Goal: Task Accomplishment & Management: Complete application form

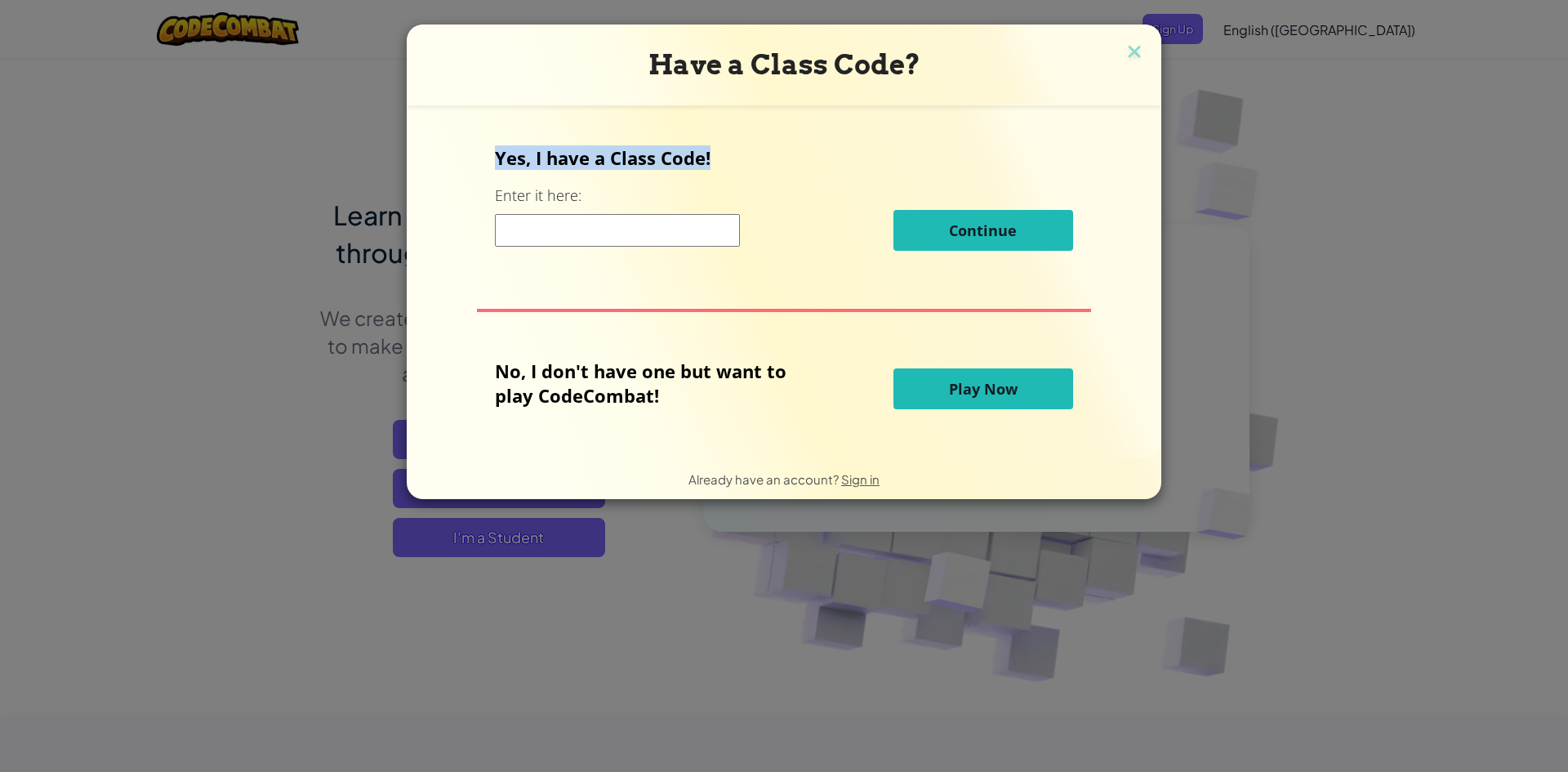
drag, startPoint x: 495, startPoint y: 167, endPoint x: 741, endPoint y: 162, distance: 246.1
click at [741, 162] on div "Yes, I have a Class Code! Enter it here: Continue No, I don't have one but want…" at bounding box center [784, 281] width 722 height 320
click at [678, 232] on input at bounding box center [618, 230] width 245 height 32
type input "د"
type input "no"
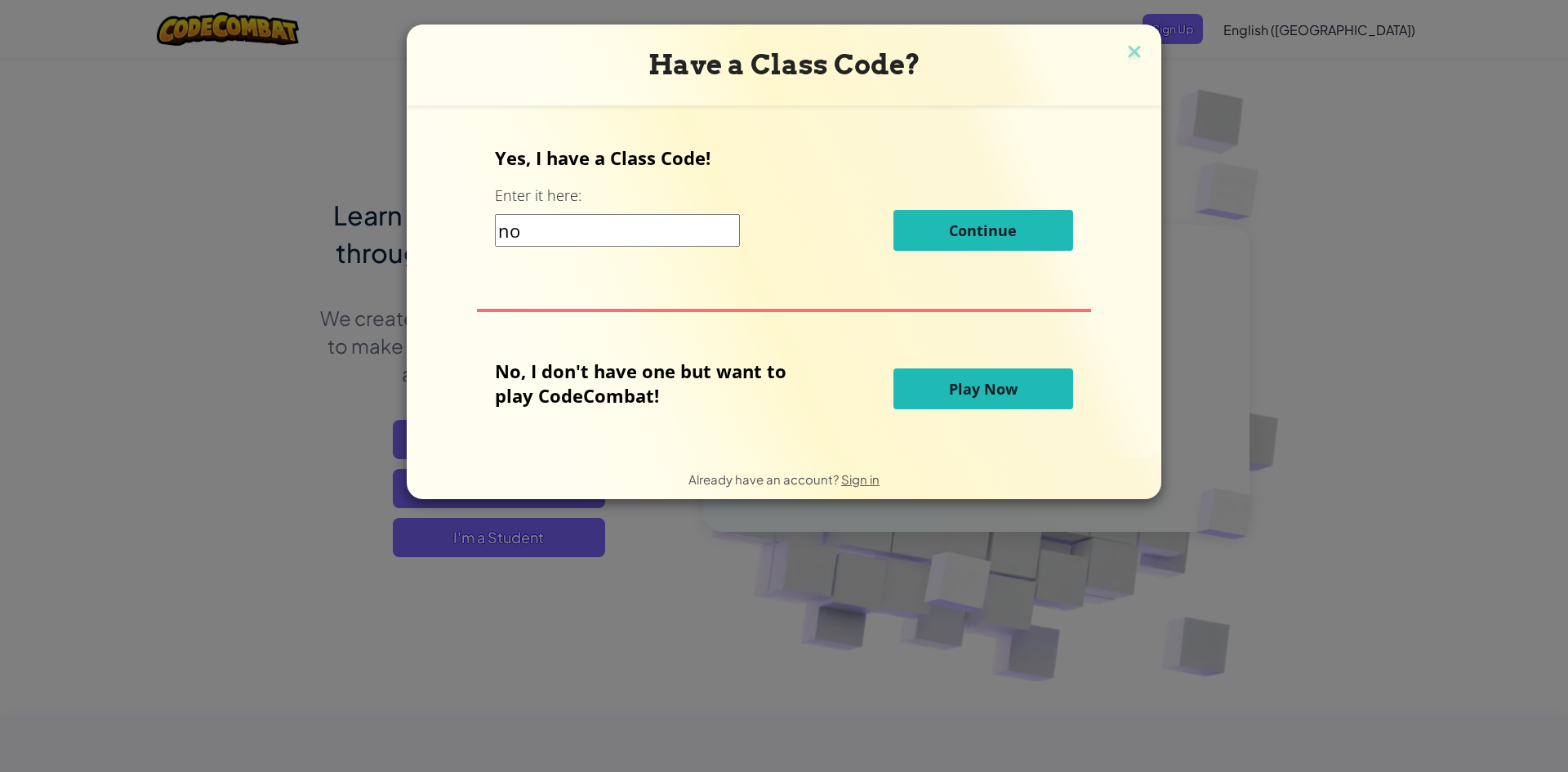
click at [992, 378] on button "Play Now" at bounding box center [983, 389] width 180 height 41
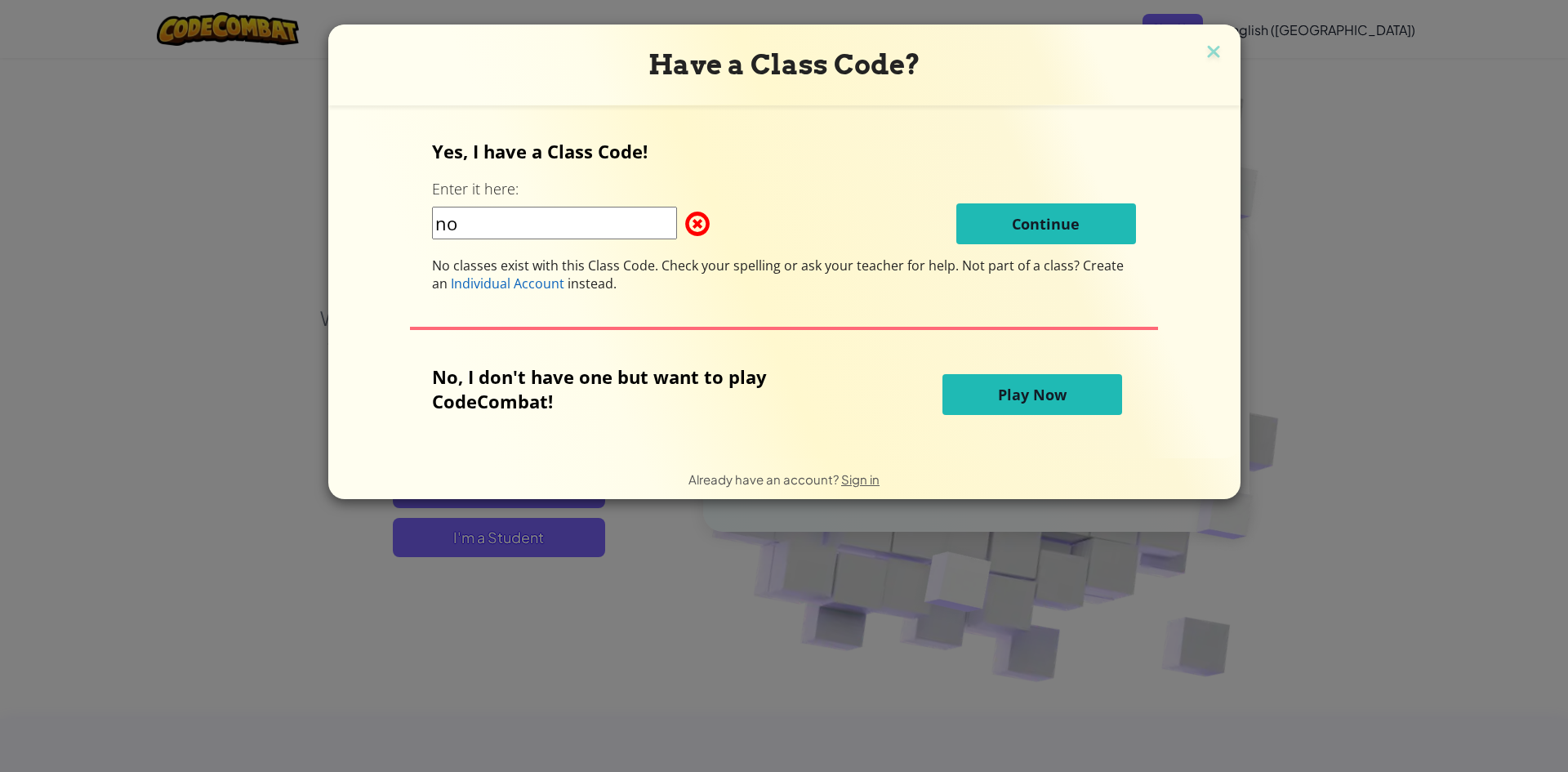
click at [1002, 385] on span "Play Now" at bounding box center [1032, 395] width 69 height 20
click at [998, 383] on button "Play Now" at bounding box center [1032, 395] width 180 height 41
click at [566, 236] on input "no" at bounding box center [554, 223] width 245 height 32
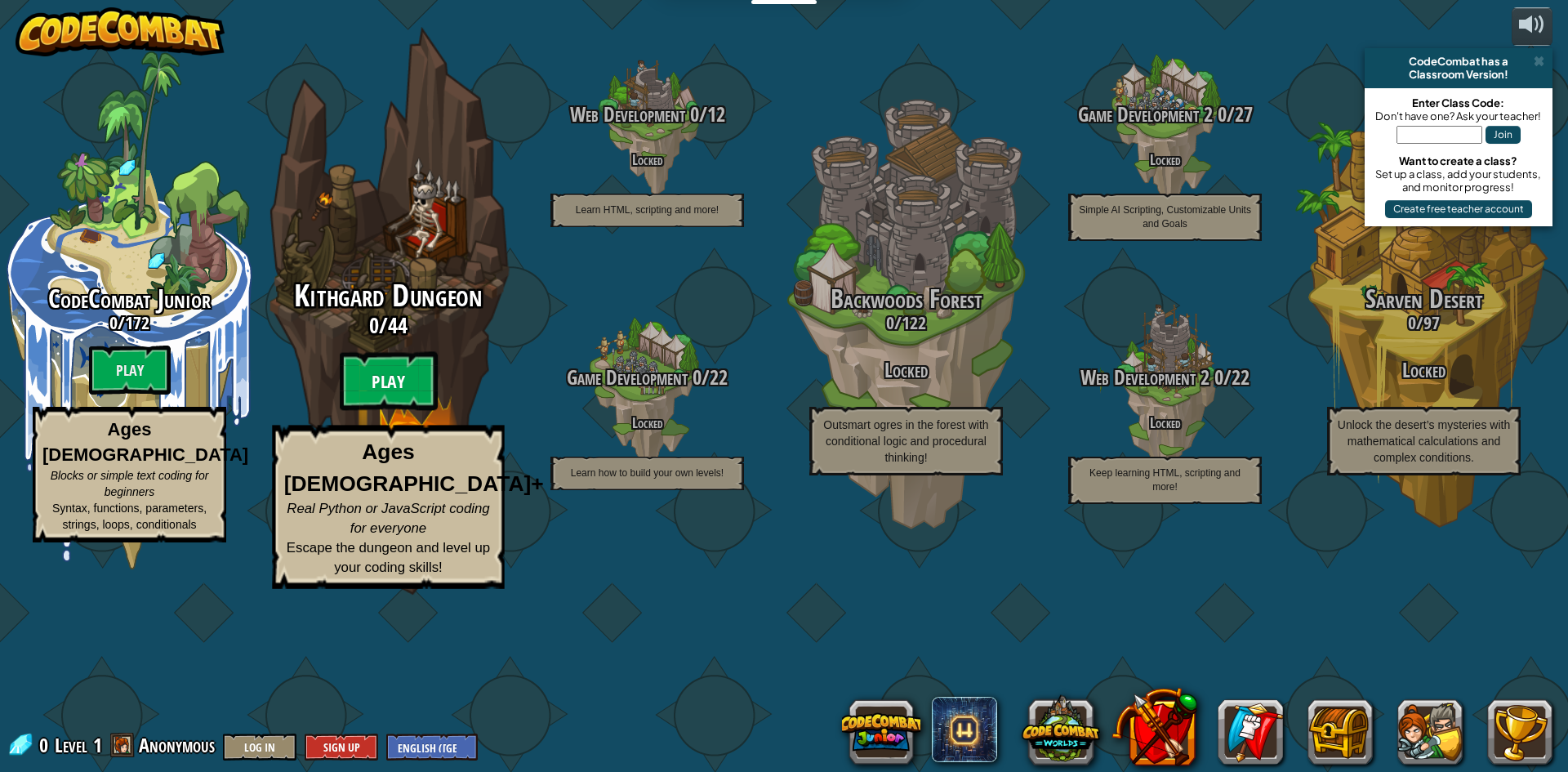
click at [393, 411] on btn "Play" at bounding box center [388, 382] width 98 height 59
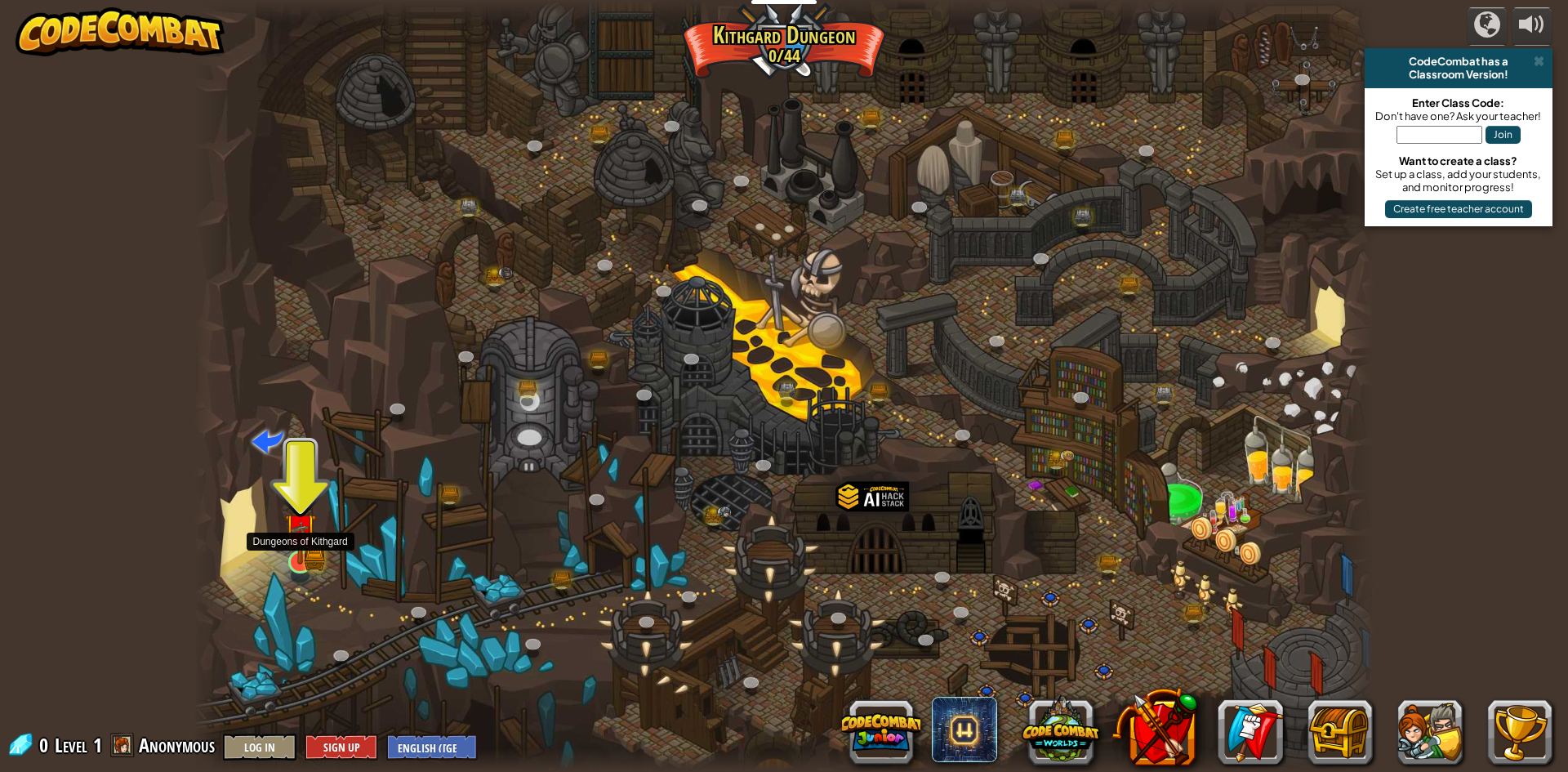
click at [306, 553] on img at bounding box center [300, 529] width 32 height 70
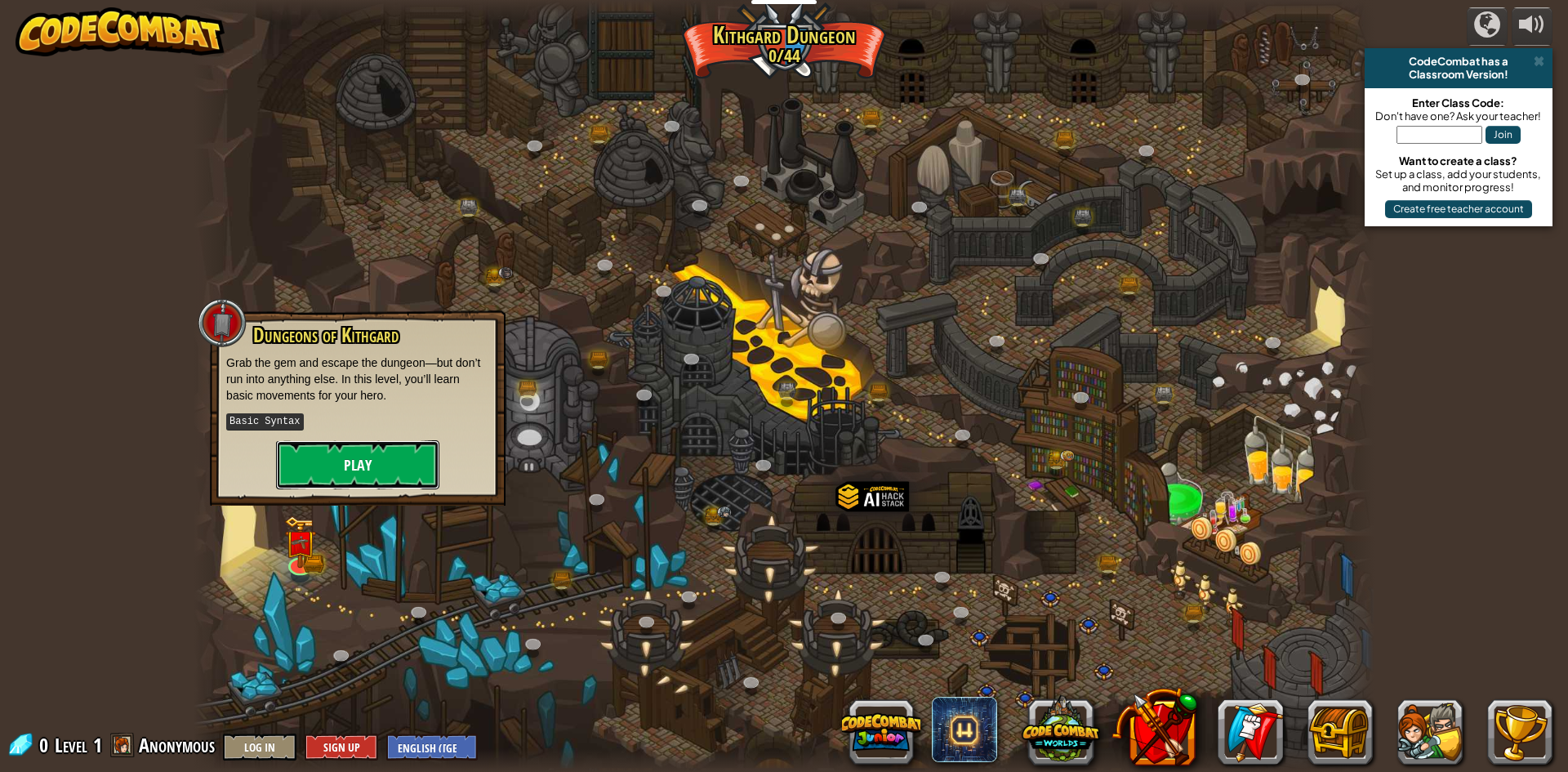
click at [381, 448] on button "Play" at bounding box center [357, 465] width 163 height 49
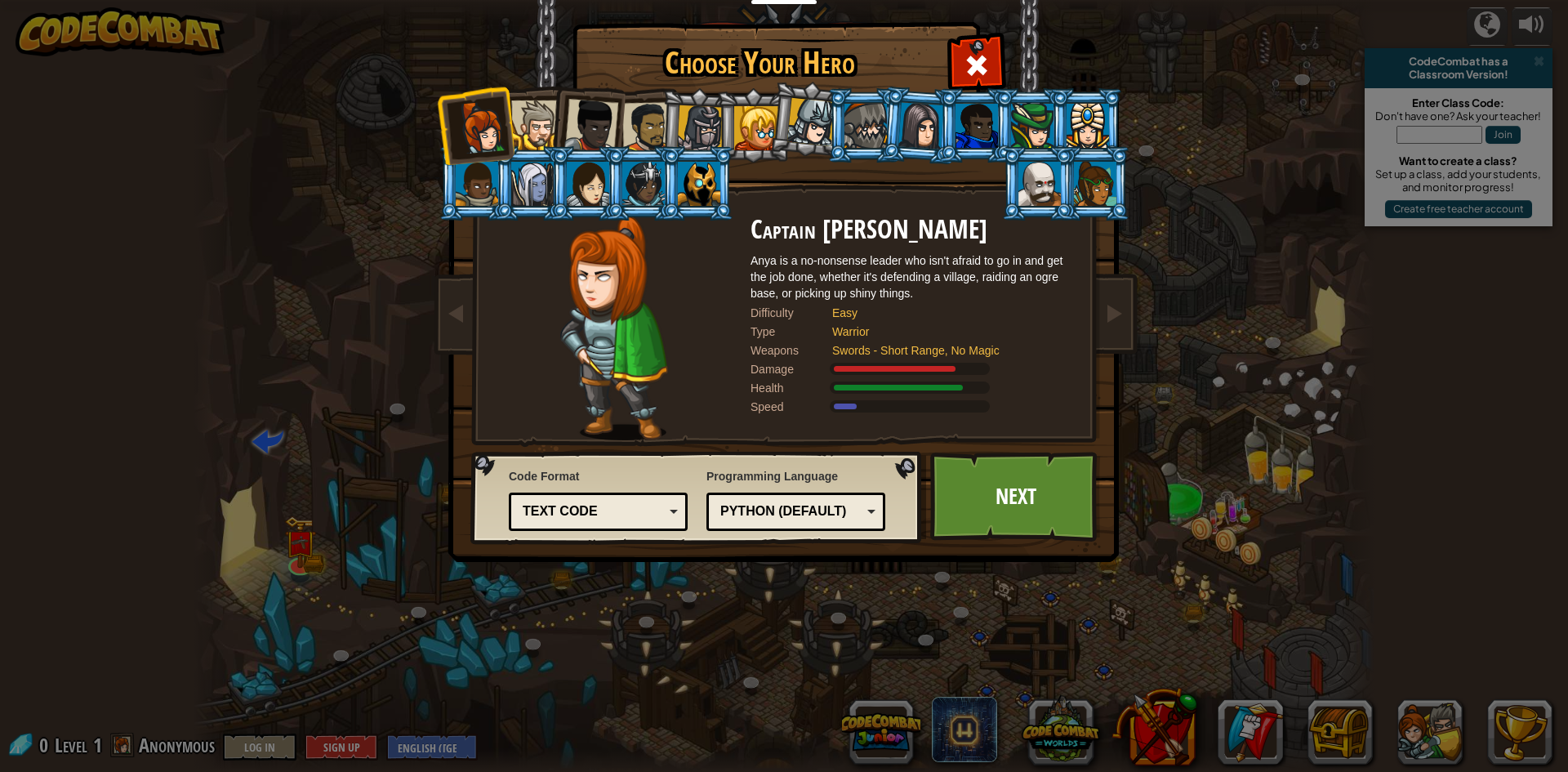
click at [598, 500] on div "Text code" at bounding box center [598, 511] width 158 height 25
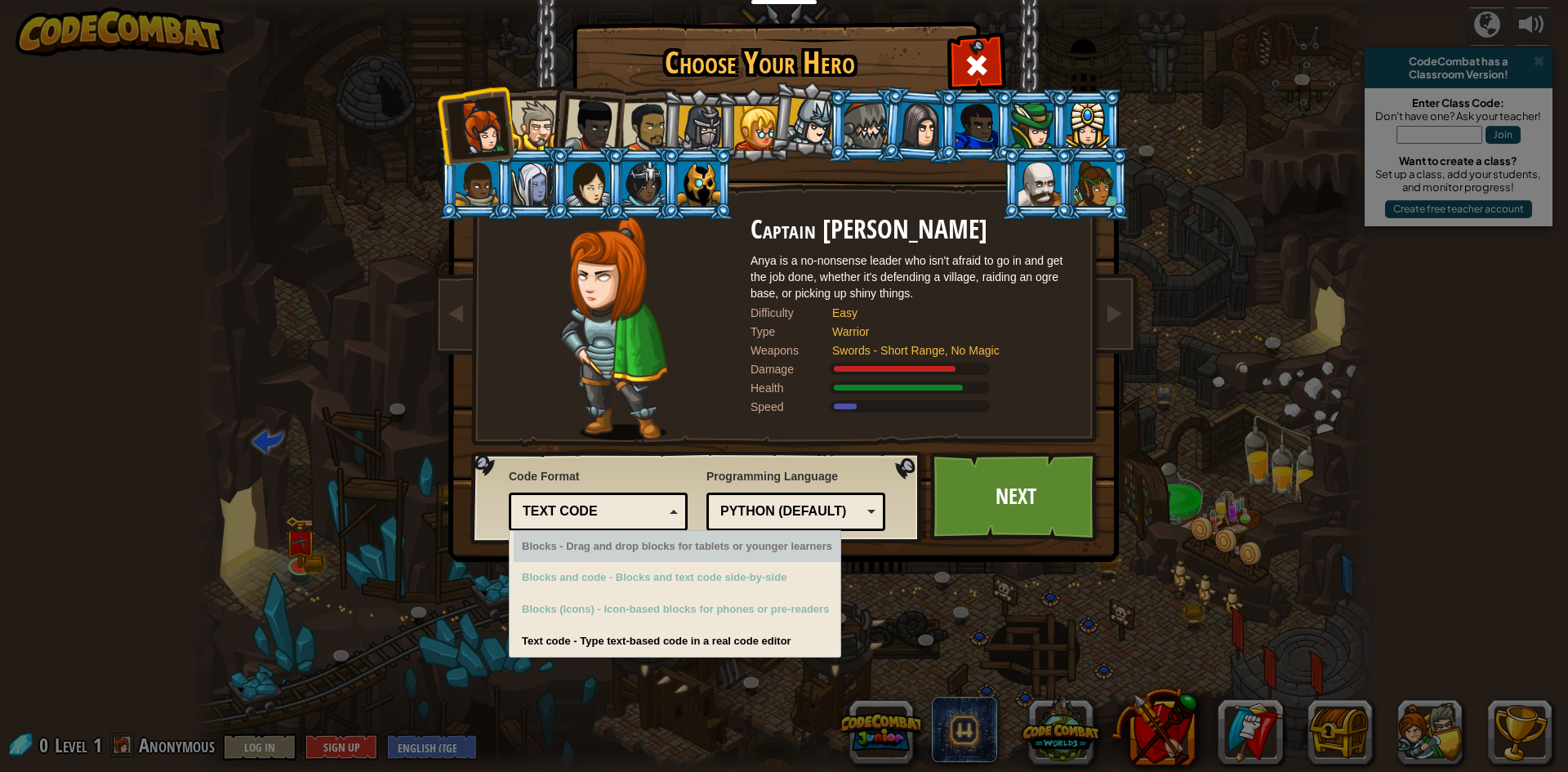
click at [618, 505] on div "Text code" at bounding box center [594, 511] width 141 height 19
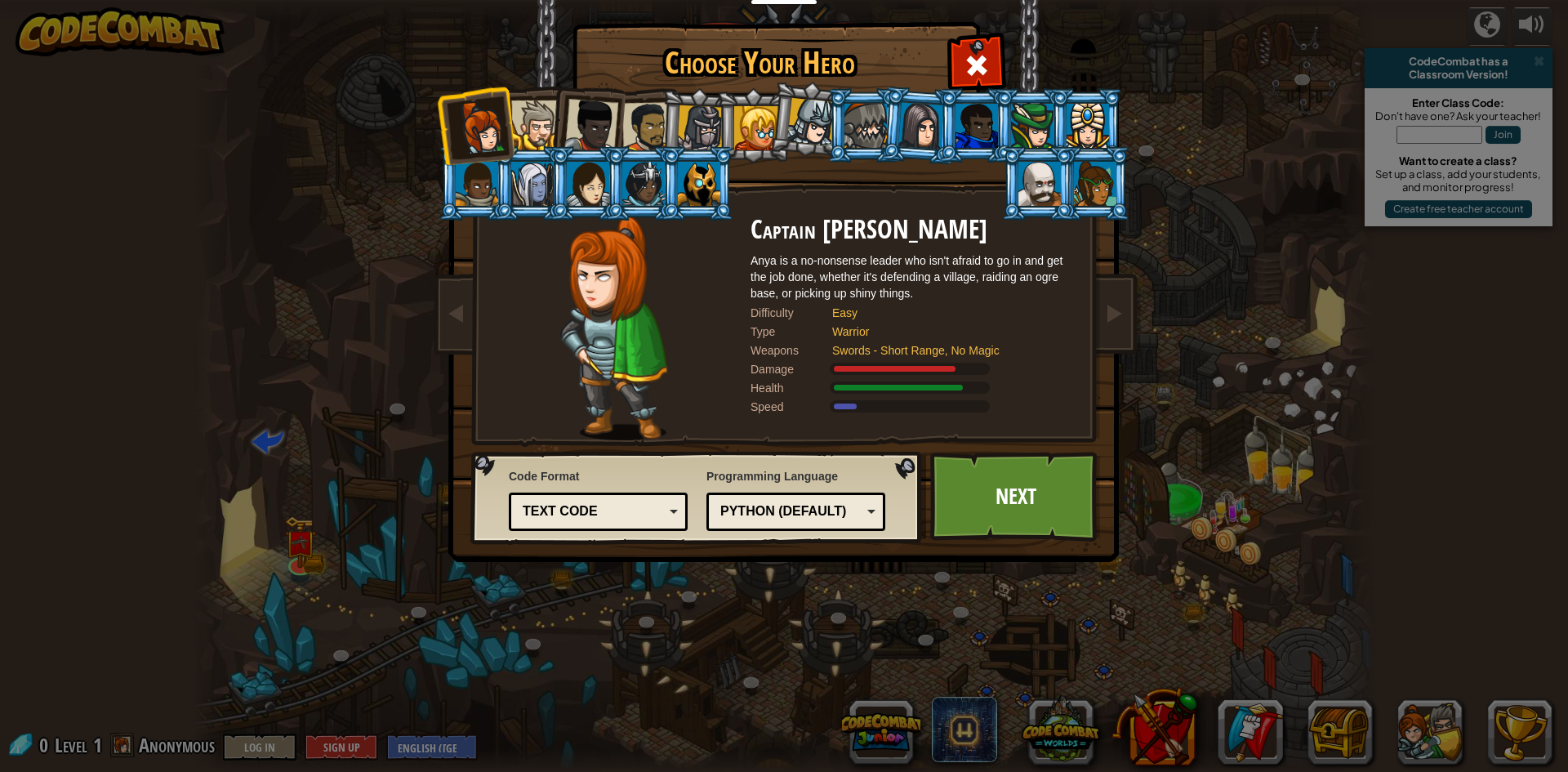
click at [741, 499] on div "Python (Default)" at bounding box center [796, 511] width 158 height 25
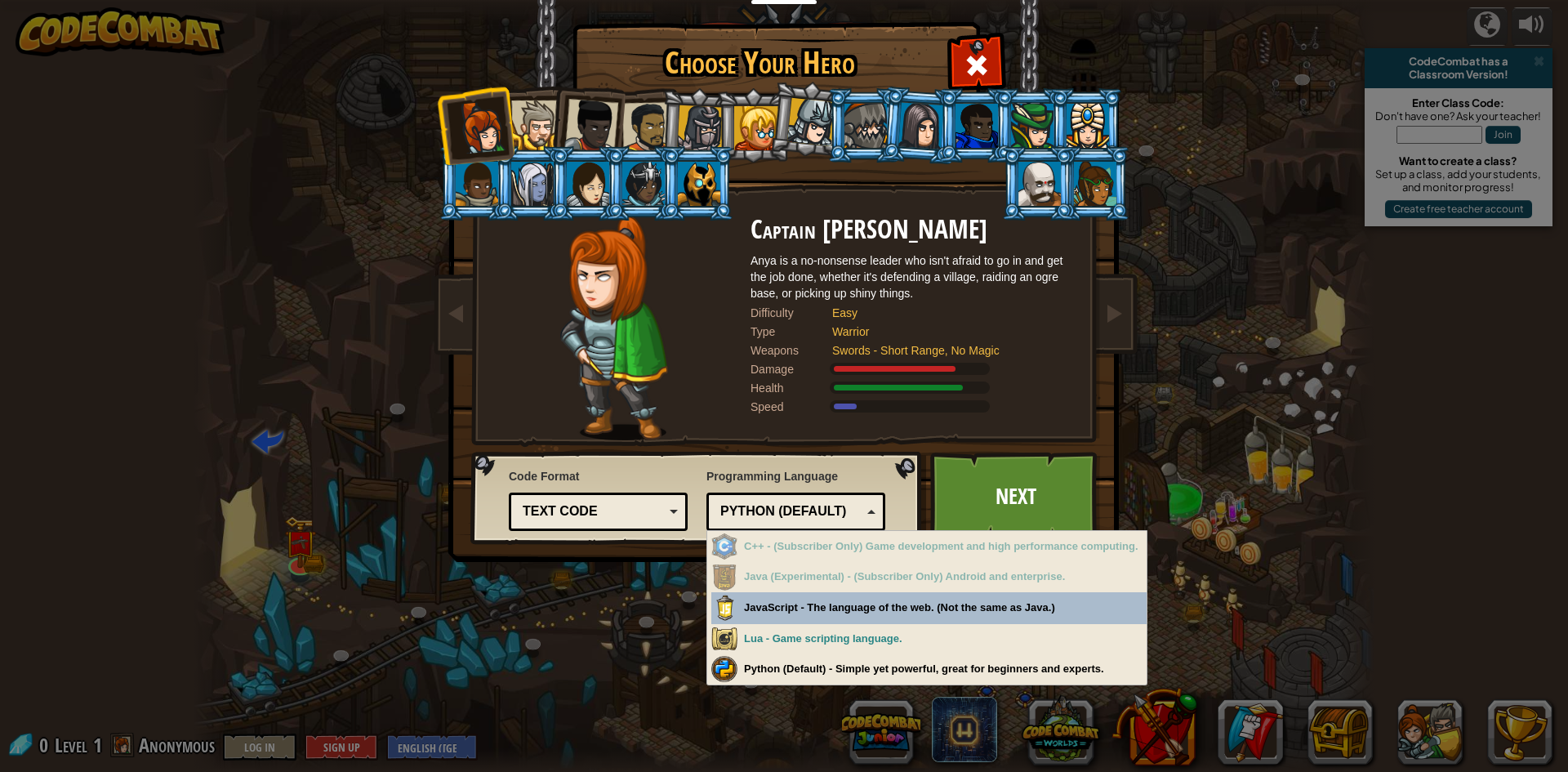
click at [741, 499] on div "Python (Default)" at bounding box center [796, 511] width 158 height 25
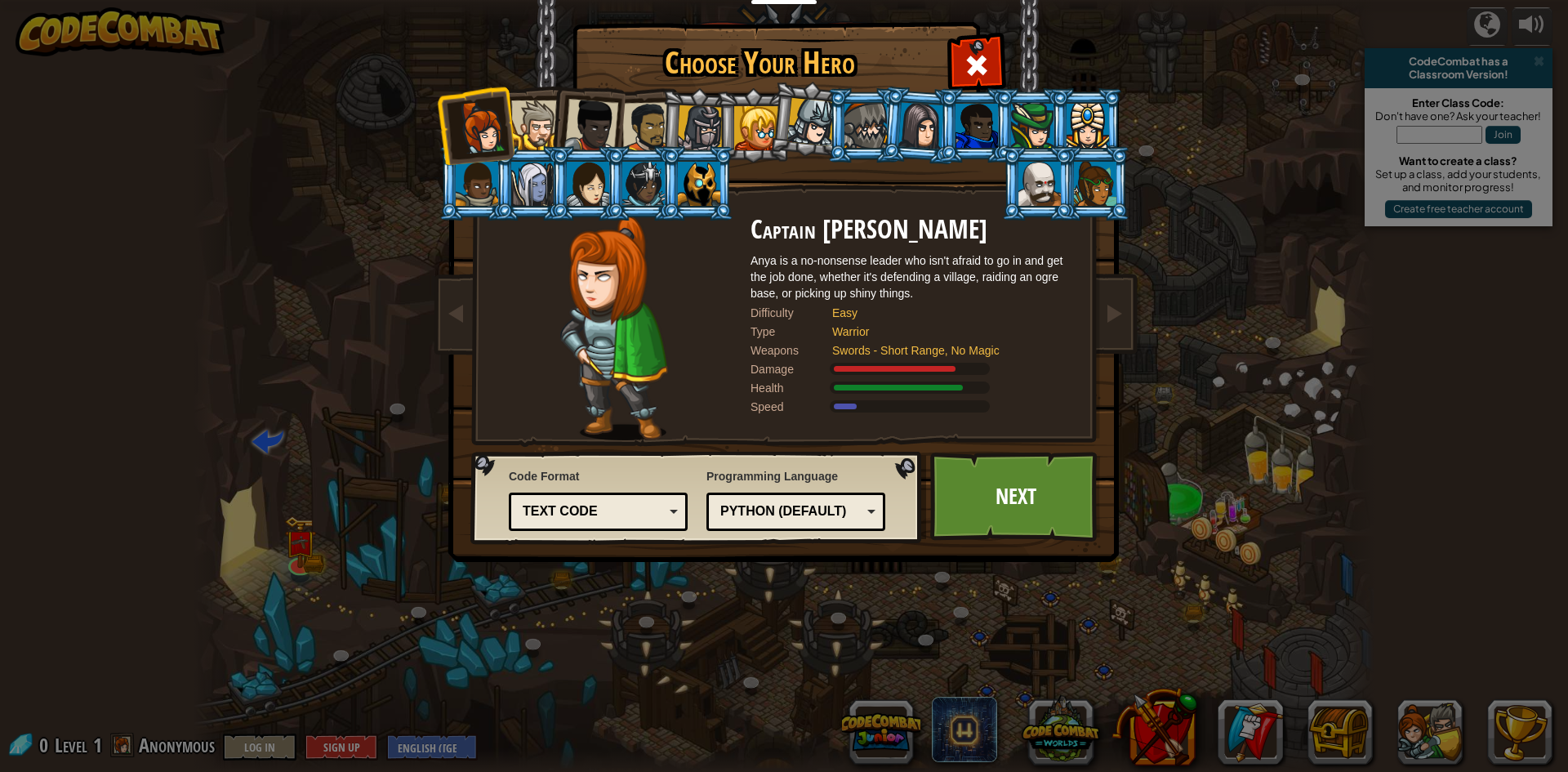
click at [741, 499] on div "Python (Default)" at bounding box center [796, 511] width 158 height 25
click at [749, 668] on div "Choose Your Hero 0 Captain Anya Weston Anya is a no-nonsense leader who isn't a…" at bounding box center [784, 386] width 1568 height 772
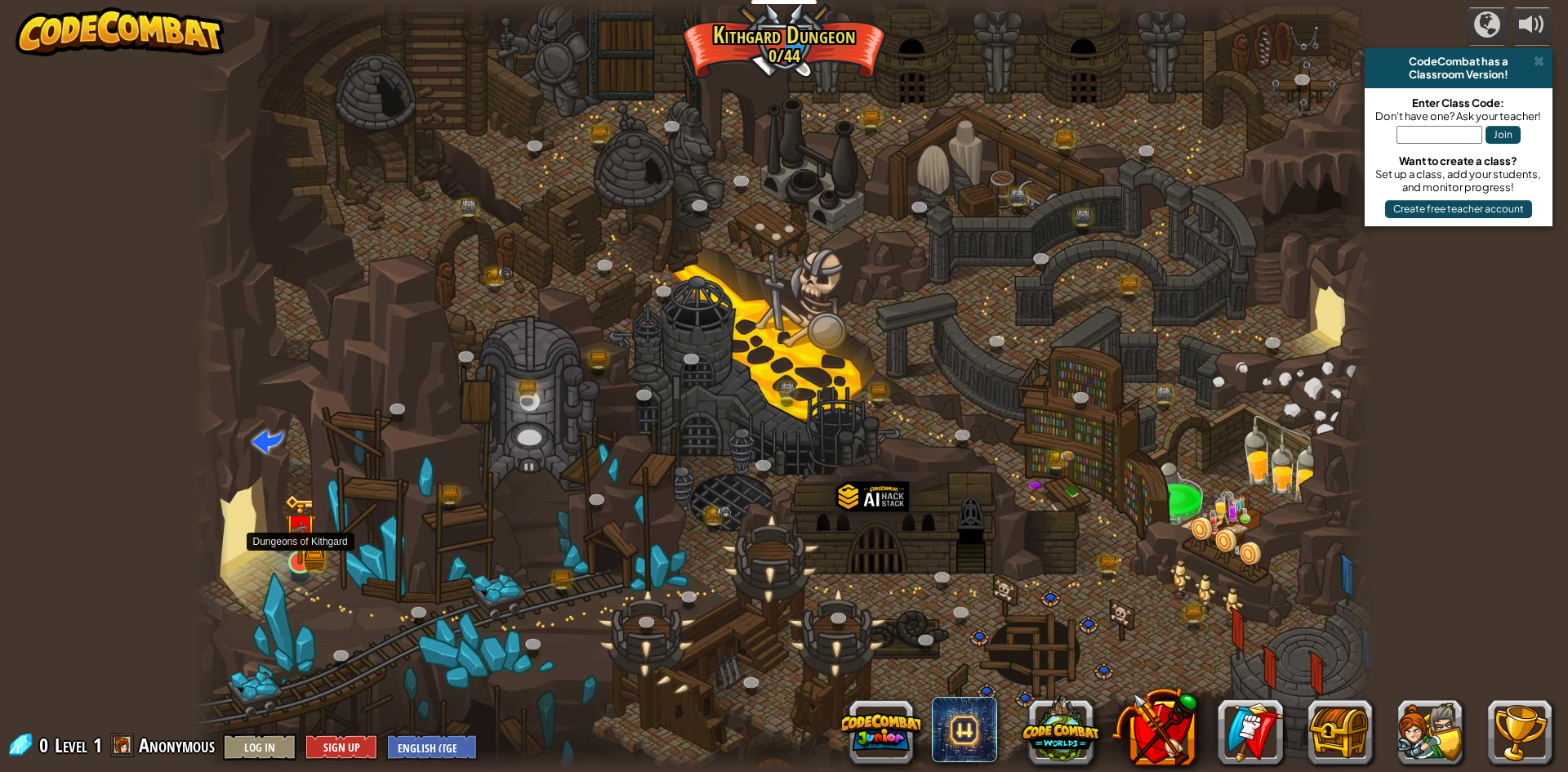
click at [285, 563] on img at bounding box center [300, 529] width 32 height 70
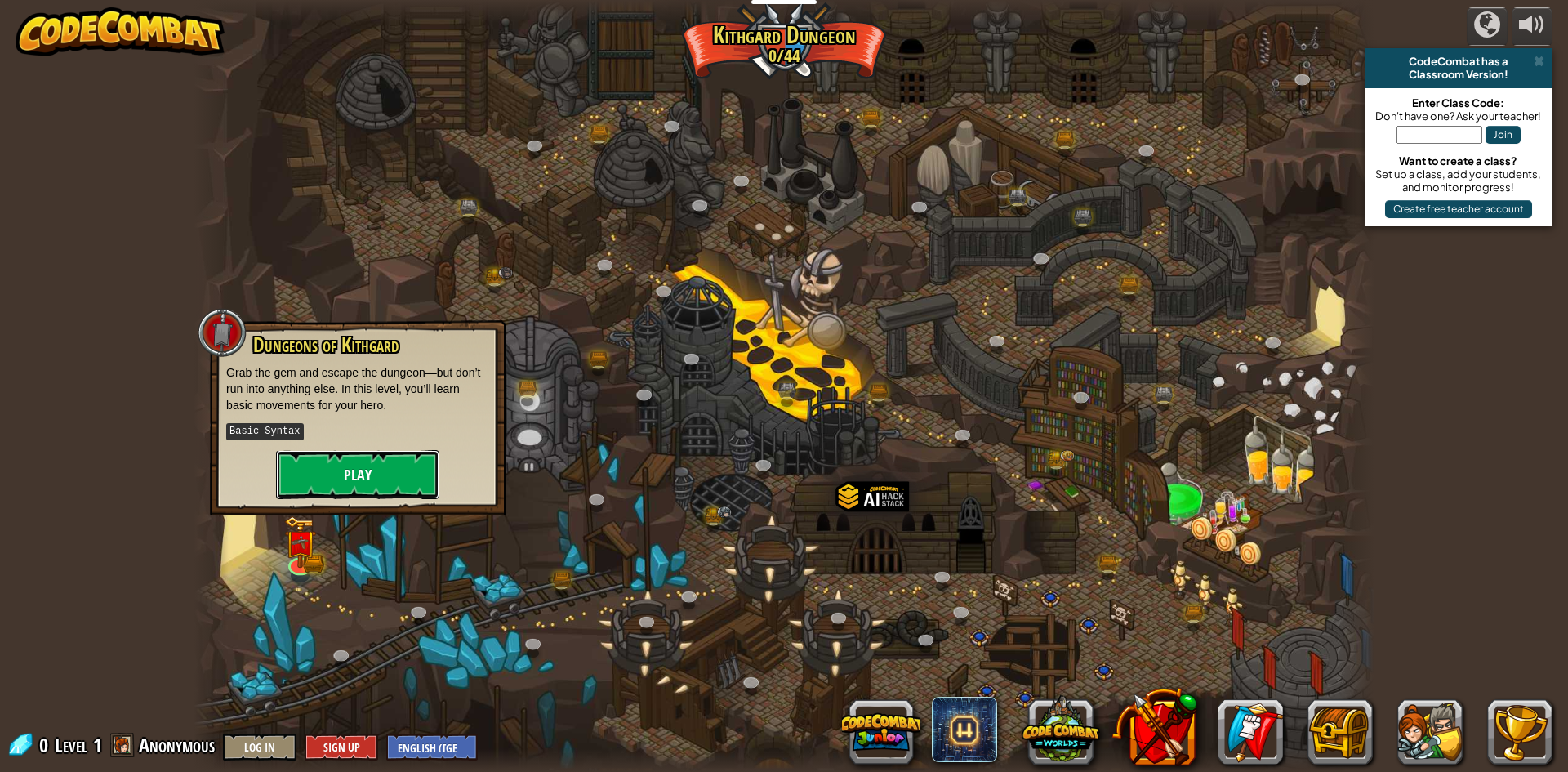
click at [336, 452] on button "Play" at bounding box center [357, 474] width 163 height 49
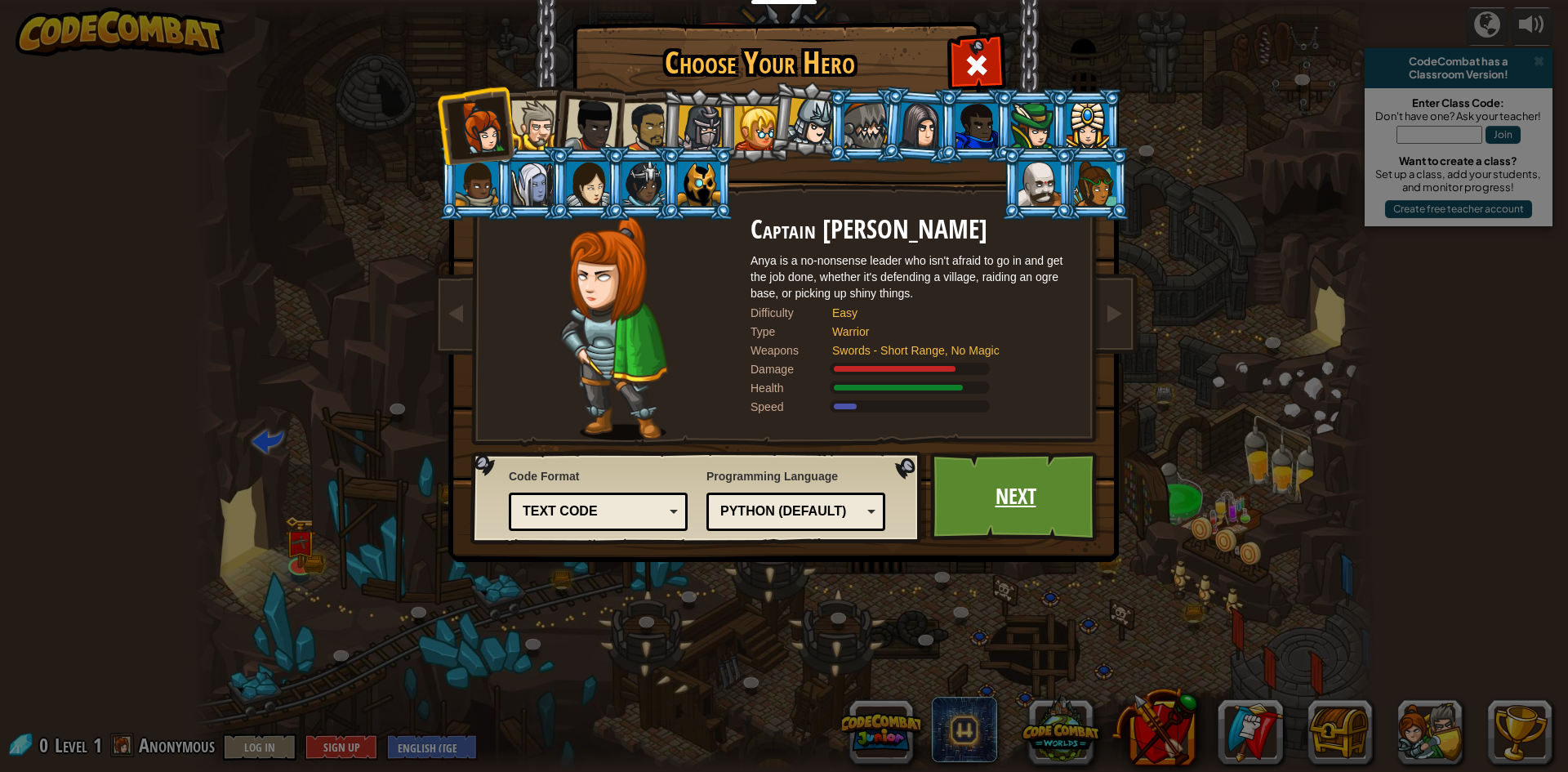
click at [960, 488] on link "Next" at bounding box center [1015, 496] width 171 height 90
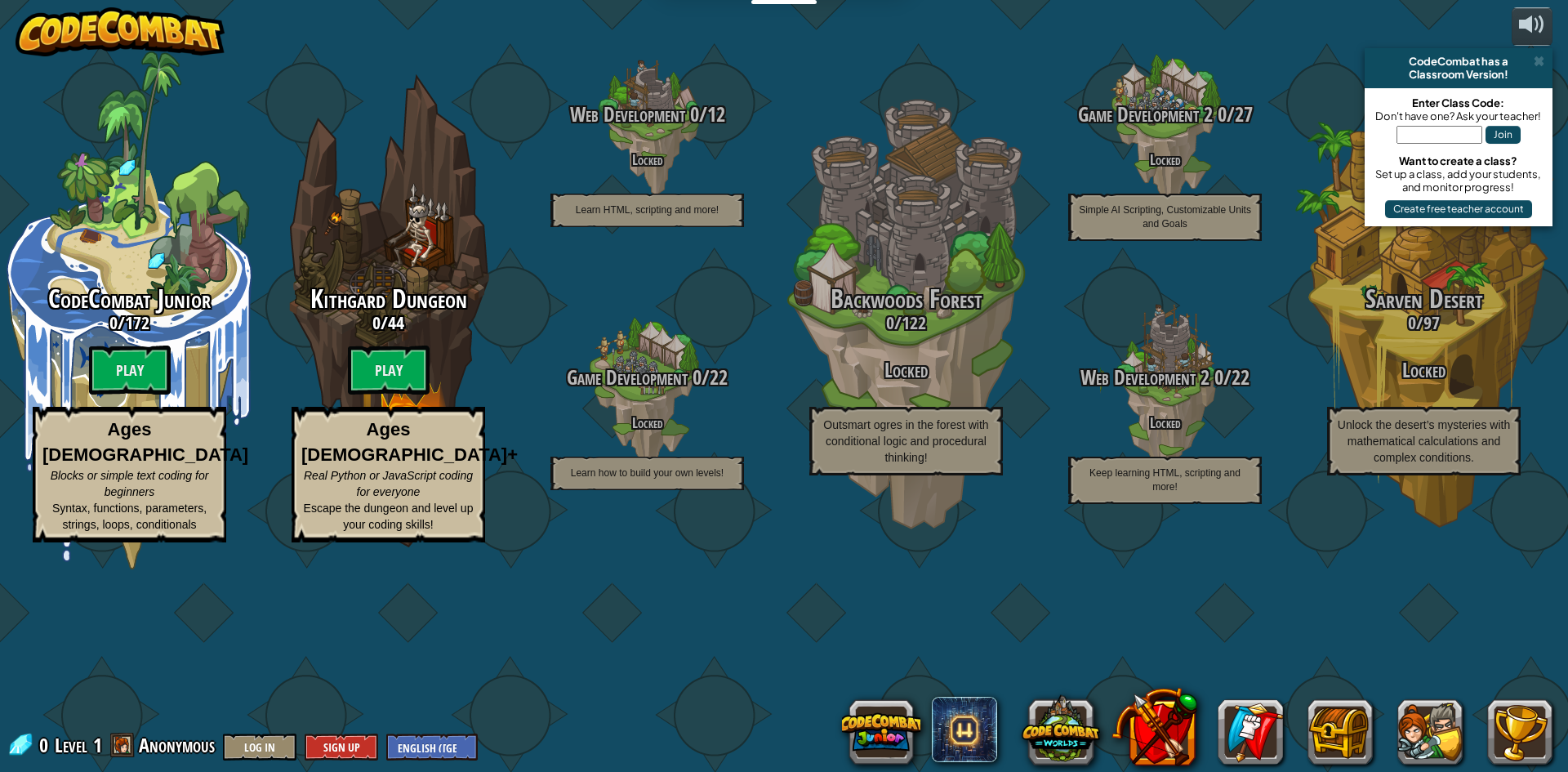
click at [388, 450] on div "Kithgard Dungeon 0 / 44 Play Ages 8+ Real Python or JavaScript coding for every…" at bounding box center [388, 414] width 259 height 258
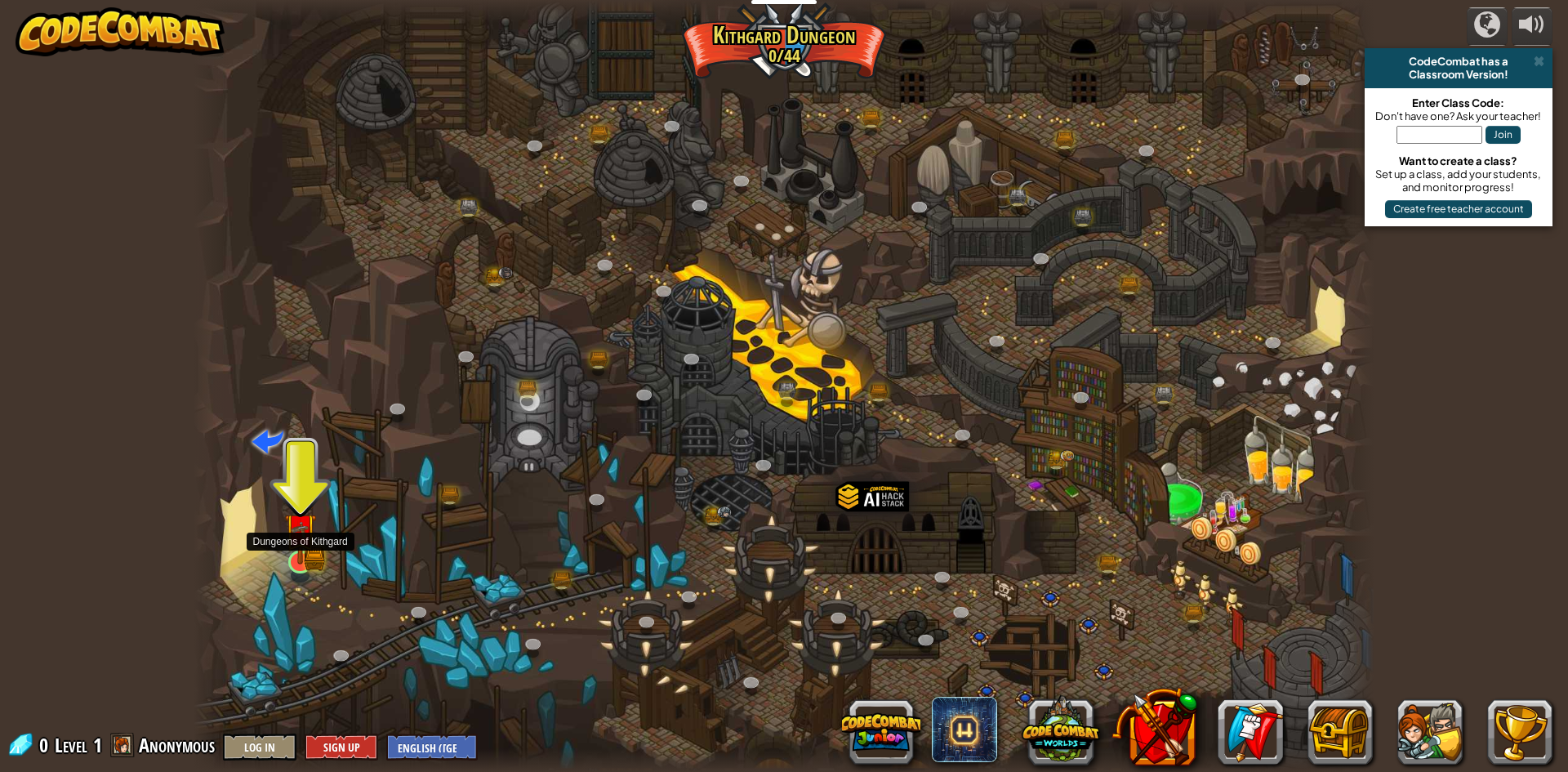
click at [304, 560] on img at bounding box center [300, 529] width 32 height 70
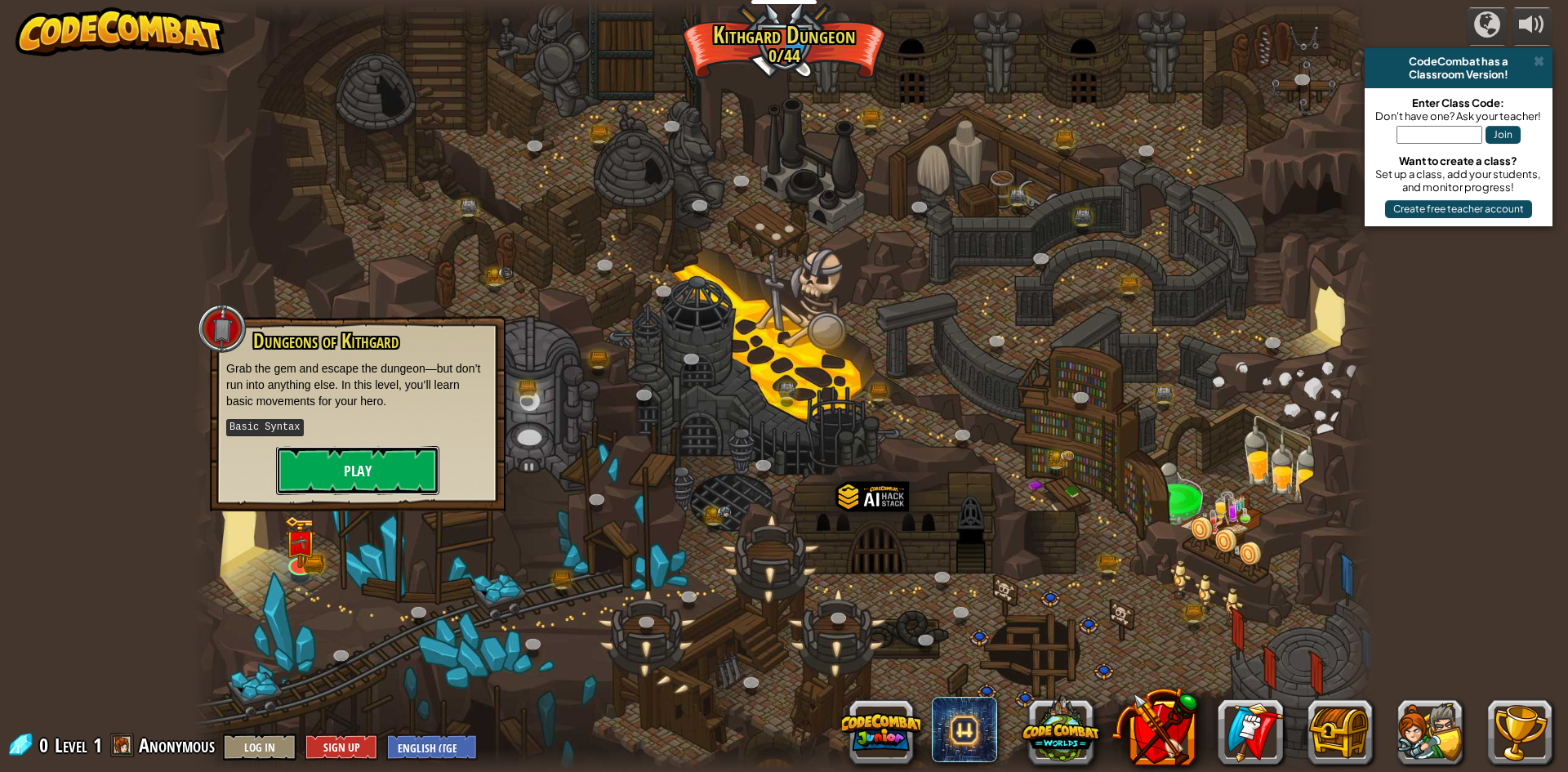
click at [296, 467] on button "Play" at bounding box center [357, 470] width 163 height 49
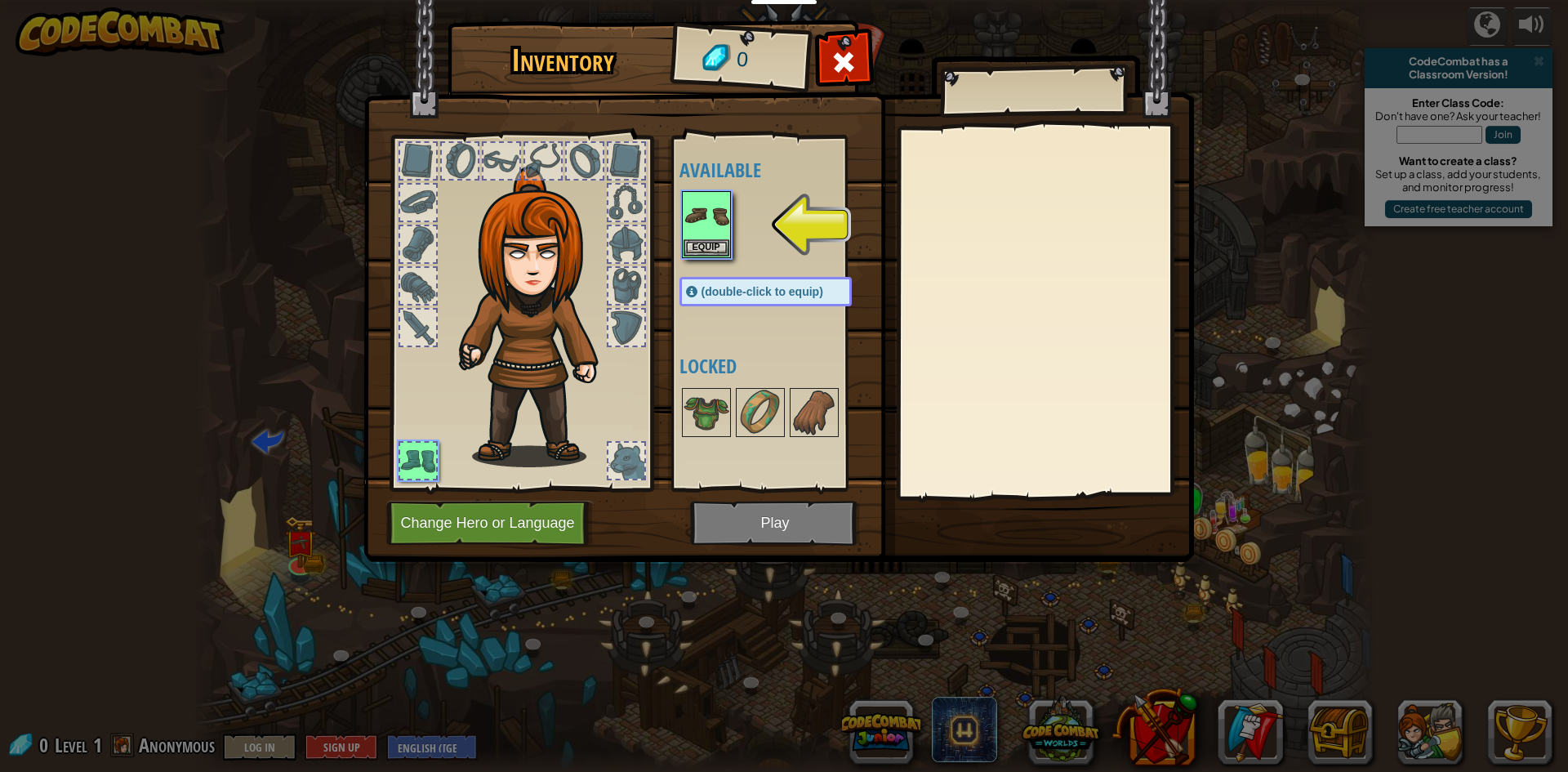
click at [522, 348] on img at bounding box center [539, 317] width 176 height 301
click at [832, 62] on span at bounding box center [843, 62] width 26 height 26
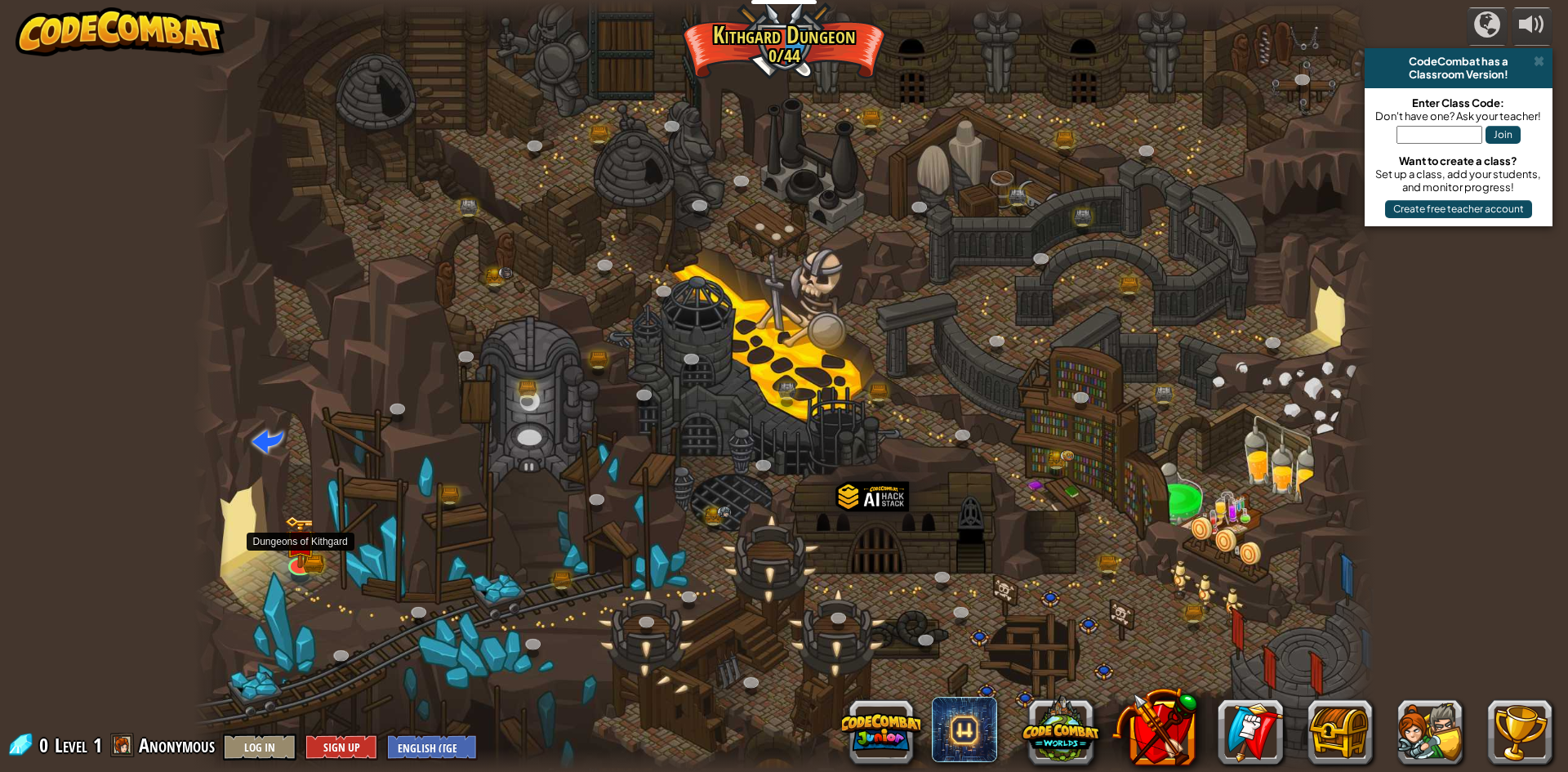
click at [319, 525] on div at bounding box center [784, 386] width 1181 height 772
click at [305, 540] on img at bounding box center [300, 530] width 19 height 19
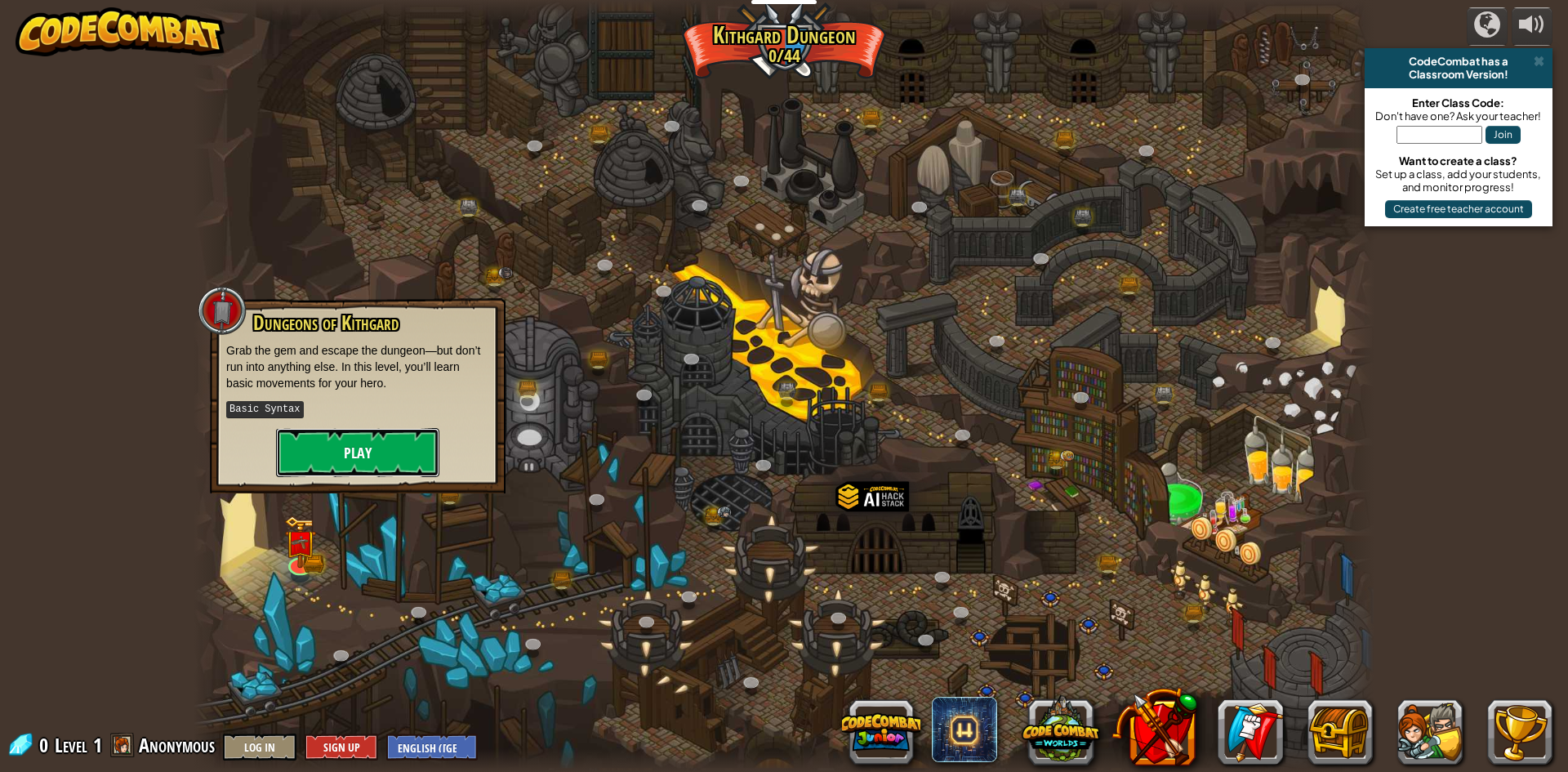
click at [327, 452] on button "Play" at bounding box center [357, 452] width 163 height 49
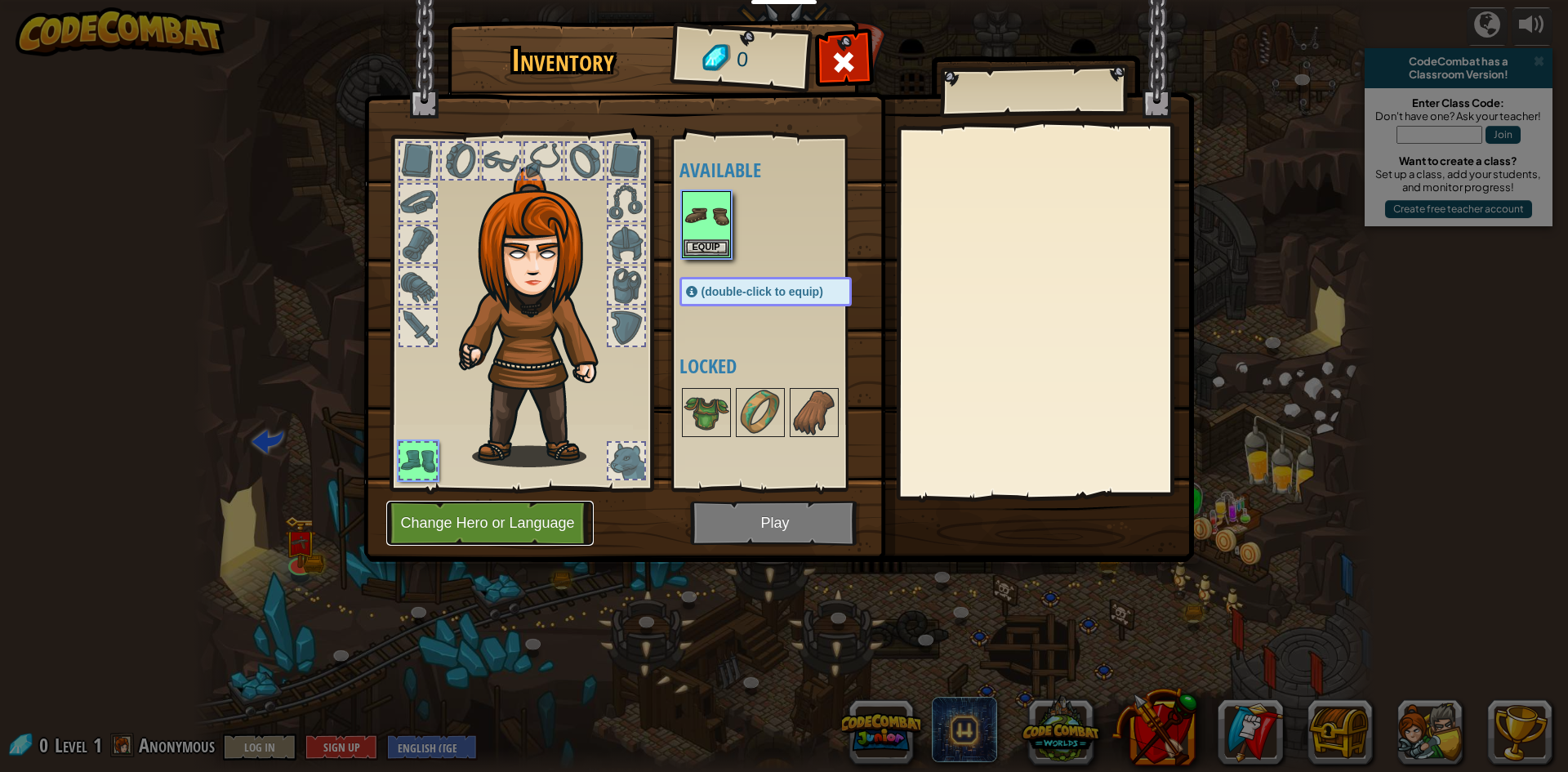
click at [554, 525] on button "Change Hero or Language" at bounding box center [490, 523] width 208 height 45
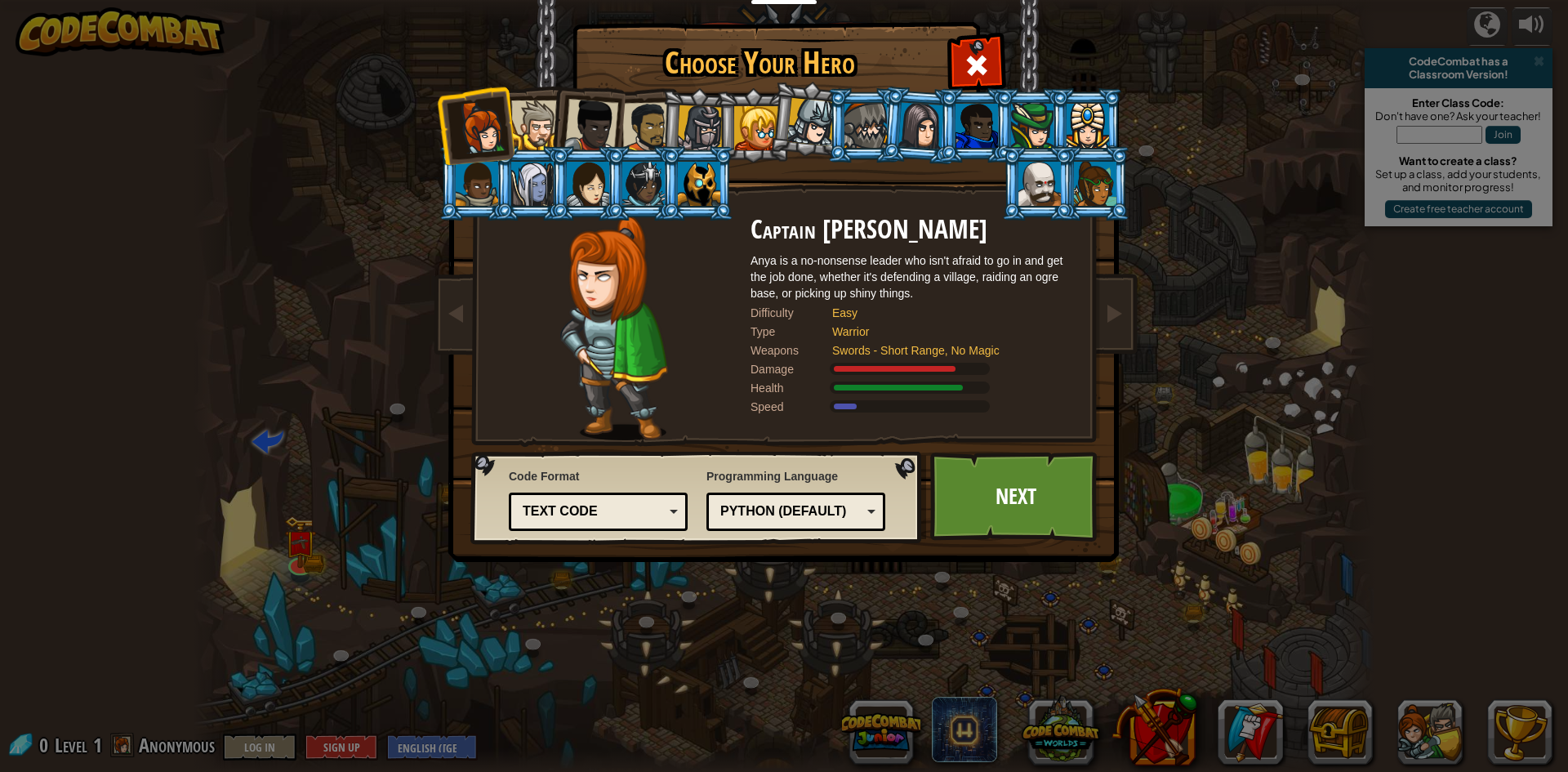
click at [527, 201] on div at bounding box center [532, 184] width 42 height 44
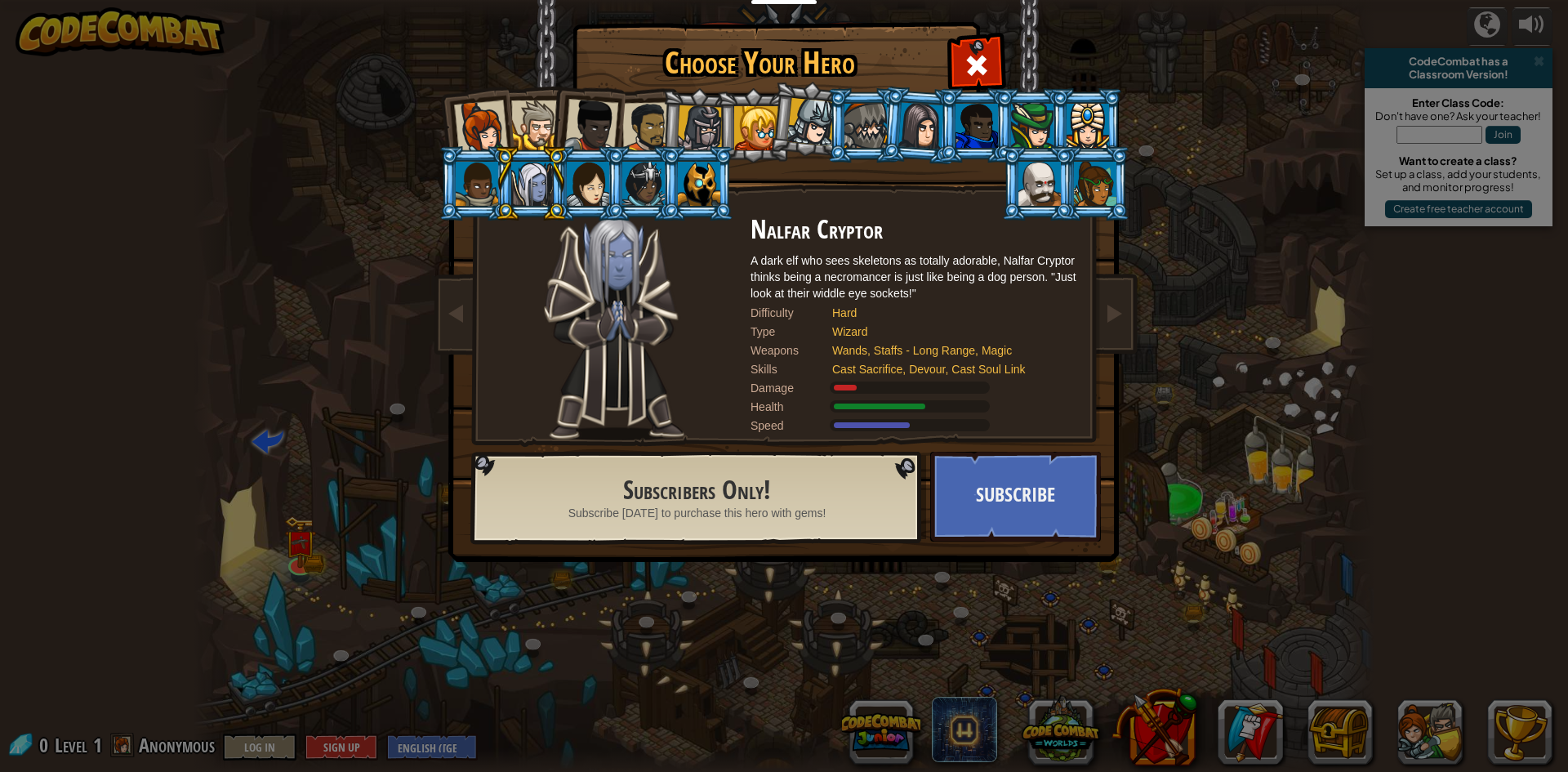
click at [486, 190] on div at bounding box center [476, 184] width 42 height 44
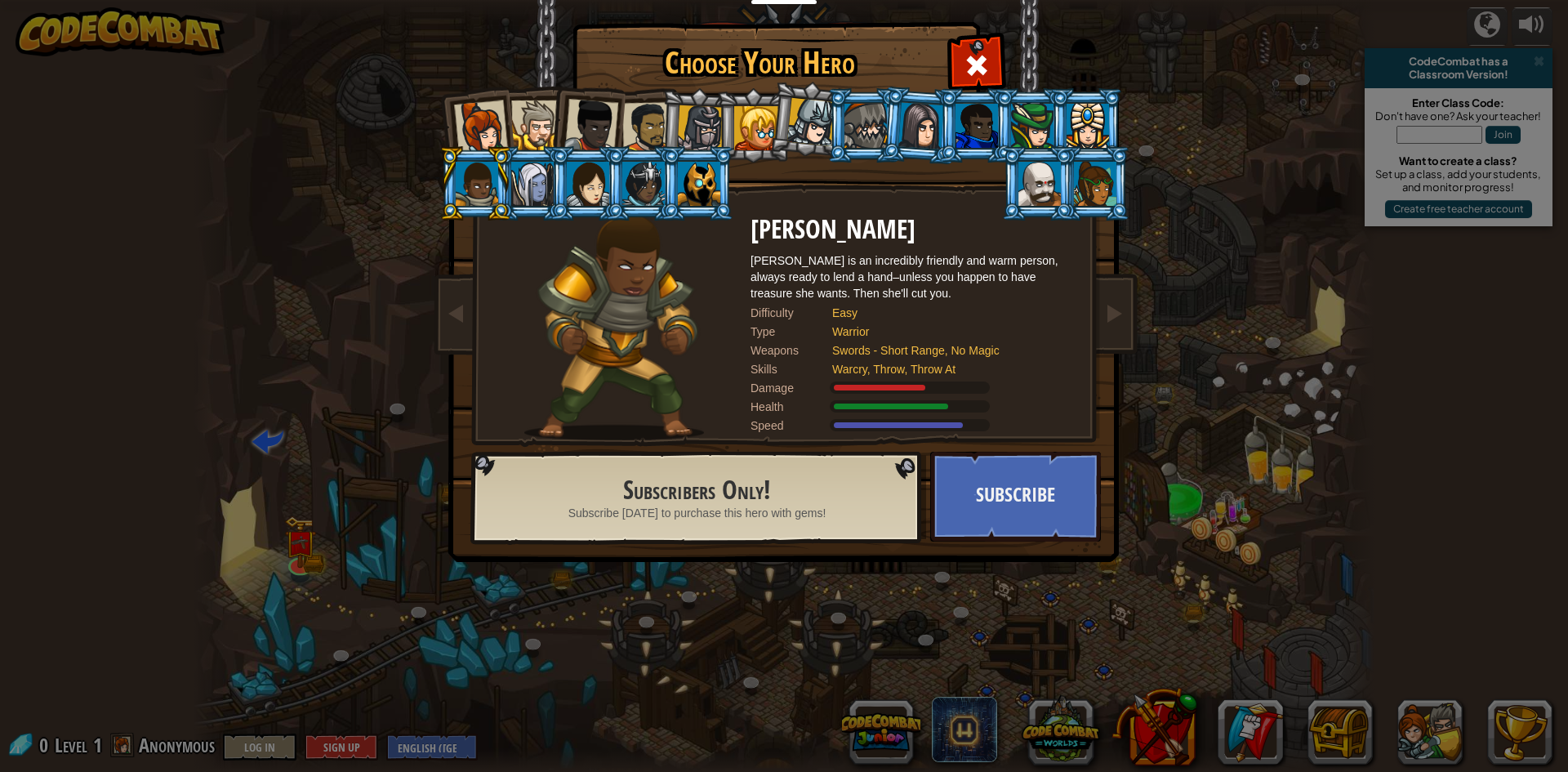
click at [754, 110] on div at bounding box center [756, 128] width 44 height 44
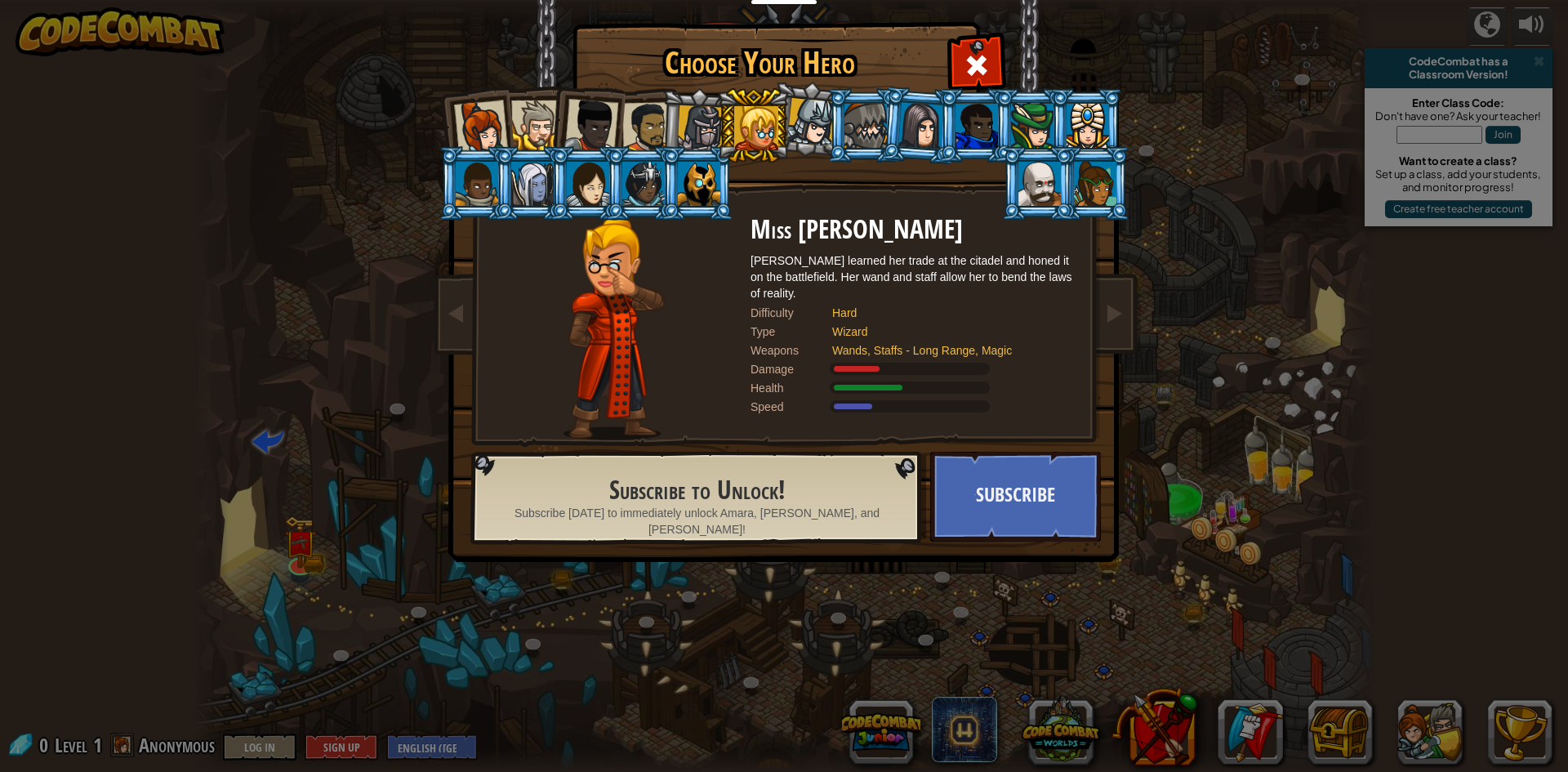
click at [623, 114] on li at bounding box center [586, 122] width 80 height 80
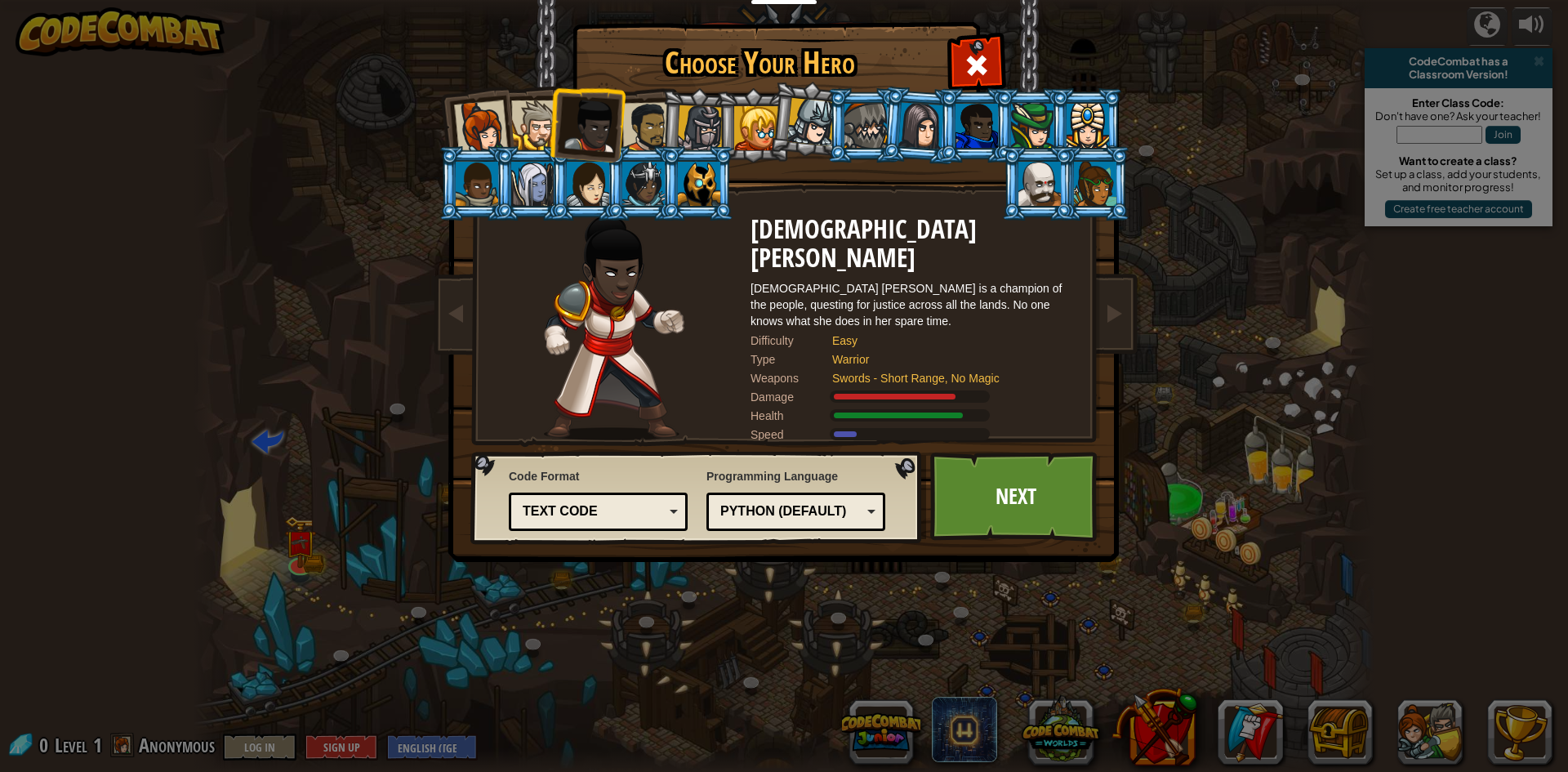
click at [536, 123] on div at bounding box center [536, 125] width 50 height 50
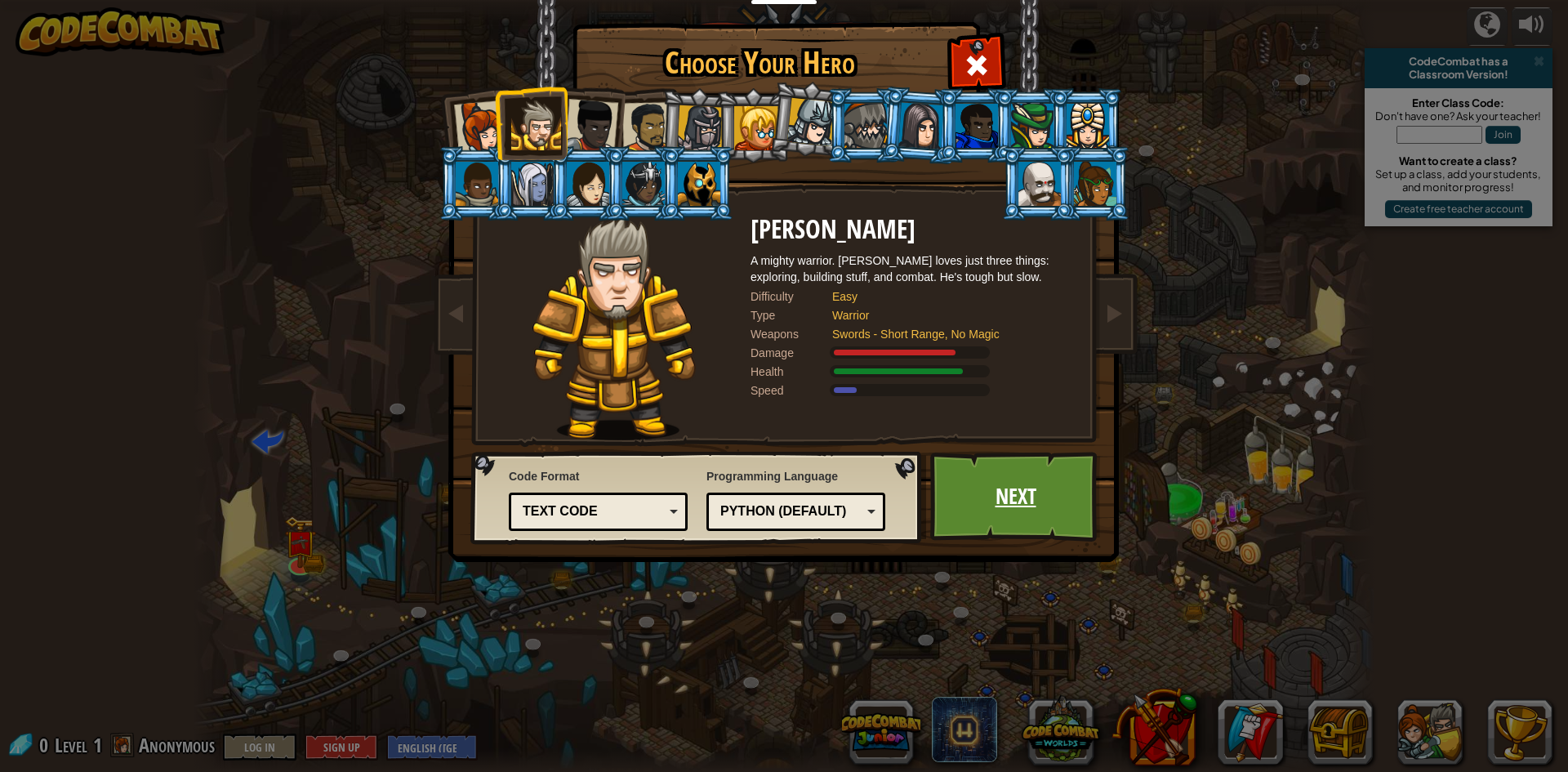
click at [1026, 505] on link "Next" at bounding box center [1015, 496] width 171 height 90
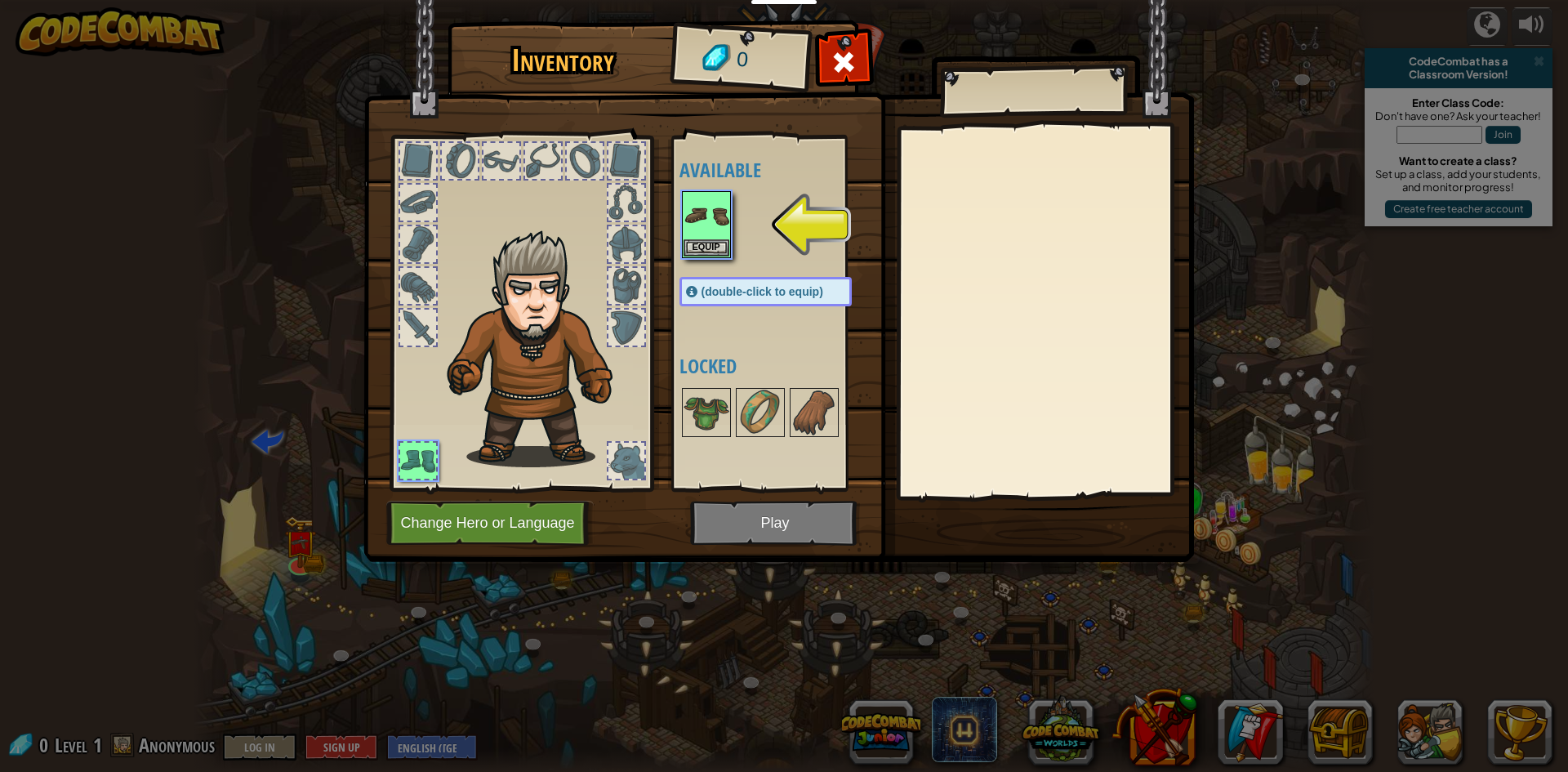
click at [672, 189] on div "Available Equip (double-click to equip) Locked" at bounding box center [771, 313] width 200 height 356
click at [711, 245] on button "Equip" at bounding box center [706, 246] width 46 height 17
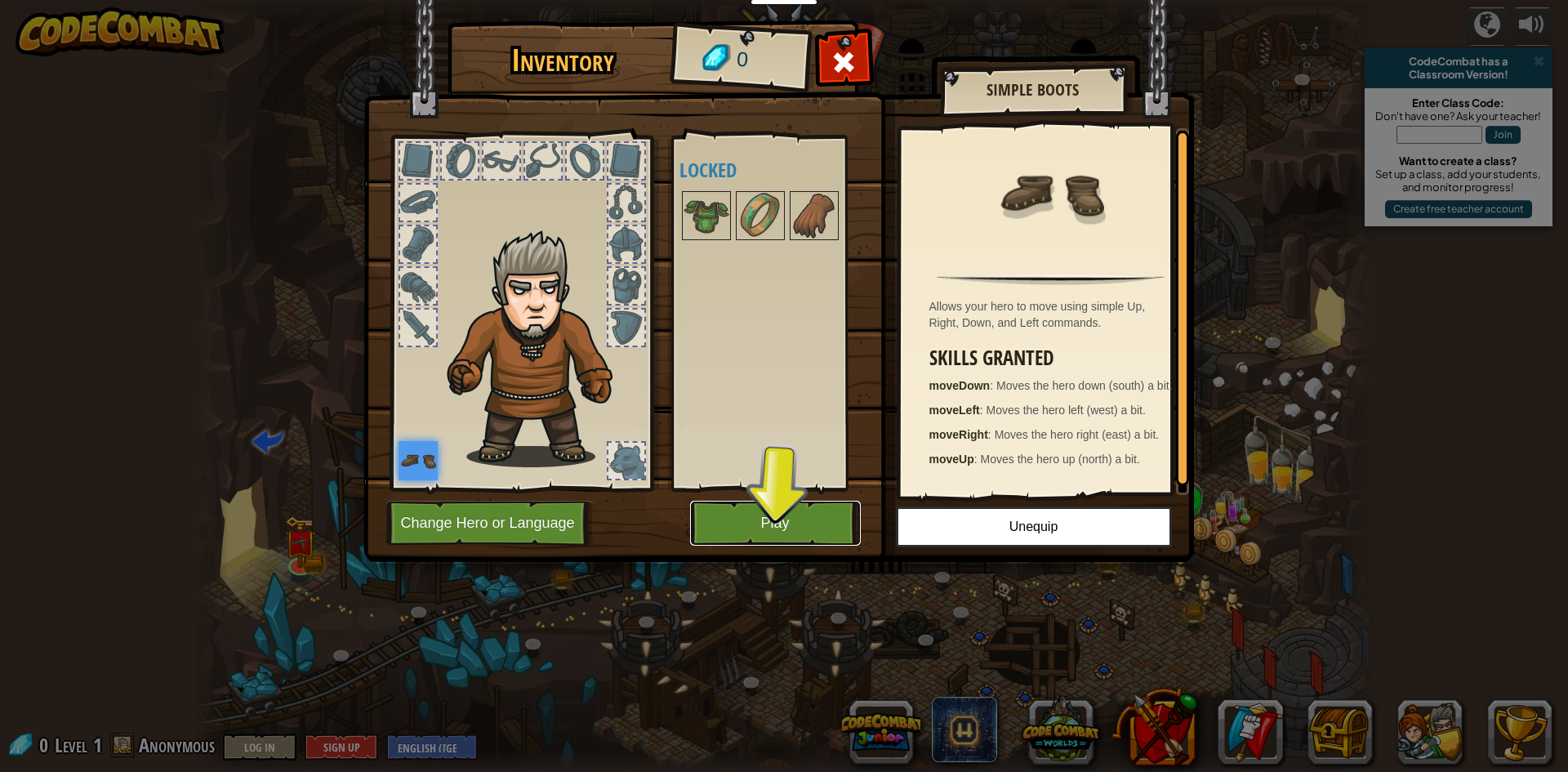
click at [765, 512] on button "Play" at bounding box center [775, 523] width 171 height 45
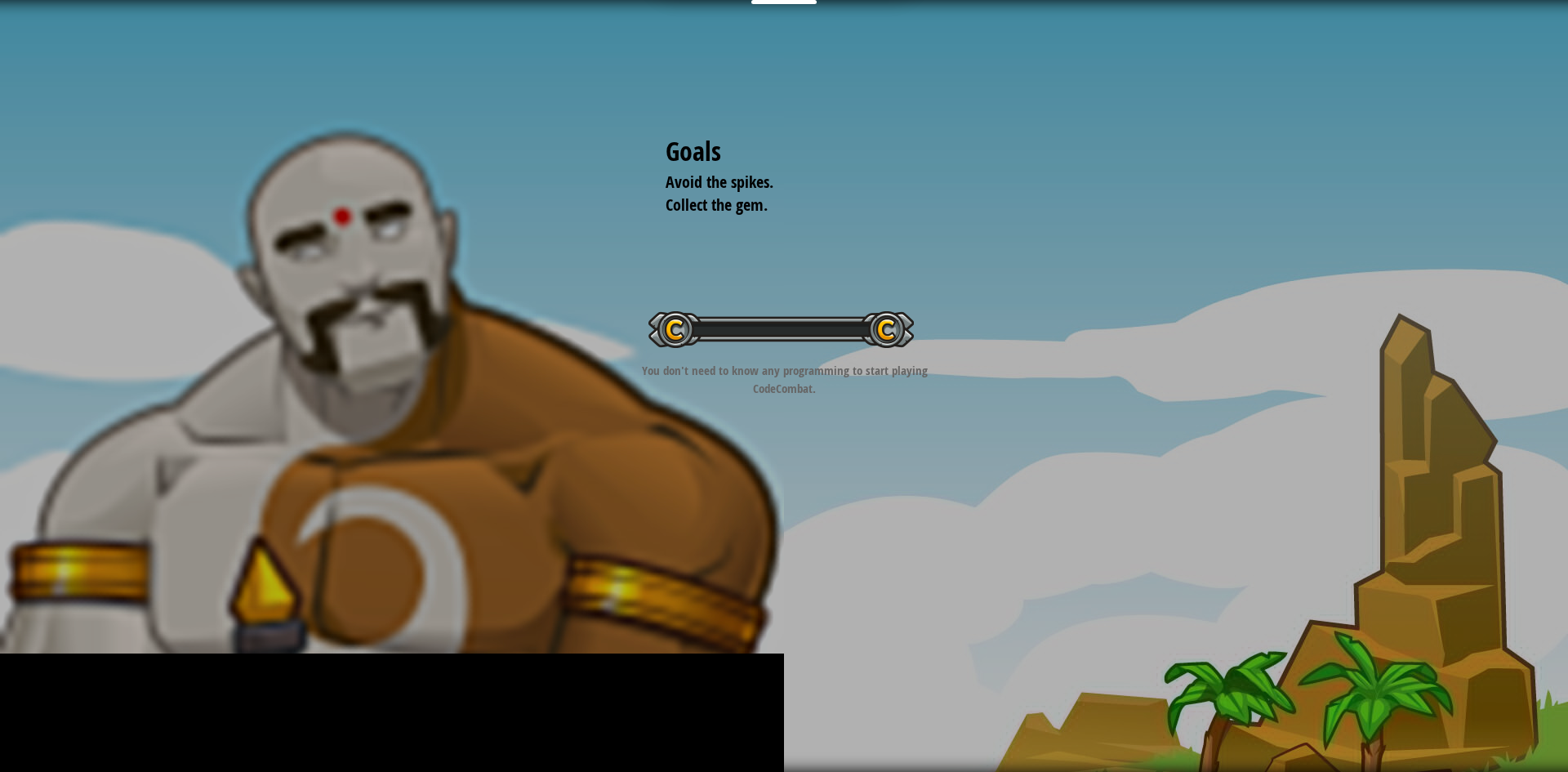
click at [787, 522] on div "Goals Avoid the spikes. Collect the gem. Start Level Error loading from server.…" at bounding box center [784, 386] width 1568 height 772
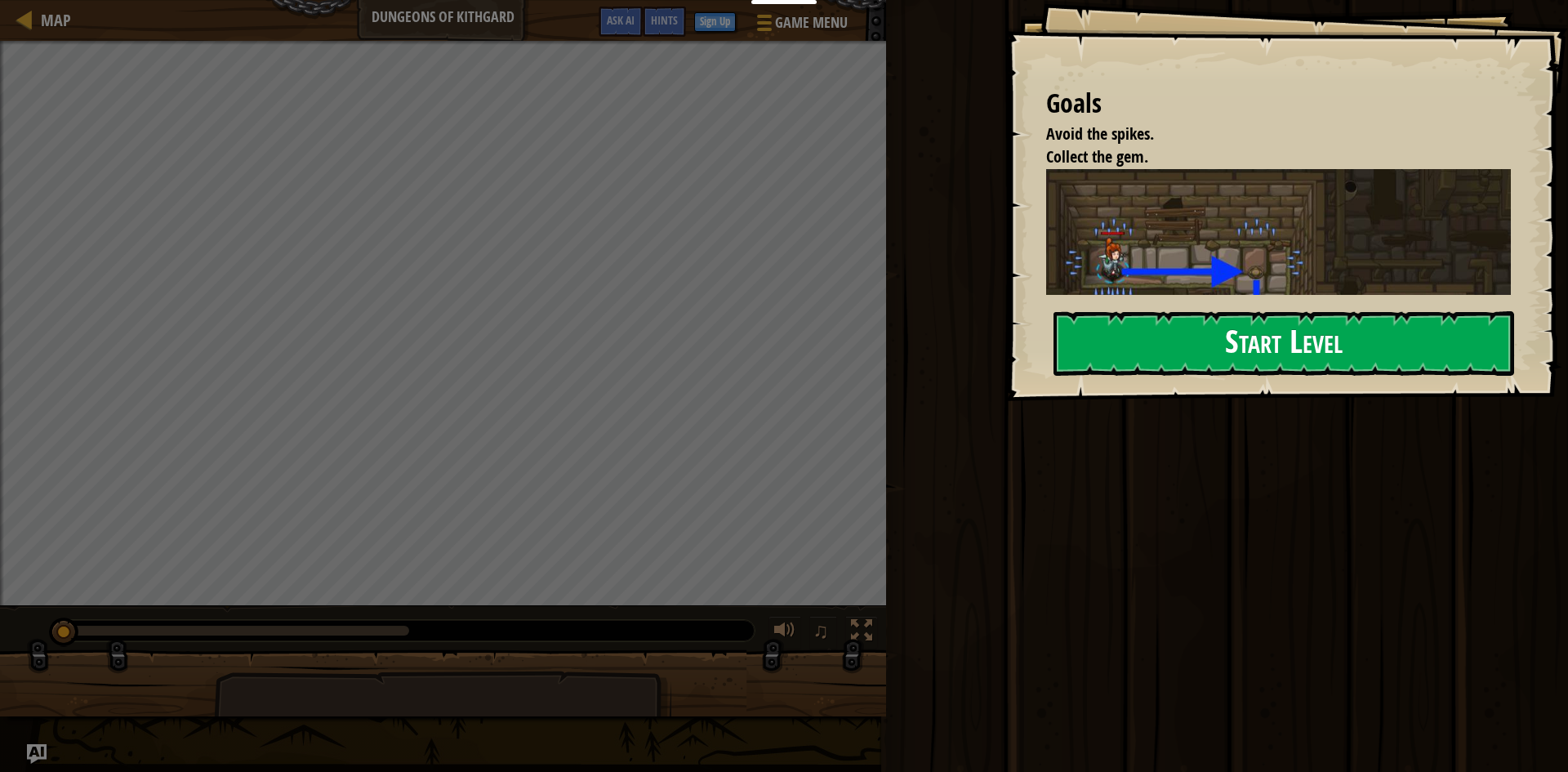
click at [1189, 320] on button "Start Level" at bounding box center [1283, 343] width 460 height 64
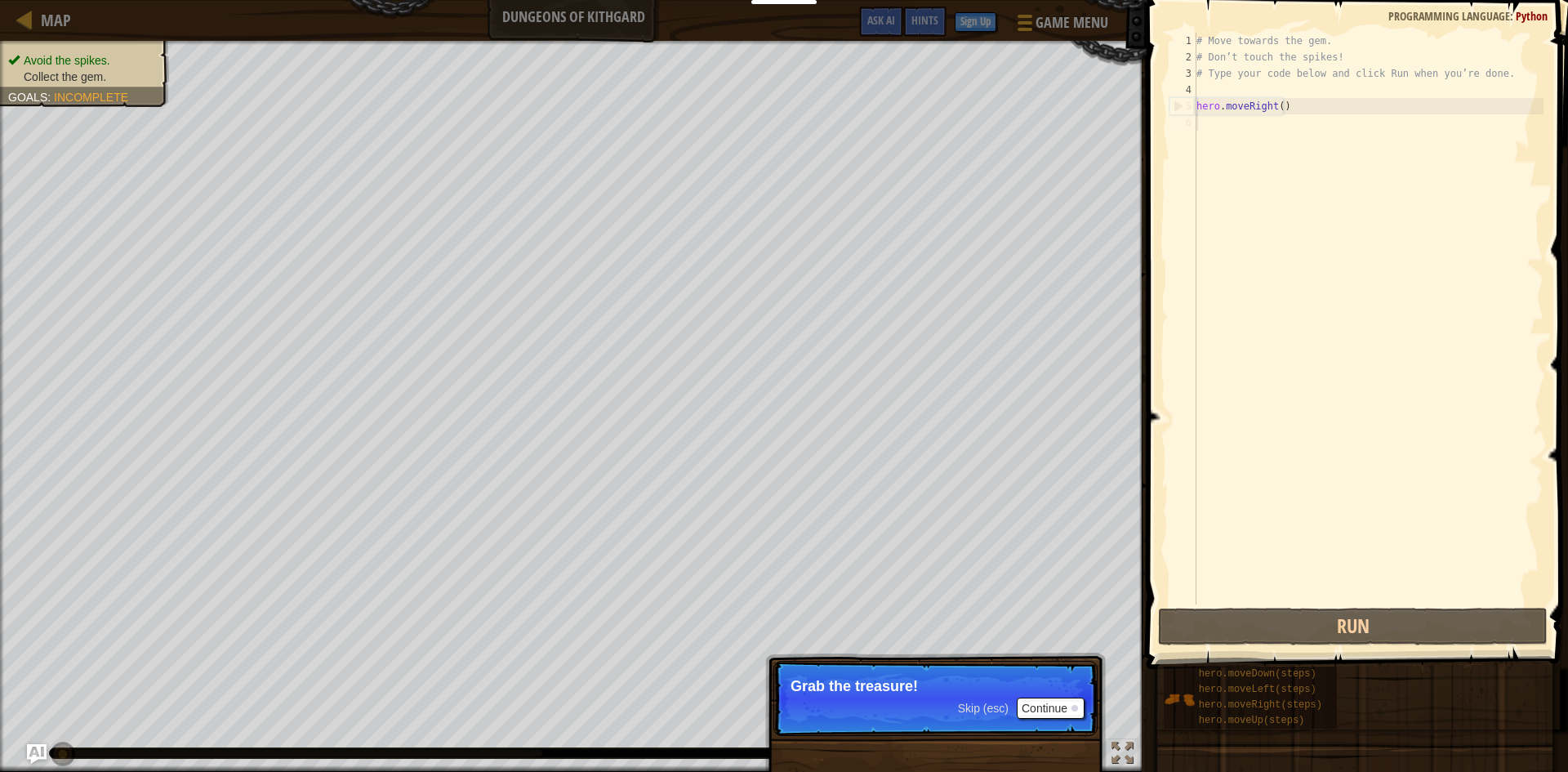
scroll to position [7, 0]
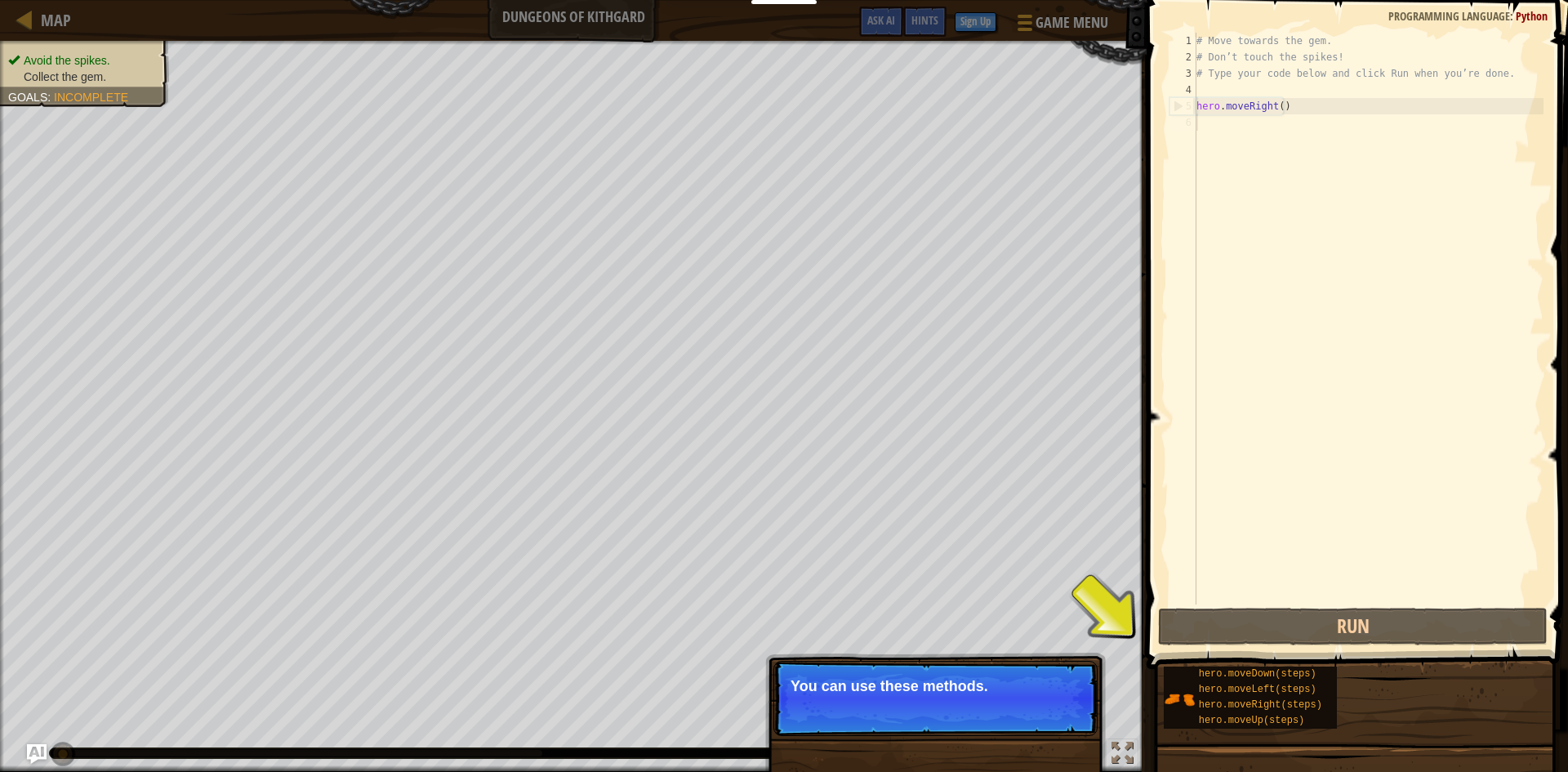
click at [917, 696] on p "Skip (esc) Continue You can use these methods." at bounding box center [936, 699] width 324 height 75
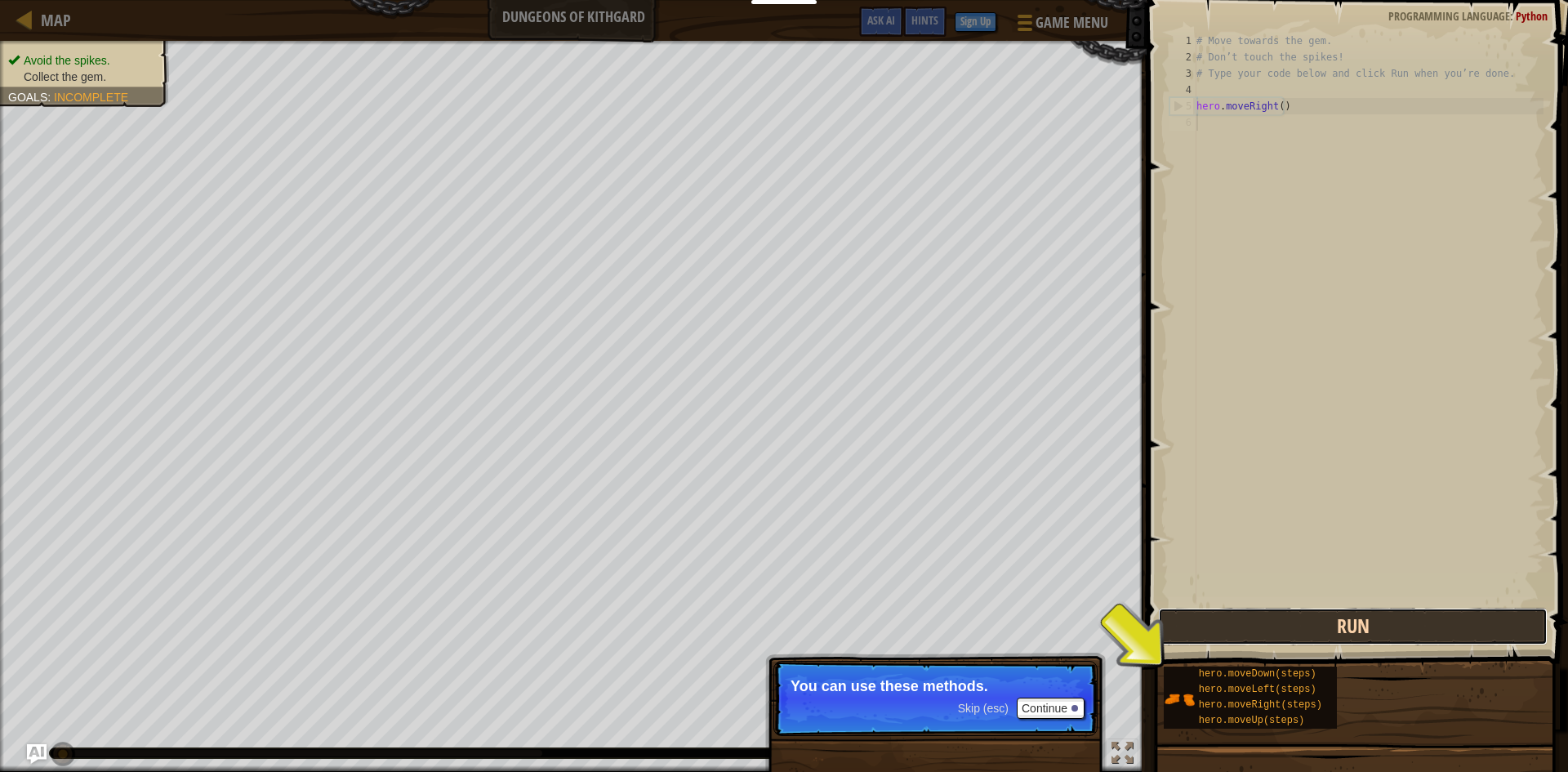
click at [1209, 623] on button "Run" at bounding box center [1352, 626] width 390 height 38
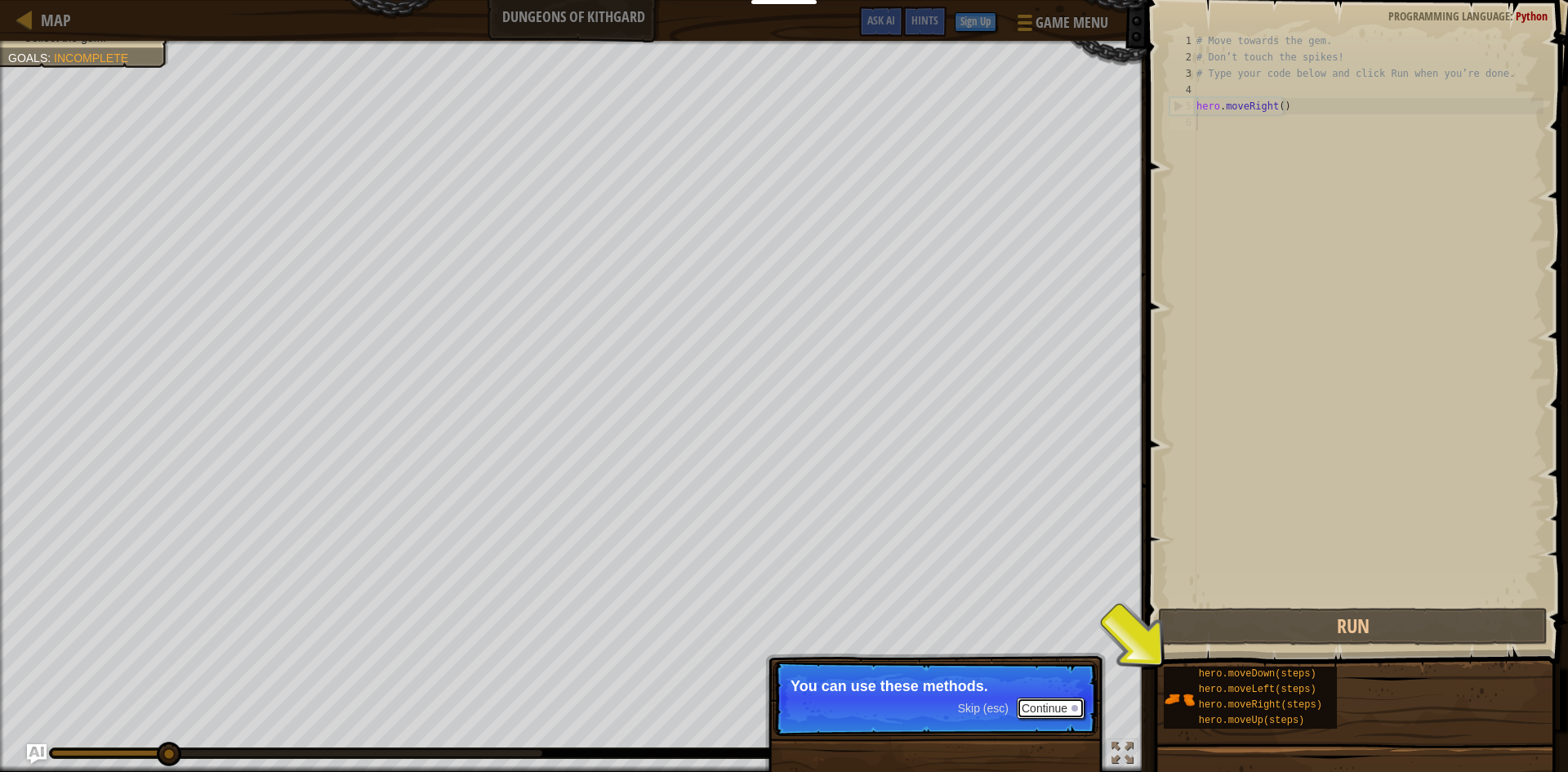
click at [1051, 700] on button "Continue" at bounding box center [1050, 708] width 68 height 21
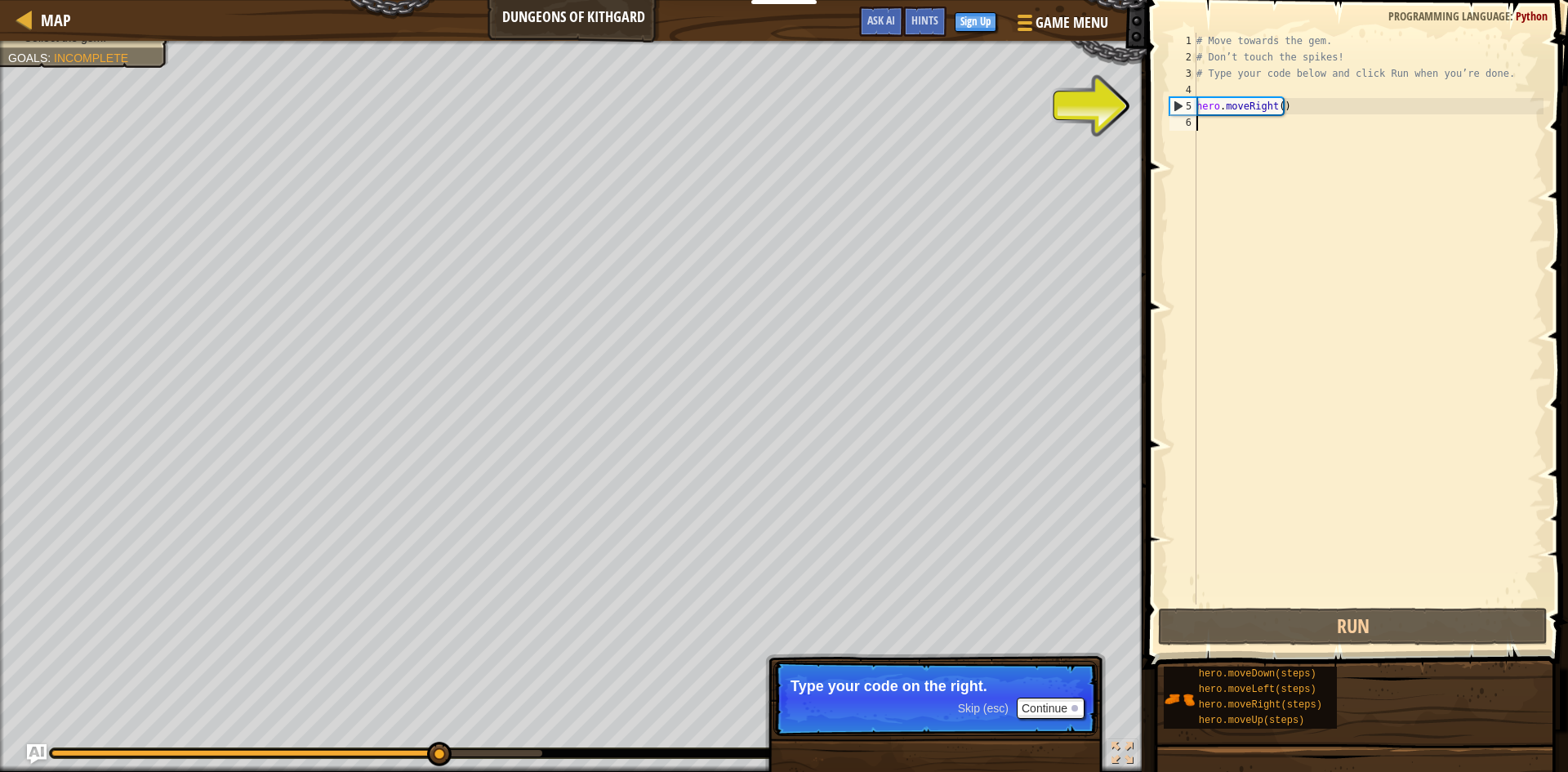
drag, startPoint x: 1237, startPoint y: 108, endPoint x: 1174, endPoint y: 111, distance: 63.1
click at [1235, 109] on div "# Move towards the gem. # Don’t touch the spikes! # Type your code below and cl…" at bounding box center [1367, 334] width 350 height 605
click at [1167, 102] on div "hero.moveRight() 1 2 3 4 5 6 # Move towards the gem. # Don’t touch the spikes! …" at bounding box center [1354, 318] width 377 height 571
click at [1172, 107] on div "5" at bounding box center [1183, 106] width 26 height 16
type textarea "hero.moveRight()"
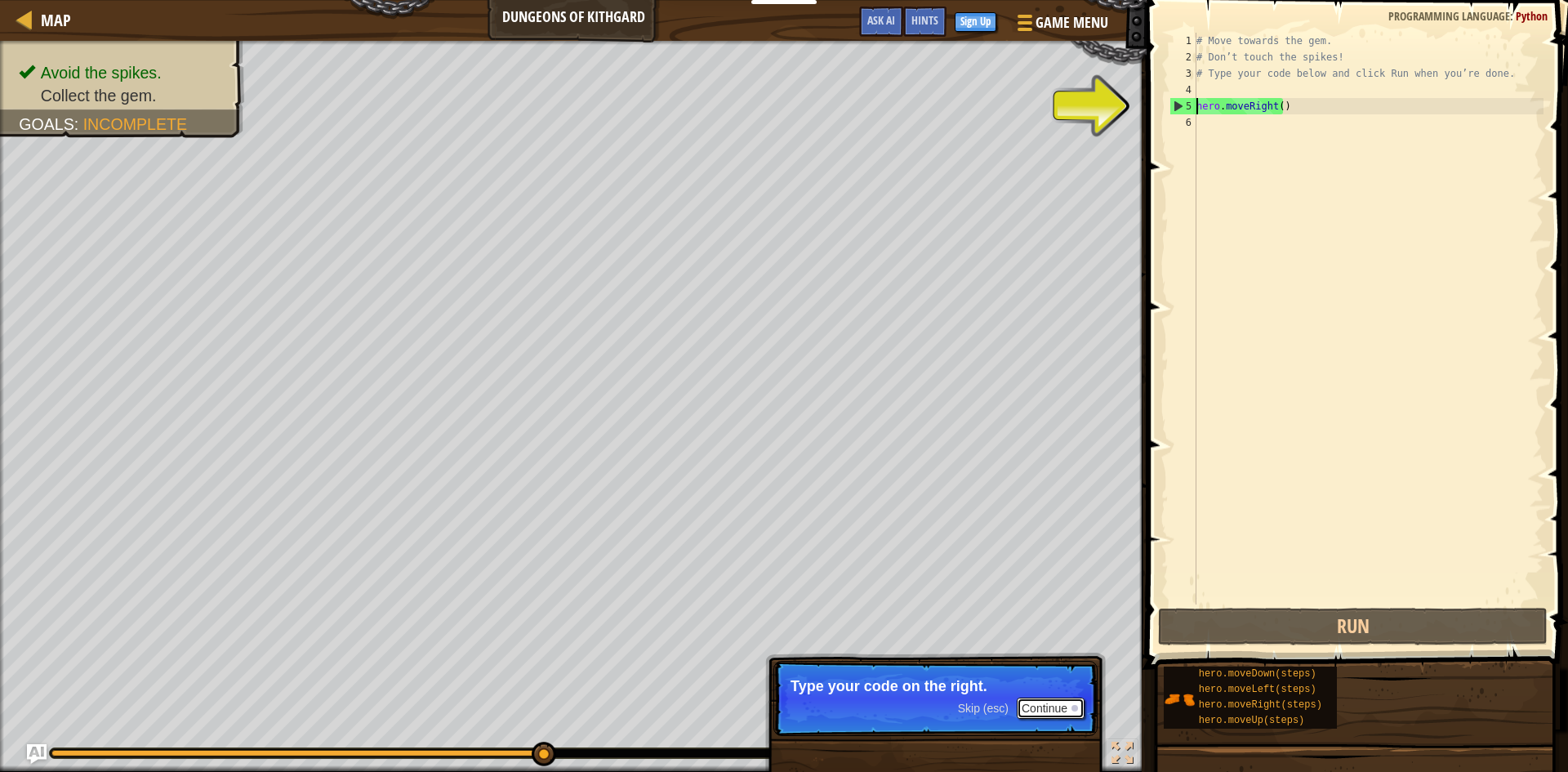
click at [1041, 710] on button "Continue" at bounding box center [1050, 708] width 68 height 21
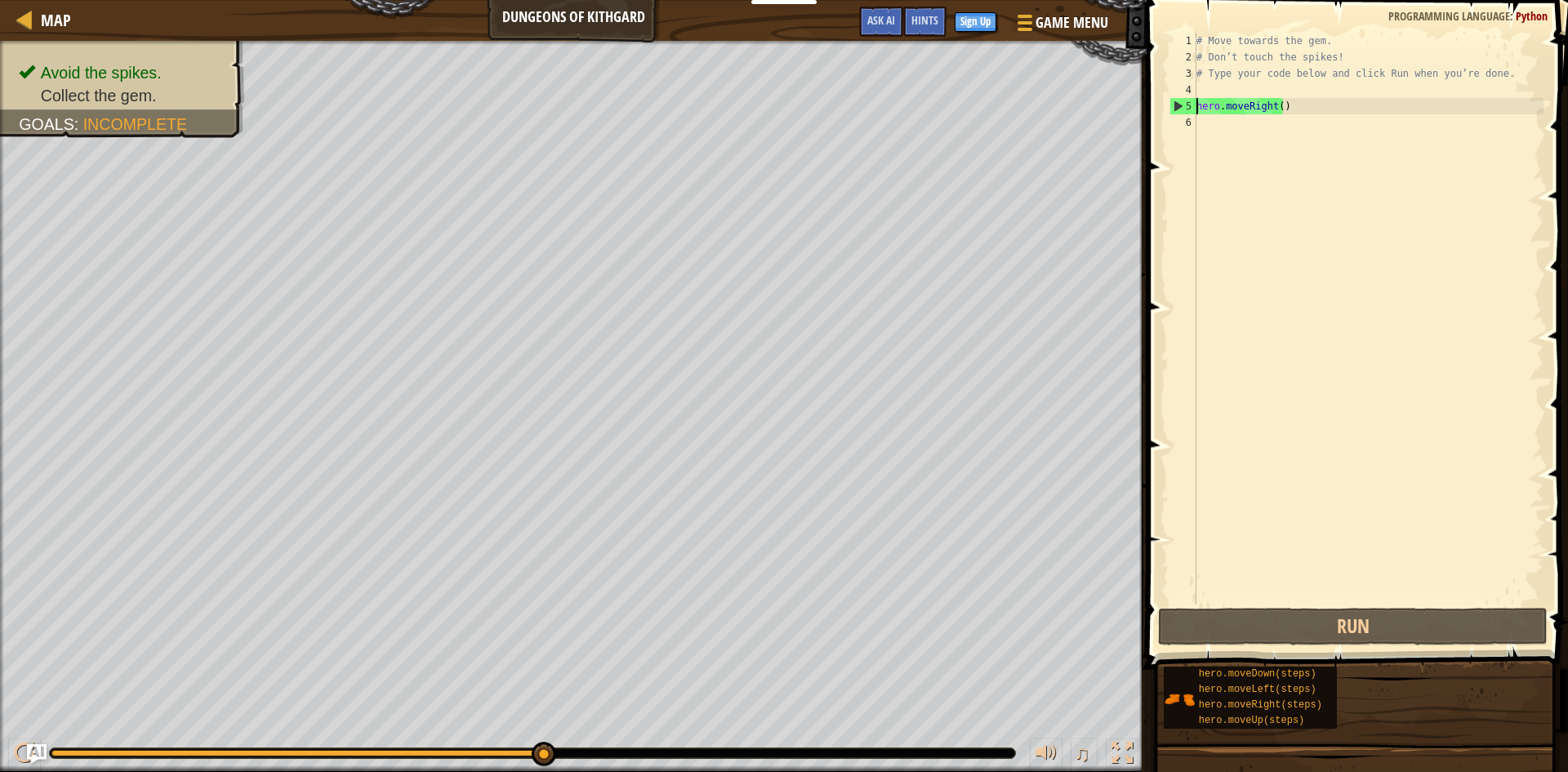
click at [1304, 106] on div "# Move towards the gem. # Don’t touch the spikes! # Type your code below and cl…" at bounding box center [1367, 334] width 350 height 605
click at [1241, 126] on div "# Move towards the gem. # Don’t touch the spikes! # Type your code below and cl…" at bounding box center [1367, 334] width 350 height 605
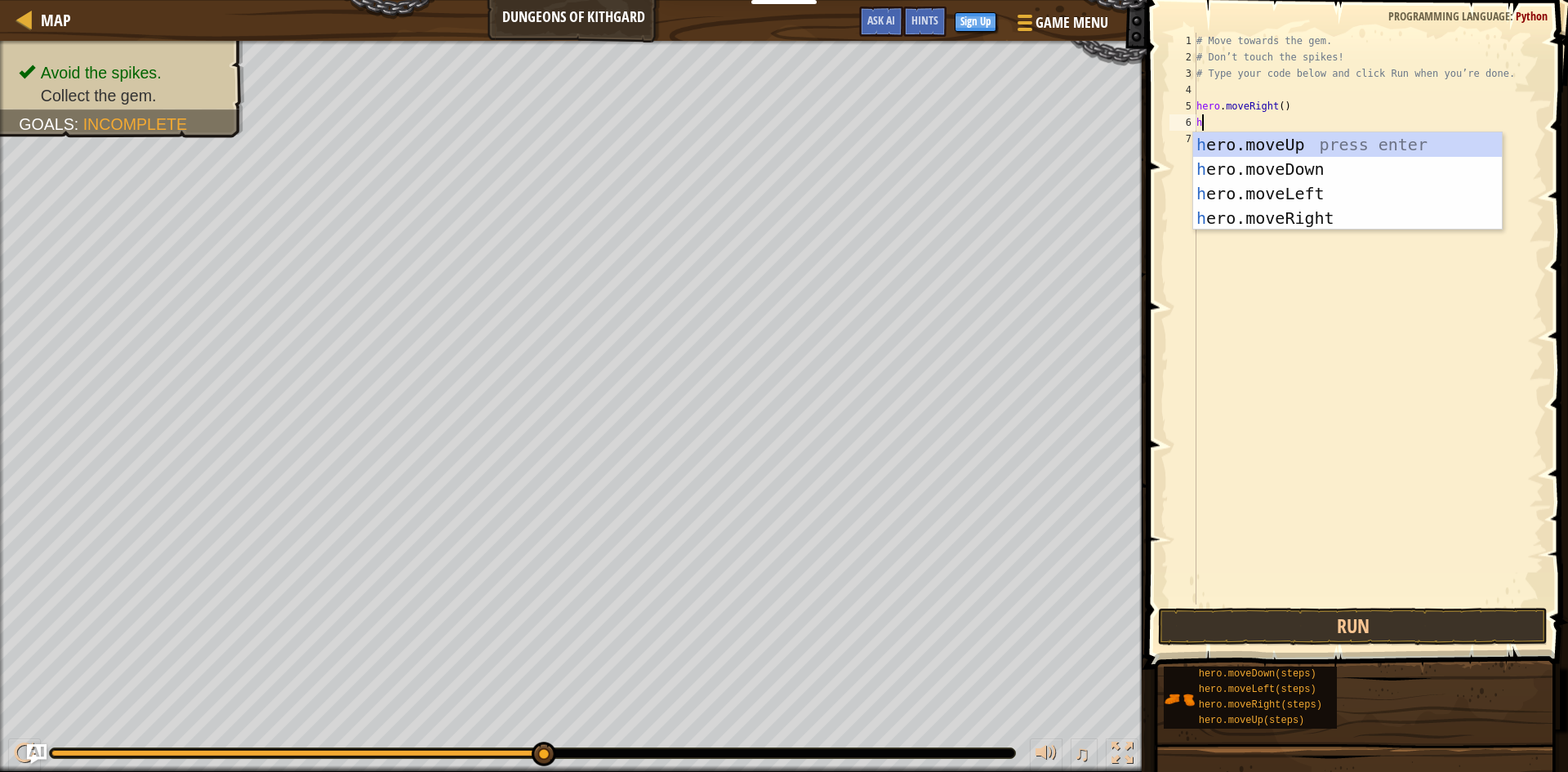
type textarea "he"
click at [1264, 164] on div "he ro.moveUp press enter he ro.moveDown press enter he ro.moveLeft press enter …" at bounding box center [1347, 206] width 309 height 147
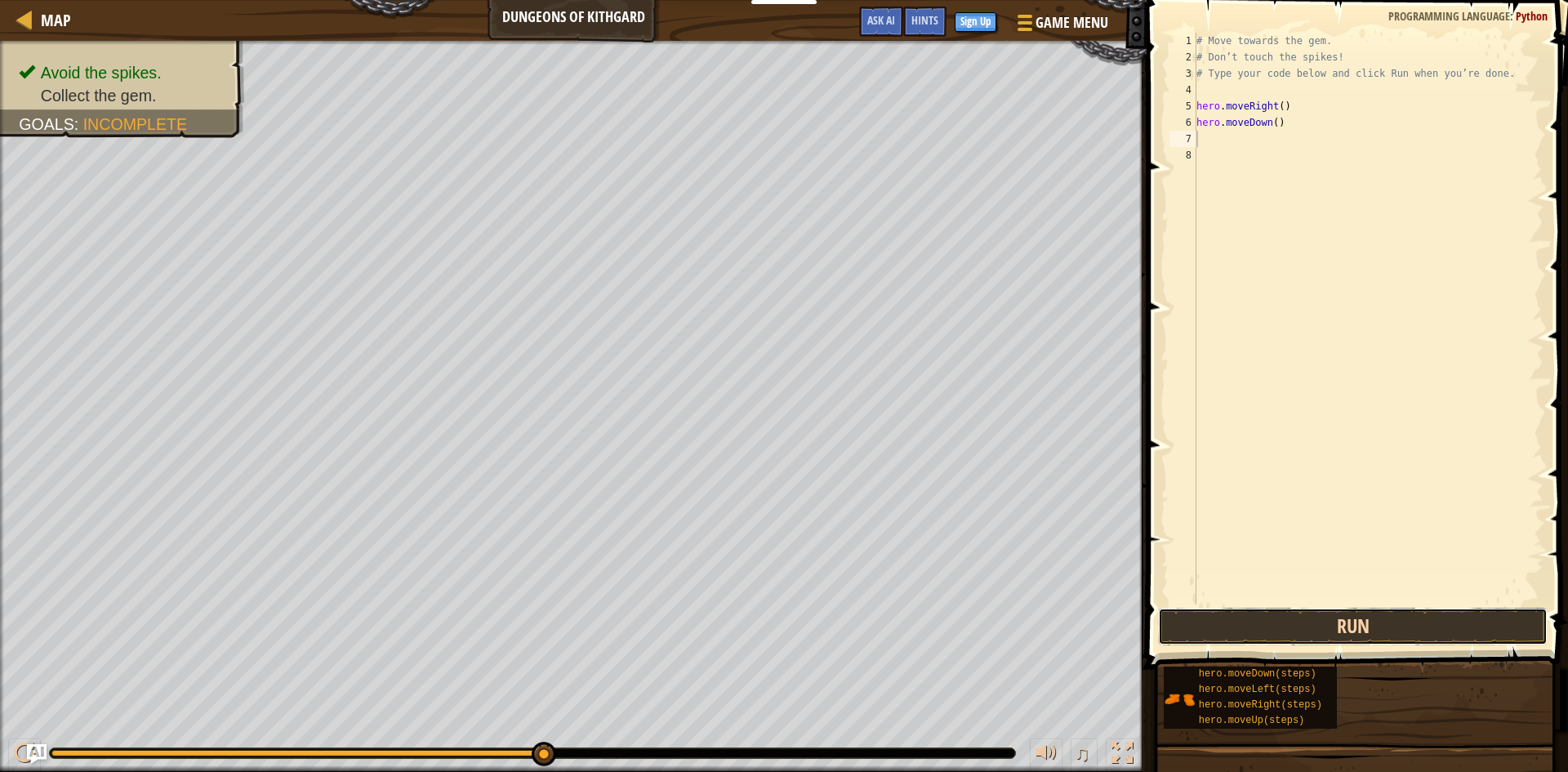
click at [1320, 626] on button "Run" at bounding box center [1352, 626] width 390 height 38
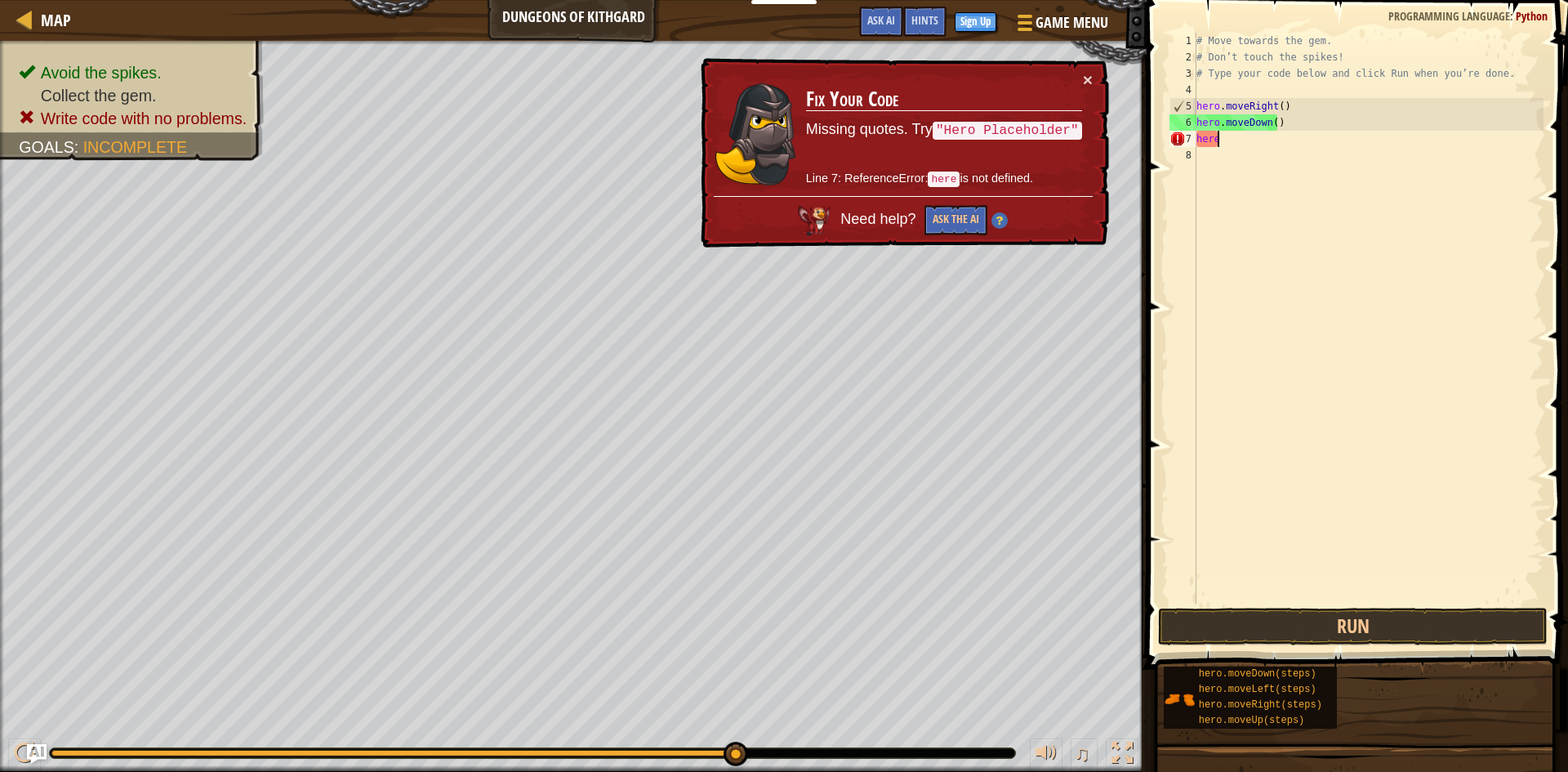
click at [1233, 144] on div "# Move towards the gem. # Don’t touch the spikes! # Type your code below and cl…" at bounding box center [1367, 334] width 350 height 605
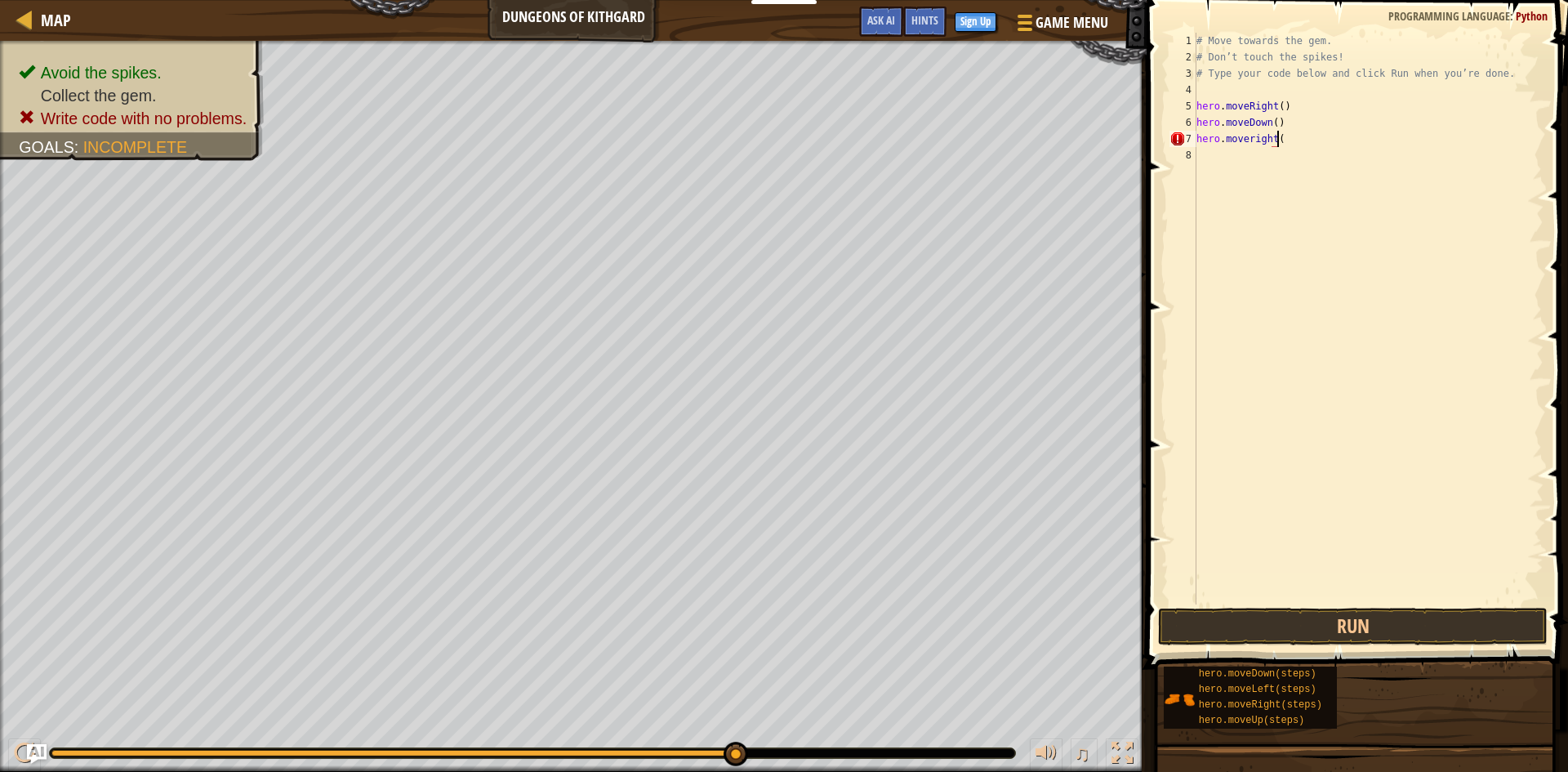
scroll to position [7, 6]
click at [1310, 616] on button "Run" at bounding box center [1352, 626] width 390 height 38
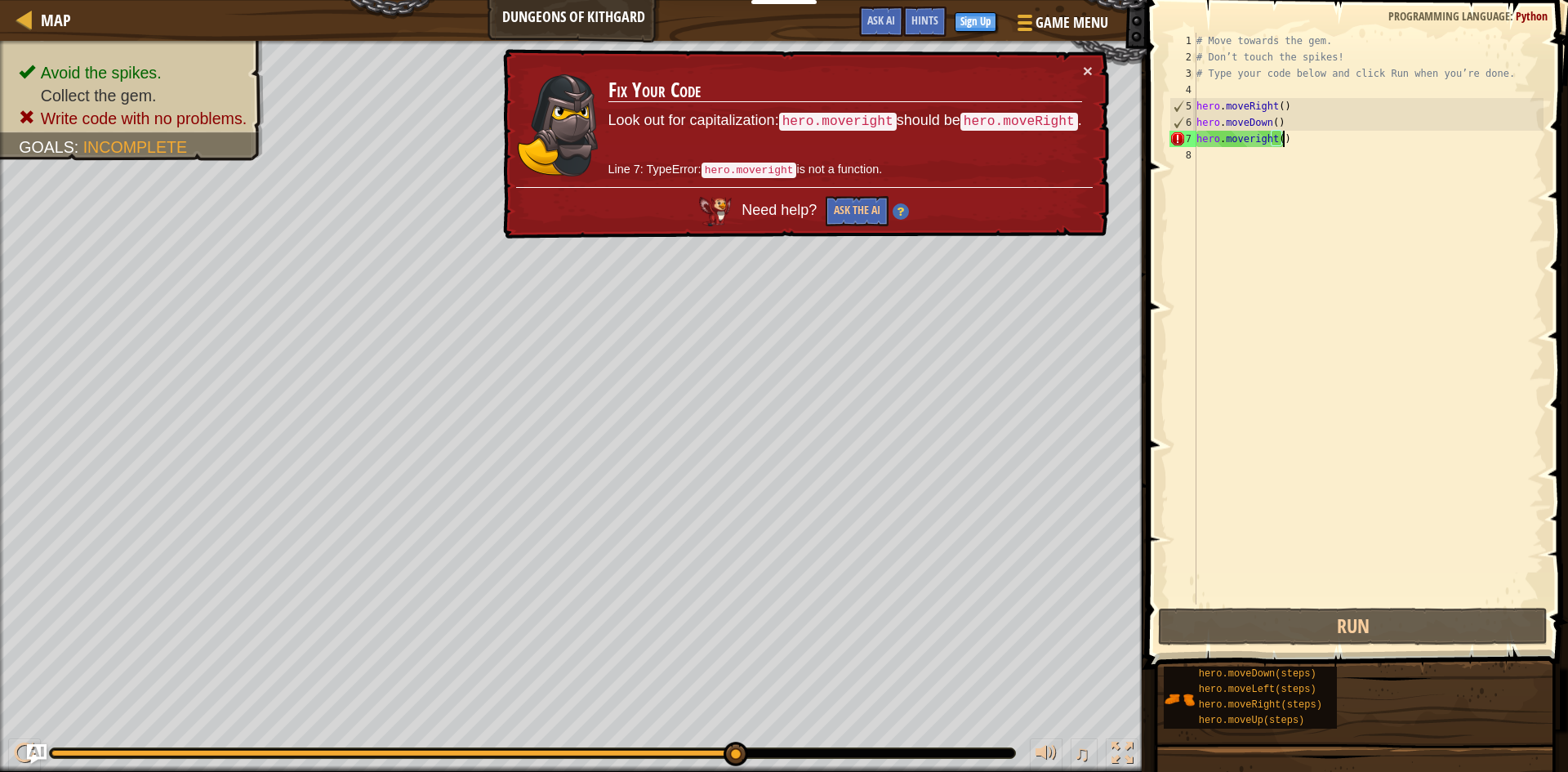
click at [1315, 140] on div "# Move towards the gem. # Don’t touch the spikes! # Type your code below and cl…" at bounding box center [1367, 334] width 350 height 605
click at [1252, 136] on div "# Move towards the gem. # Don’t touch the spikes! # Type your code below and cl…" at bounding box center [1367, 334] width 350 height 605
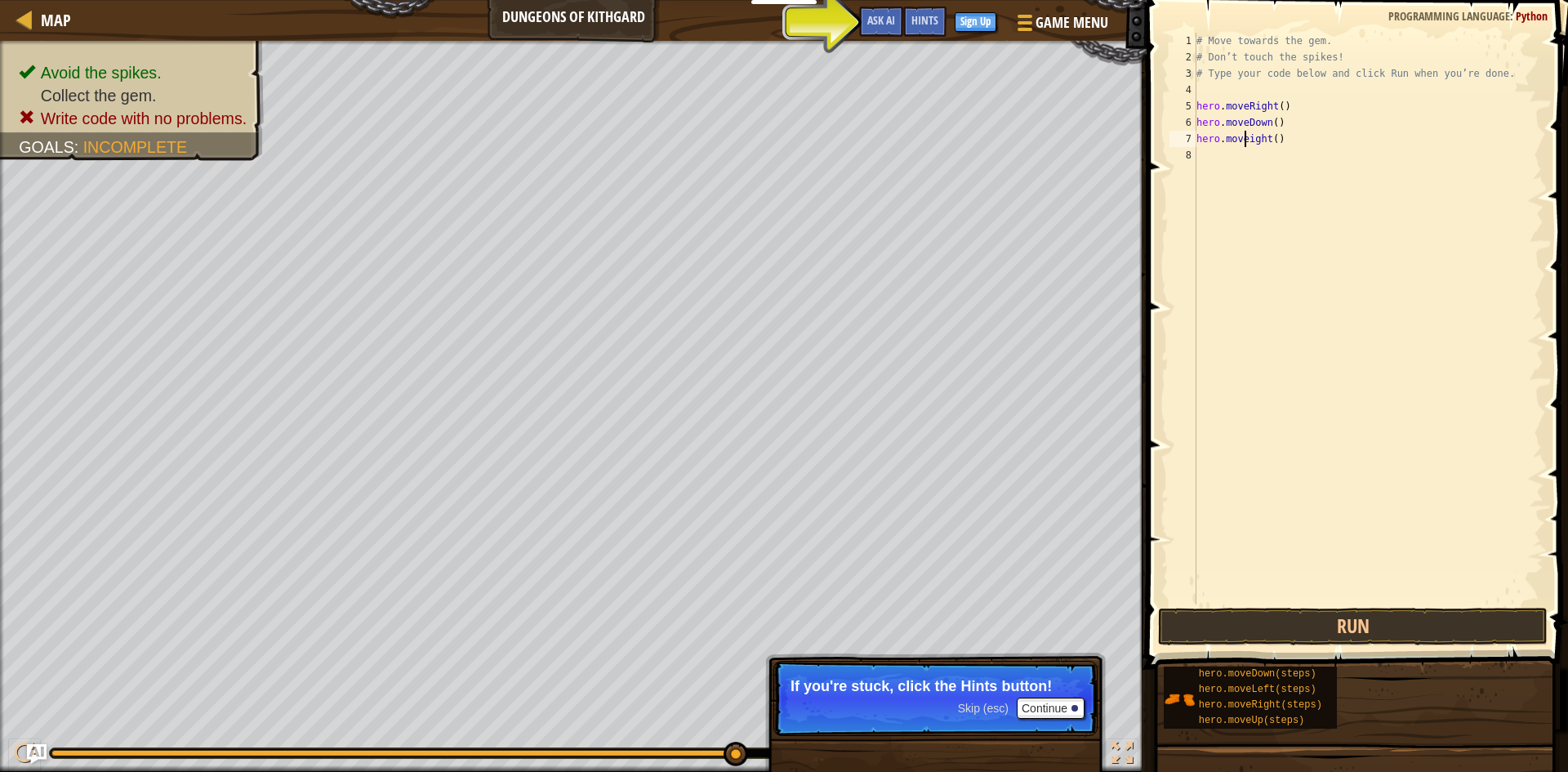
scroll to position [7, 4]
click at [1304, 159] on div "hero.moveR ight press enter" at bounding box center [1347, 185] width 309 height 73
type textarea "hero.moveRi"
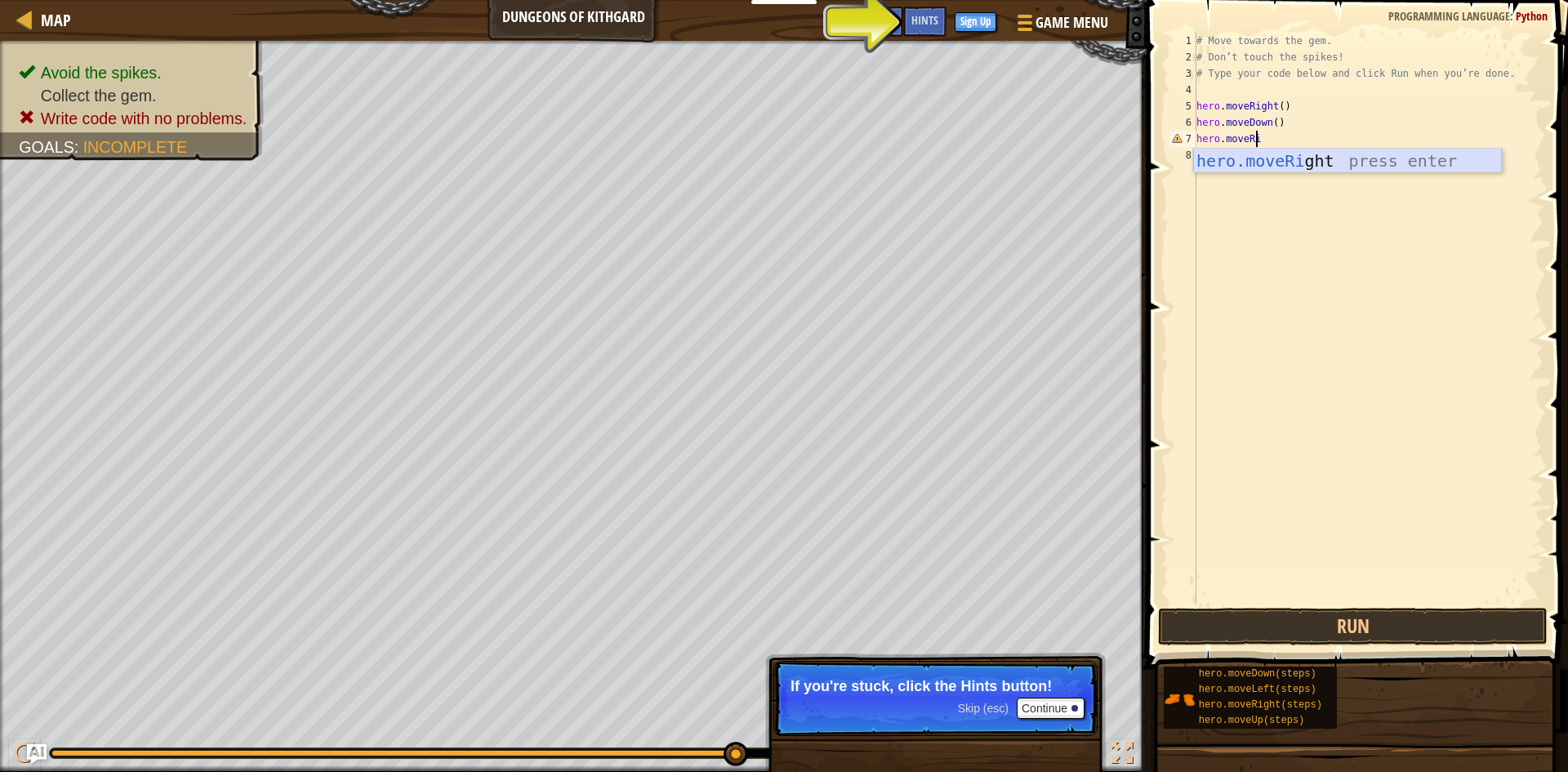
click at [1334, 155] on div "hero.moveRi ght press enter" at bounding box center [1347, 185] width 309 height 73
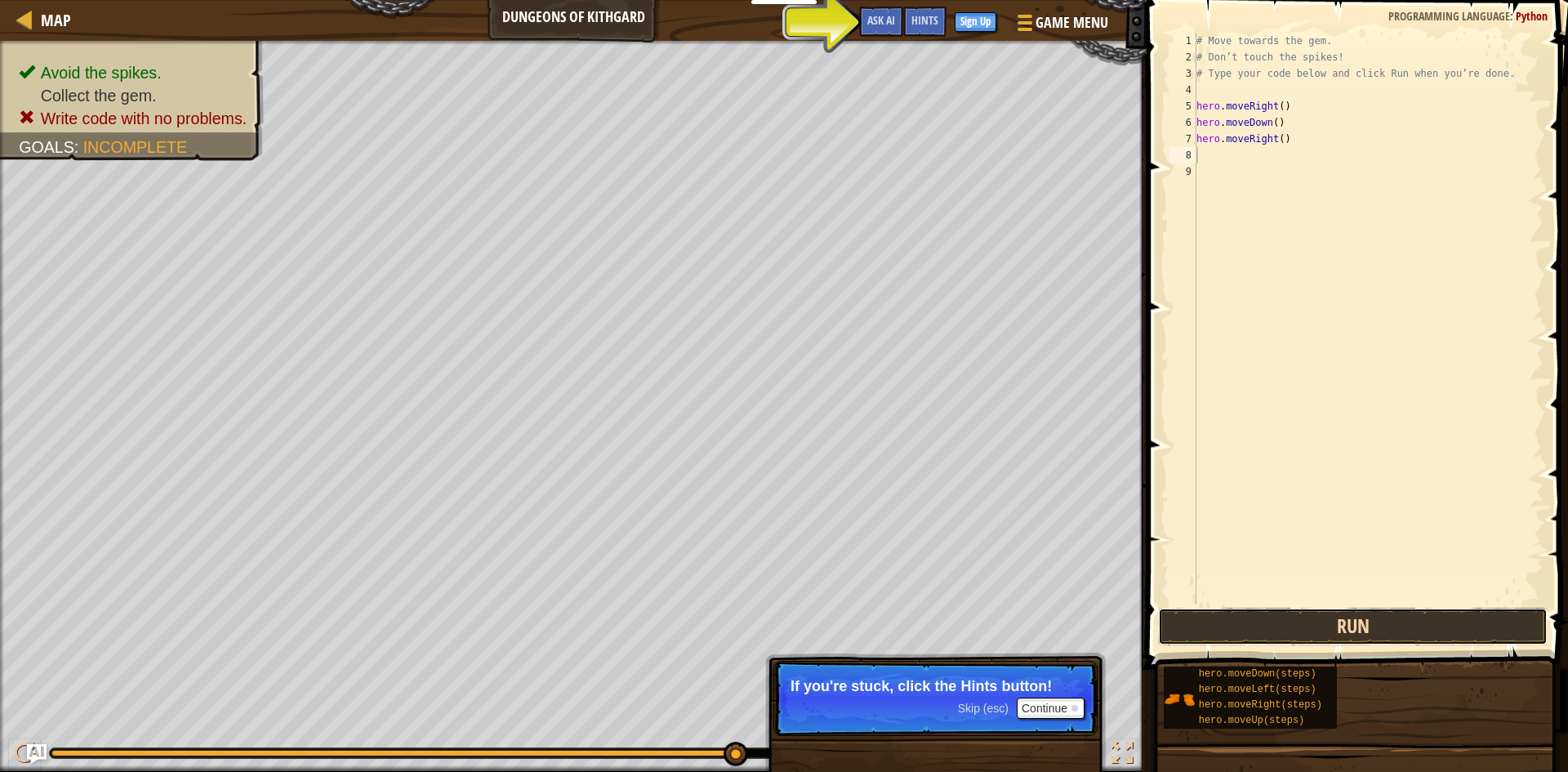
click at [1316, 615] on button "Run" at bounding box center [1352, 626] width 390 height 38
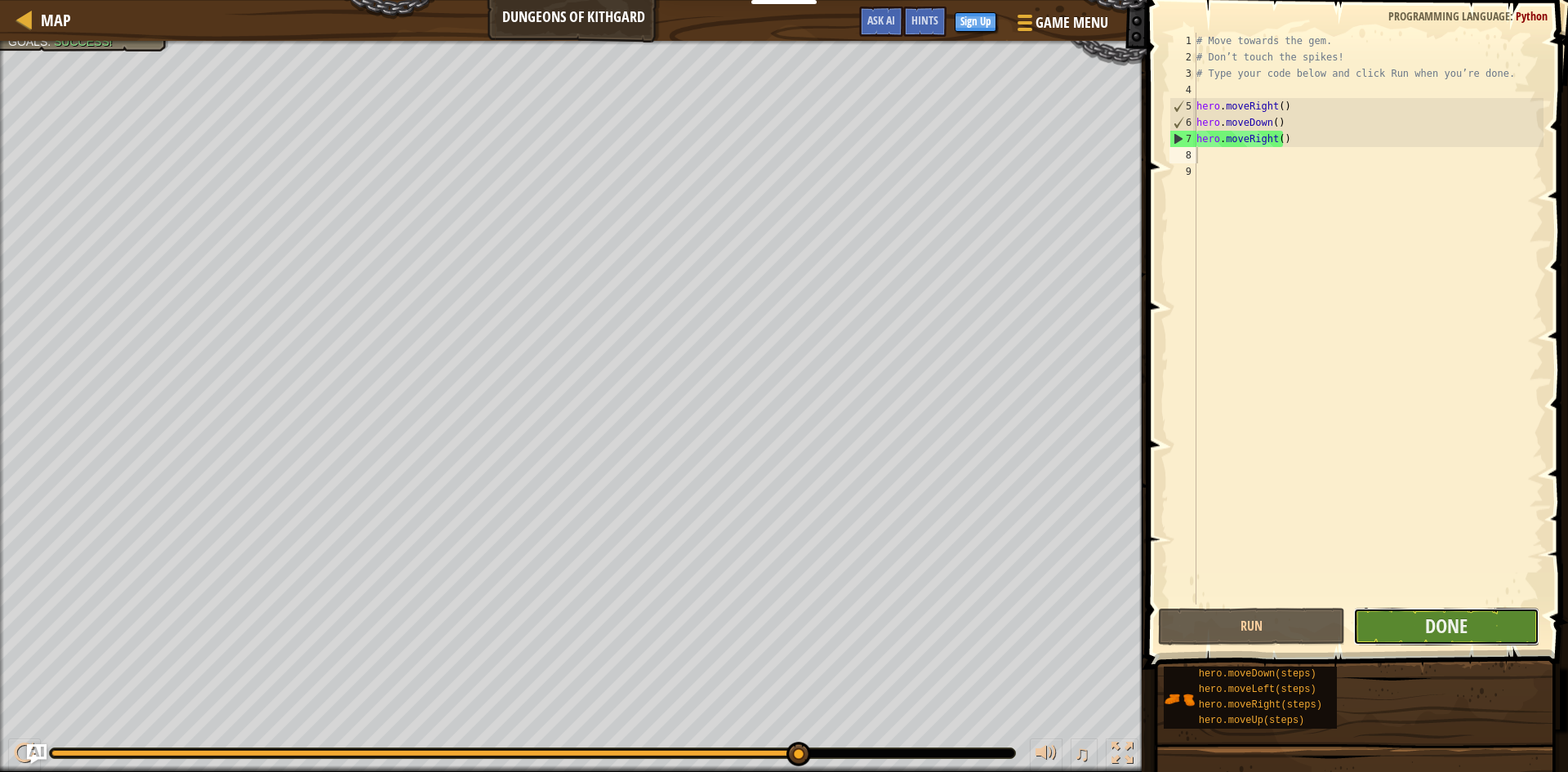
click at [1398, 618] on button "Done" at bounding box center [1446, 626] width 187 height 38
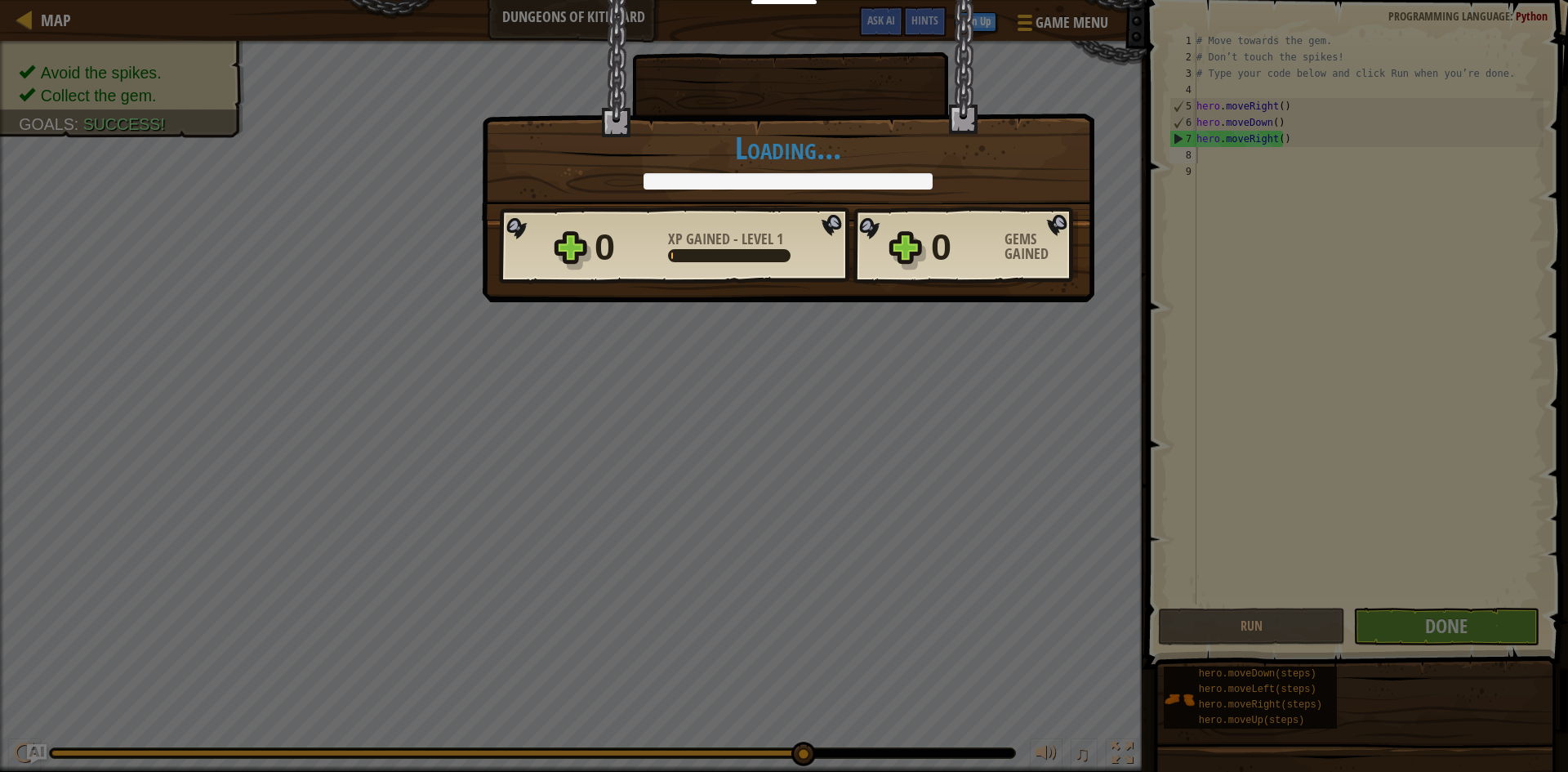
click at [709, 255] on div at bounding box center [729, 255] width 123 height 13
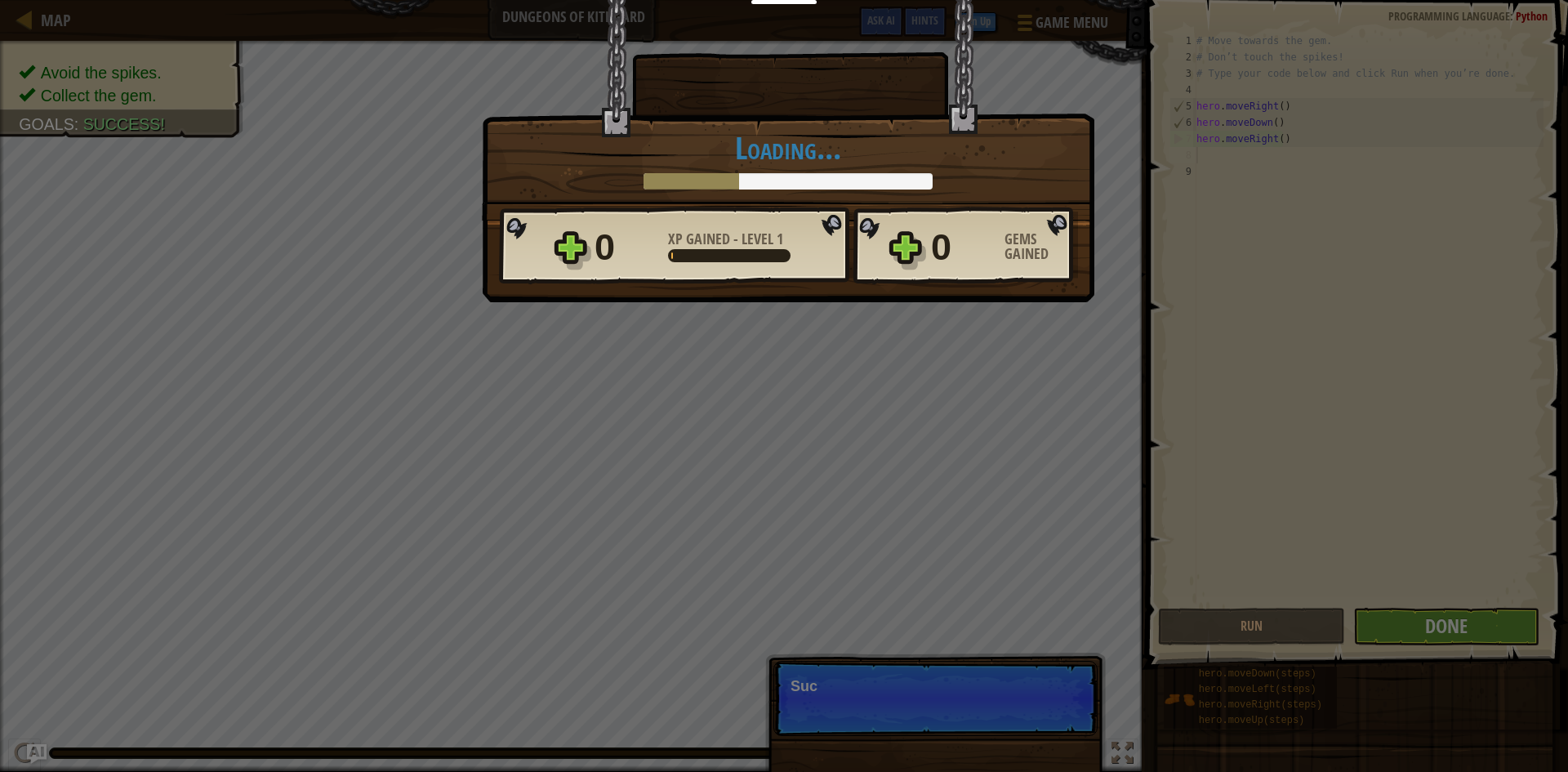
drag, startPoint x: 515, startPoint y: 362, endPoint x: 847, endPoint y: 259, distance: 347.6
click at [847, 259] on div "0 XP Gained - Level 1 0 Gems Gained" at bounding box center [788, 246] width 579 height 79
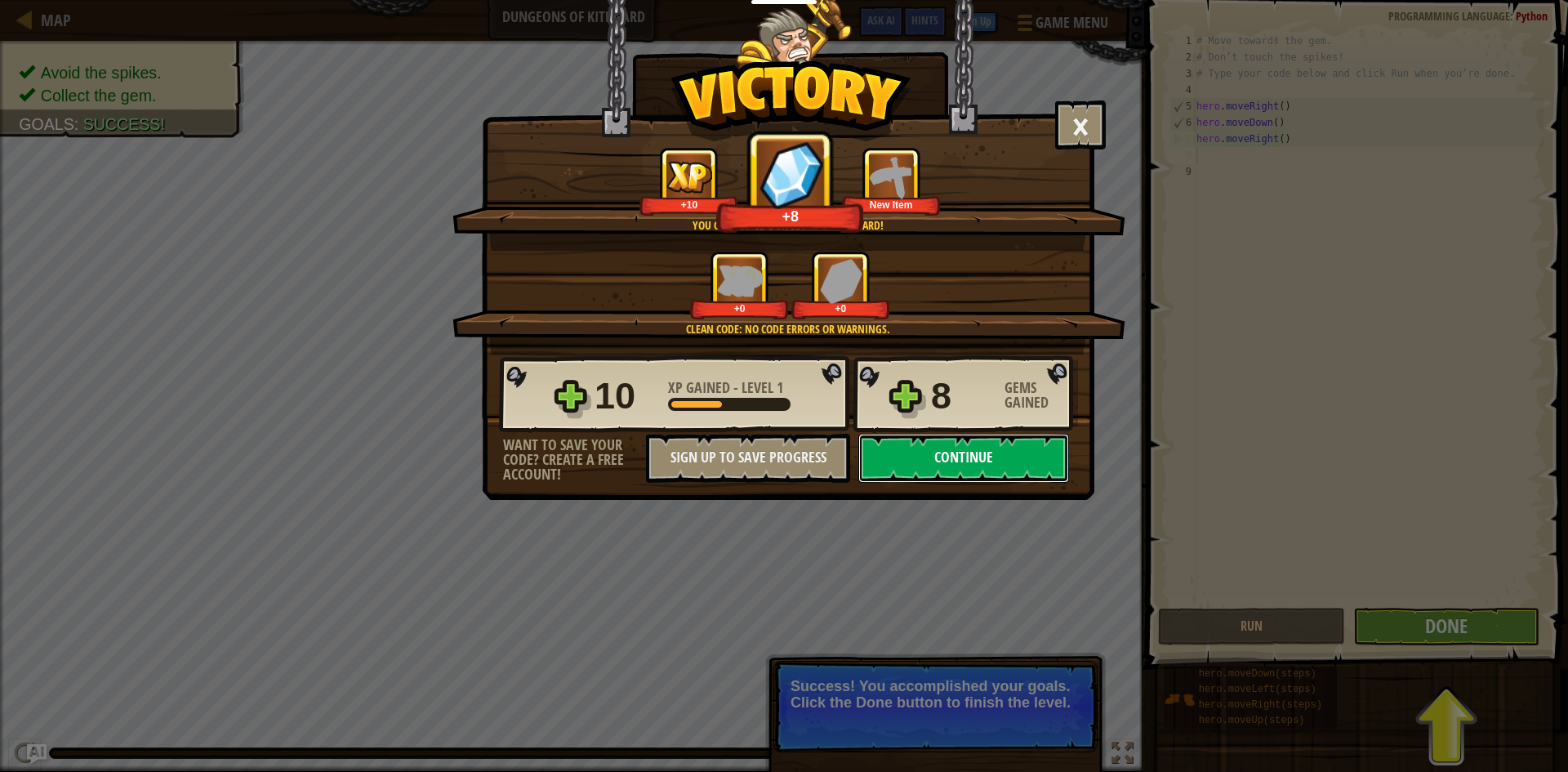
click at [961, 450] on button "Continue" at bounding box center [963, 458] width 210 height 49
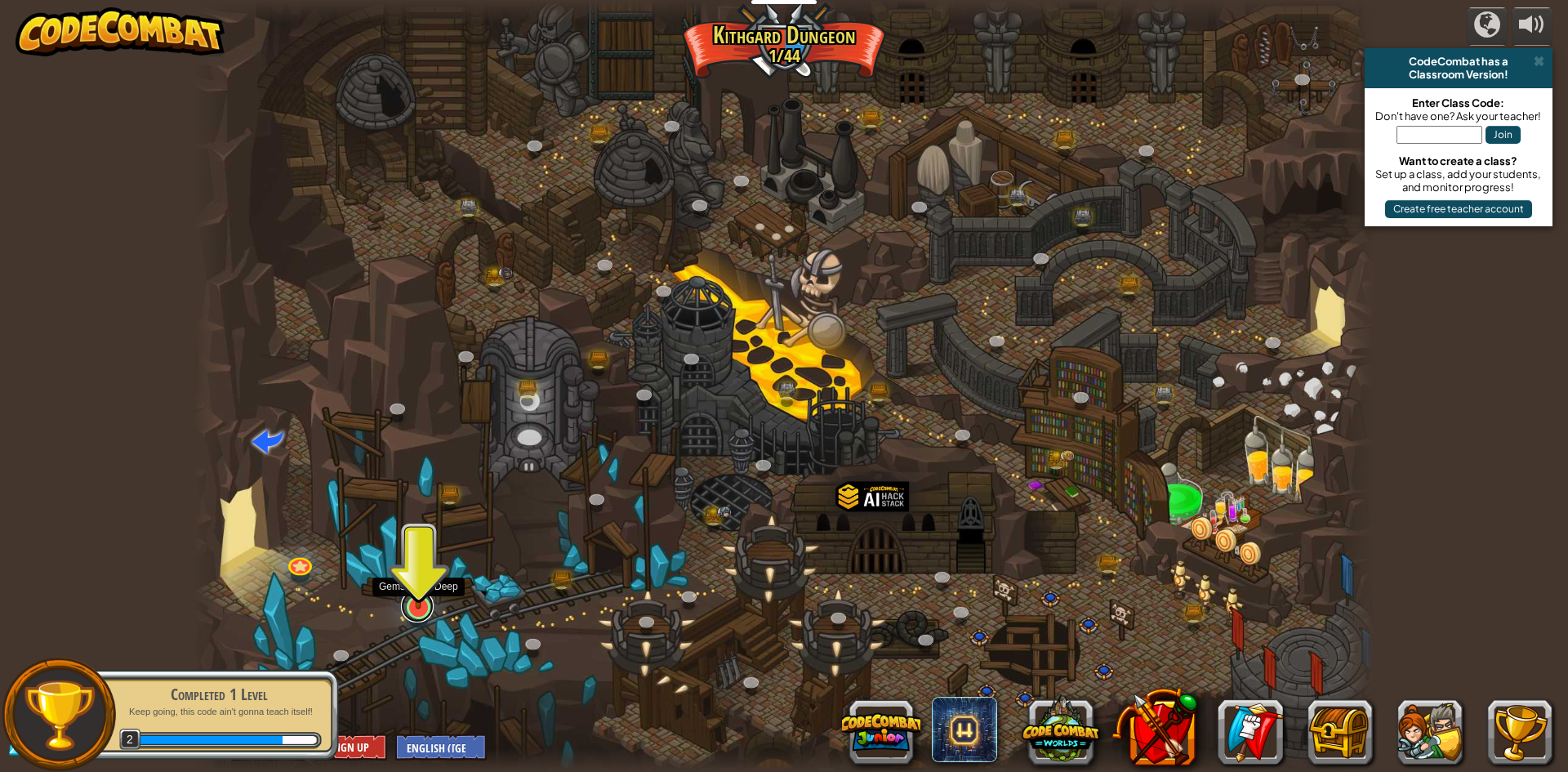
click at [419, 616] on link at bounding box center [417, 605] width 32 height 32
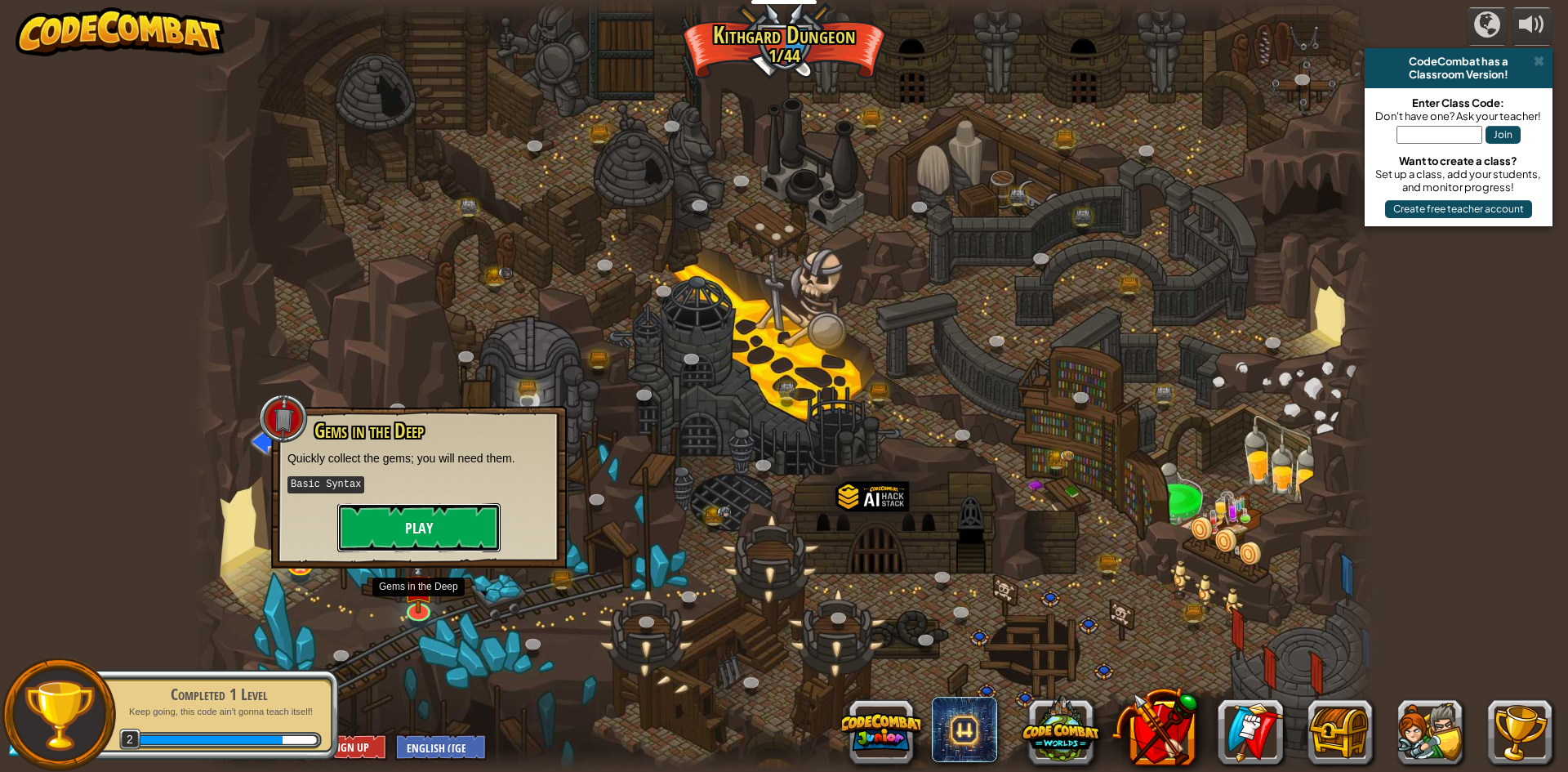
click at [385, 515] on button "Play" at bounding box center [419, 528] width 163 height 49
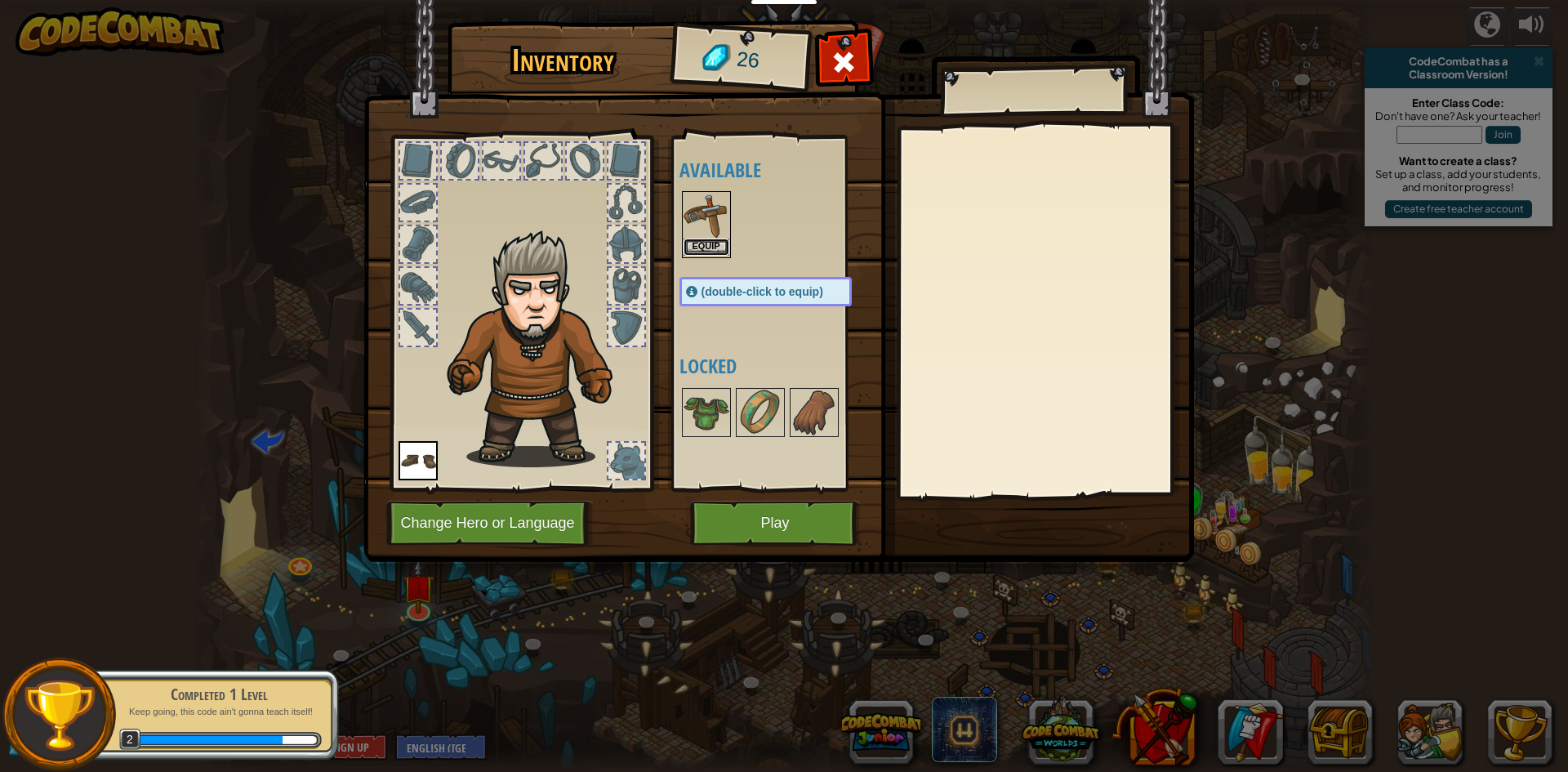
click at [709, 244] on button "Equip" at bounding box center [706, 246] width 46 height 17
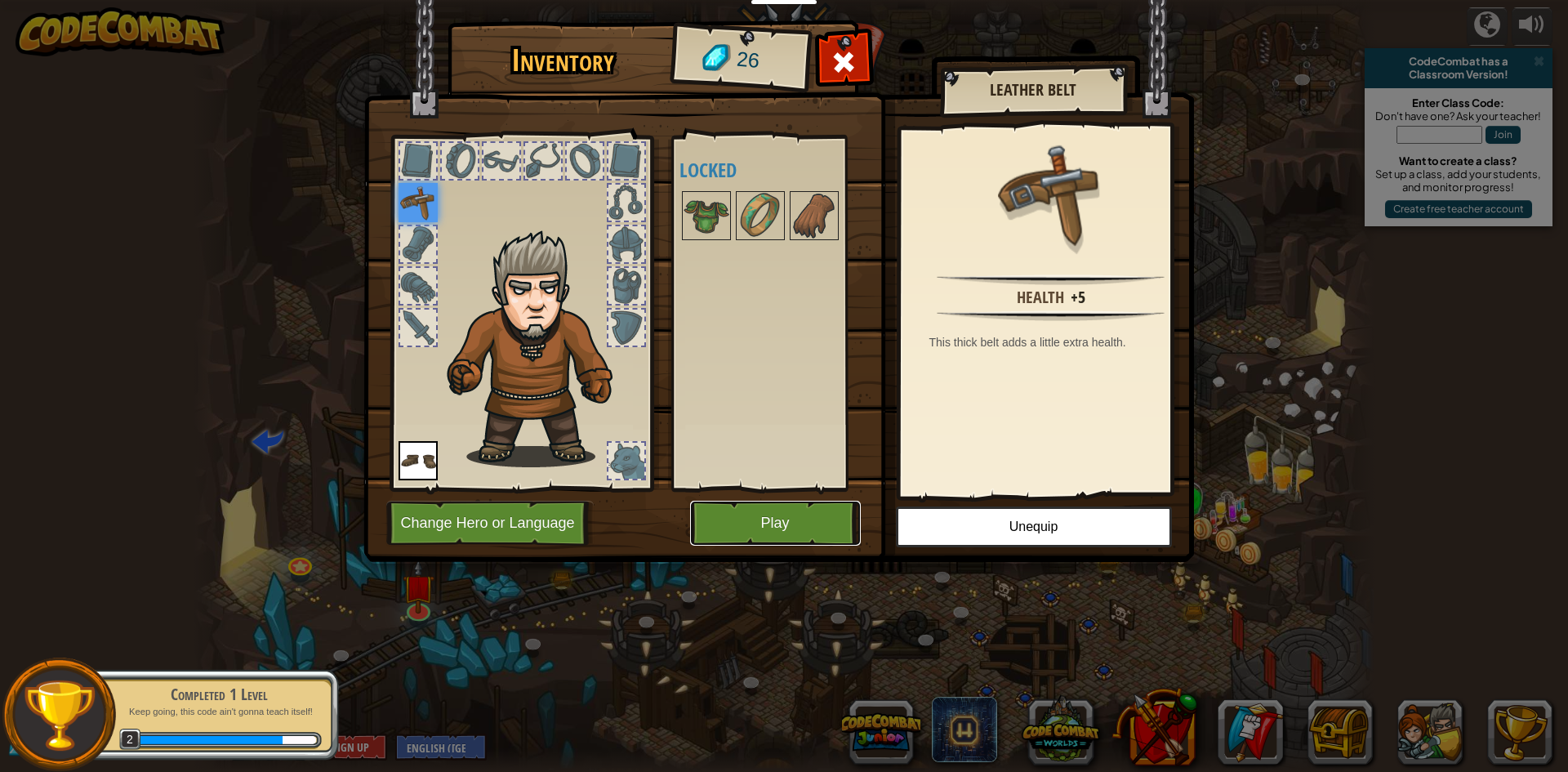
click at [780, 518] on button "Play" at bounding box center [775, 523] width 171 height 45
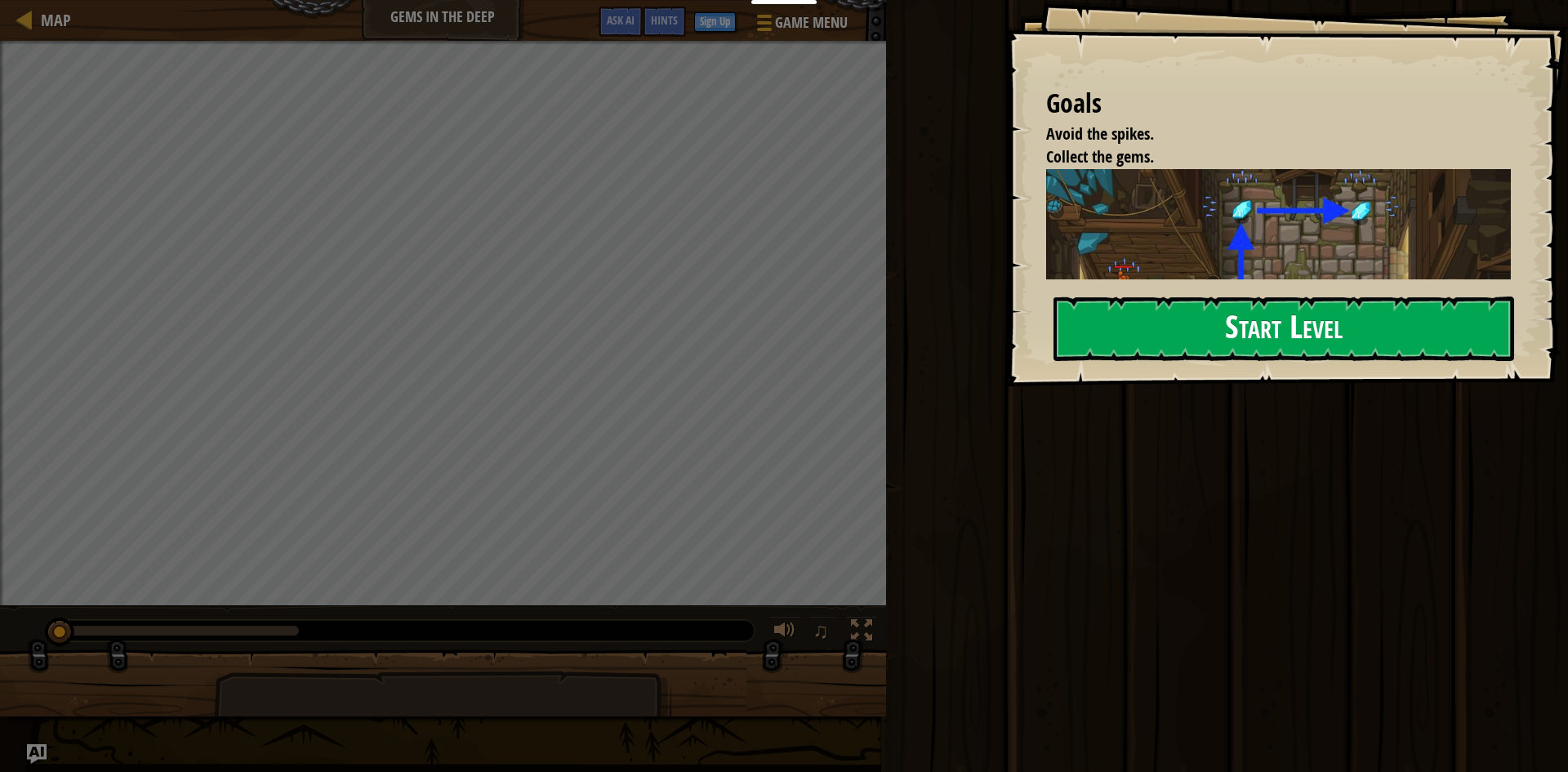
click at [1182, 323] on button "Start Level" at bounding box center [1283, 329] width 460 height 64
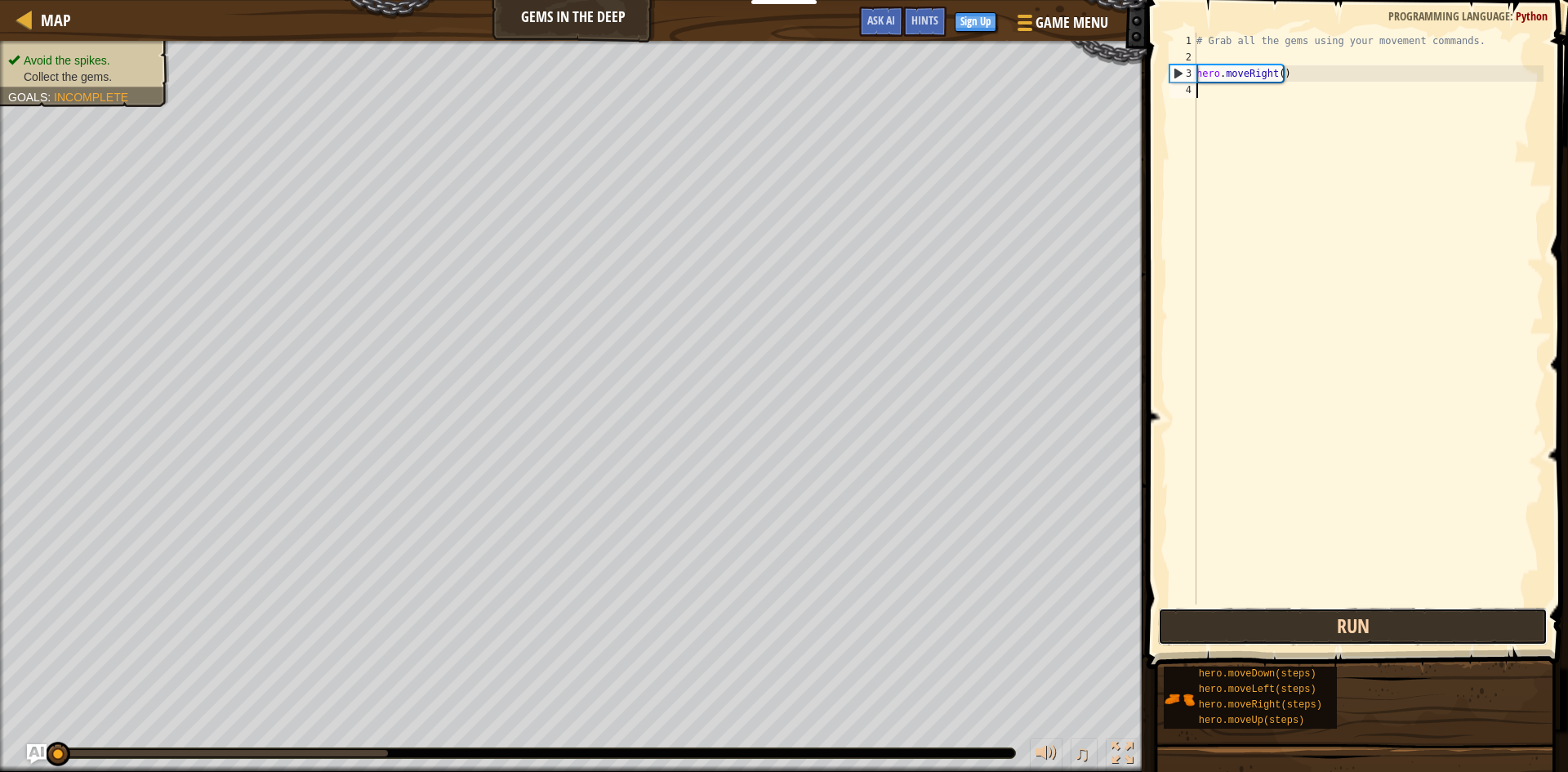
click at [1330, 621] on button "Run" at bounding box center [1352, 626] width 390 height 38
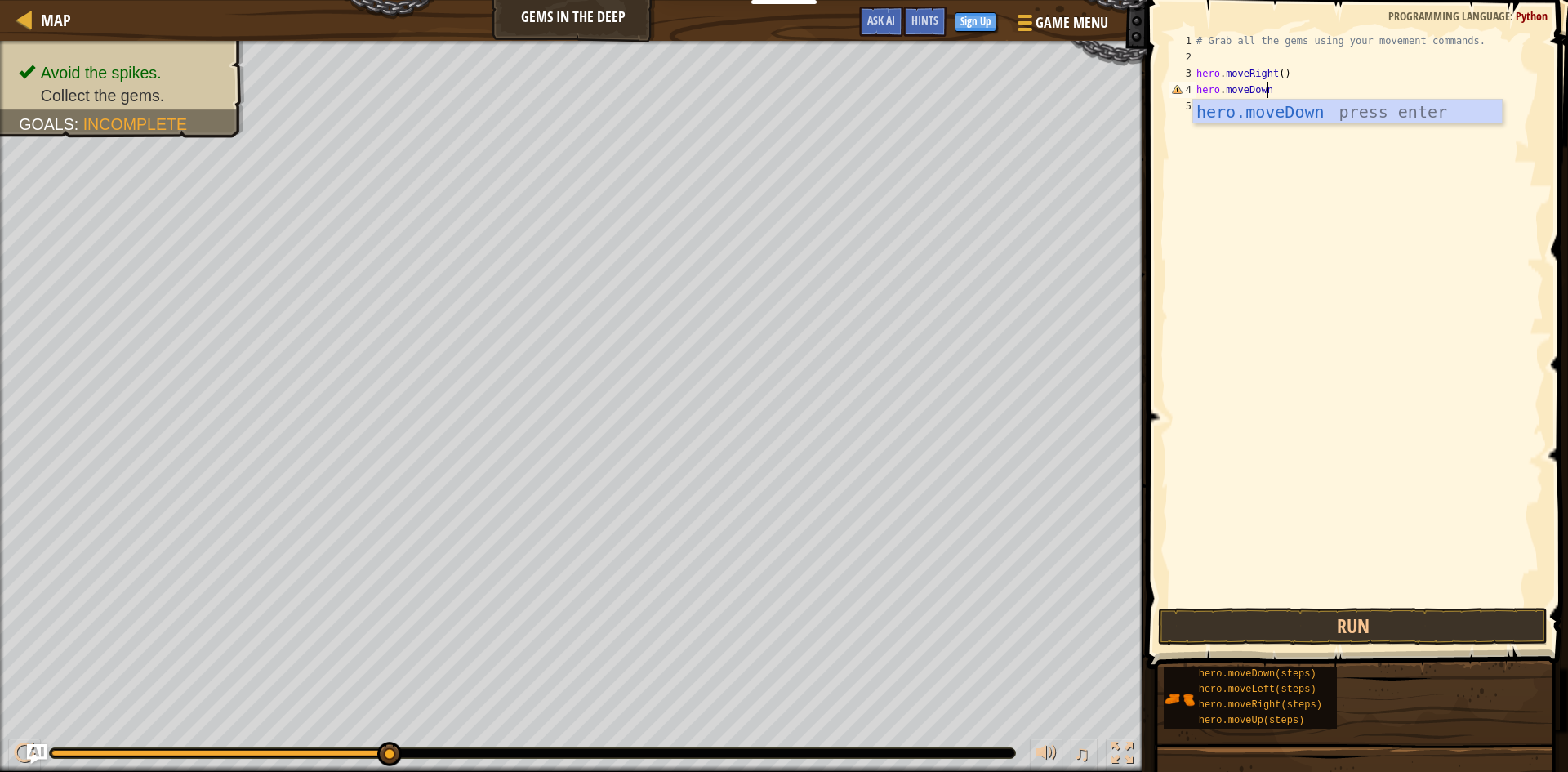
scroll to position [7, 5]
type textarea "hero.moveDown()"
click at [1298, 620] on button "Run" at bounding box center [1352, 626] width 390 height 38
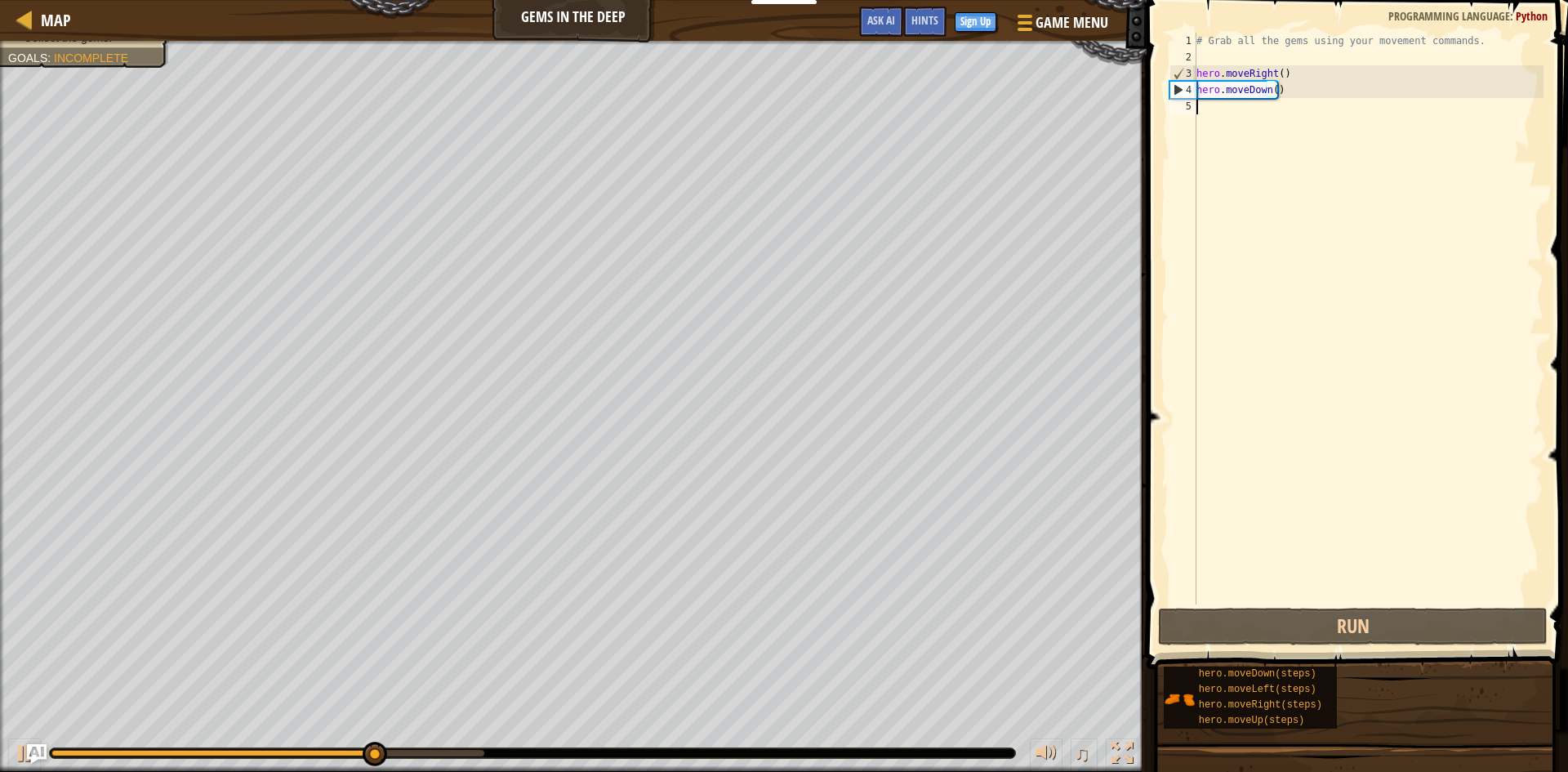
click at [1254, 117] on div "# Grab all the gems using your movement commands. hero . moveRight ( ) hero . m…" at bounding box center [1367, 334] width 350 height 605
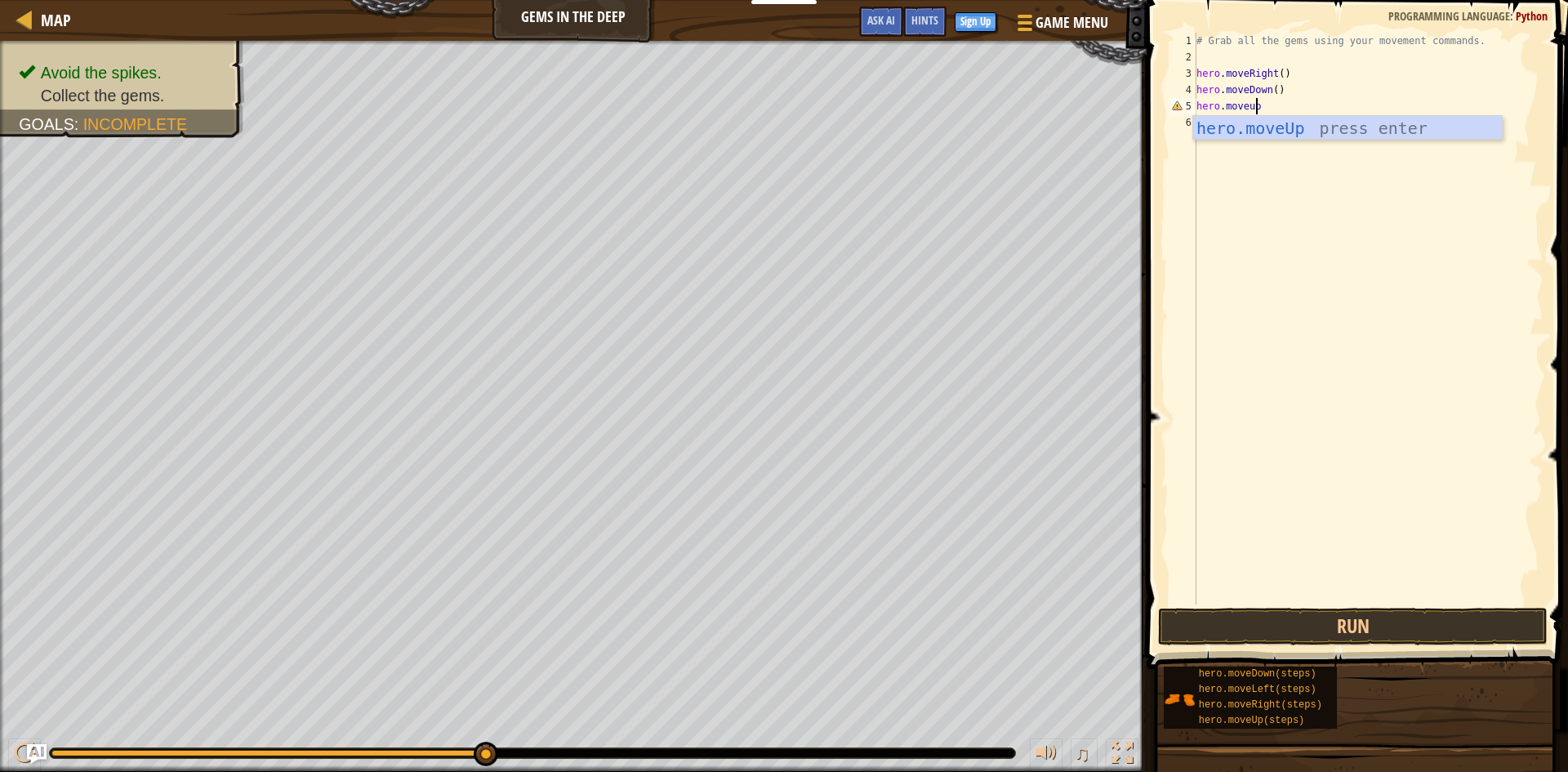
scroll to position [7, 4]
click at [1251, 105] on div "# Grab all the gems using your movement commands. hero . moveRight ( ) hero . m…" at bounding box center [1367, 334] width 350 height 605
type textarea "hero.moveUp()"
click at [1226, 203] on div "# Grab all the gems using your movement commands. hero . moveRight ( ) hero . m…" at bounding box center [1367, 334] width 350 height 605
type textarea "hero.moveUp()"
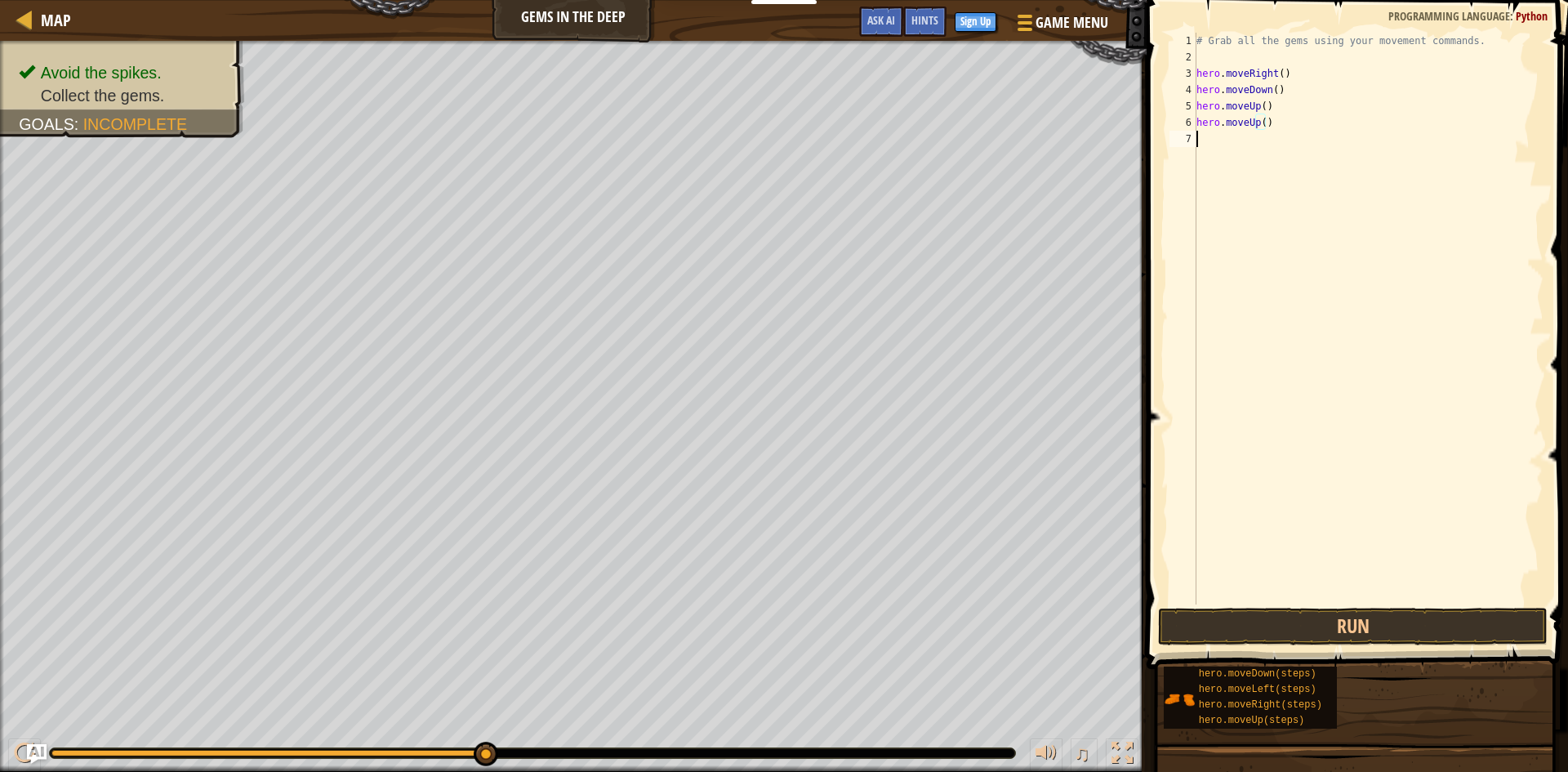
click at [1225, 135] on div "# Grab all the gems using your movement commands. hero . moveRight ( ) hero . m…" at bounding box center [1367, 334] width 350 height 605
type textarea "hero.moveRight()"
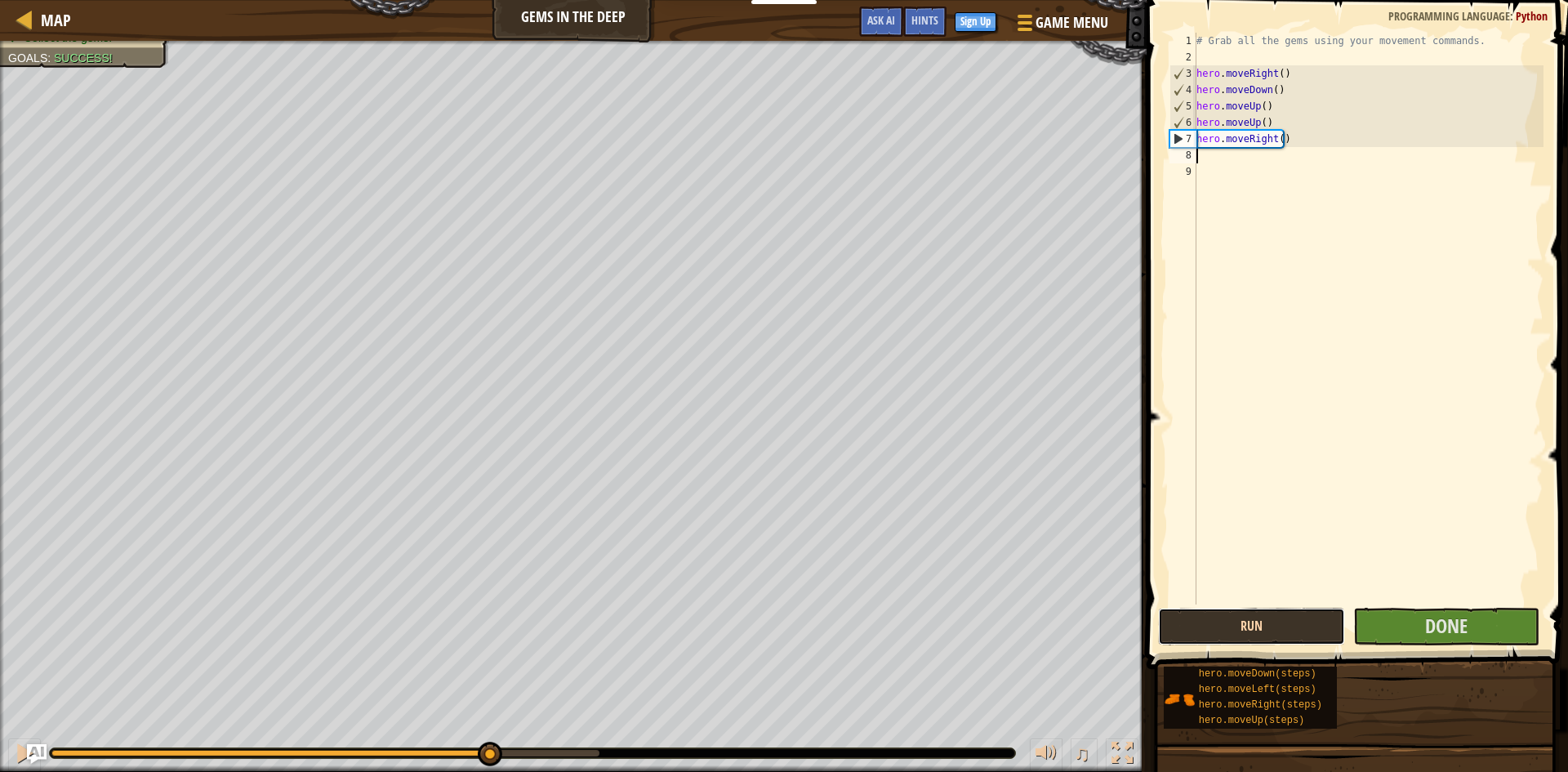
click at [1259, 615] on button "Run" at bounding box center [1251, 626] width 187 height 38
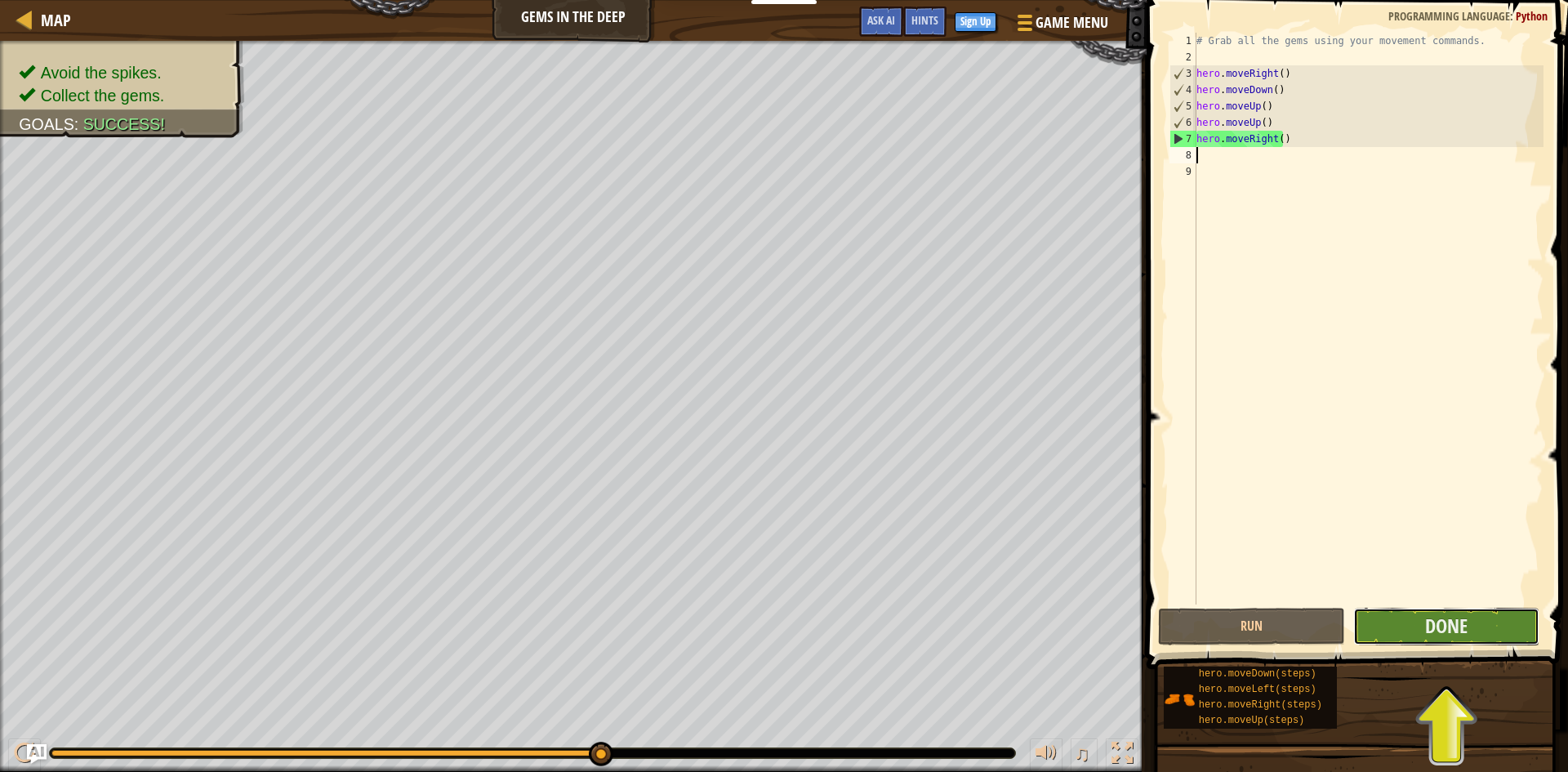
click at [1484, 626] on button "Done" at bounding box center [1446, 626] width 187 height 38
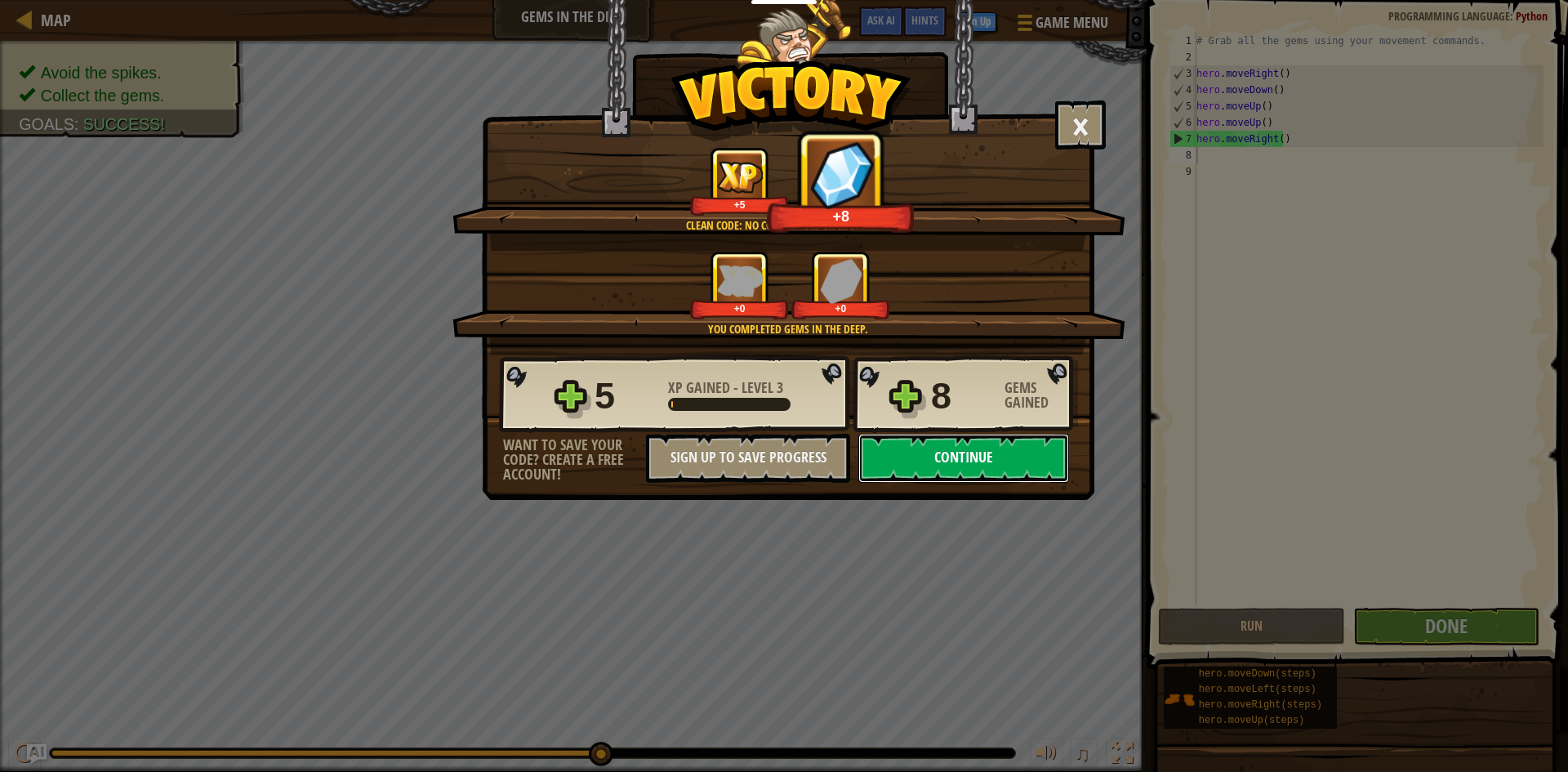
click at [981, 461] on button "Continue" at bounding box center [963, 458] width 210 height 49
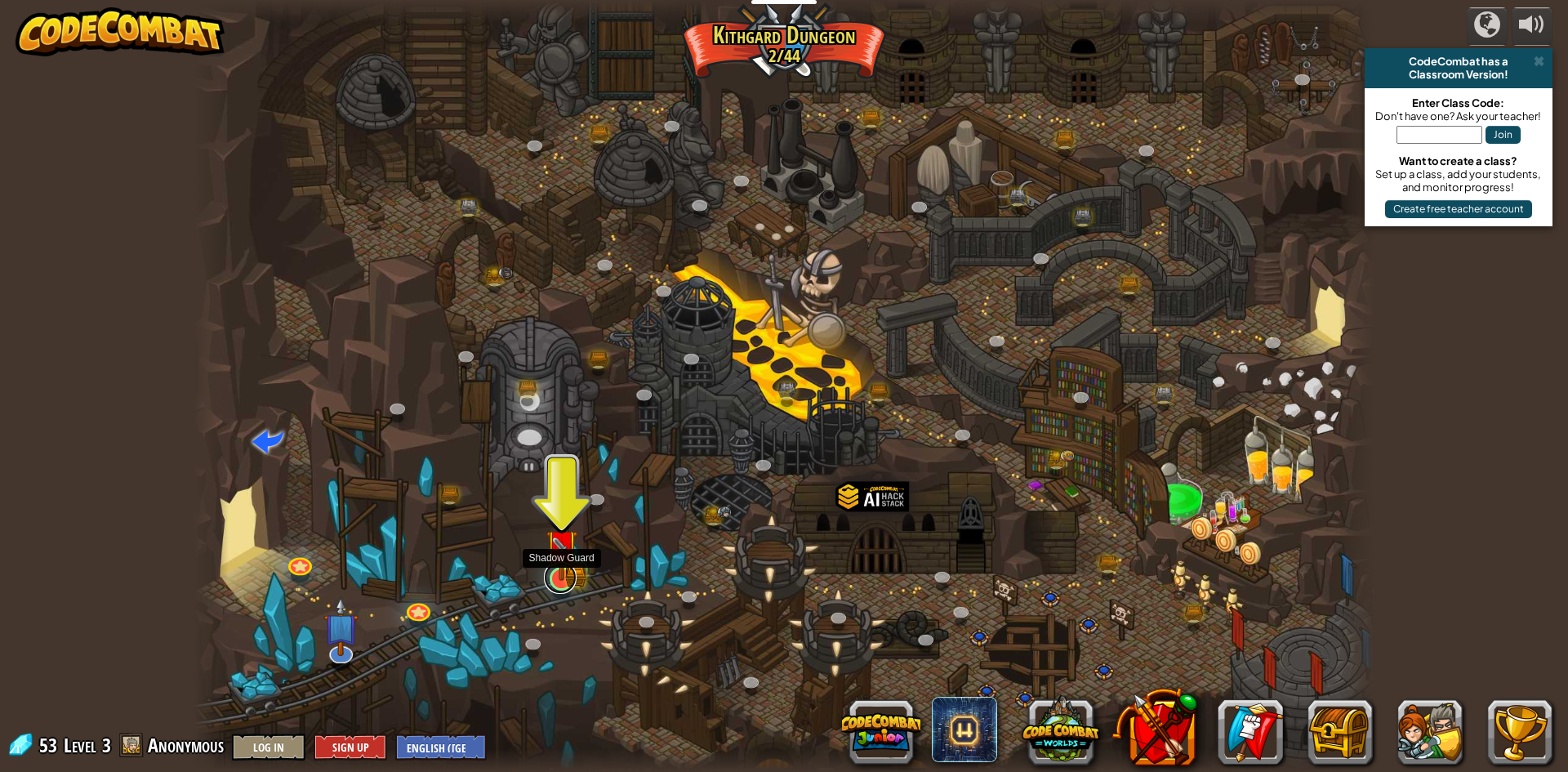
click at [562, 584] on link at bounding box center [560, 577] width 32 height 32
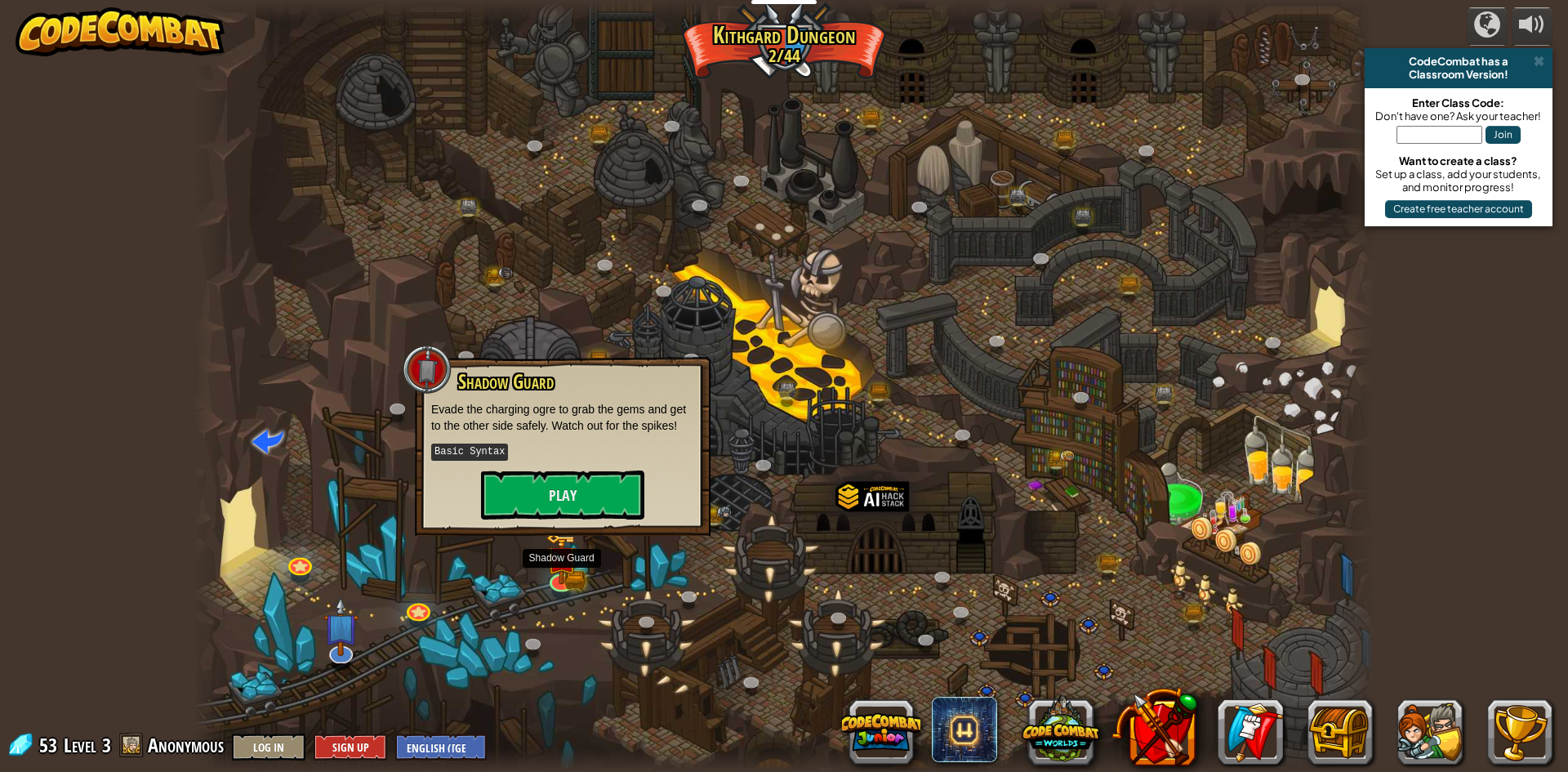
click at [511, 441] on div "Shadow Guard Evade the charging ogre to grab the gems and get to the other side…" at bounding box center [562, 445] width 263 height 149
click at [526, 472] on button "Play" at bounding box center [562, 494] width 163 height 49
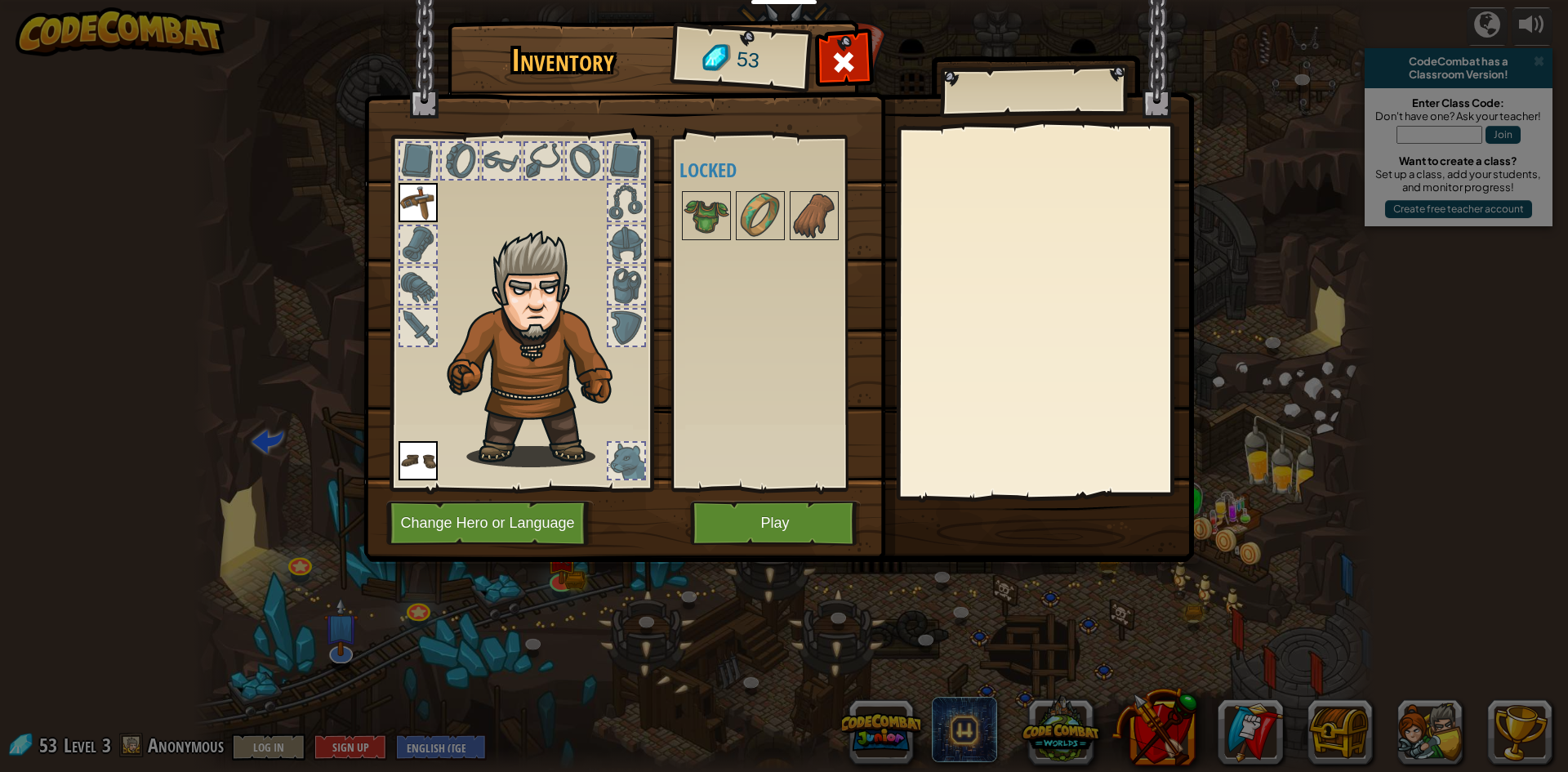
click at [733, 223] on div at bounding box center [782, 216] width 205 height 54
click at [755, 211] on img at bounding box center [759, 215] width 46 height 46
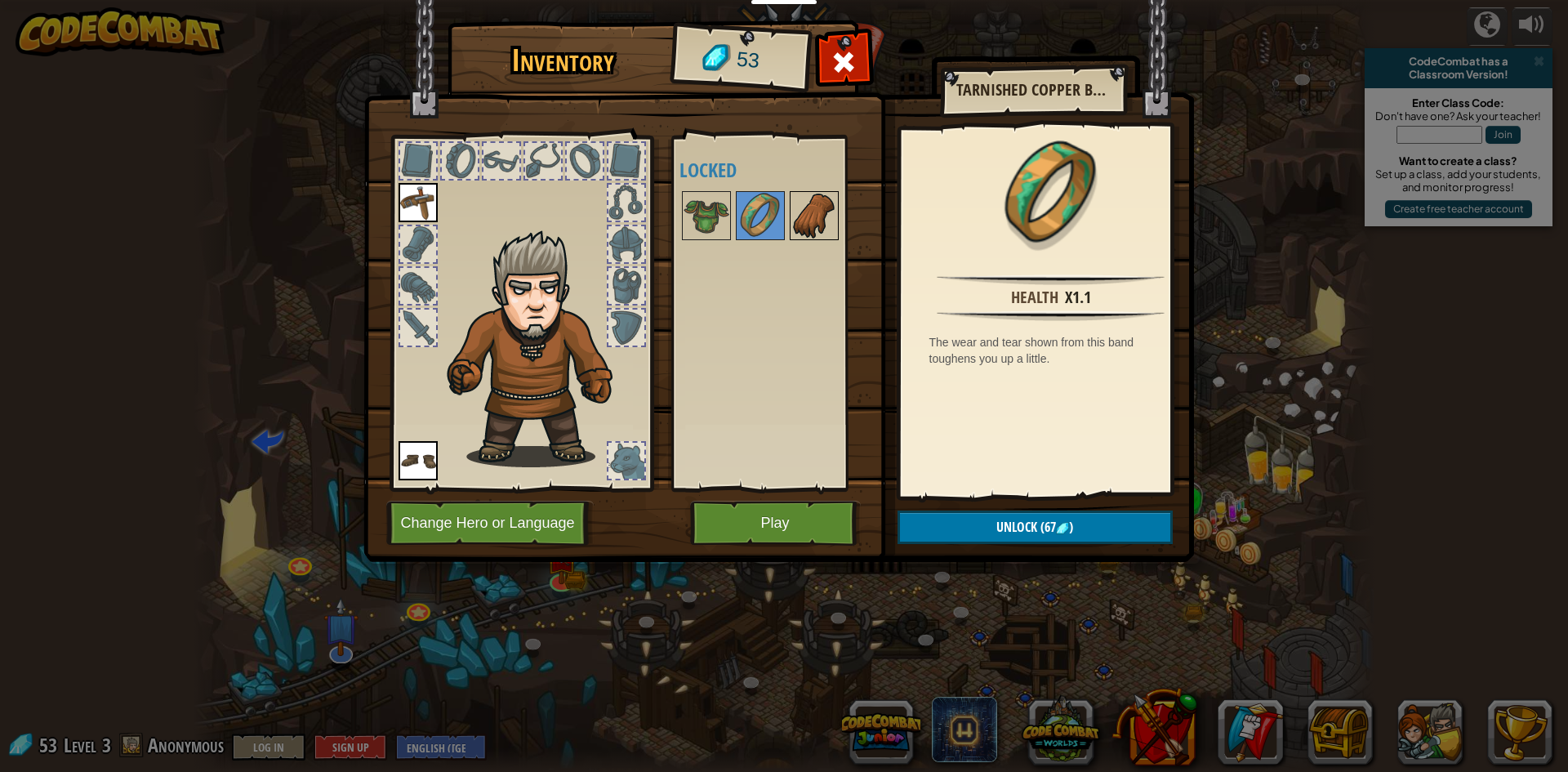
click at [802, 213] on img at bounding box center [814, 215] width 46 height 46
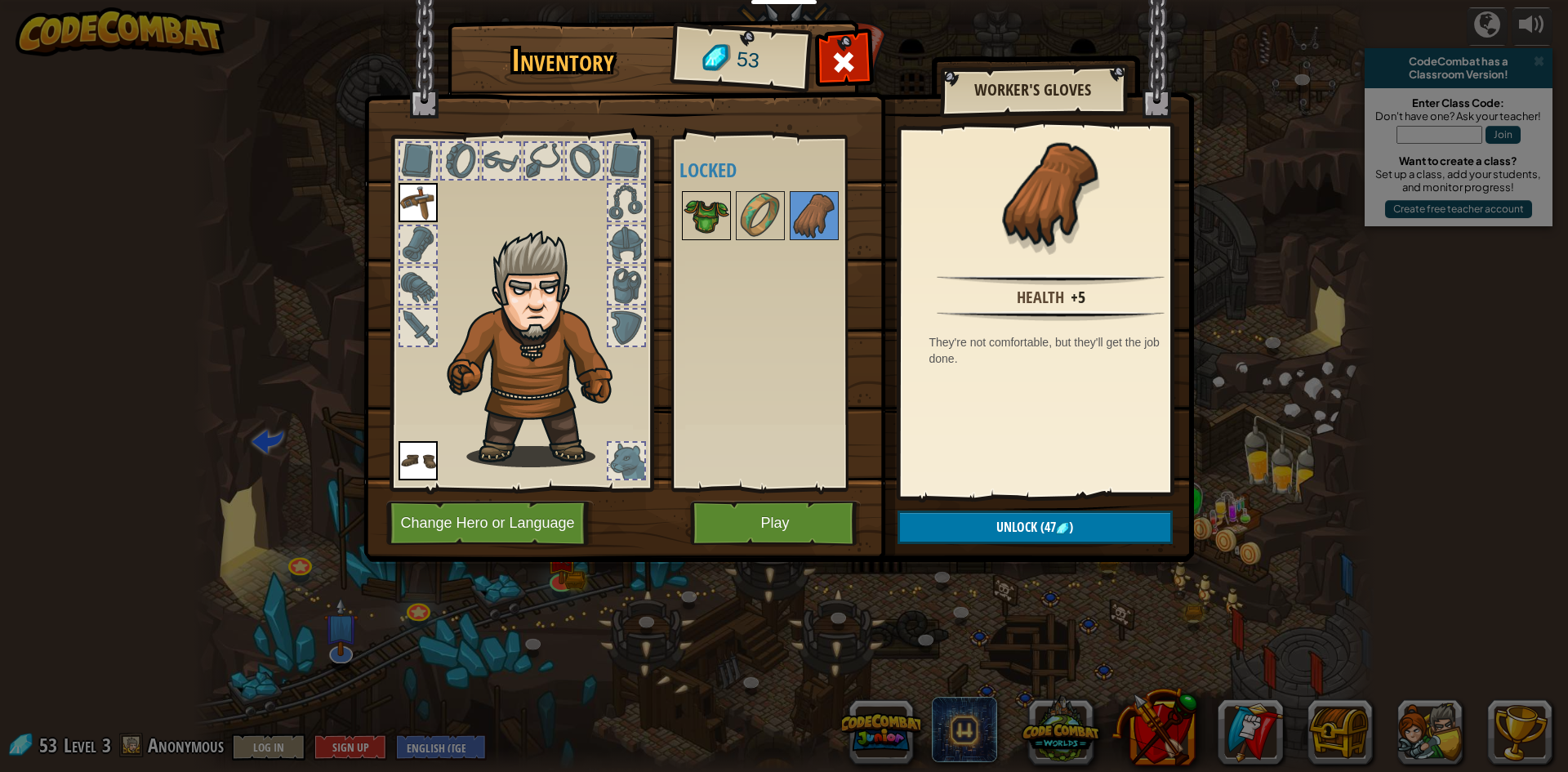
click at [696, 202] on img at bounding box center [706, 215] width 46 height 46
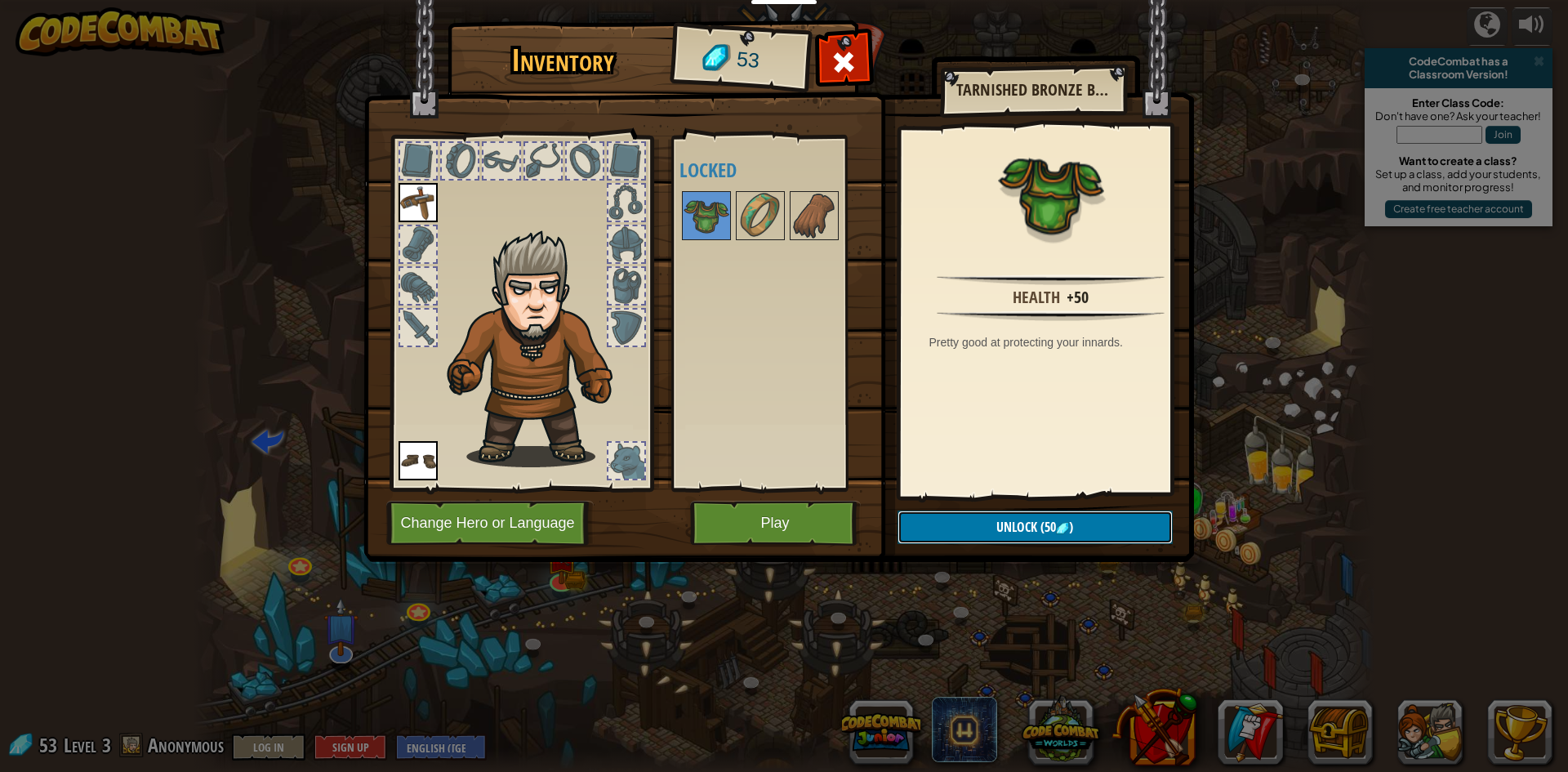
click at [1004, 520] on span "Unlock" at bounding box center [1017, 527] width 41 height 18
click at [1004, 520] on button "Confirm" at bounding box center [1034, 527] width 275 height 33
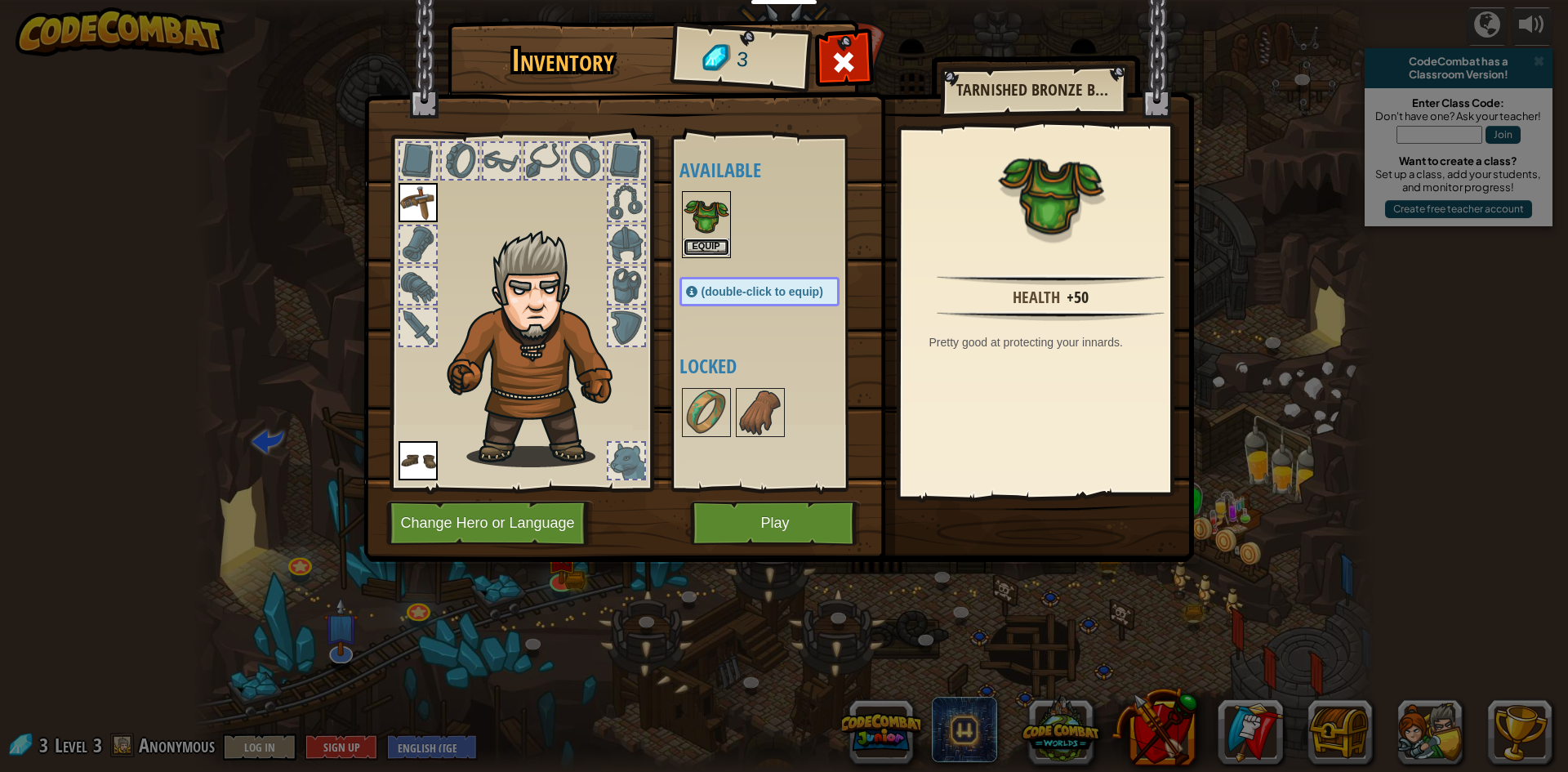
click at [721, 242] on button "Equip" at bounding box center [706, 246] width 46 height 17
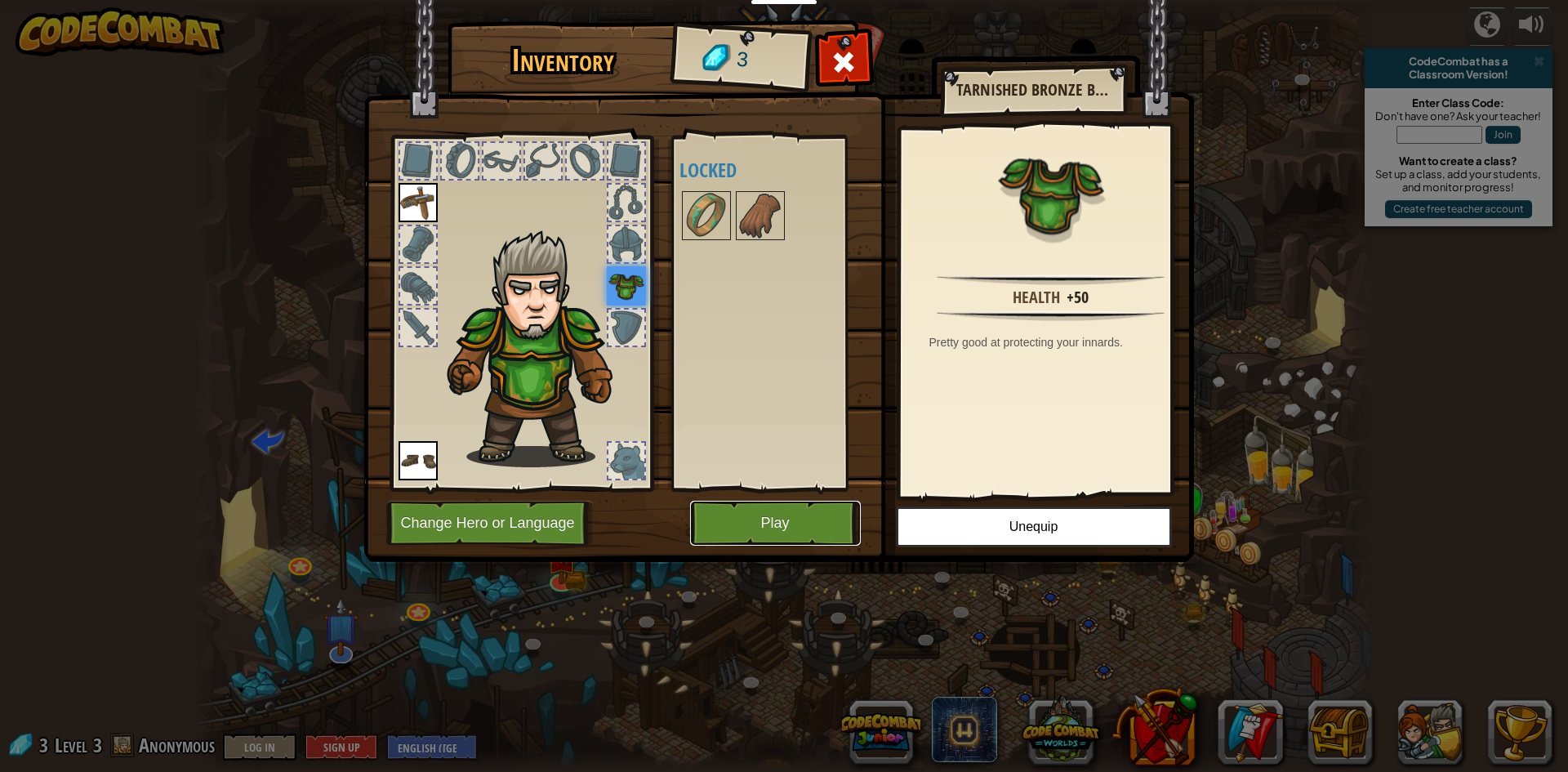
click at [790, 528] on button "Play" at bounding box center [775, 523] width 171 height 45
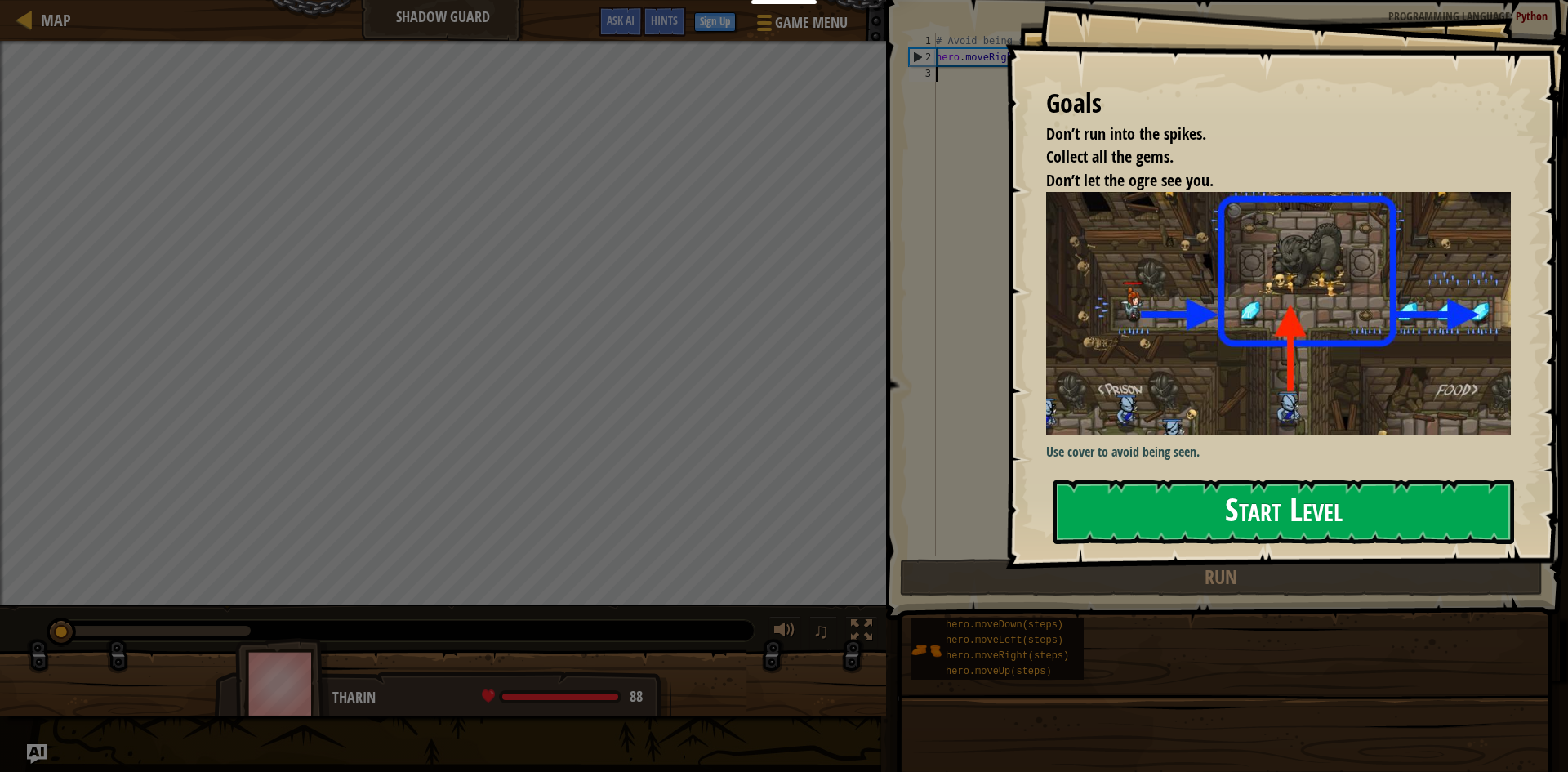
click at [1270, 479] on button "Start Level" at bounding box center [1283, 511] width 460 height 64
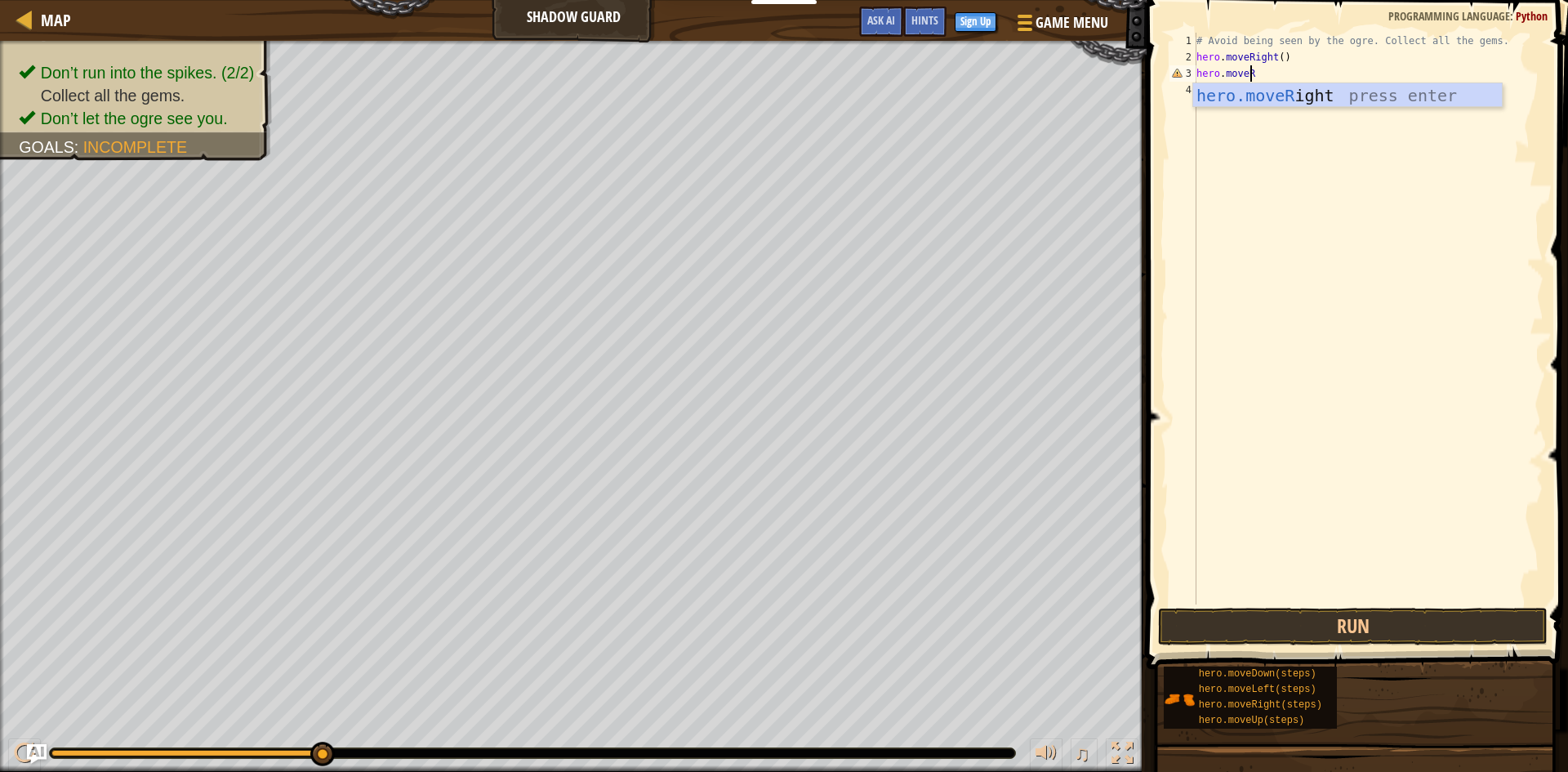
scroll to position [7, 4]
type textarea "hero.moveRi"
click at [1292, 102] on div "hero.moveRi ght press enter" at bounding box center [1347, 120] width 309 height 73
type textarea "h"
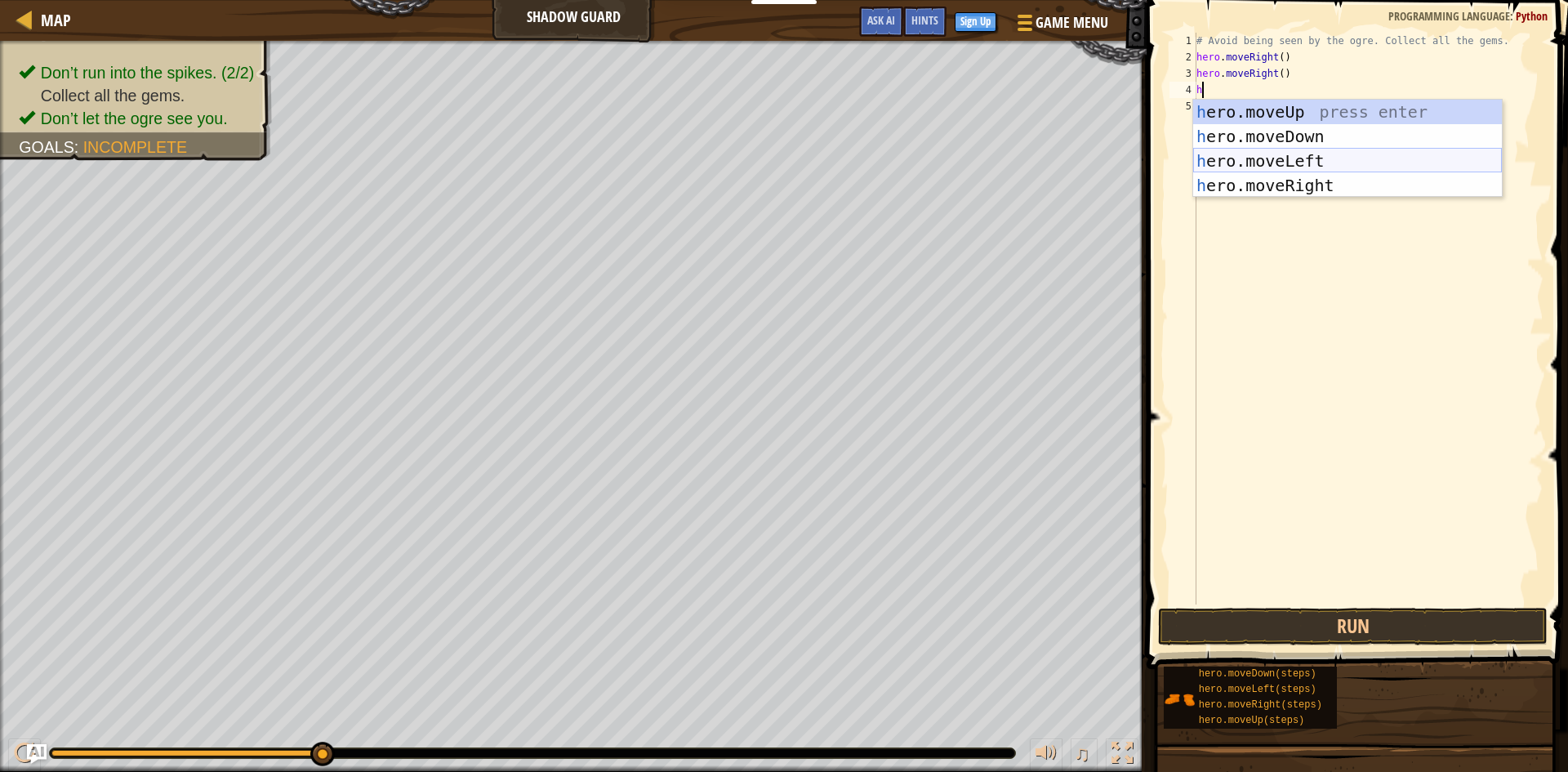
click at [1314, 156] on div "h ero.moveUp press enter h ero.moveDown press enter h ero.moveLeft press enter …" at bounding box center [1347, 173] width 309 height 147
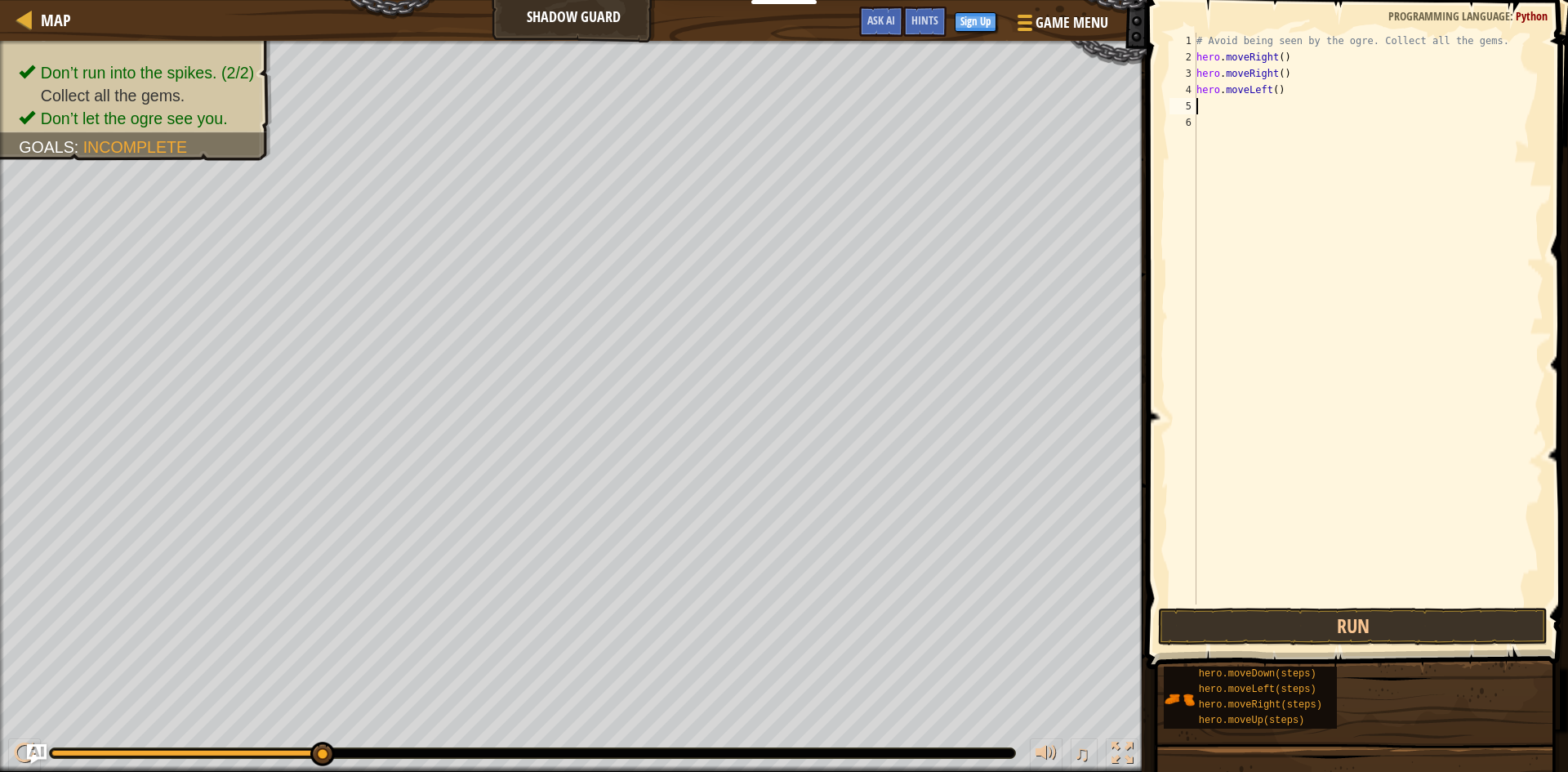
type textarea "h"
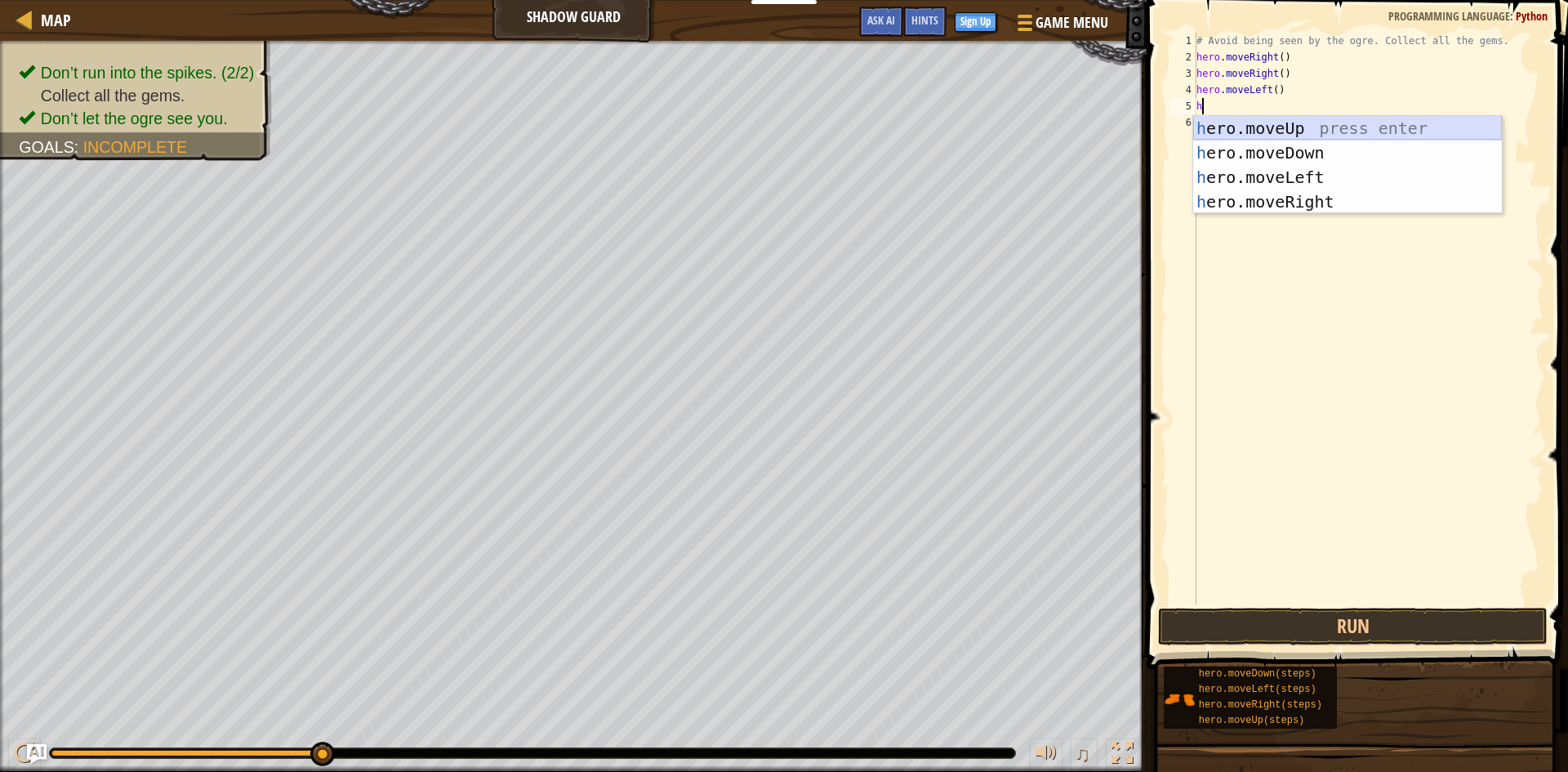
click at [1299, 122] on div "h ero.moveUp press enter h ero.moveDown press enter h ero.moveLeft press enter …" at bounding box center [1347, 189] width 309 height 147
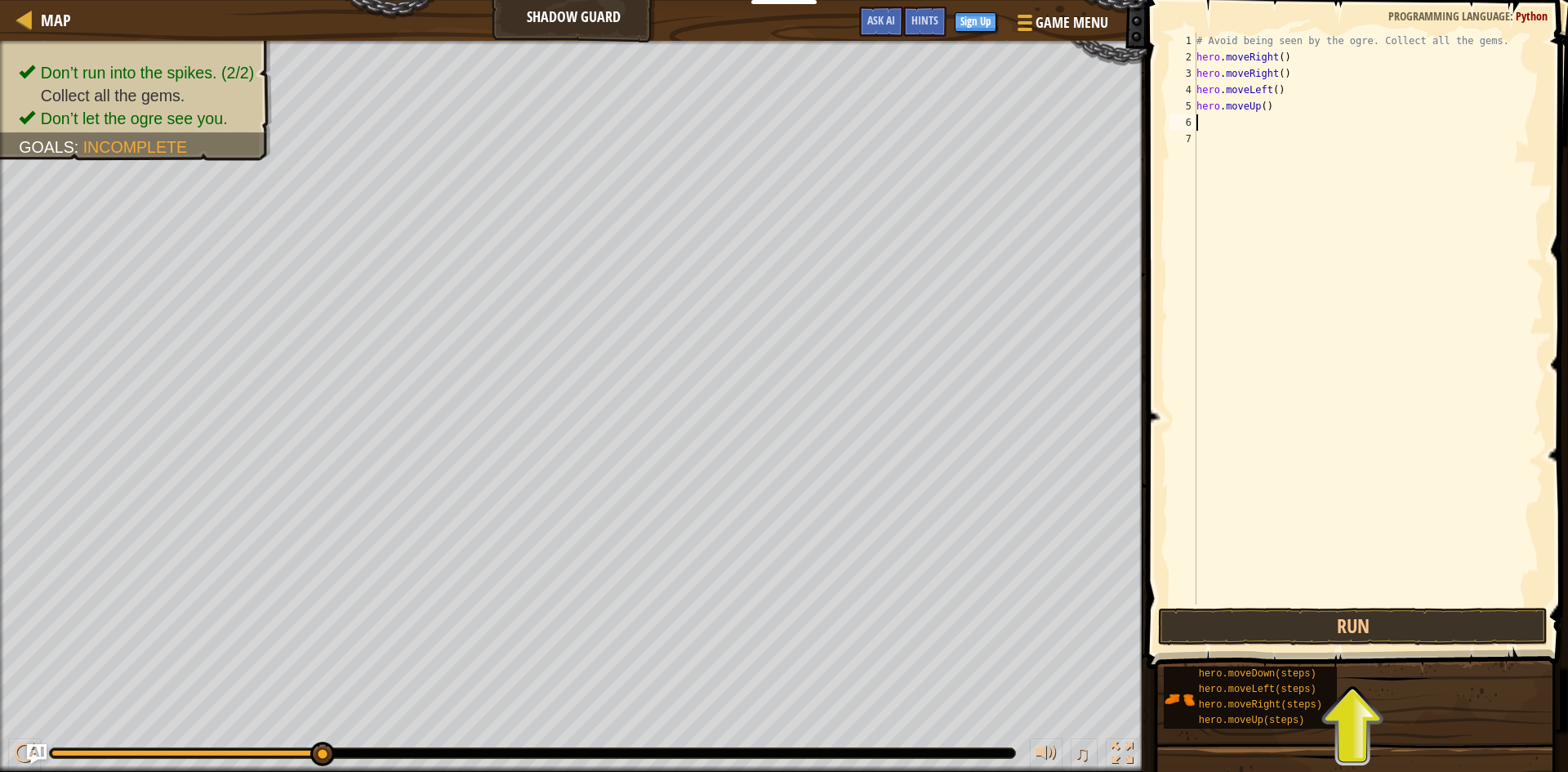
type textarea "h"
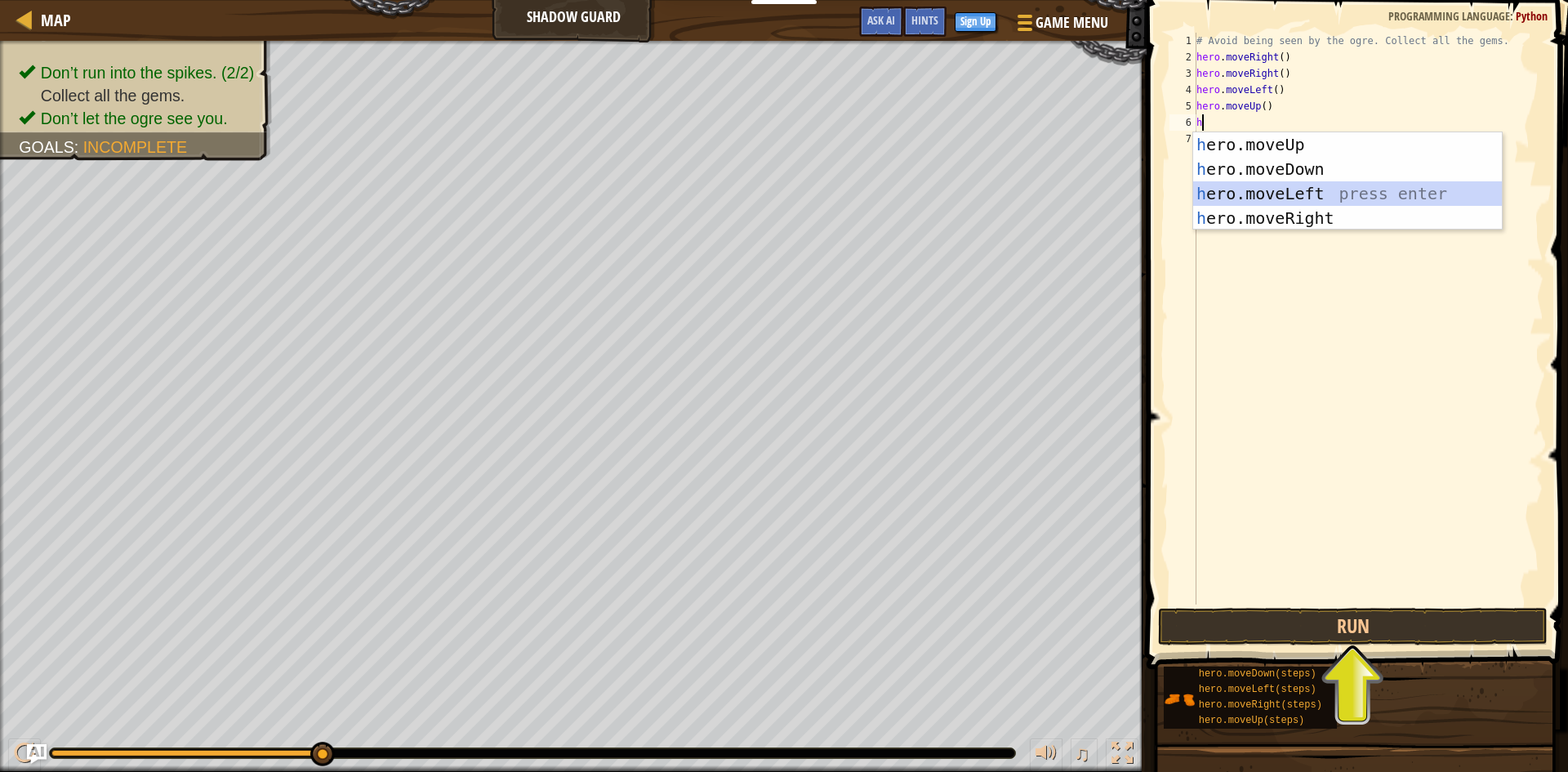
click at [1299, 193] on div "h ero.moveUp press enter h ero.moveDown press enter h ero.moveLeft press enter …" at bounding box center [1347, 206] width 309 height 147
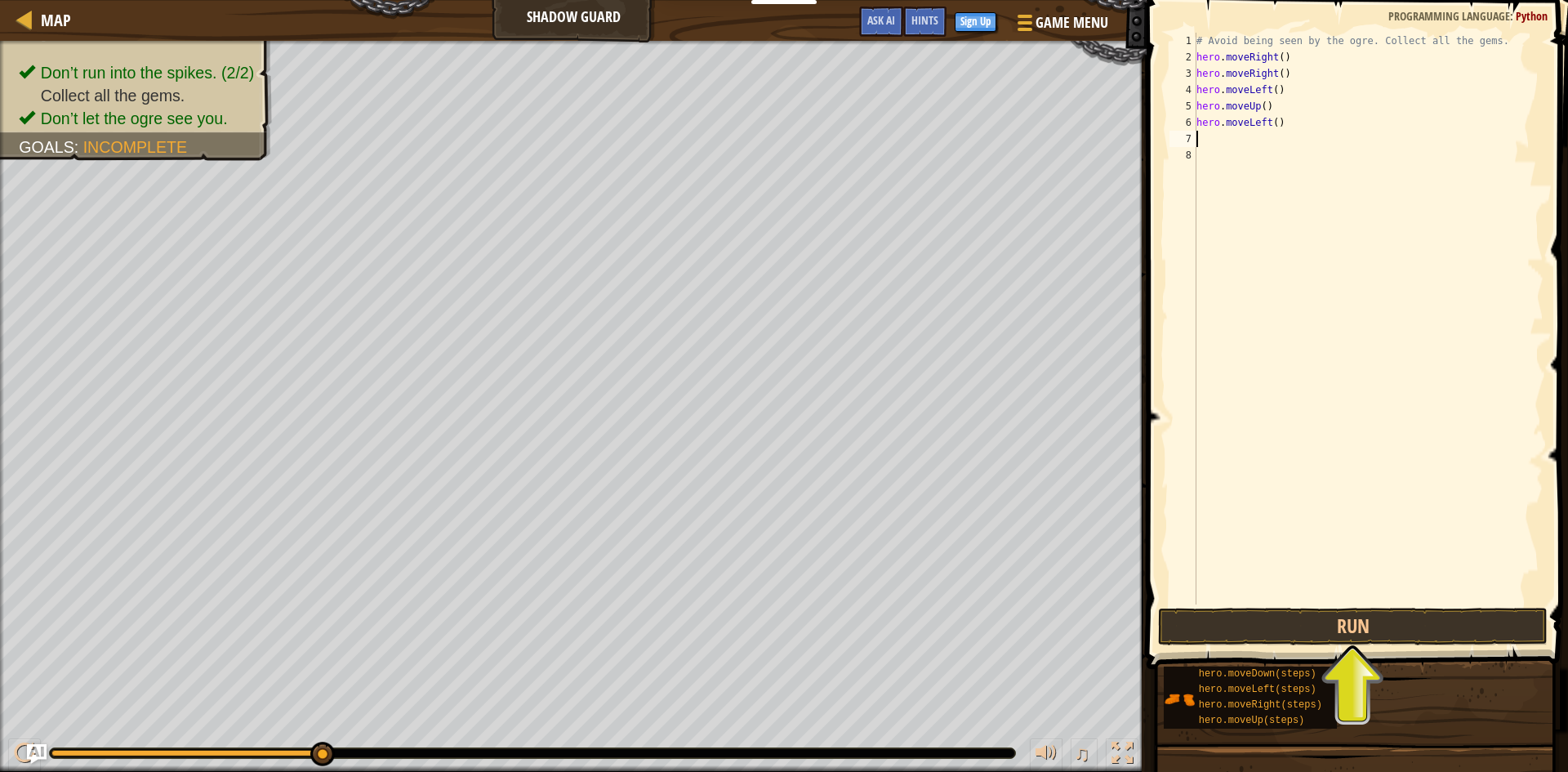
type textarea "h"
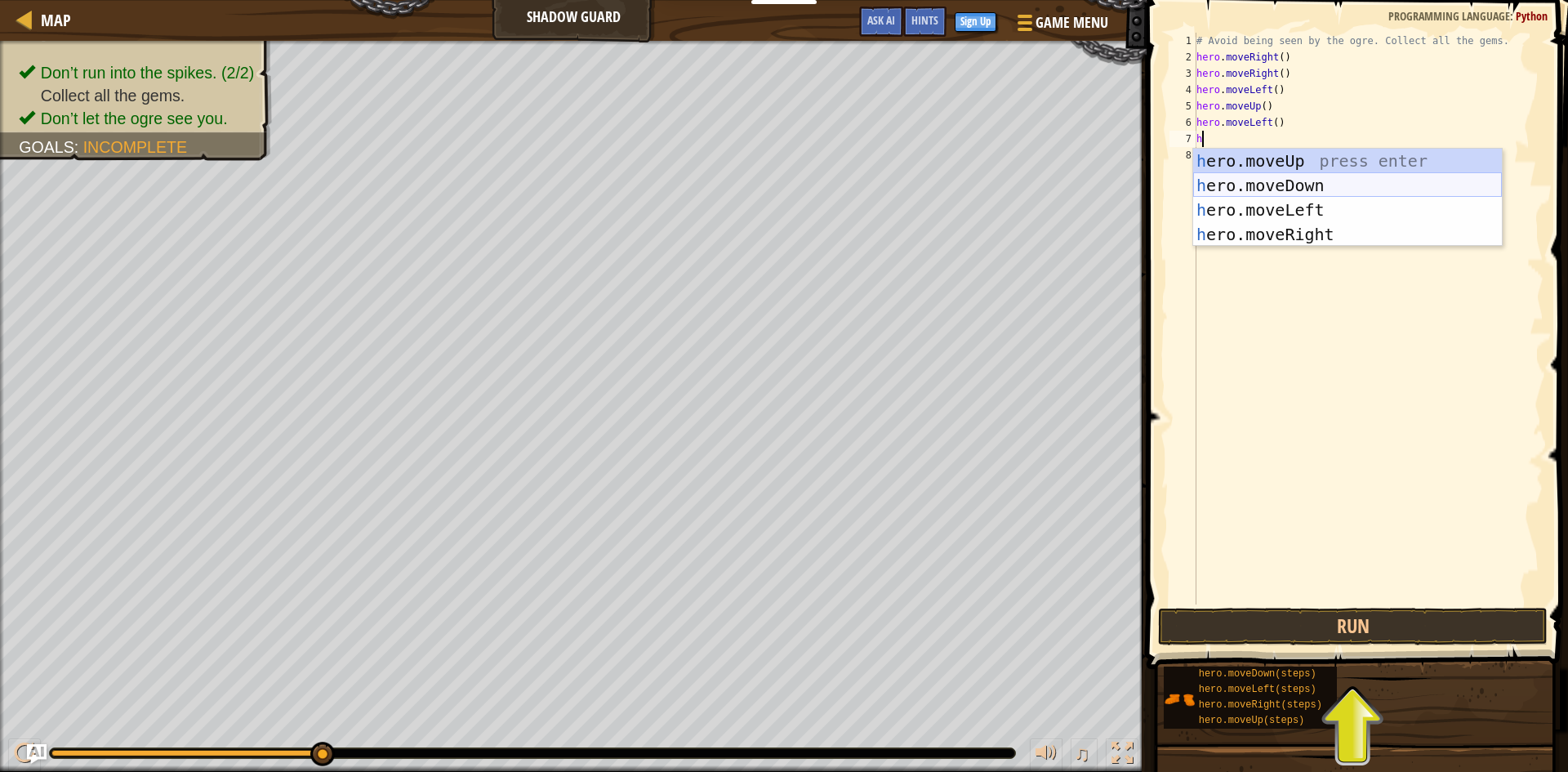
click at [1284, 183] on div "h ero.moveUp press enter h ero.moveDown press enter h ero.moveLeft press enter …" at bounding box center [1347, 222] width 309 height 147
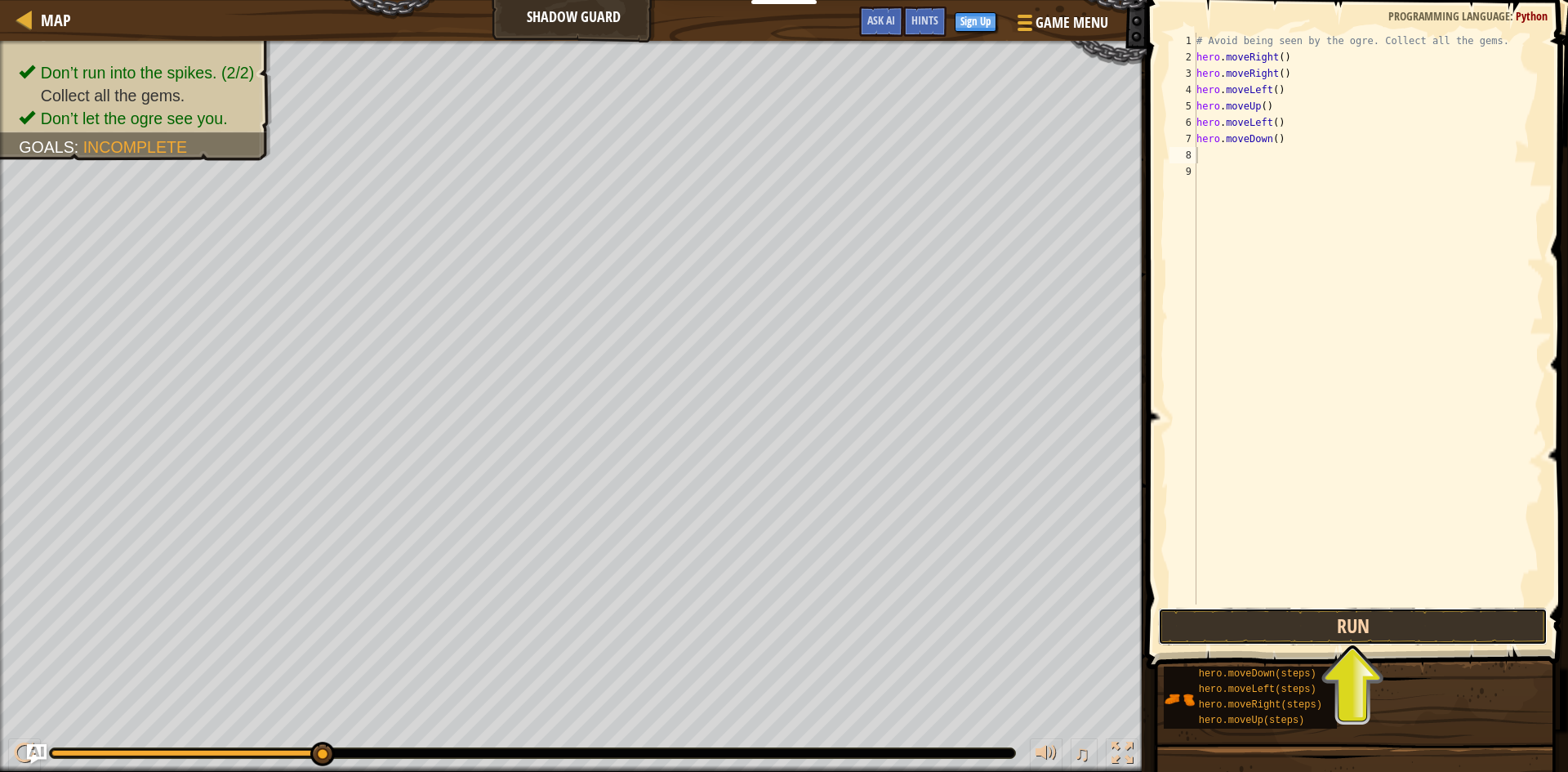
click at [1375, 622] on button "Run" at bounding box center [1352, 626] width 390 height 38
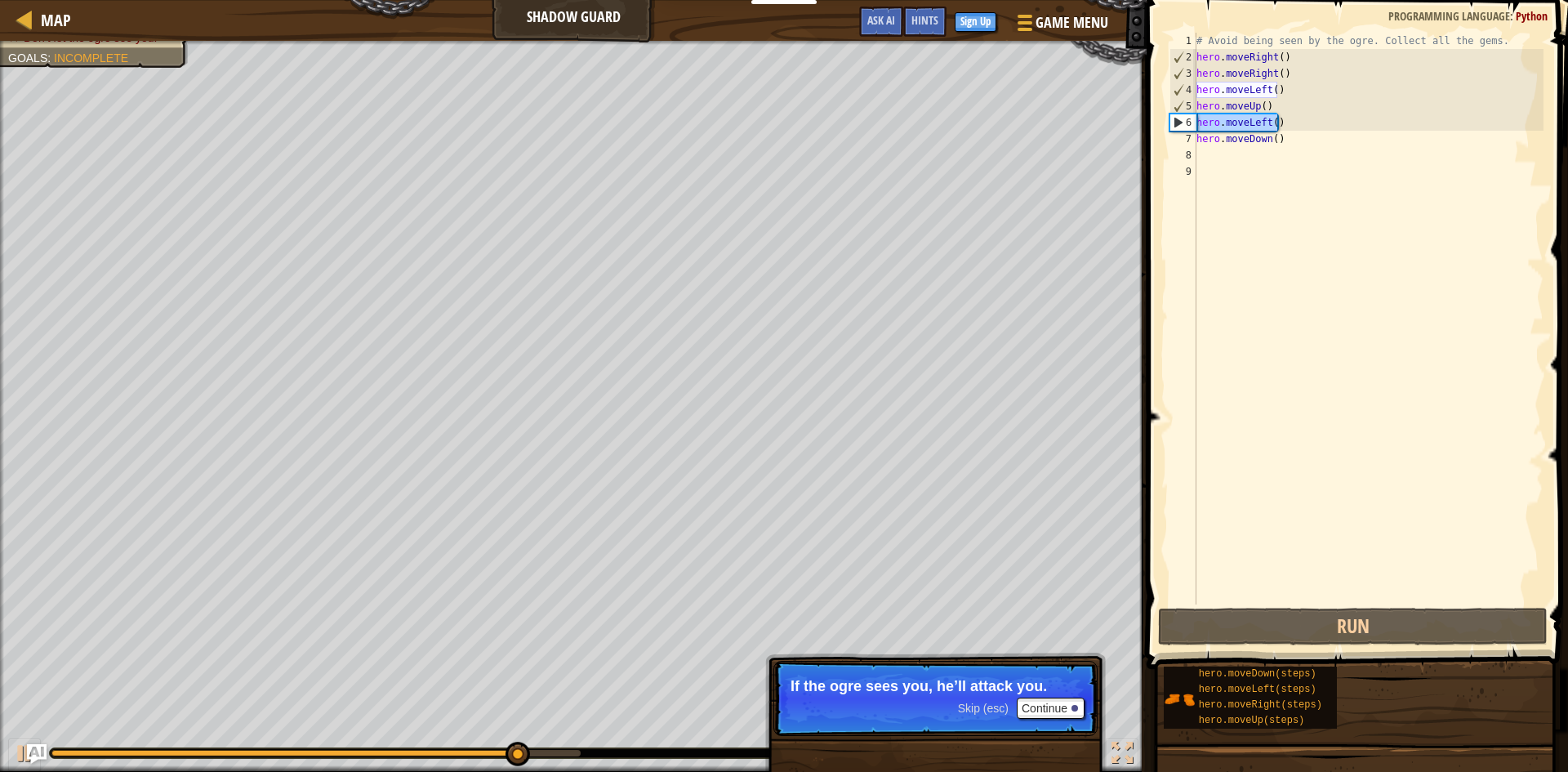
drag, startPoint x: 1229, startPoint y: 125, endPoint x: 1159, endPoint y: 124, distance: 70.0
click at [1159, 124] on div "1 2 3 4 5 6 7 8 9 # Avoid being seen by the ogre. Collect all the gems. hero . …" at bounding box center [1355, 366] width 426 height 717
type textarea "hero.moveLeft()"
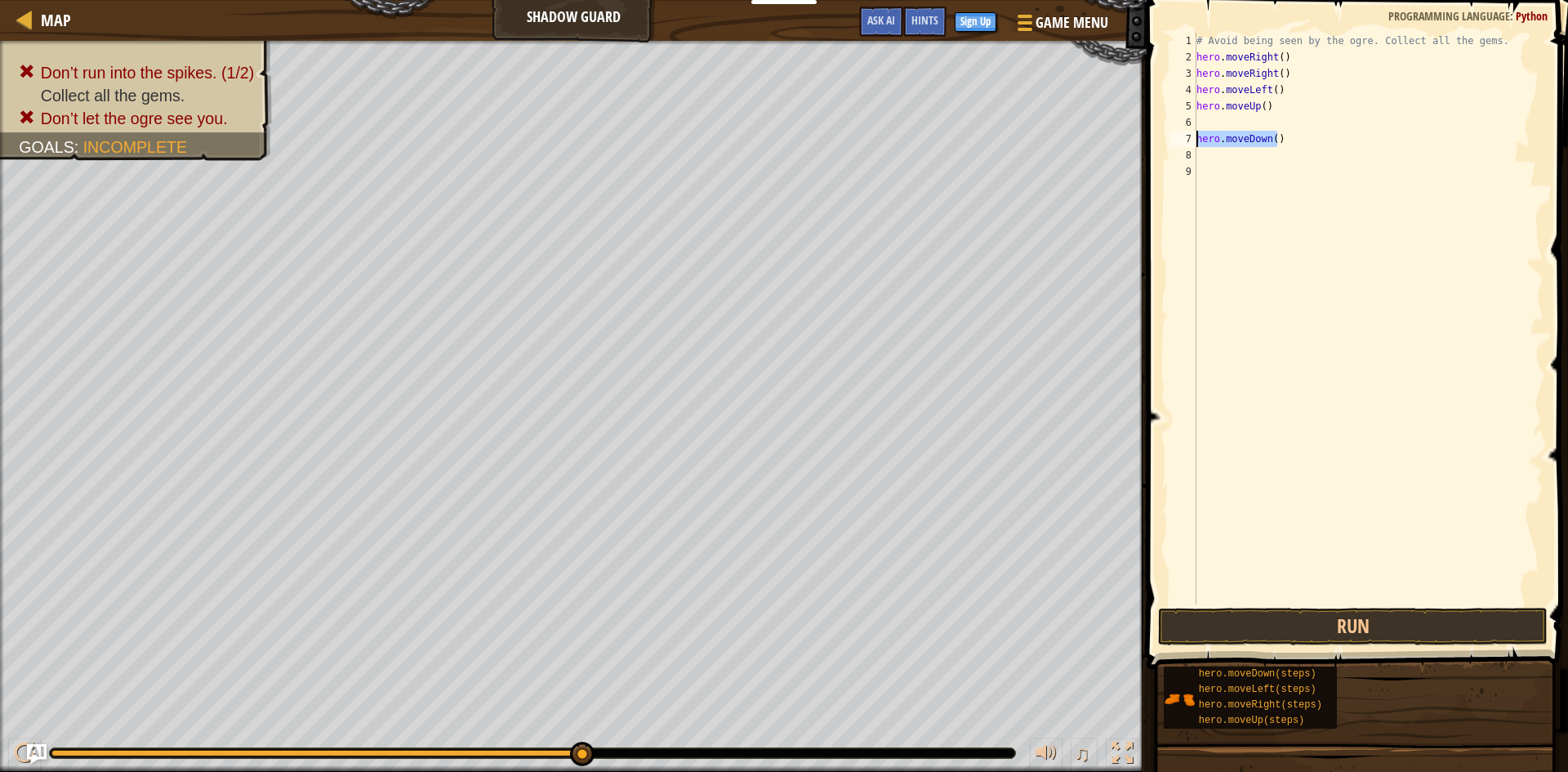
drag, startPoint x: 1244, startPoint y: 138, endPoint x: 1170, endPoint y: 136, distance: 74.0
click at [1170, 136] on div "1 2 3 4 5 6 7 8 9 # Avoid being seen by the ogre. Collect all the gems. hero . …" at bounding box center [1354, 318] width 377 height 571
type textarea "hero.moveDown()"
click at [1261, 90] on div "# Avoid being seen by the ogre. Collect all the gems. hero . moveRight ( ) hero…" at bounding box center [1367, 334] width 350 height 605
type textarea "hero.moveLeft()"
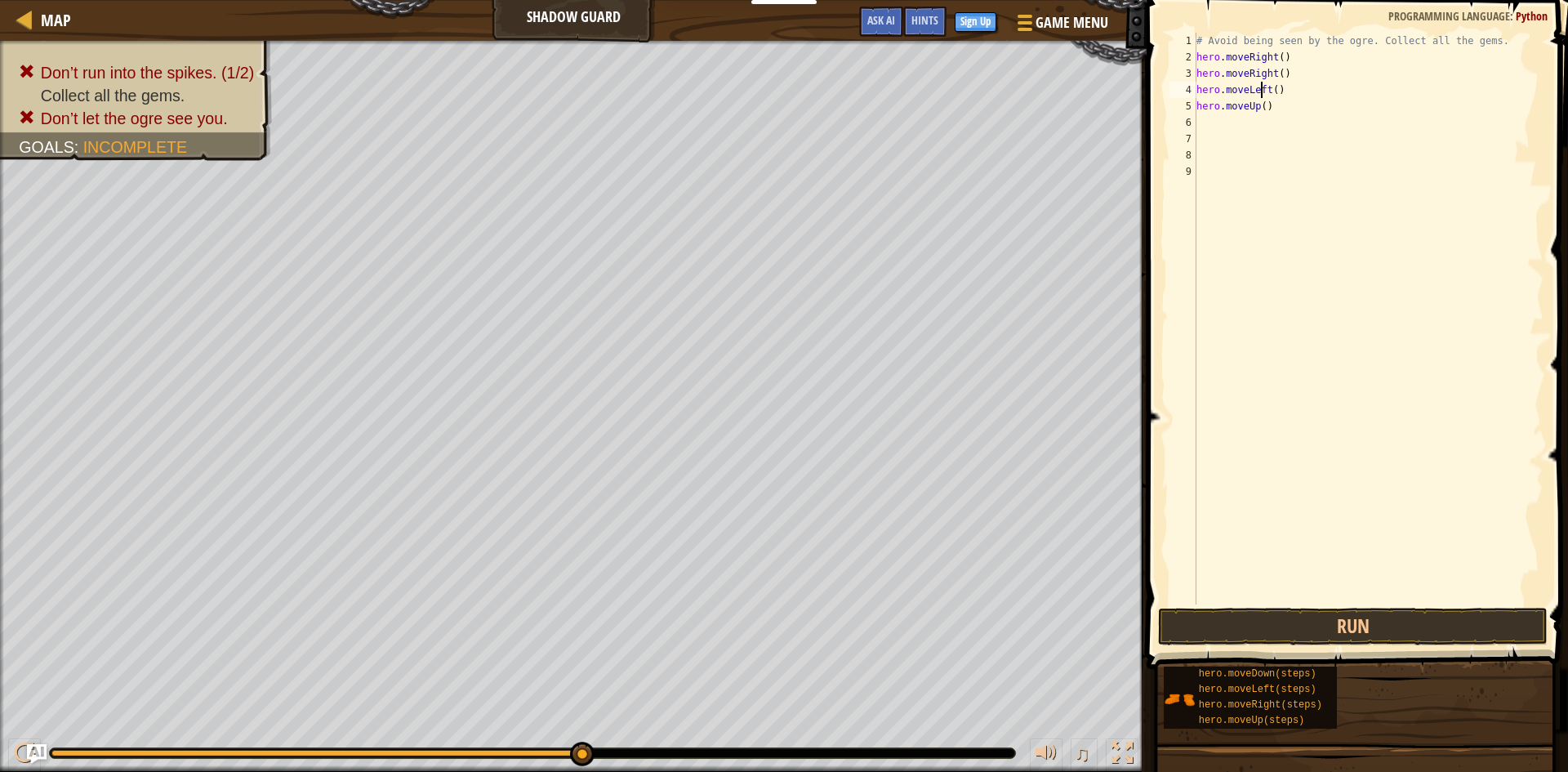
click at [1264, 90] on div "# Avoid being seen by the ogre. Collect all the gems. hero . moveRight ( ) hero…" at bounding box center [1367, 334] width 350 height 605
click at [1128, 90] on div "Map Shadow Guard Game Menu Done Sign Up Hints Ask AI 1 הההההההההההההההההההההההה…" at bounding box center [784, 386] width 1568 height 772
drag, startPoint x: 1274, startPoint y: 112, endPoint x: 1184, endPoint y: 111, distance: 90.0
click at [1184, 111] on div "1 2 3 4 5 6 7 8 9 # Avoid being seen by the ogre. Collect all the gems. hero . …" at bounding box center [1354, 318] width 377 height 571
type textarea "hero.moveUp()"
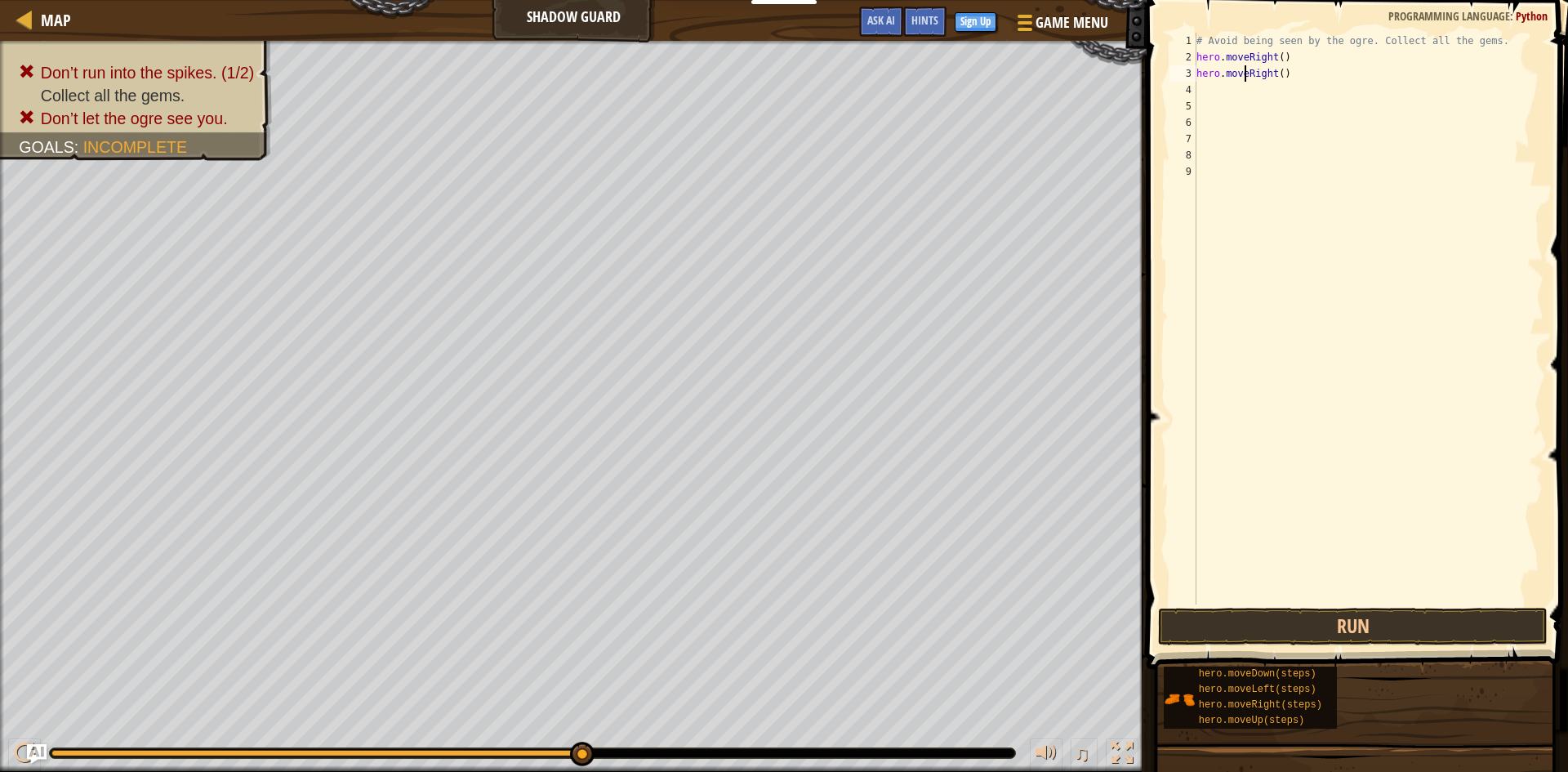
click at [1247, 81] on div "# Avoid being seen by the ogre. Collect all the gems. hero . moveRight ( ) hero…" at bounding box center [1367, 334] width 350 height 605
type textarea "hero.moveRight()"
click at [1232, 98] on div "# Avoid being seen by the ogre. Collect all the gems. hero . moveRight ( ) hero…" at bounding box center [1367, 318] width 350 height 571
type textarea "h"
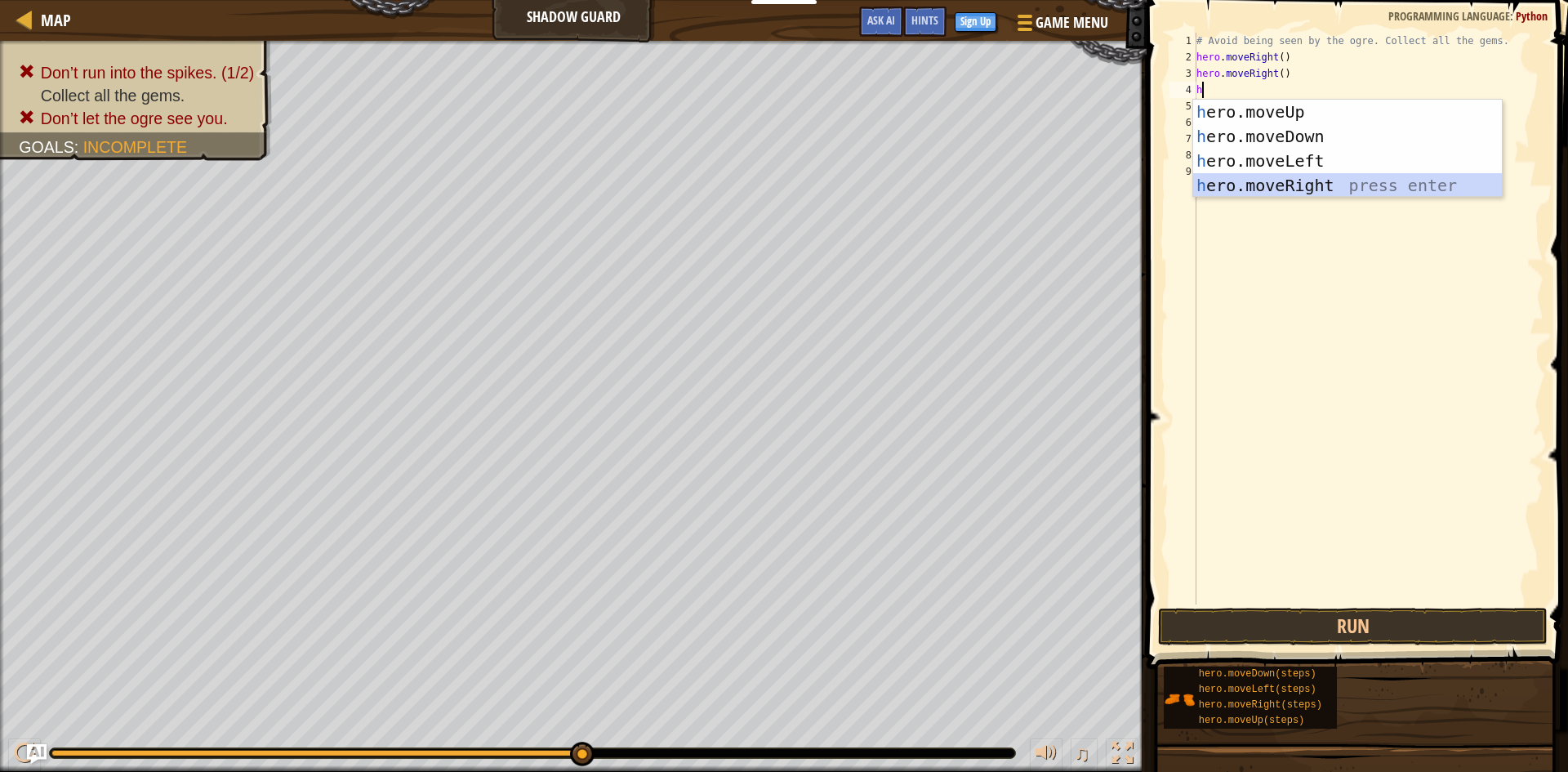
click at [1278, 180] on div "h ero.moveUp press enter h ero.moveDown press enter h ero.moveLeft press enter …" at bounding box center [1347, 173] width 309 height 147
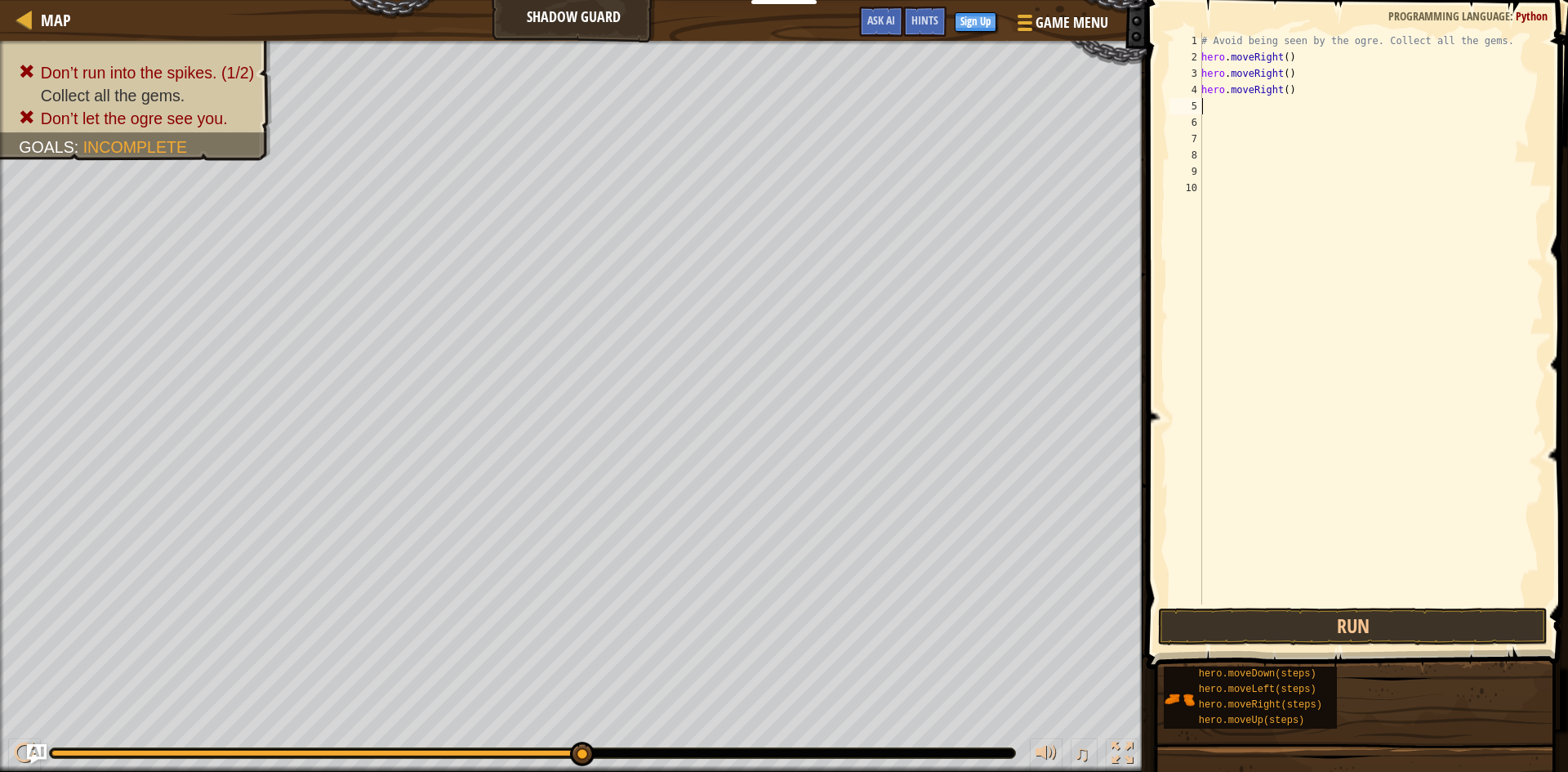
type textarea "h"
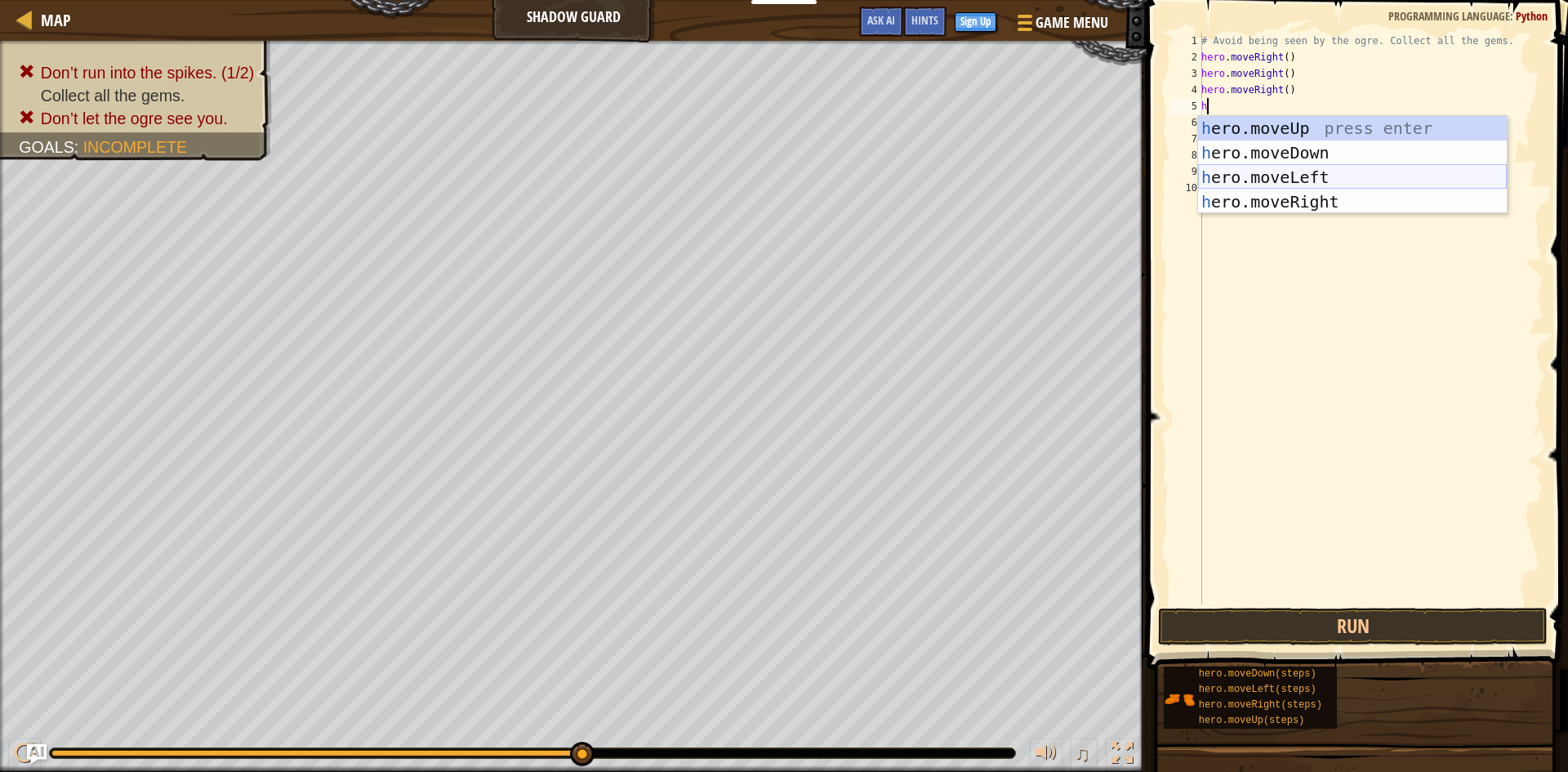
click at [1239, 182] on div "h ero.moveUp press enter h ero.moveDown press enter h ero.moveLeft press enter …" at bounding box center [1352, 189] width 309 height 147
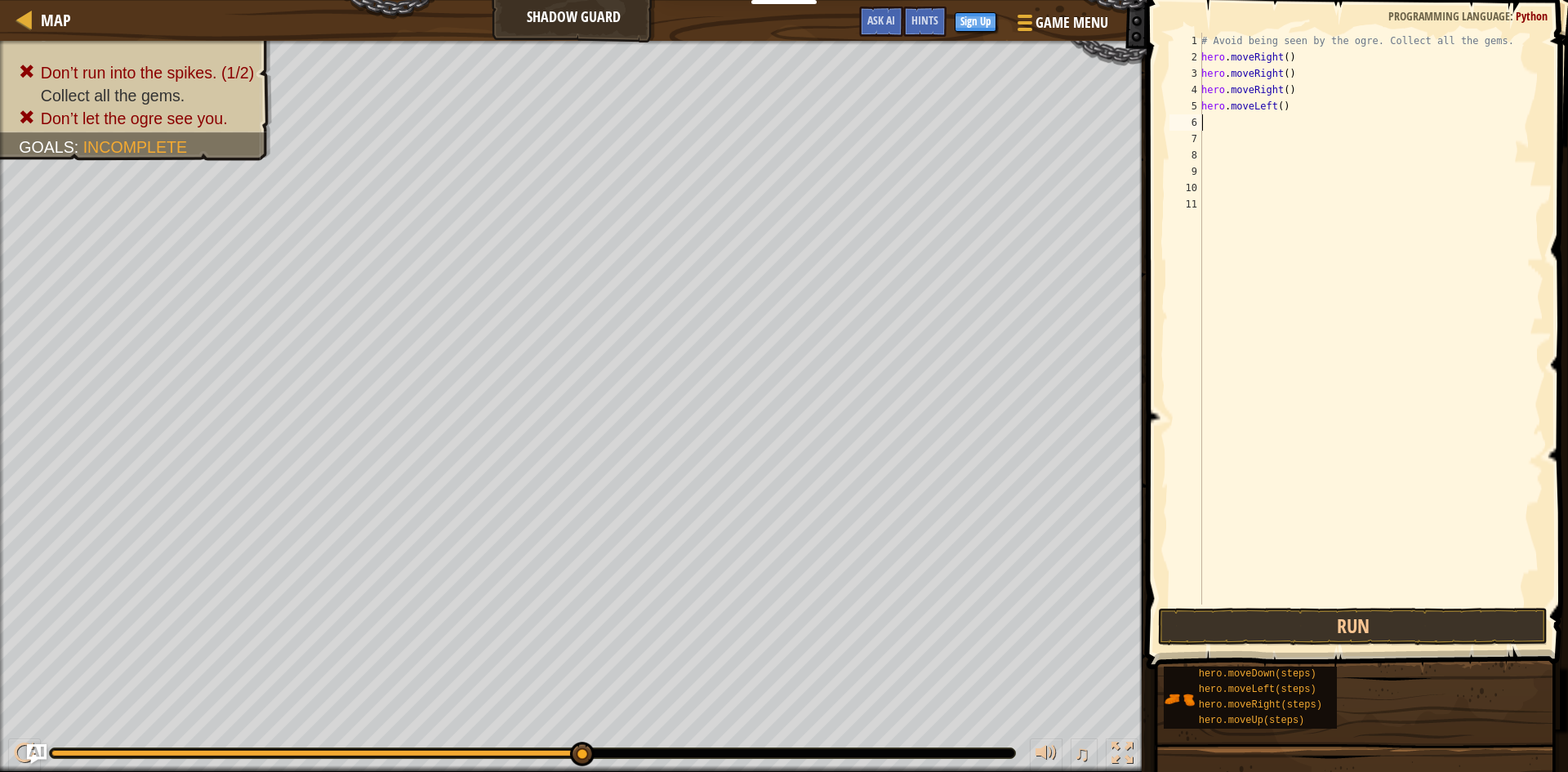
type textarea "h"
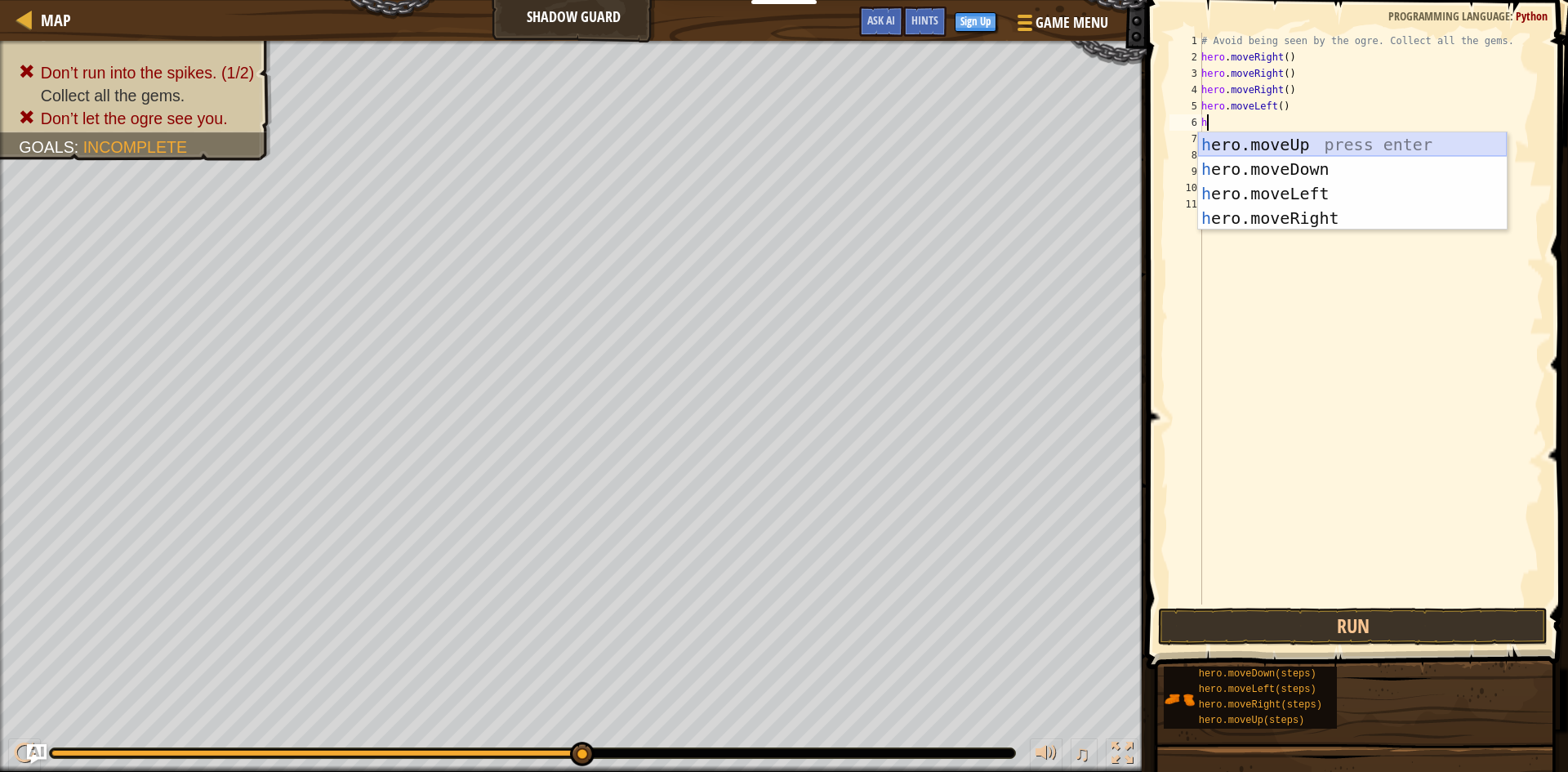
click at [1269, 148] on div "h ero.moveUp press enter h ero.moveDown press enter h ero.moveLeft press enter …" at bounding box center [1352, 206] width 309 height 147
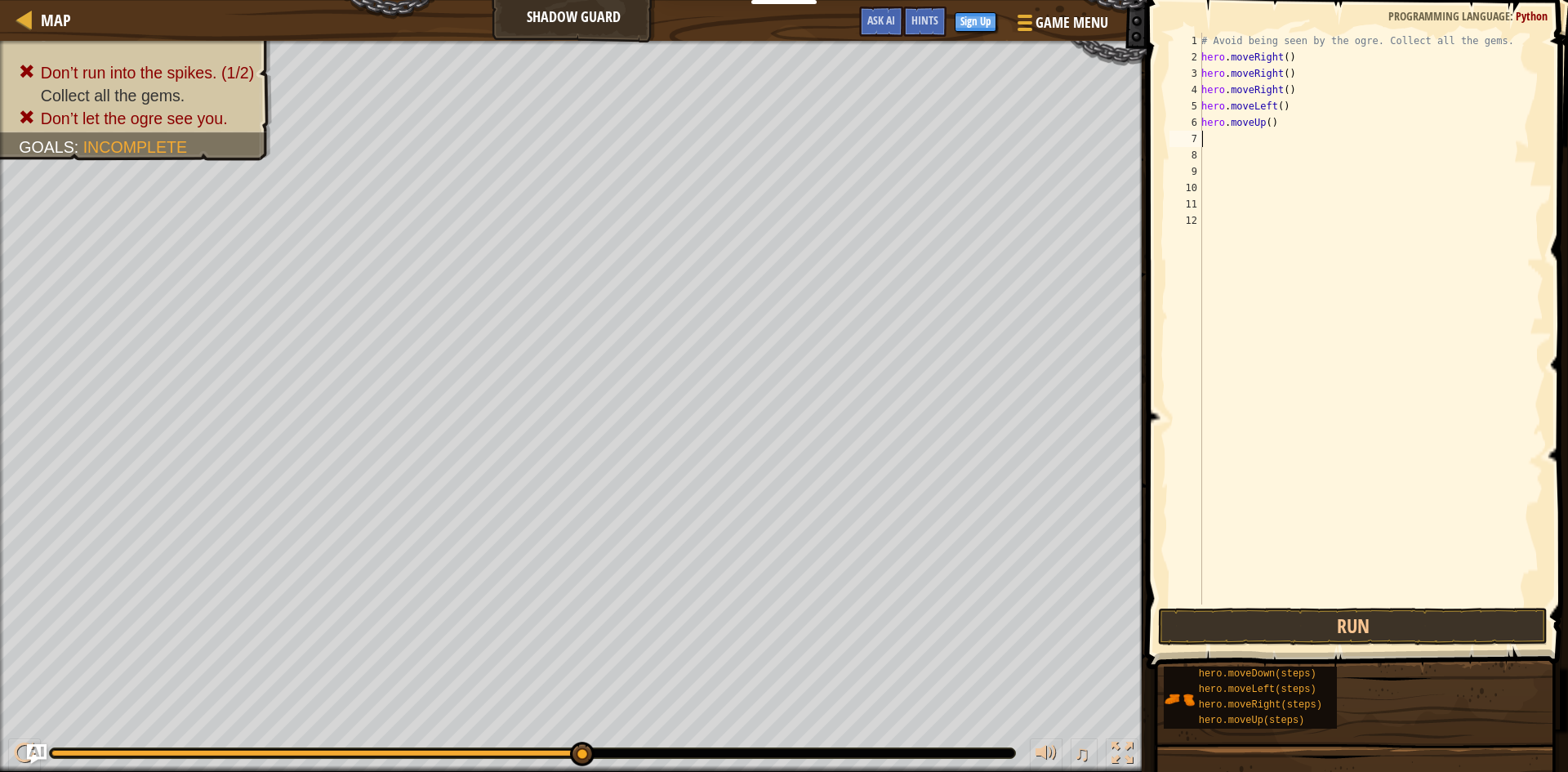
type textarea "h"
click at [1283, 624] on button "Run" at bounding box center [1352, 626] width 390 height 38
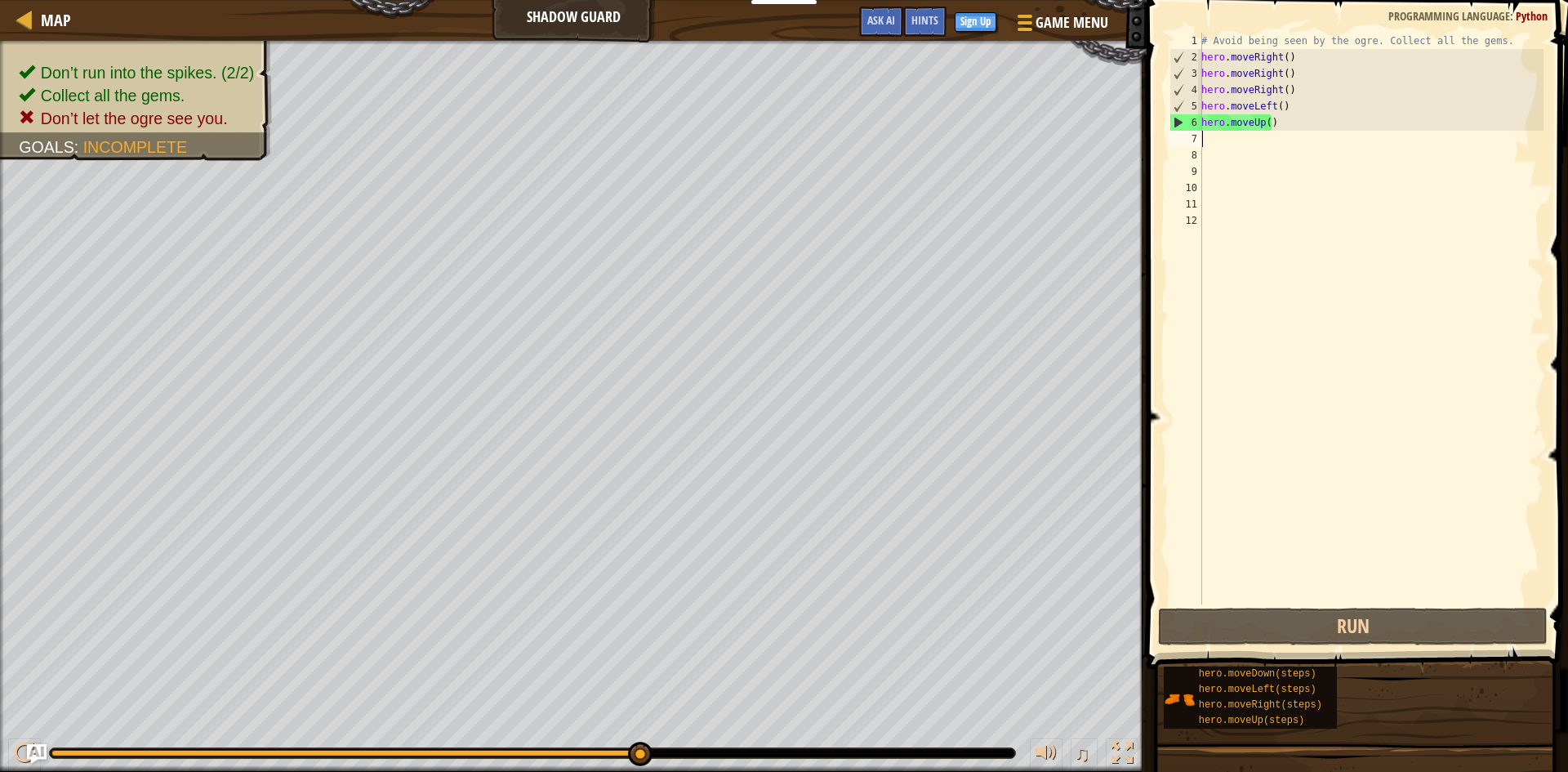
click at [1172, 116] on div "6" at bounding box center [1187, 123] width 32 height 16
click at [1202, 126] on div "# Avoid being seen by the ogre. Collect all the gems. hero . moveRight ( ) hero…" at bounding box center [1371, 334] width 346 height 605
click at [1180, 124] on div "6" at bounding box center [1187, 123] width 32 height 16
type textarea "hero.moveUp()"
click at [1256, 146] on div "# Avoid being seen by the ogre. Collect all the gems. hero . moveRight ( ) hero…" at bounding box center [1371, 334] width 346 height 605
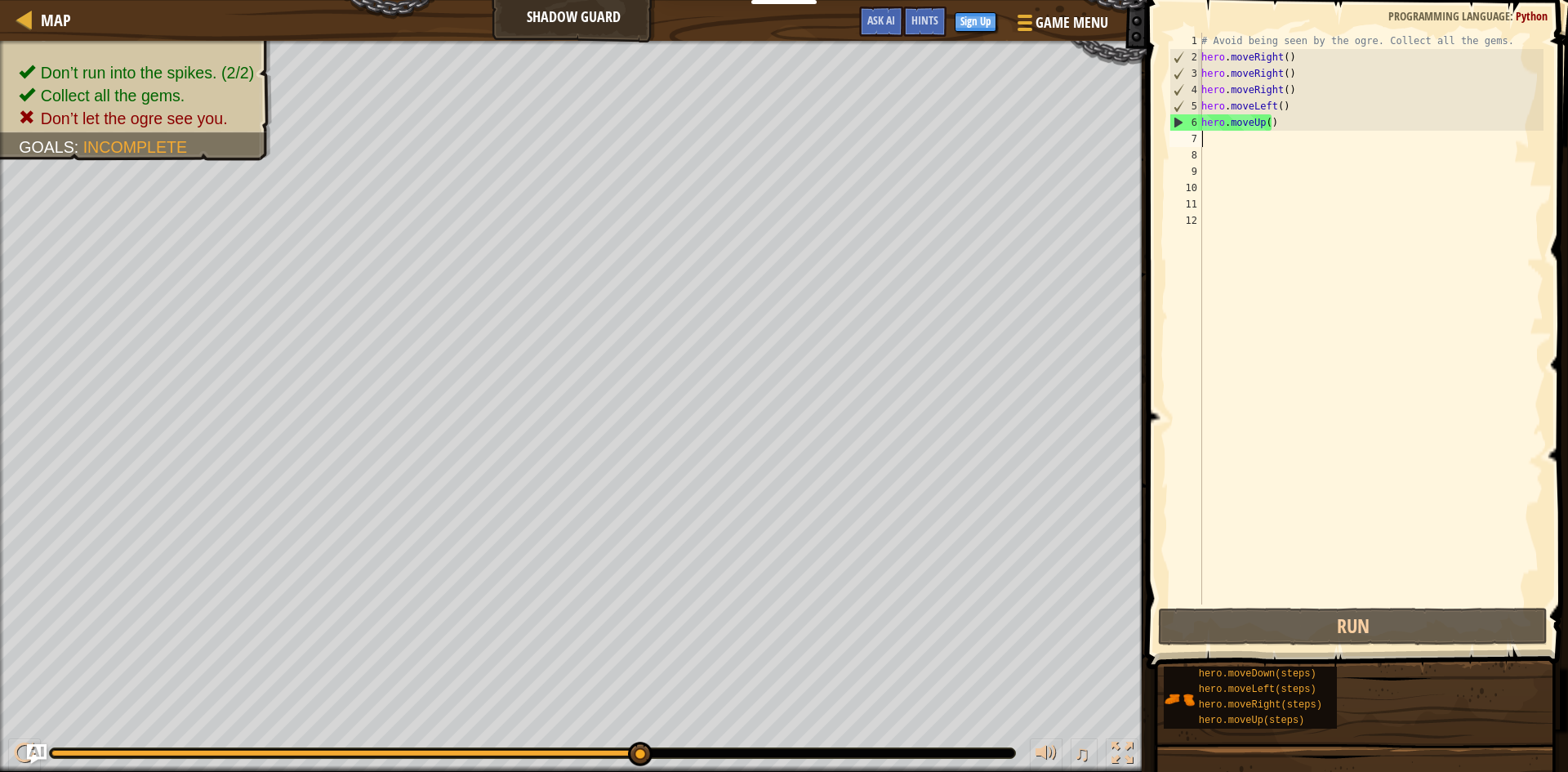
type textarea "h"
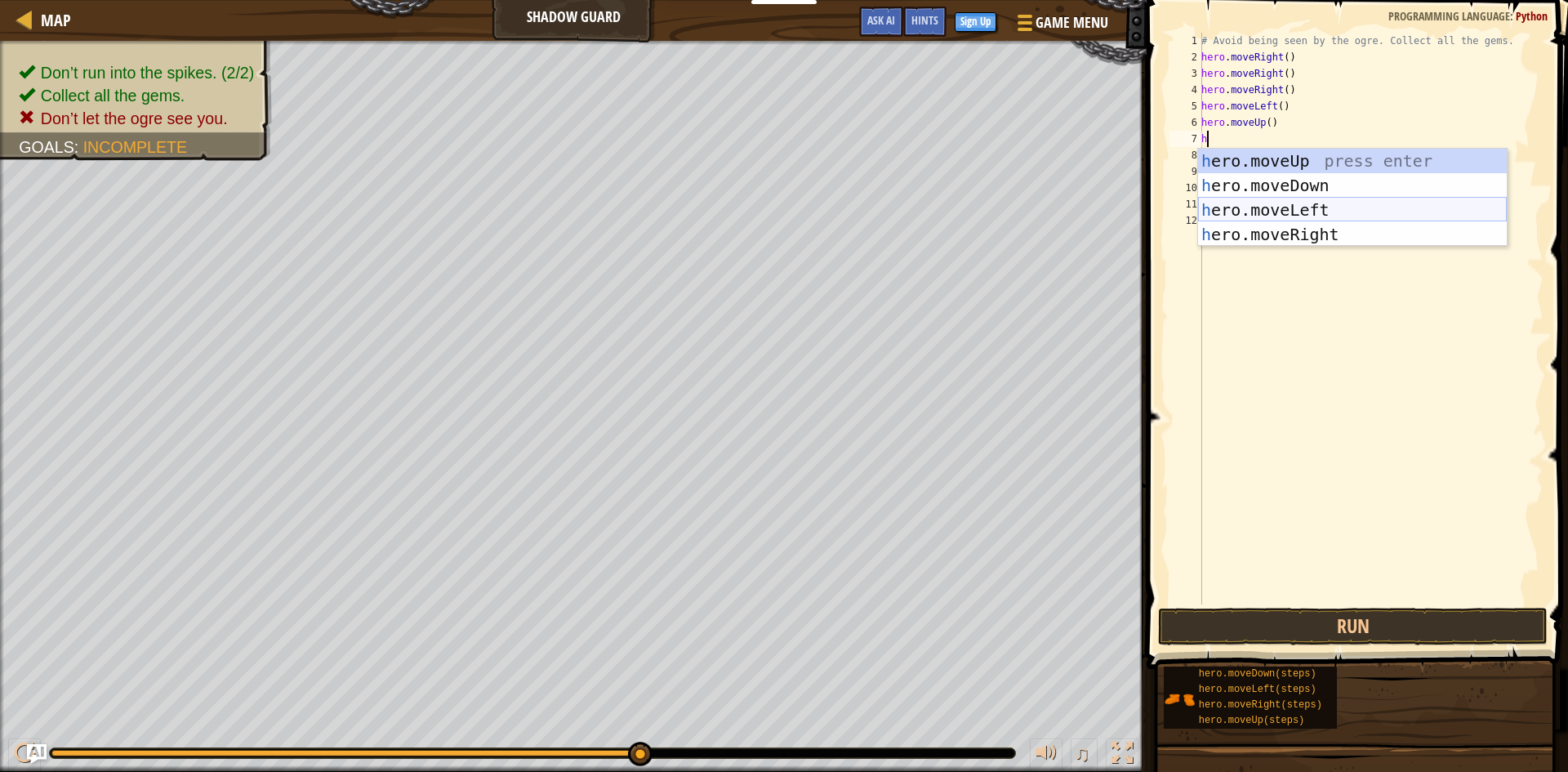
click at [1373, 204] on div "h ero.moveUp press enter h ero.moveDown press enter h ero.moveLeft press enter …" at bounding box center [1352, 222] width 309 height 147
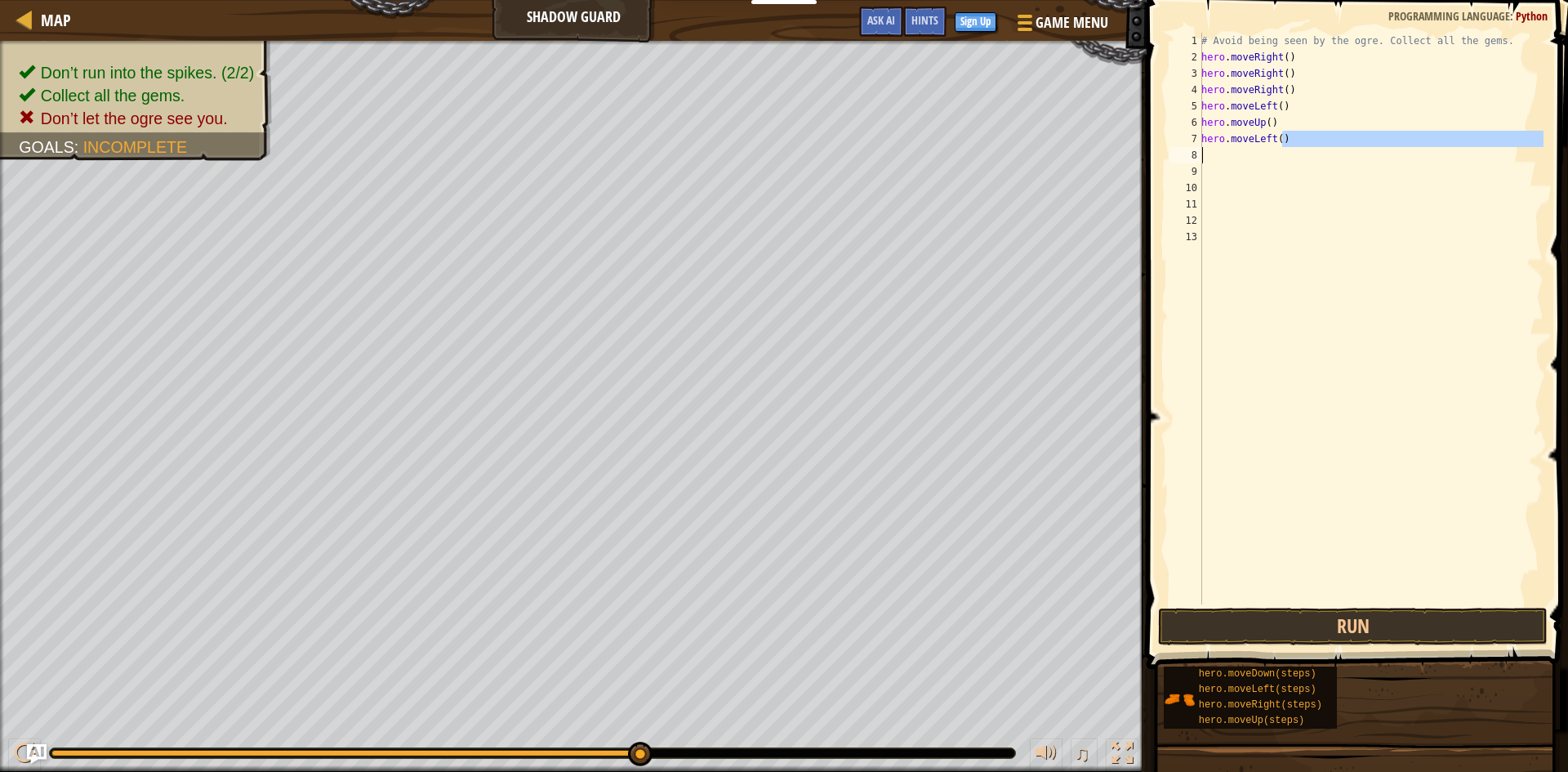
drag, startPoint x: 1273, startPoint y: 147, endPoint x: 1203, endPoint y: 146, distance: 70.0
click at [1201, 150] on div "1 2 3 4 5 6 7 8 9 10 11 12 13 # Avoid being seen by the ogre. Collect all the g…" at bounding box center [1354, 318] width 377 height 571
click at [1332, 129] on div "# Avoid being seen by the ogre. Collect all the gems. hero . moveRight ( ) hero…" at bounding box center [1371, 334] width 346 height 605
drag, startPoint x: 1280, startPoint y: 167, endPoint x: 1214, endPoint y: 161, distance: 66.3
click at [1214, 161] on div "# Avoid being seen by the ogre. Collect all the gems. hero . moveRight ( ) hero…" at bounding box center [1371, 334] width 346 height 605
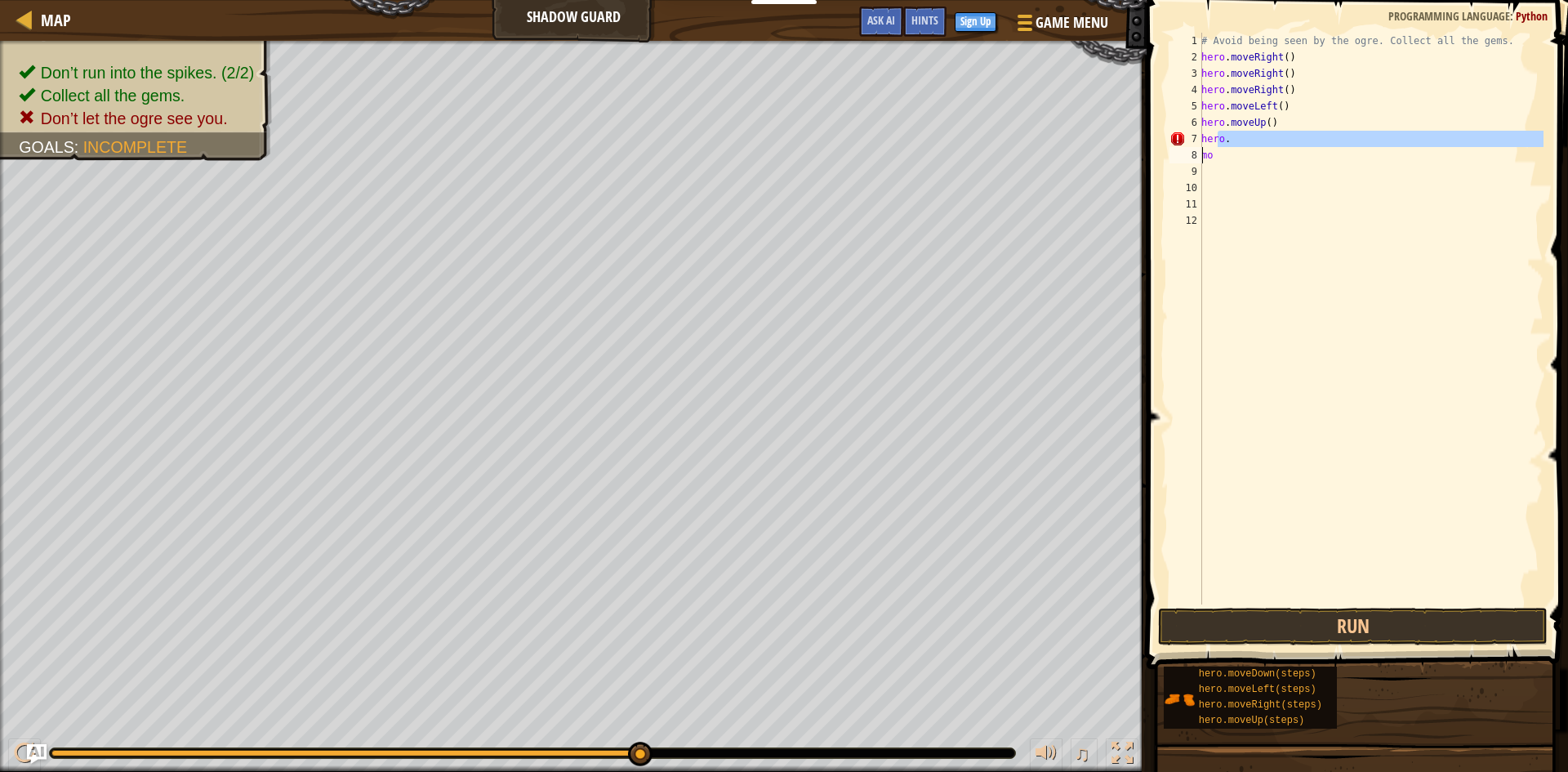
drag, startPoint x: 1209, startPoint y: 147, endPoint x: 1202, endPoint y: 156, distance: 11.4
click at [1200, 153] on div "mo 1 2 3 4 5 6 7 8 9 10 11 12 # Avoid being seen by the ogre. Collect all the g…" at bounding box center [1354, 318] width 377 height 571
type textarea "hermo"
drag, startPoint x: 1230, startPoint y: 139, endPoint x: 1197, endPoint y: 142, distance: 33.1
click at [1197, 142] on div "hermo 1 2 3 4 5 6 7 8 9 10 11 # Avoid being seen by the ogre. Collect all the g…" at bounding box center [1354, 318] width 377 height 571
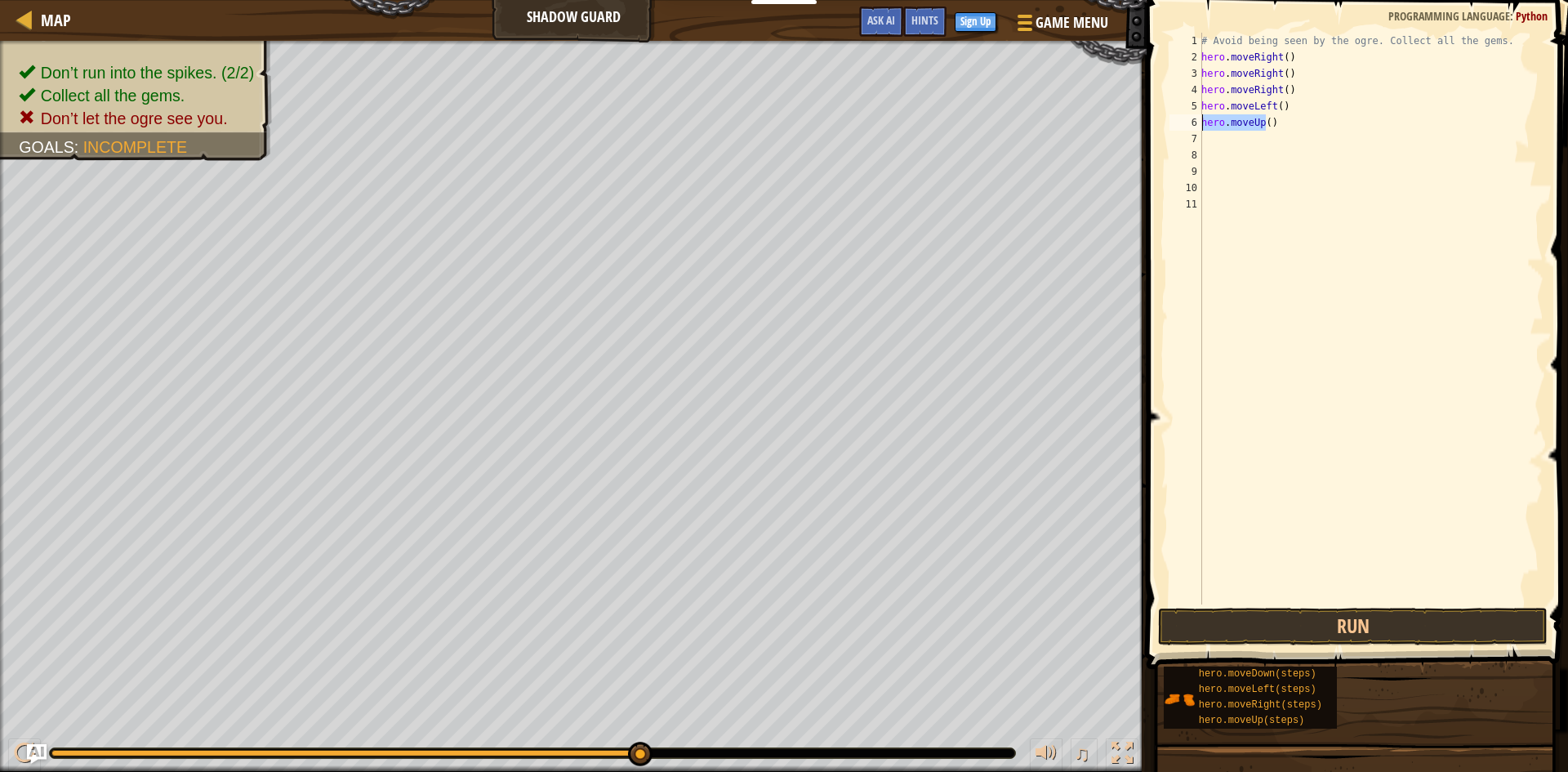
drag, startPoint x: 1242, startPoint y: 125, endPoint x: 1201, endPoint y: 127, distance: 41.0
click at [1201, 127] on div "1 2 3 4 5 6 7 8 9 10 11 # Avoid being seen by the ogre. Collect all the gems. h…" at bounding box center [1354, 318] width 377 height 571
drag, startPoint x: 1285, startPoint y: 104, endPoint x: 1189, endPoint y: 117, distance: 96.9
click at [1189, 117] on div ") 1 2 3 4 5 6 7 8 9 10 11 # Avoid being seen by the ogre. Collect all the gems.…" at bounding box center [1354, 318] width 377 height 571
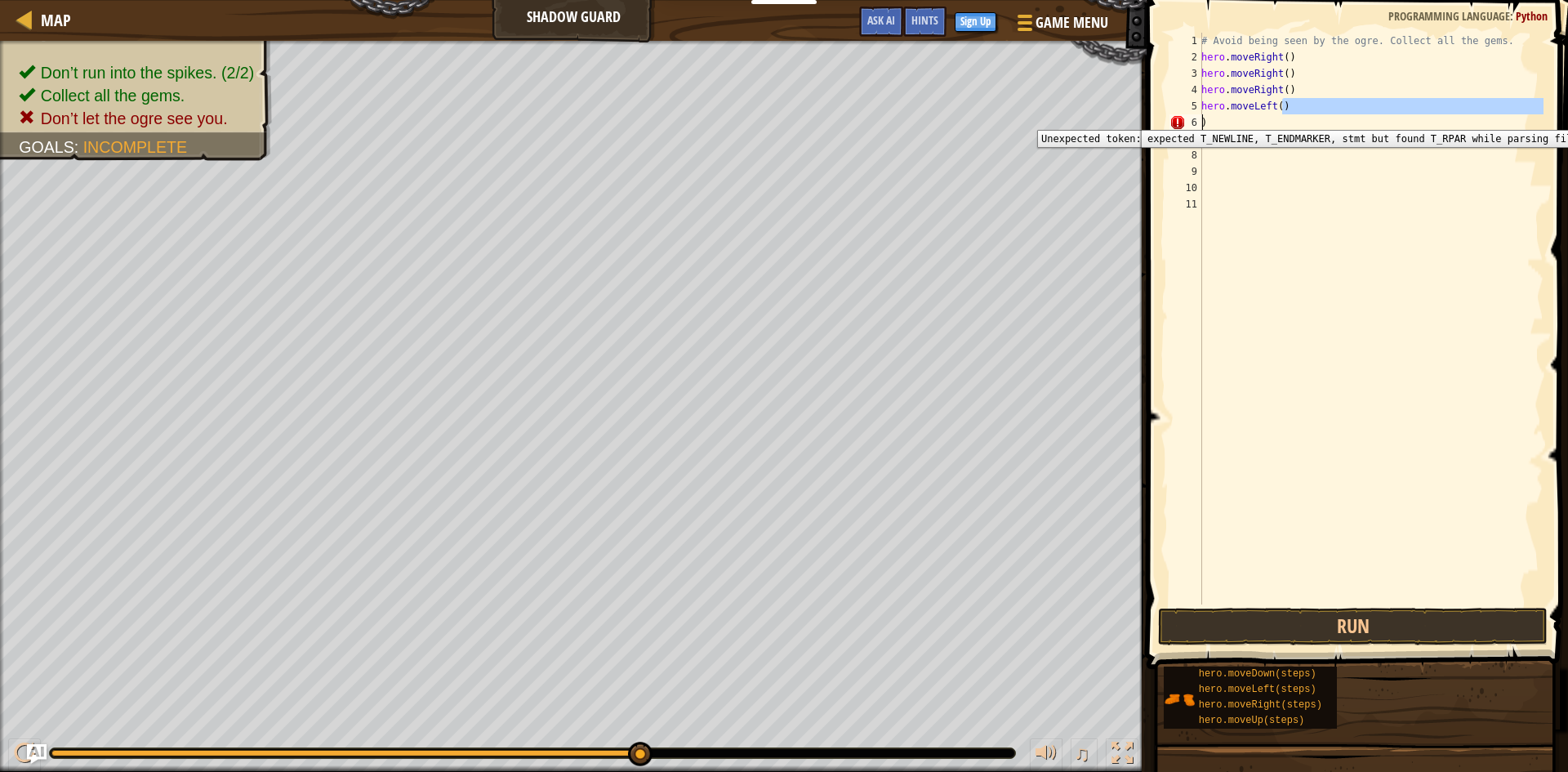
type textarea "hero.moveLeft())"
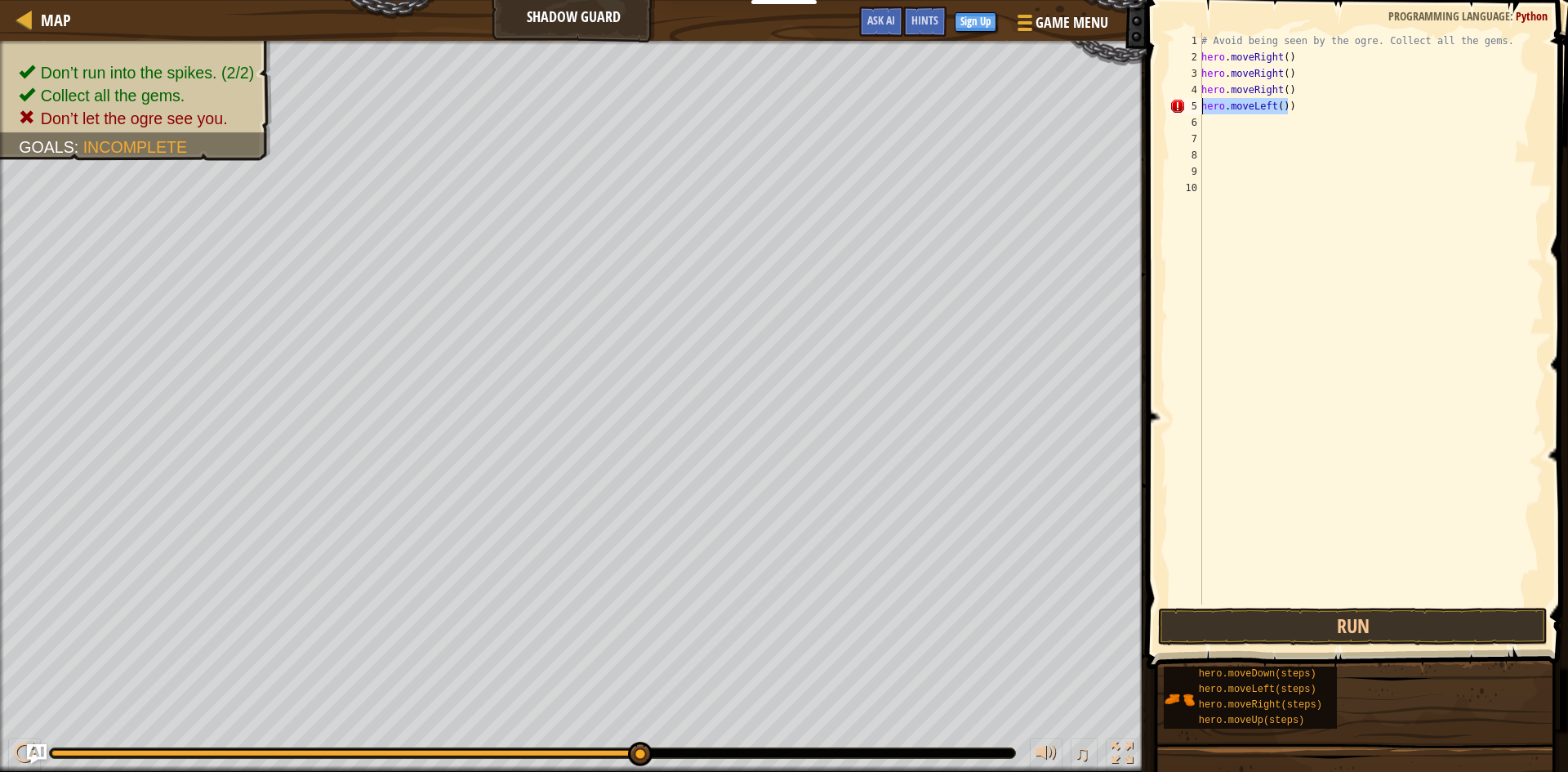
drag, startPoint x: 1293, startPoint y: 107, endPoint x: 1198, endPoint y: 108, distance: 95.0
click at [1198, 108] on div "hero.moveLeft()) 1 2 3 4 5 6 7 8 9 10 # Avoid being seen by the ogre. Collect a…" at bounding box center [1354, 318] width 377 height 571
drag, startPoint x: 1288, startPoint y: 89, endPoint x: 1195, endPoint y: 94, distance: 93.1
click at [1195, 94] on div "1 2 3 4 5 6 7 8 9 10 # Avoid being seen by the ogre. Collect all the gems. hero…" at bounding box center [1354, 318] width 377 height 571
type textarea "hero.moveRight()"
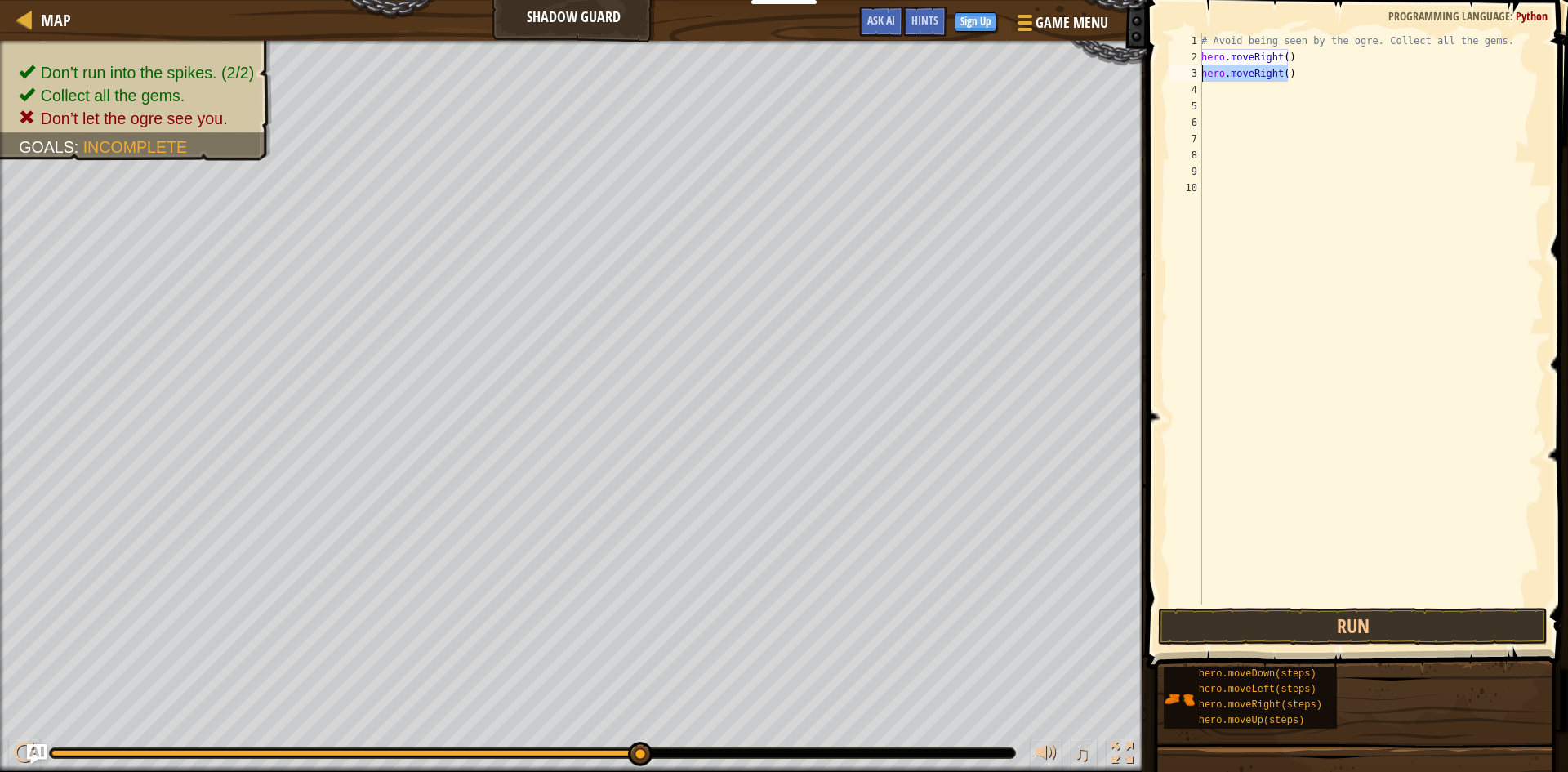
drag, startPoint x: 1290, startPoint y: 73, endPoint x: 1200, endPoint y: 78, distance: 90.1
click at [1200, 78] on div "1 2 3 4 5 6 7 8 9 10 # Avoid being seen by the ogre. Collect all the gems. hero…" at bounding box center [1354, 318] width 377 height 571
type textarea "hero.moveRight()"
type textarea "h"
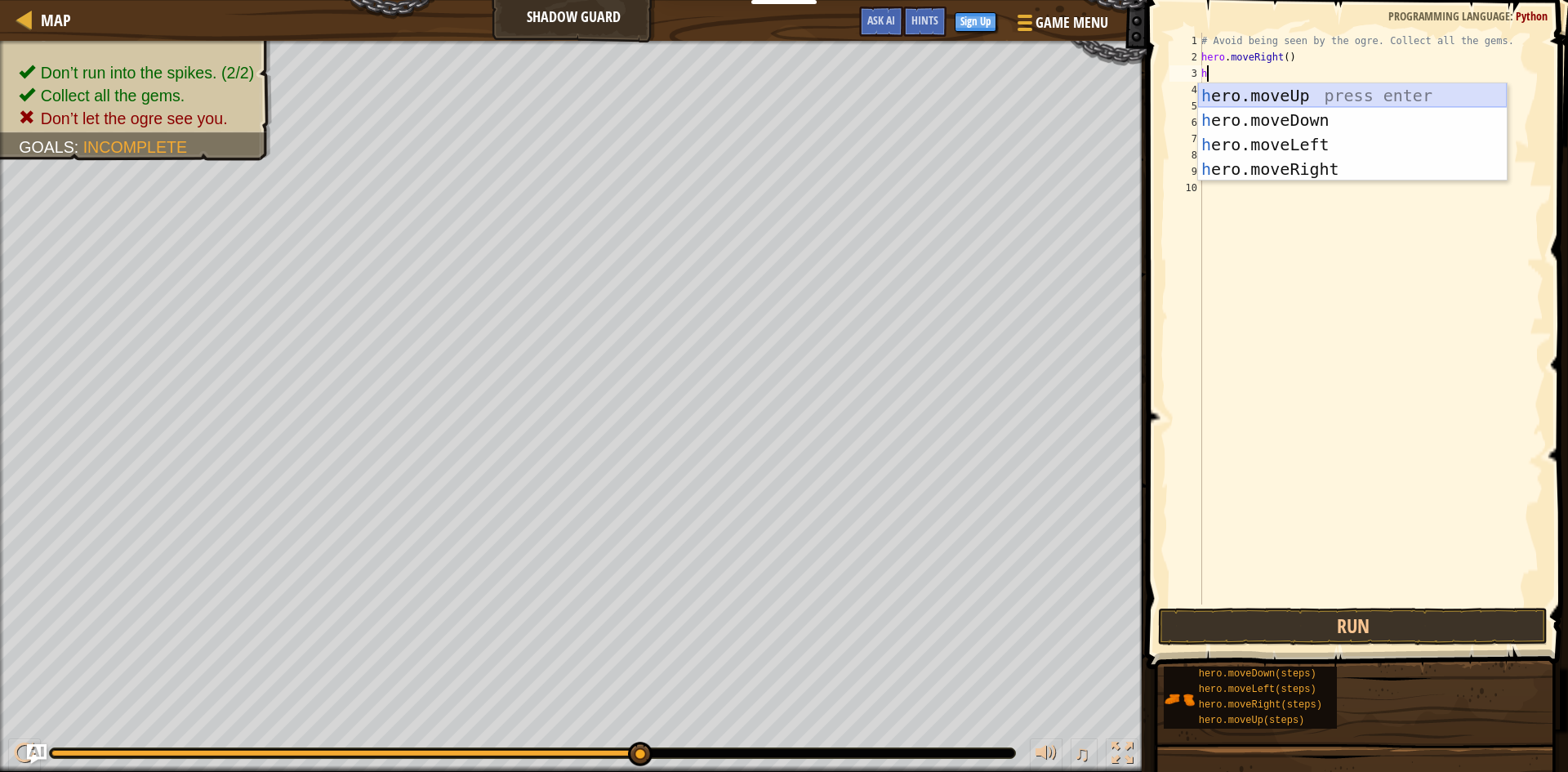
click at [1311, 90] on div "h ero.moveUp press enter h ero.moveDown press enter h ero.moveLeft press enter …" at bounding box center [1352, 157] width 309 height 147
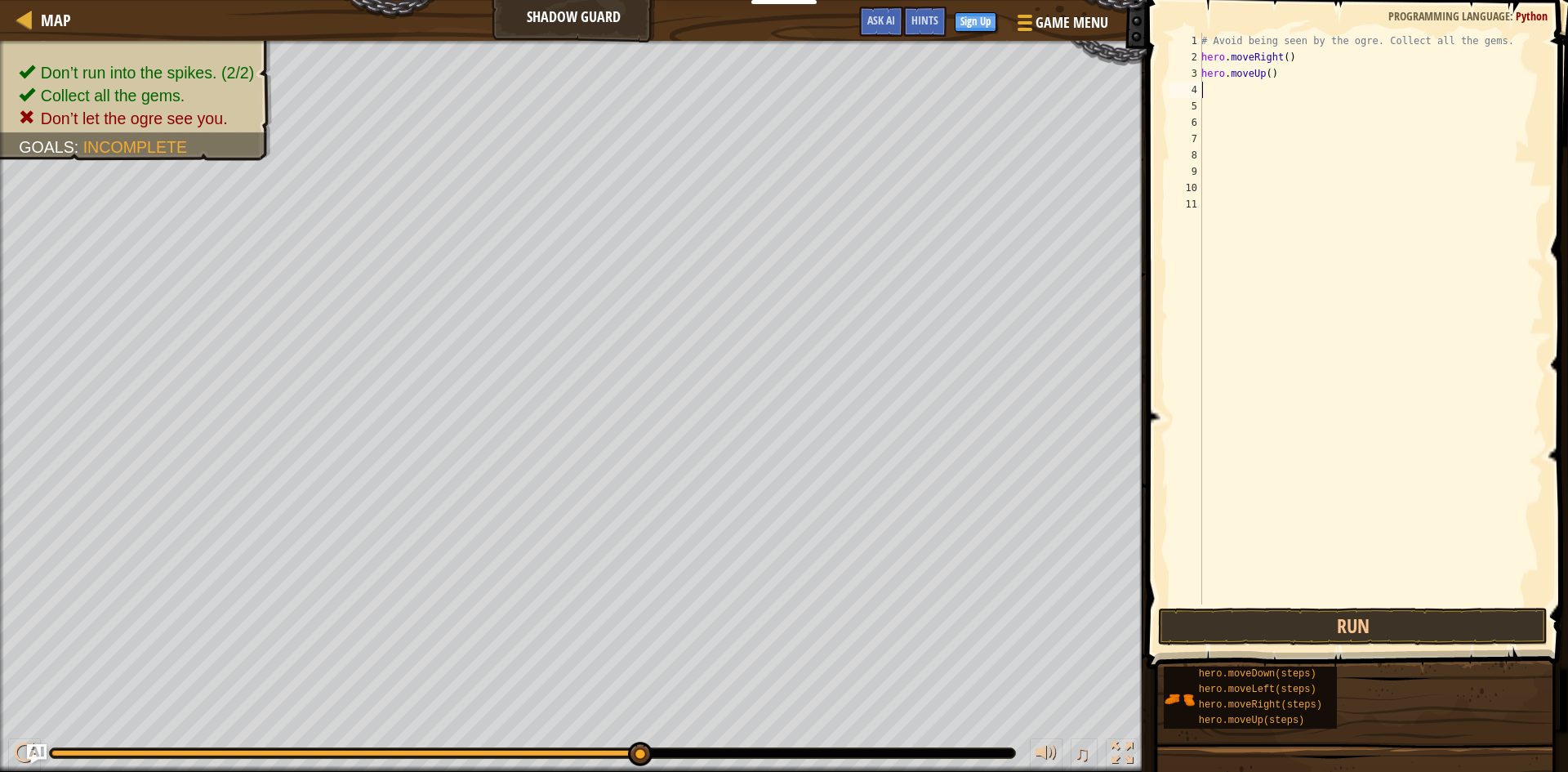
type textarea "h"
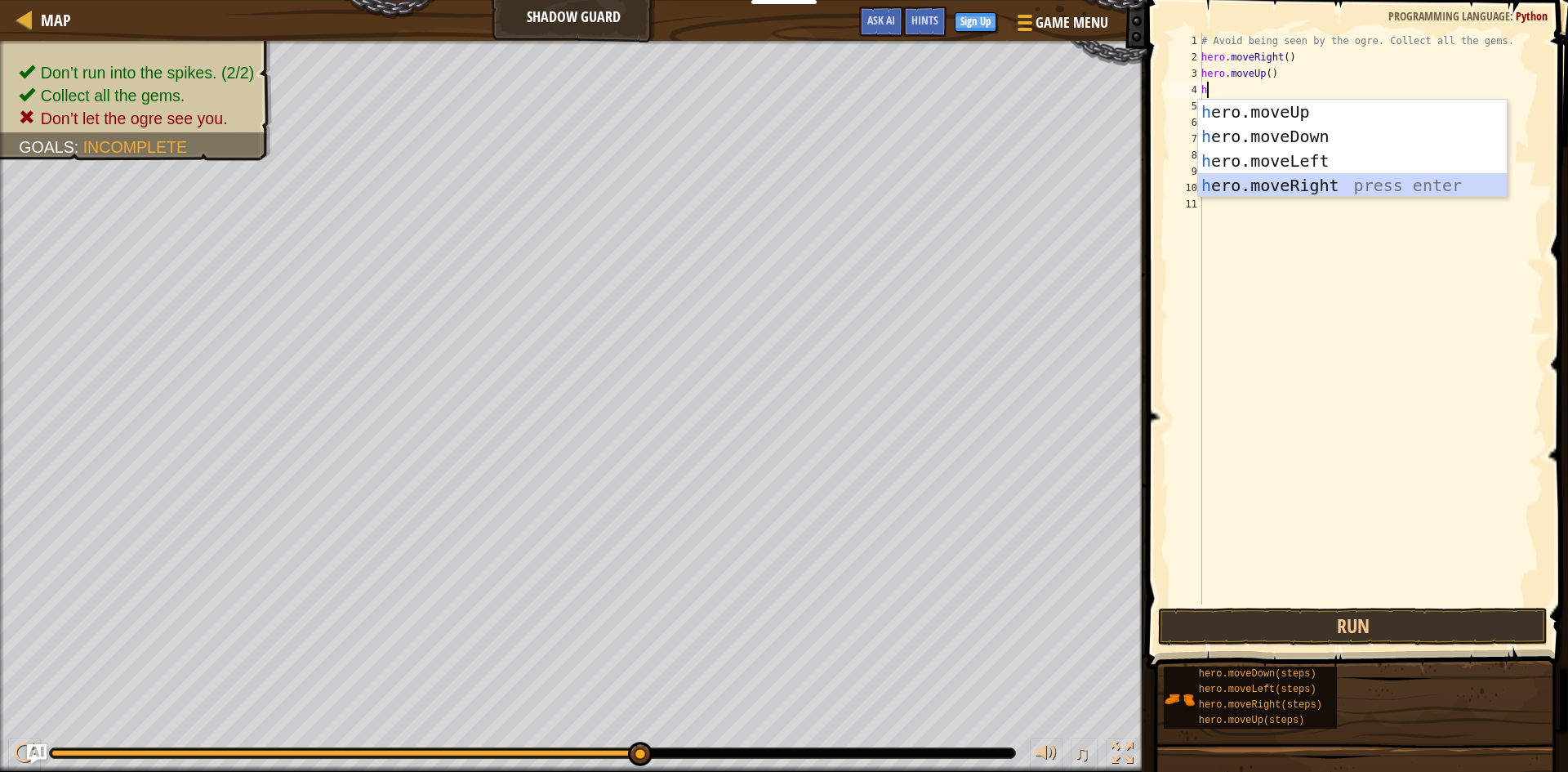
click at [1295, 179] on div "h ero.moveUp press enter h ero.moveDown press enter h ero.moveLeft press enter …" at bounding box center [1352, 173] width 309 height 147
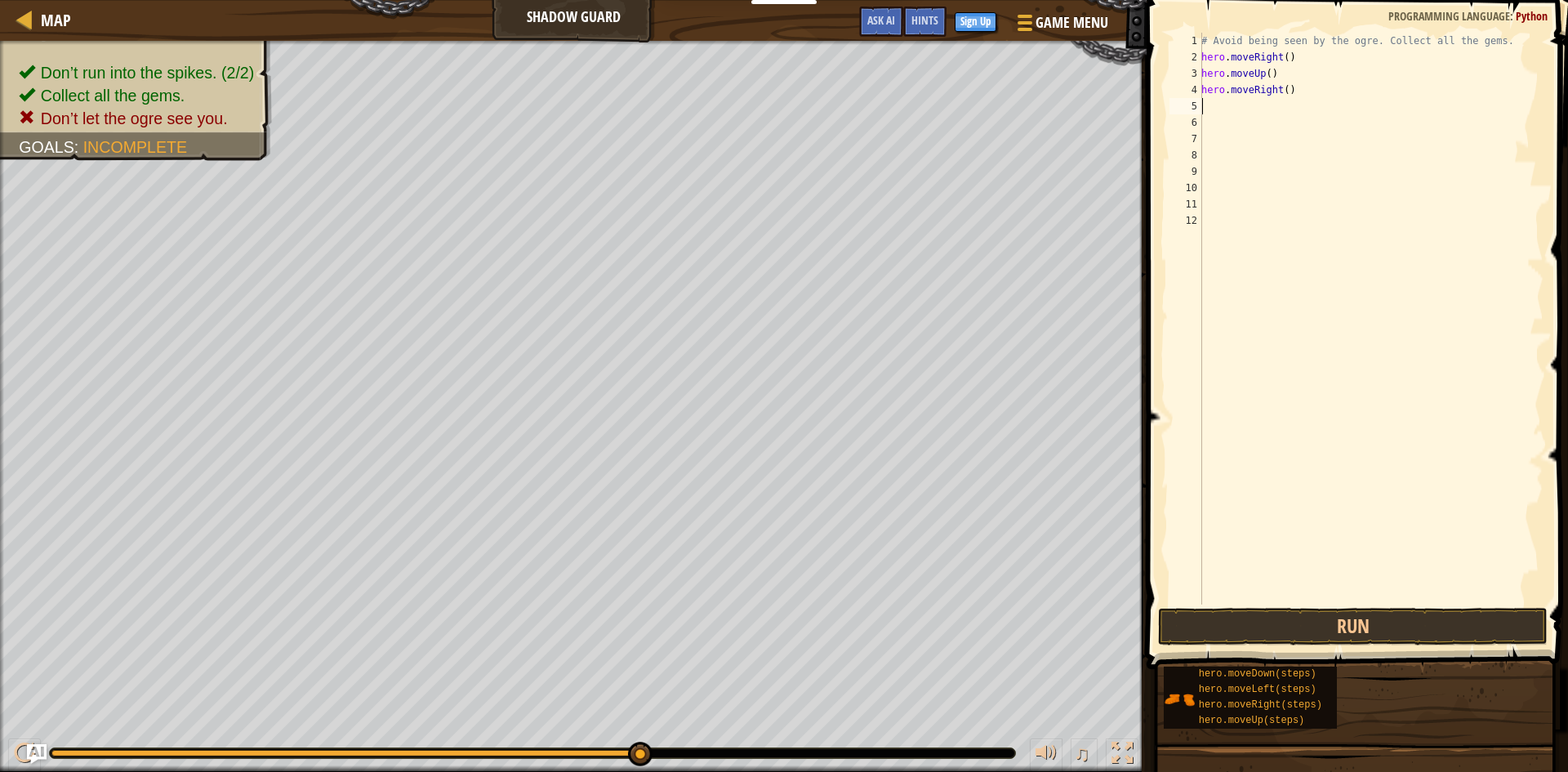
type textarea "h"
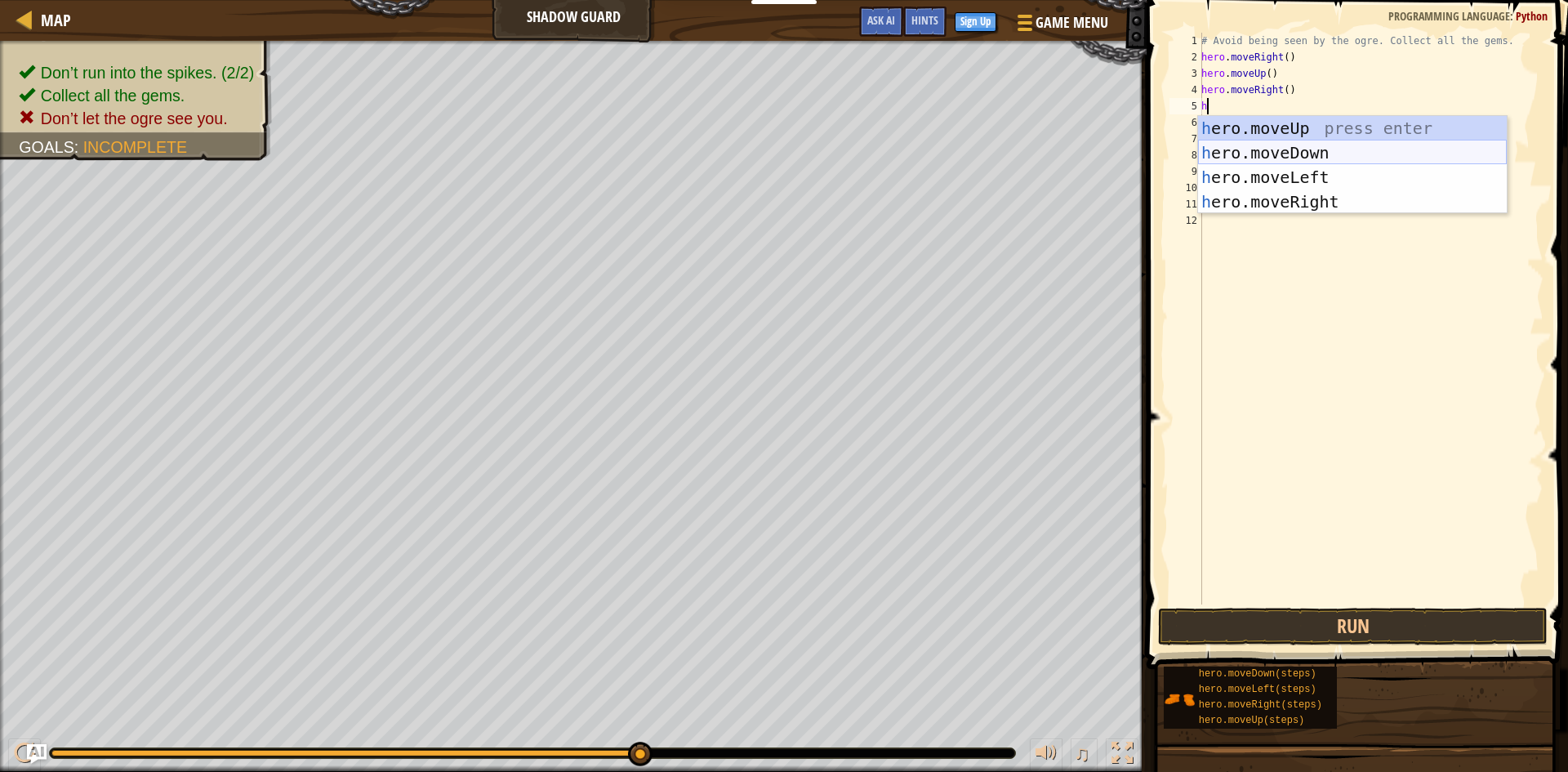
click at [1271, 147] on div "h ero.moveUp press enter h ero.moveDown press enter h ero.moveLeft press enter …" at bounding box center [1352, 189] width 309 height 147
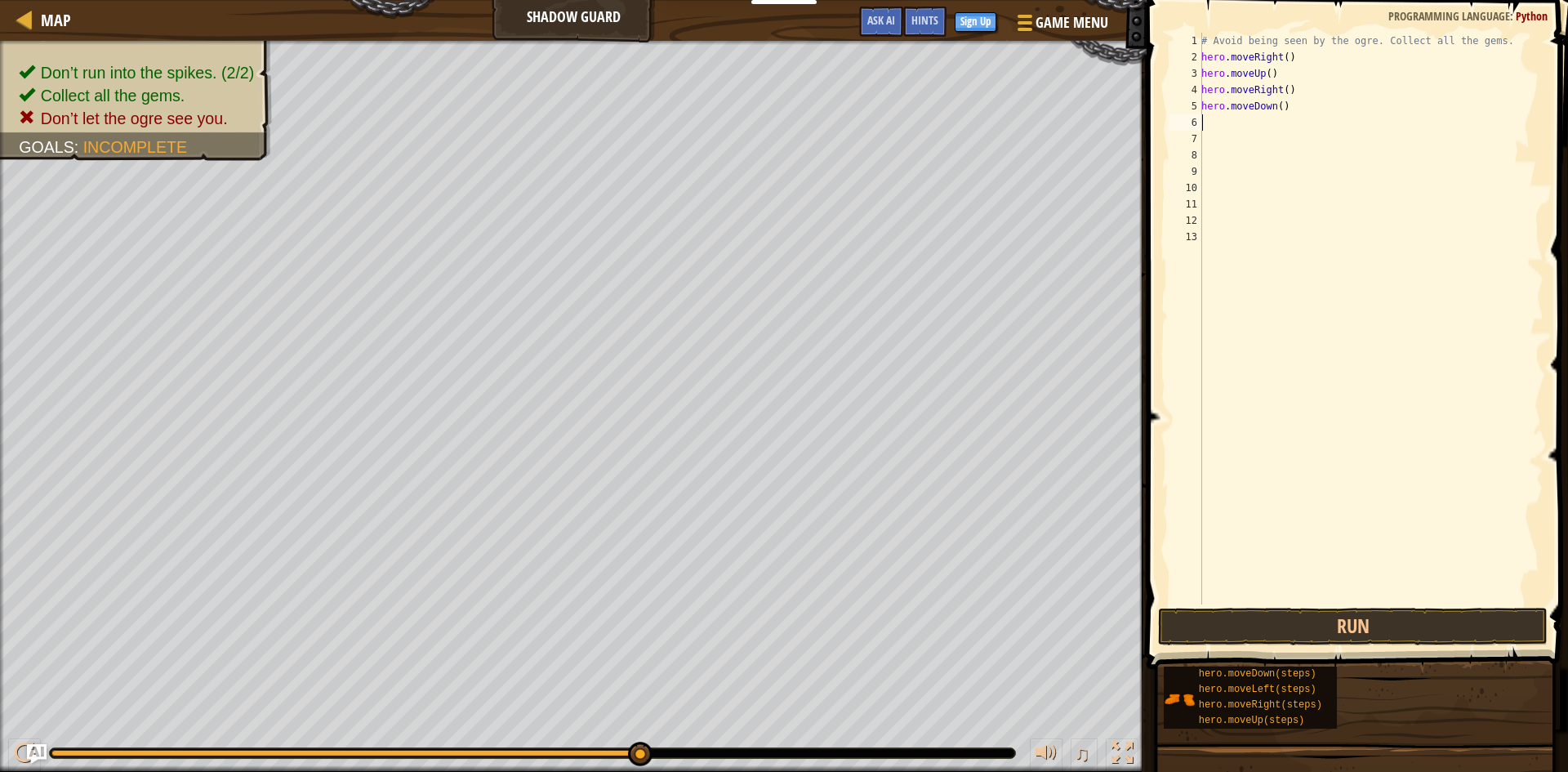
type textarea "h"
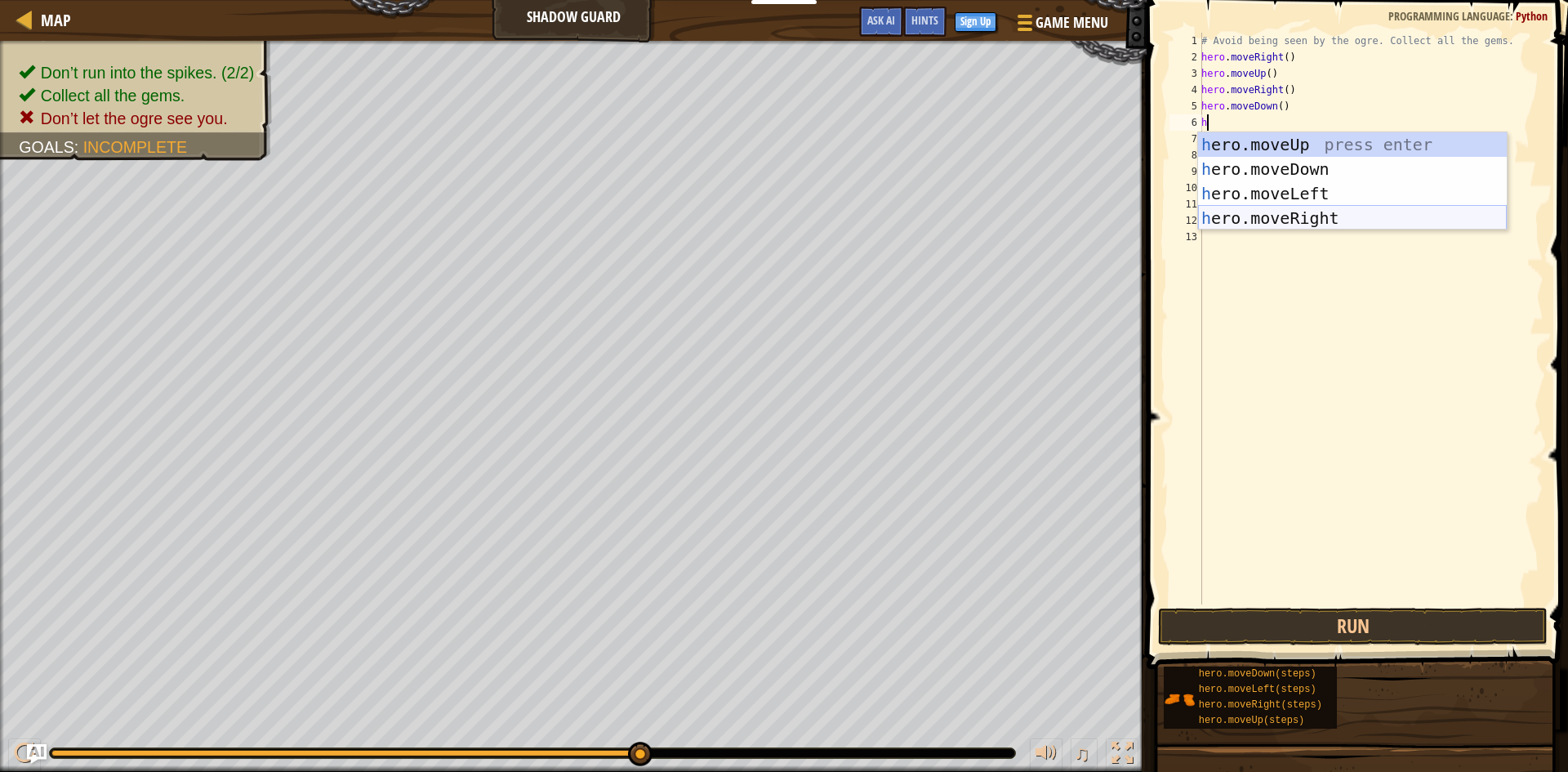
click at [1285, 218] on div "h ero.moveUp press enter h ero.moveDown press enter h ero.moveLeft press enter …" at bounding box center [1352, 206] width 309 height 147
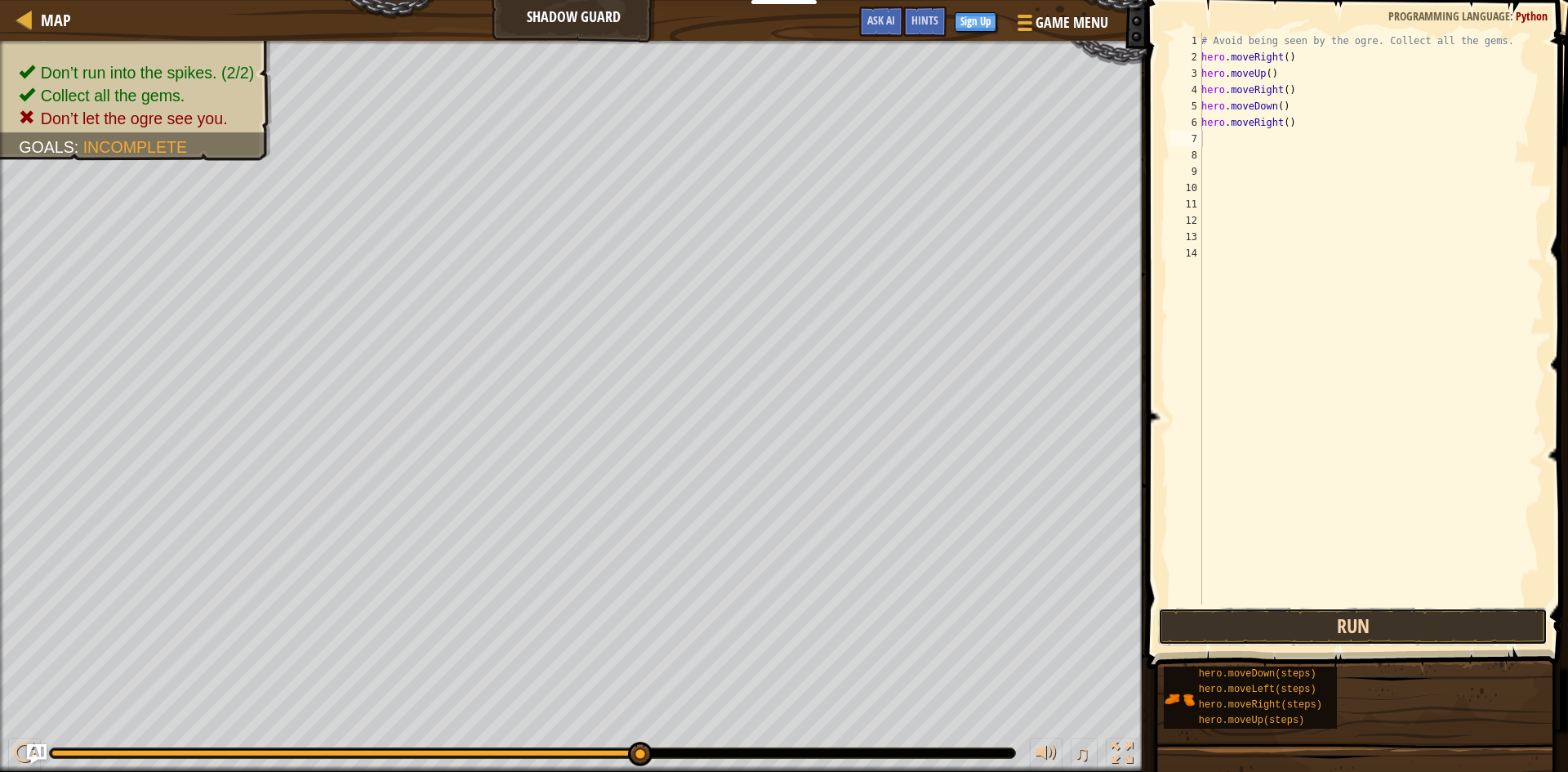
click at [1307, 622] on button "Run" at bounding box center [1352, 626] width 390 height 38
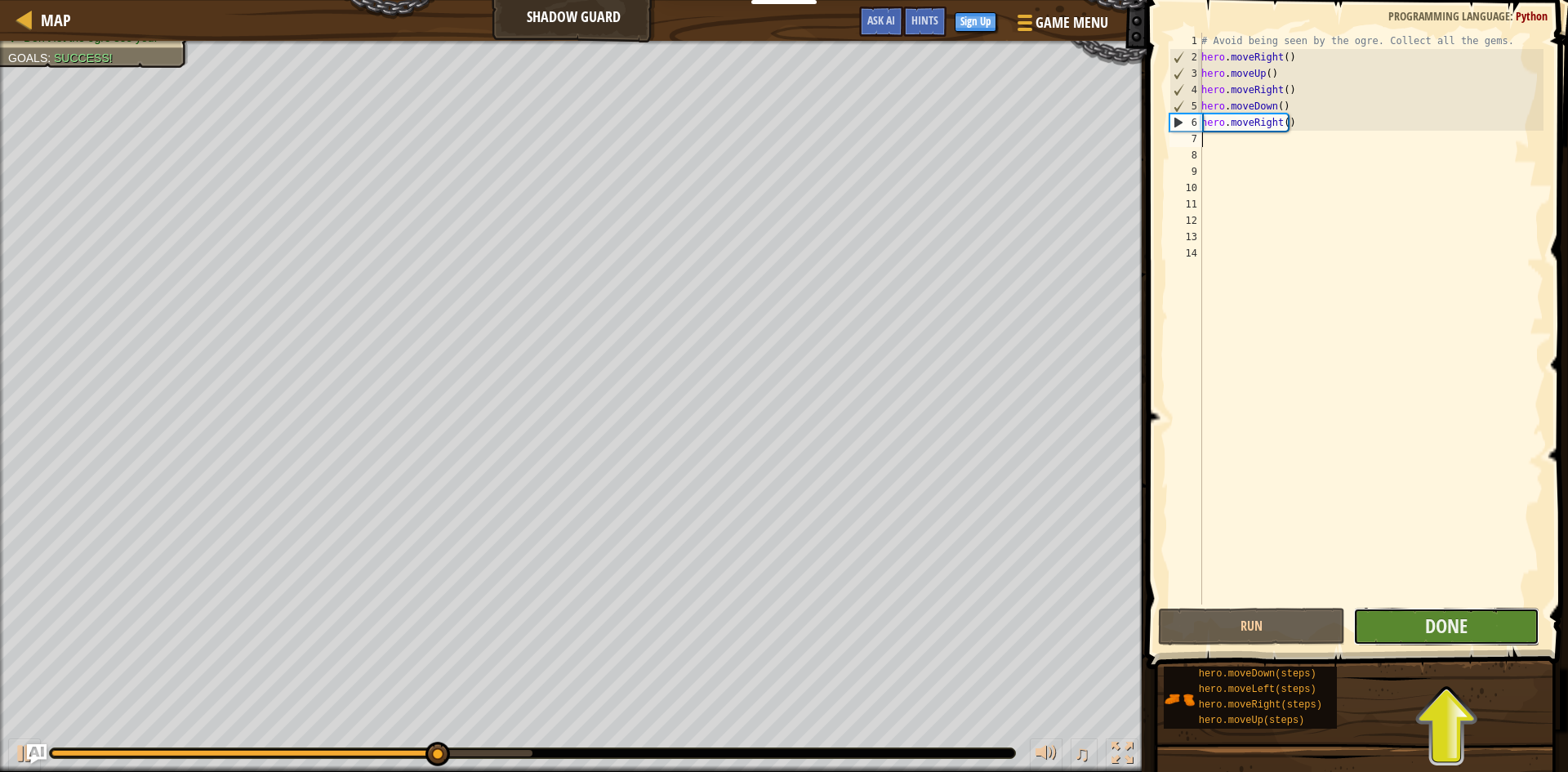
click at [1490, 623] on button "Done" at bounding box center [1446, 626] width 187 height 38
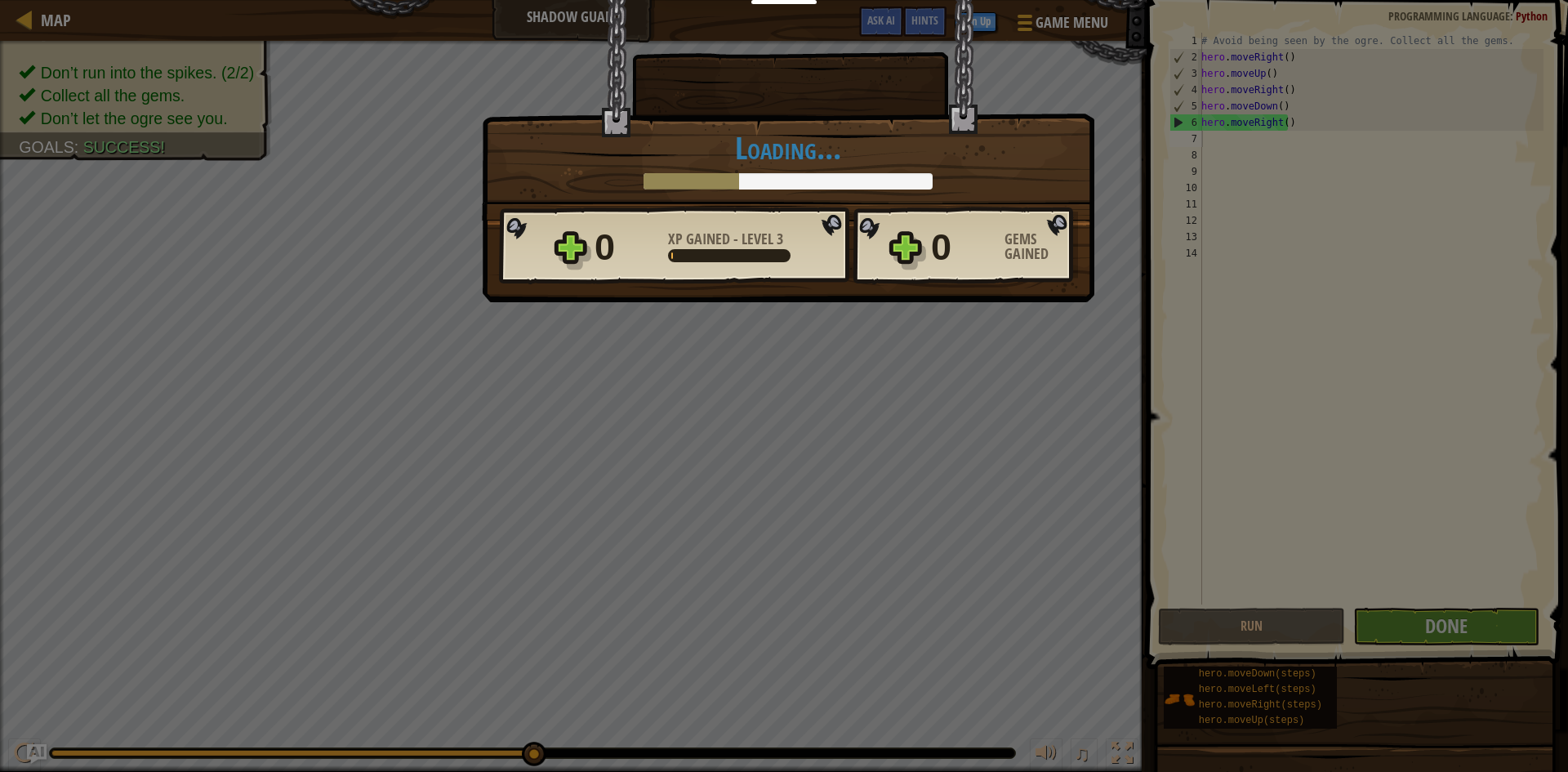
click at [922, 242] on div "0 XP Gained - Level 3 0 Gems Gained" at bounding box center [788, 246] width 579 height 79
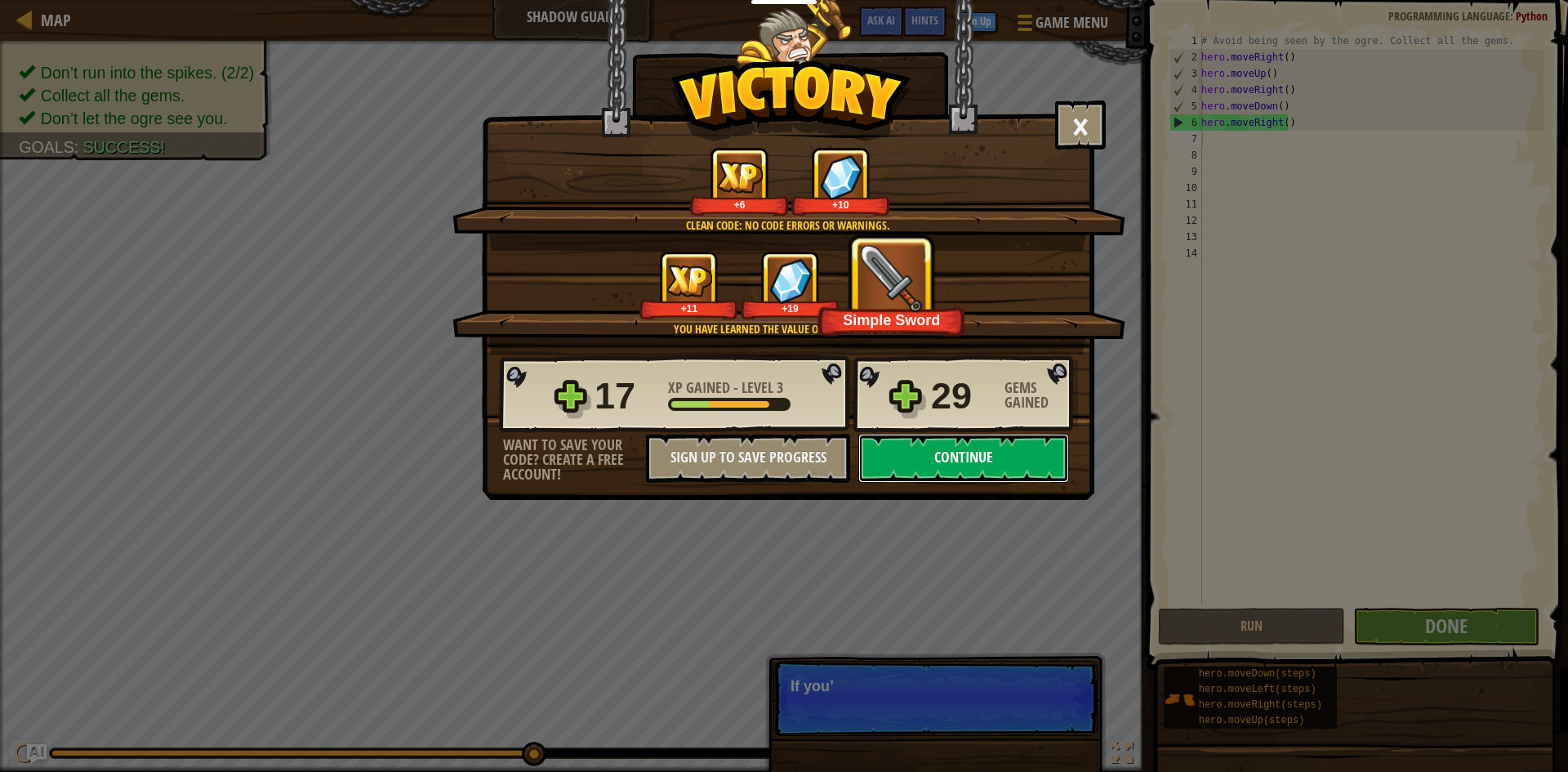
click at [1015, 454] on button "Continue" at bounding box center [963, 458] width 210 height 49
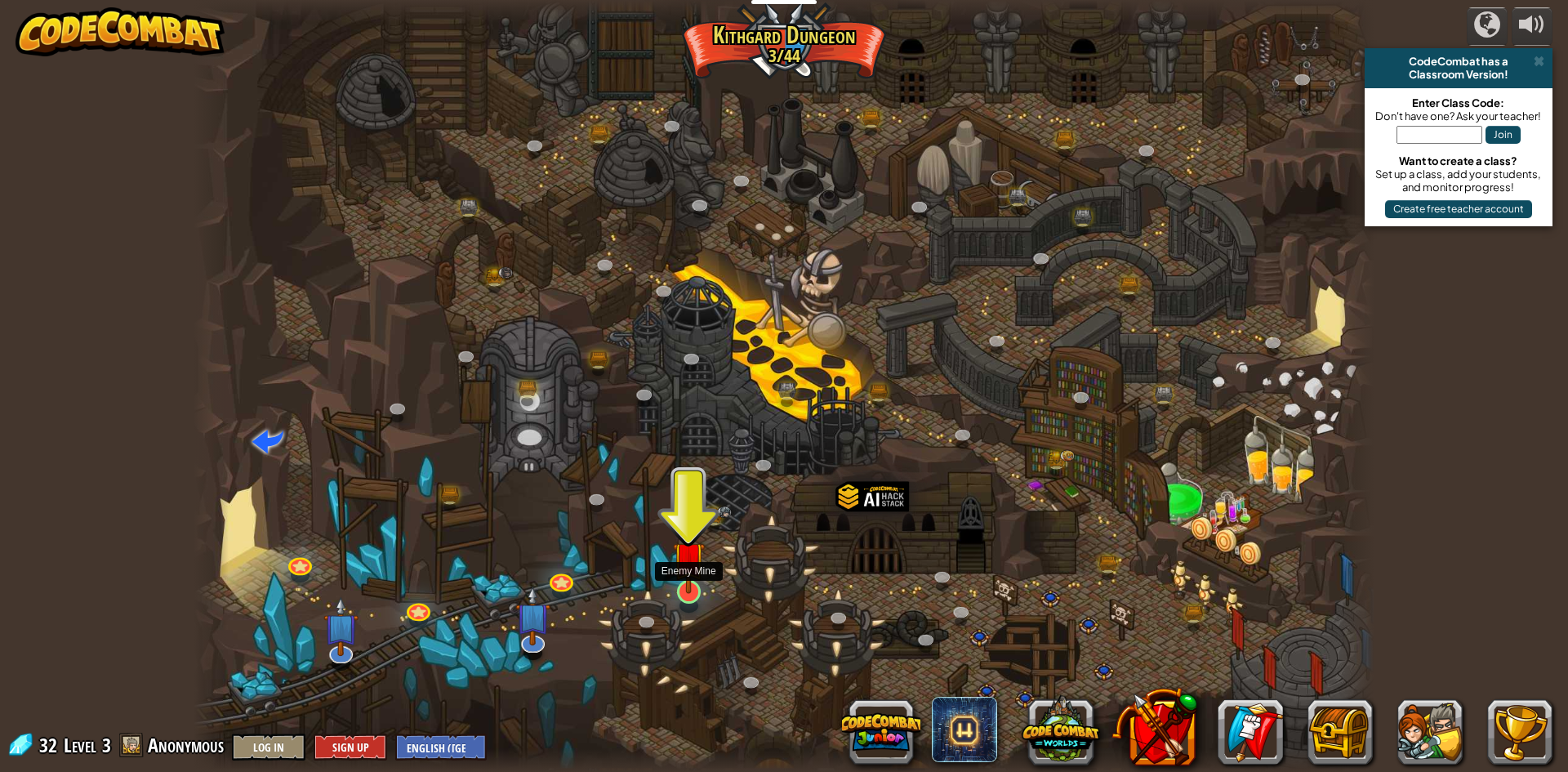
click at [695, 581] on img at bounding box center [689, 557] width 32 height 73
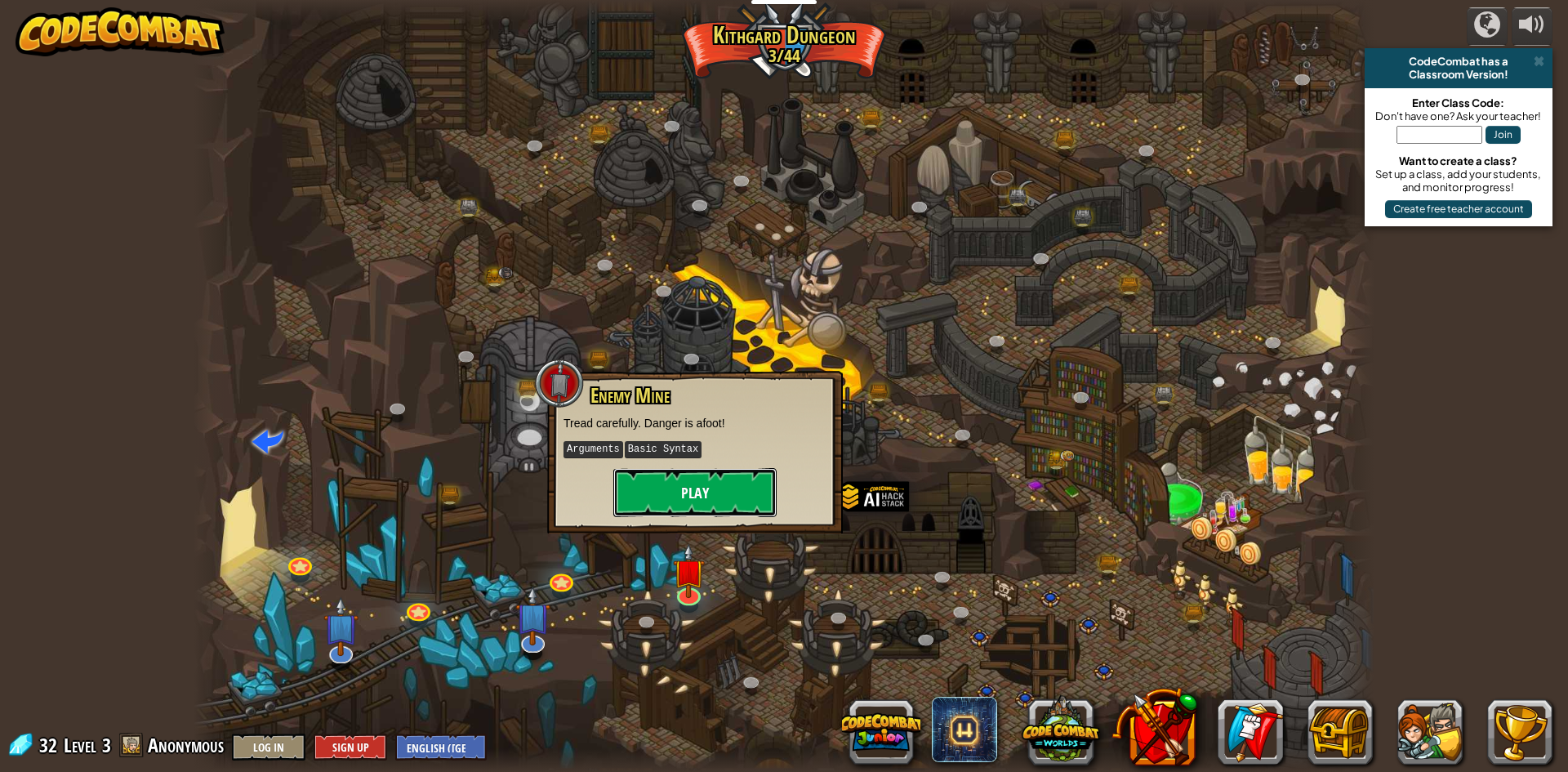
click at [727, 479] on button "Play" at bounding box center [695, 493] width 163 height 49
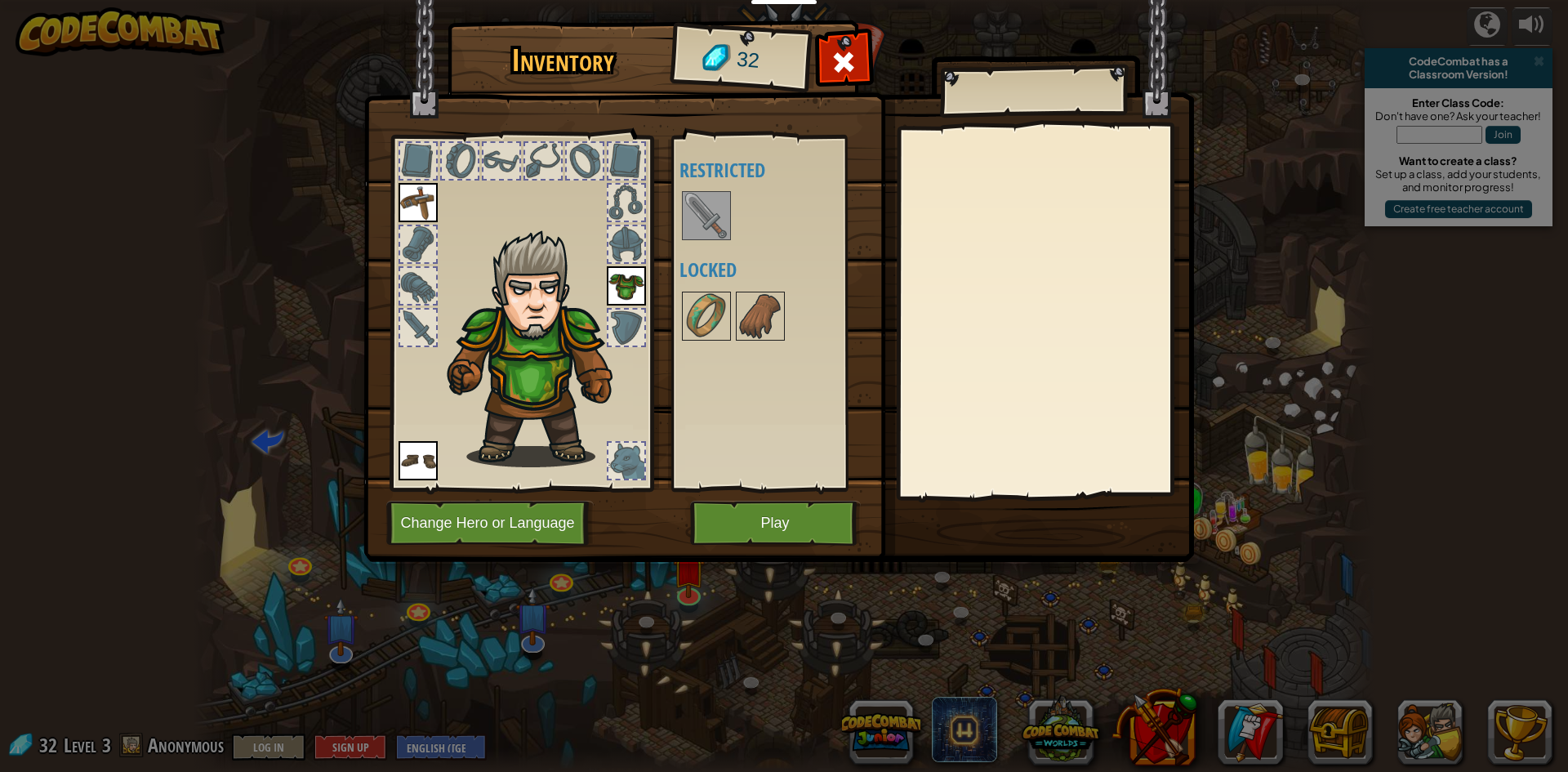
click at [691, 218] on img at bounding box center [706, 215] width 46 height 46
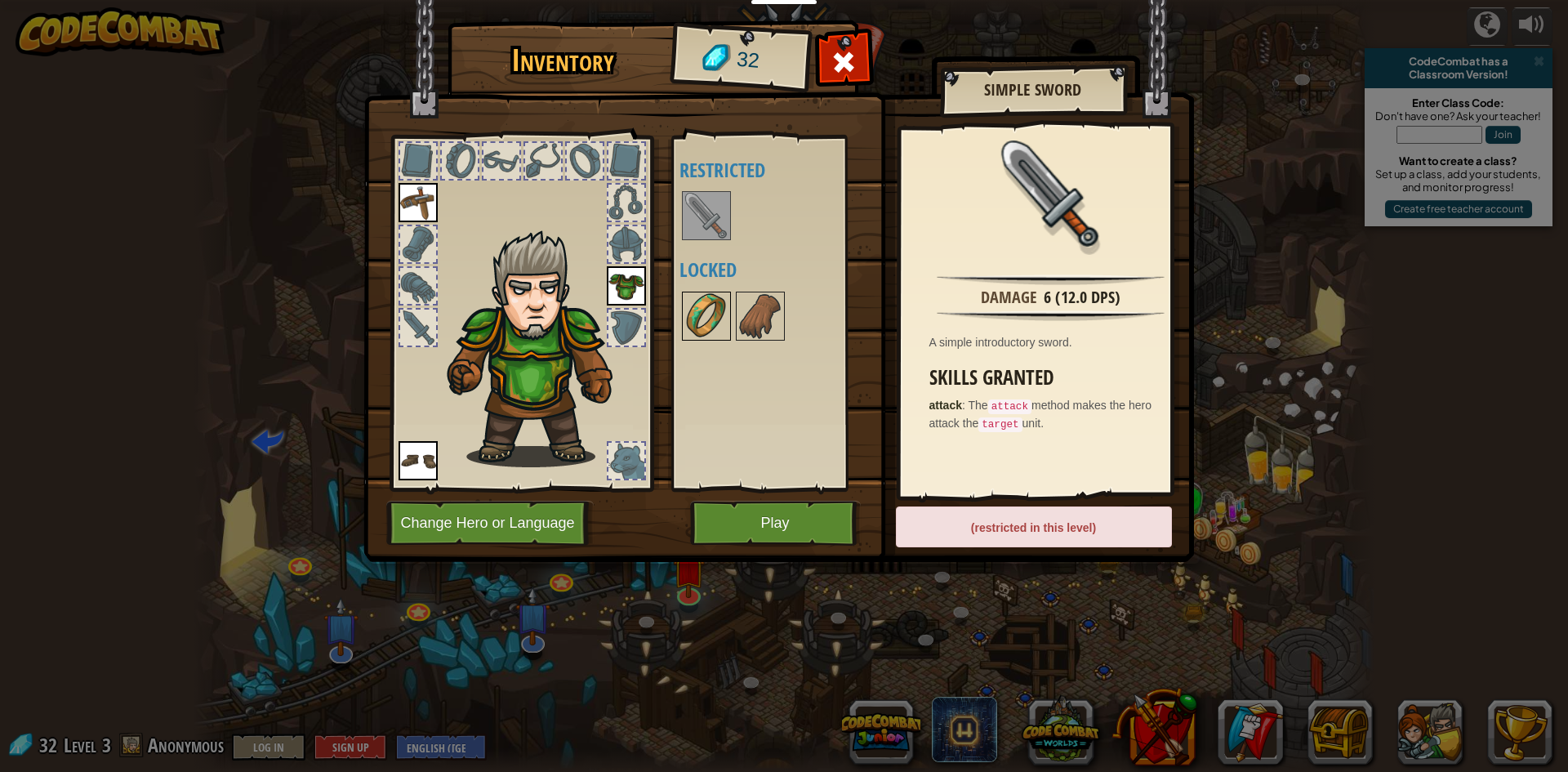
click at [707, 294] on img at bounding box center [706, 315] width 46 height 46
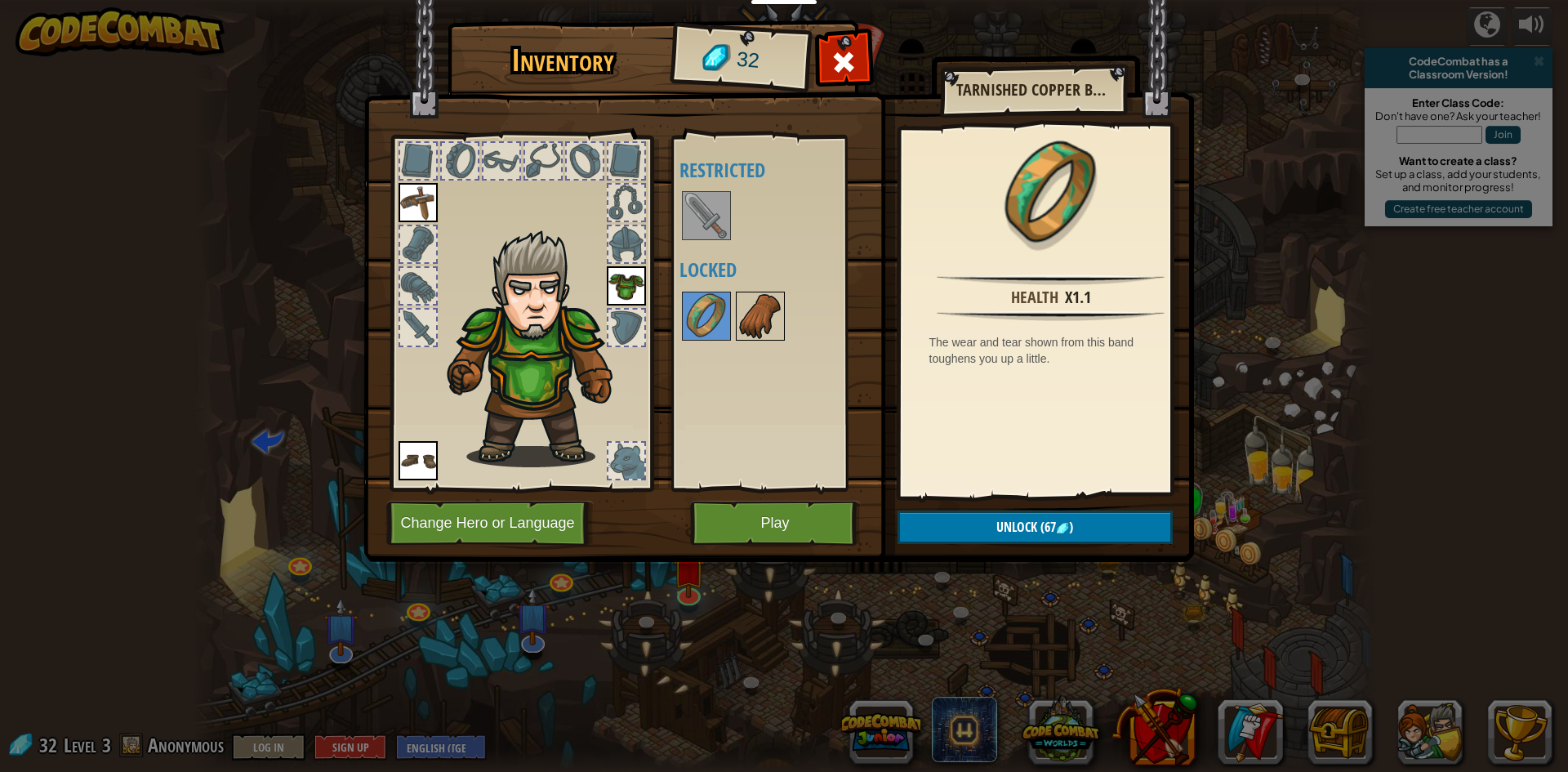
click at [758, 318] on img at bounding box center [759, 315] width 46 height 46
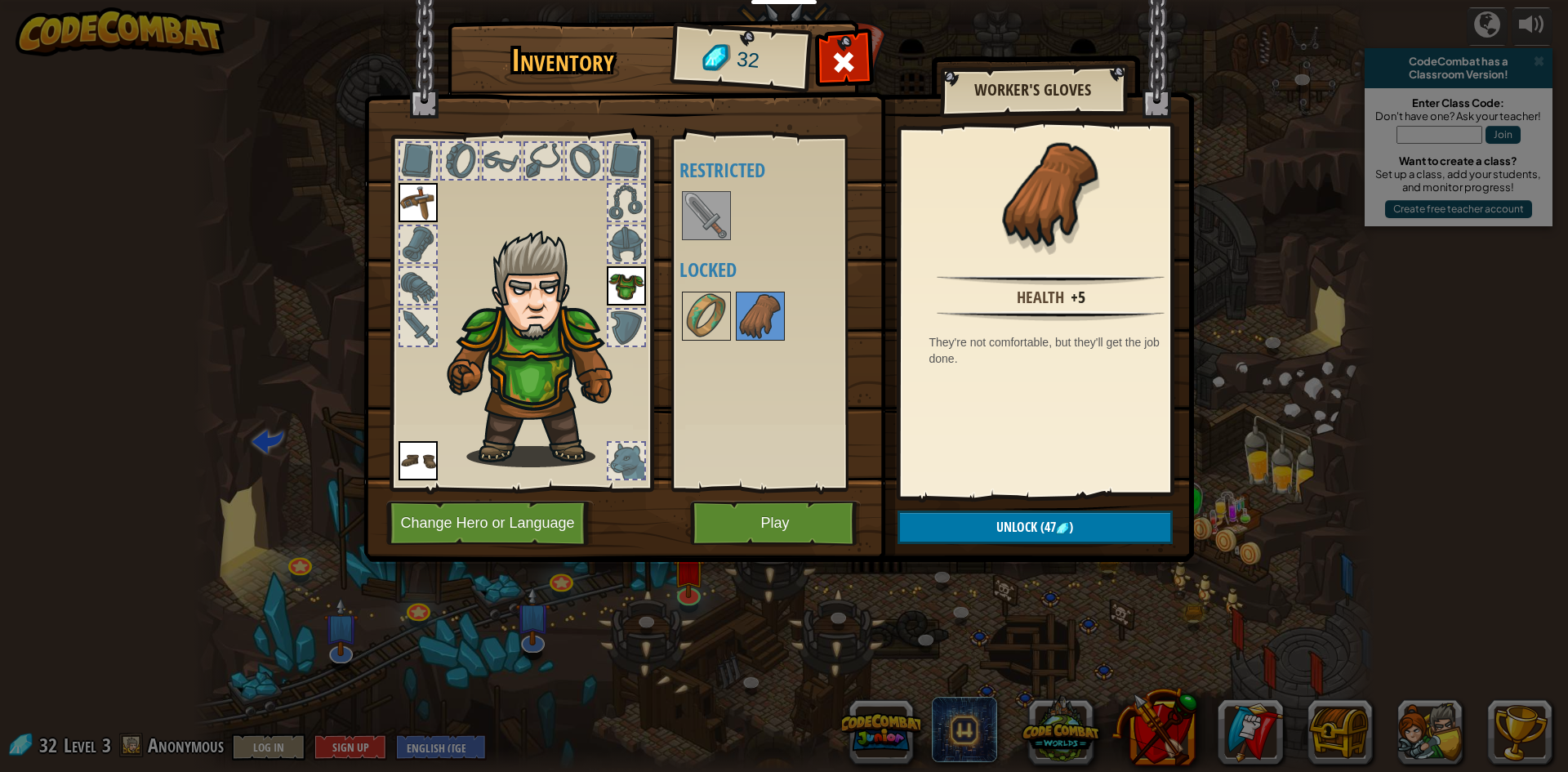
click at [690, 210] on img at bounding box center [706, 215] width 46 height 46
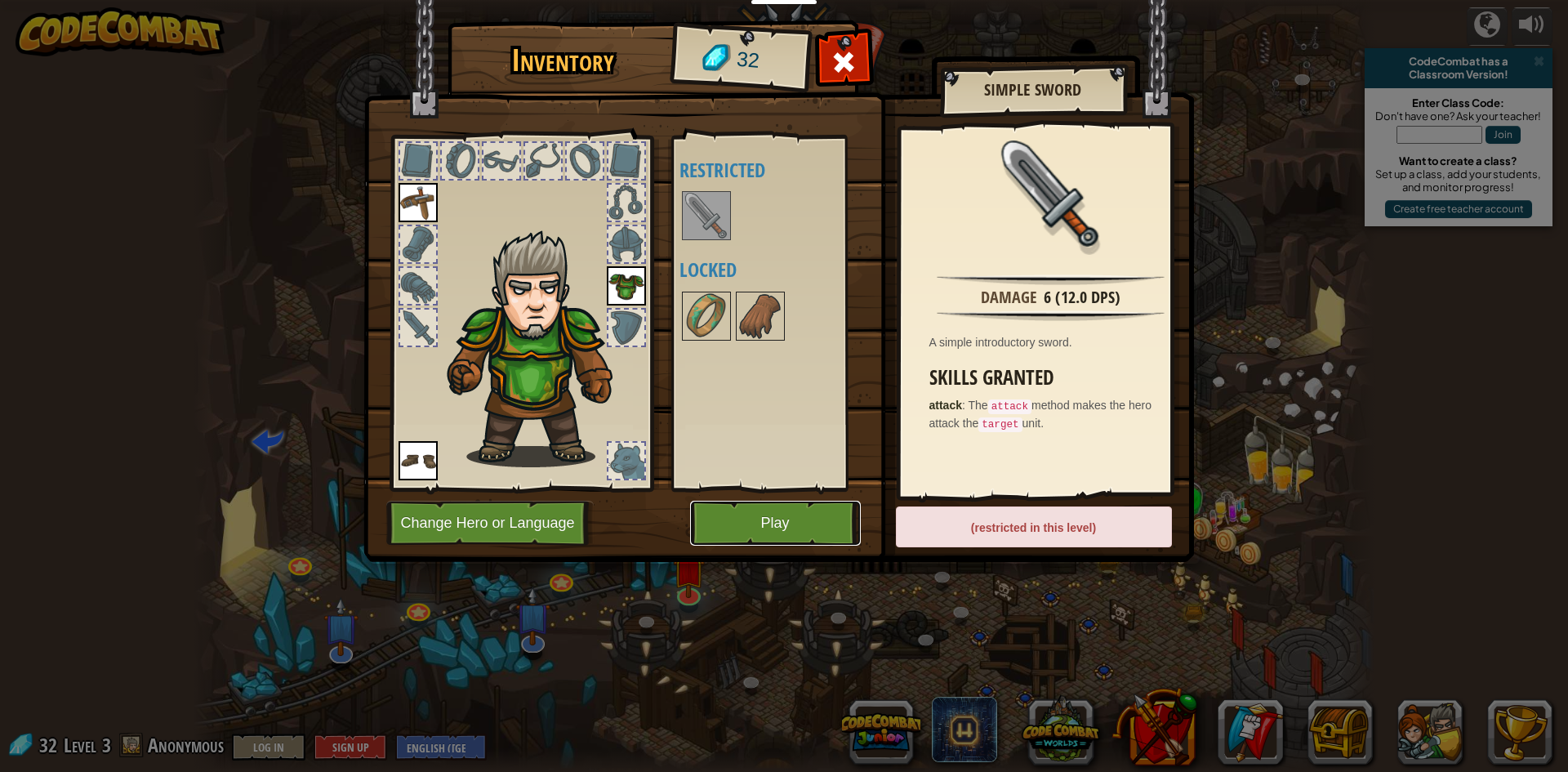
click at [725, 524] on button "Play" at bounding box center [775, 523] width 171 height 45
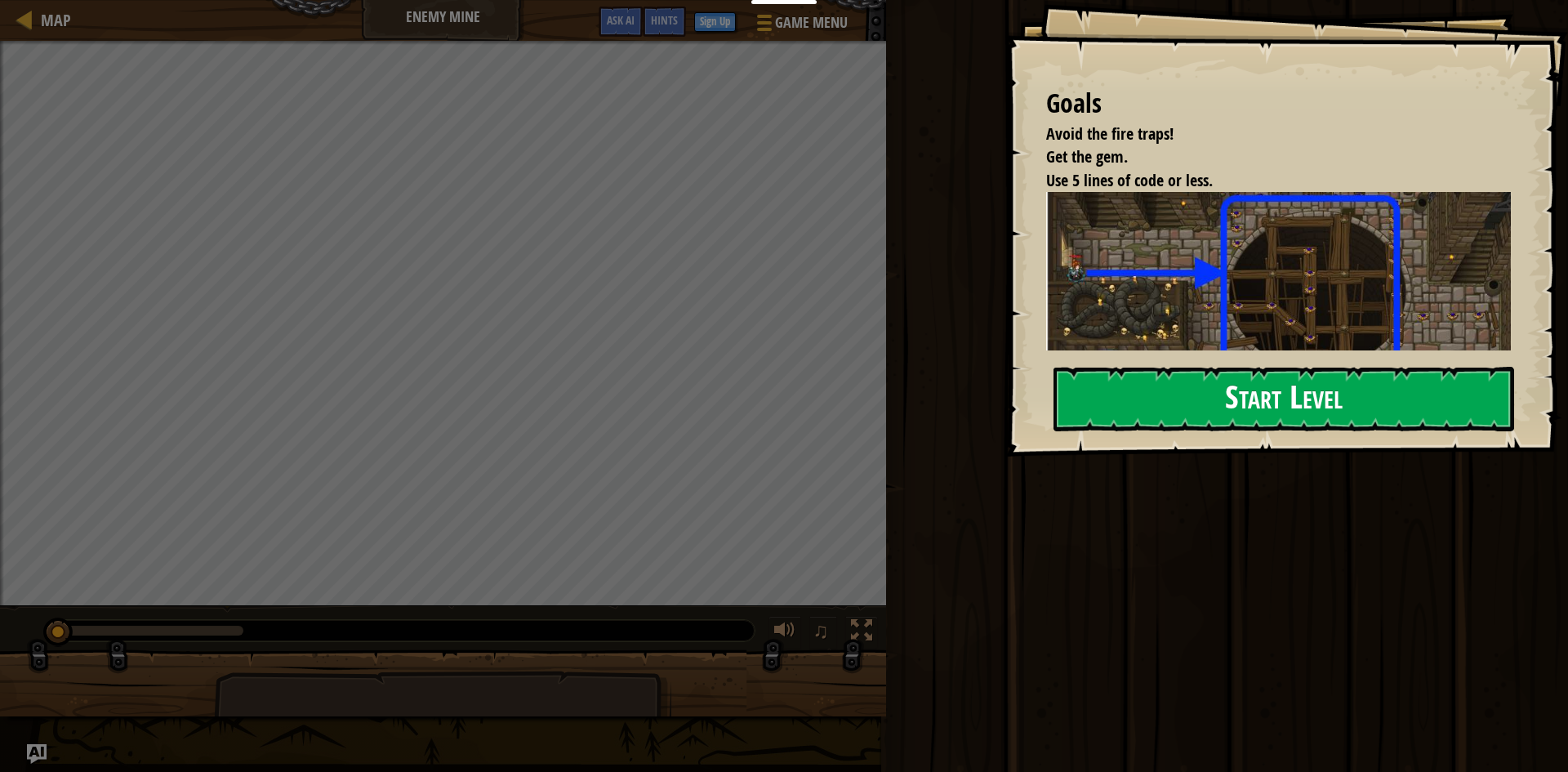
click at [1132, 366] on button "Start Level" at bounding box center [1283, 399] width 460 height 64
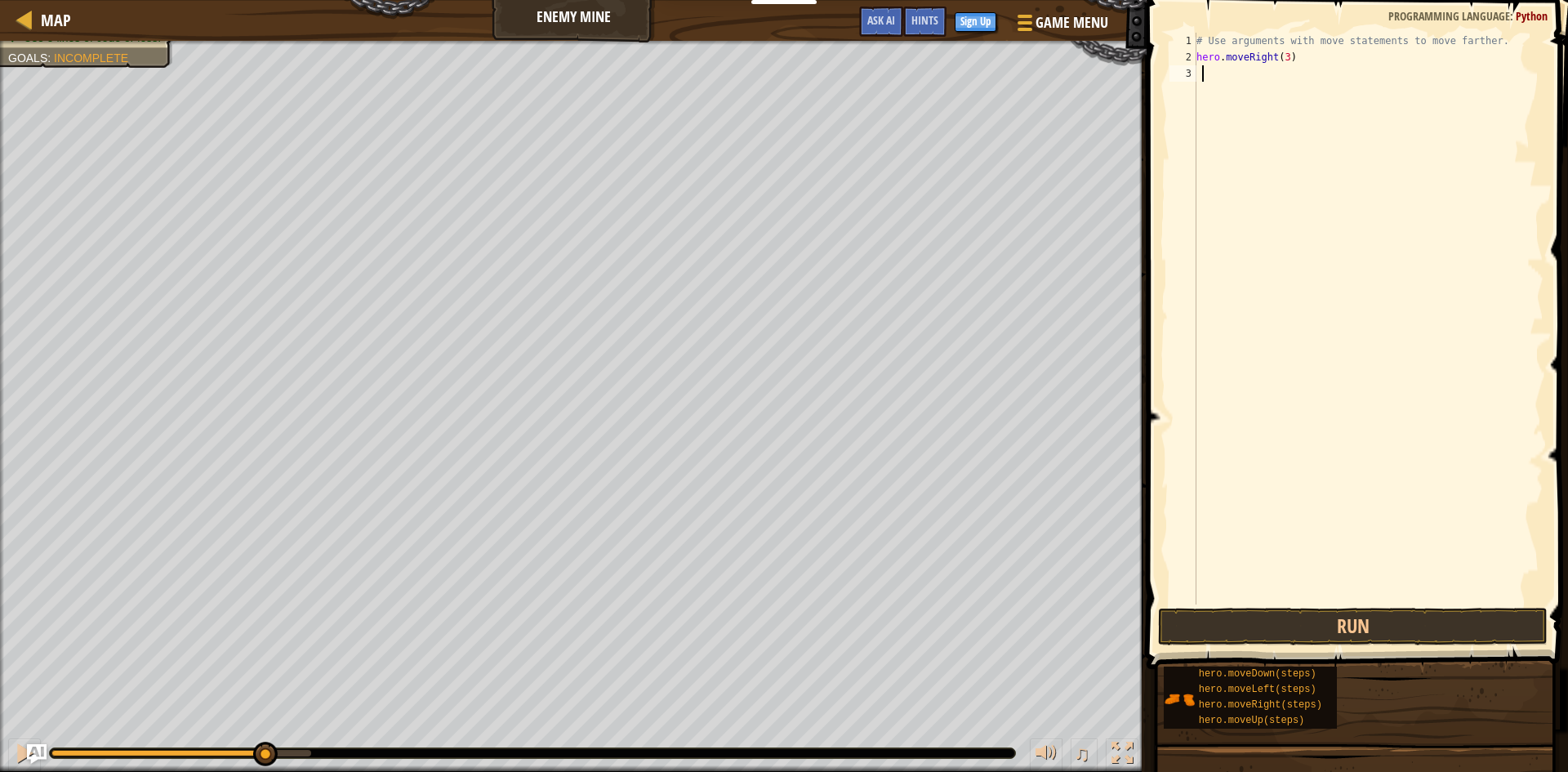
type textarea "h"
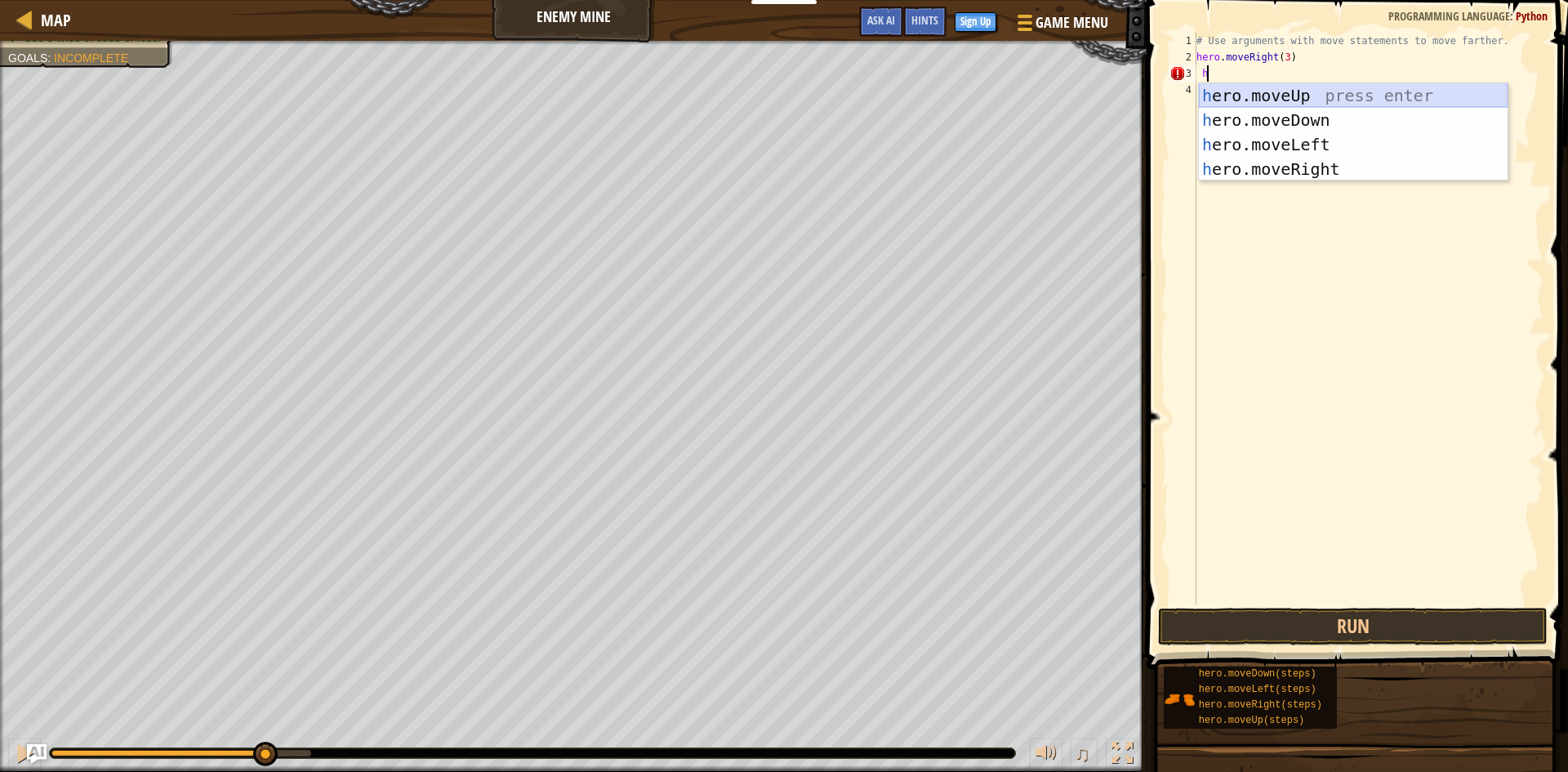
click at [1312, 98] on div "h ero.moveUp press enter h ero.moveDown press enter h ero.moveLeft press enter …" at bounding box center [1353, 157] width 309 height 147
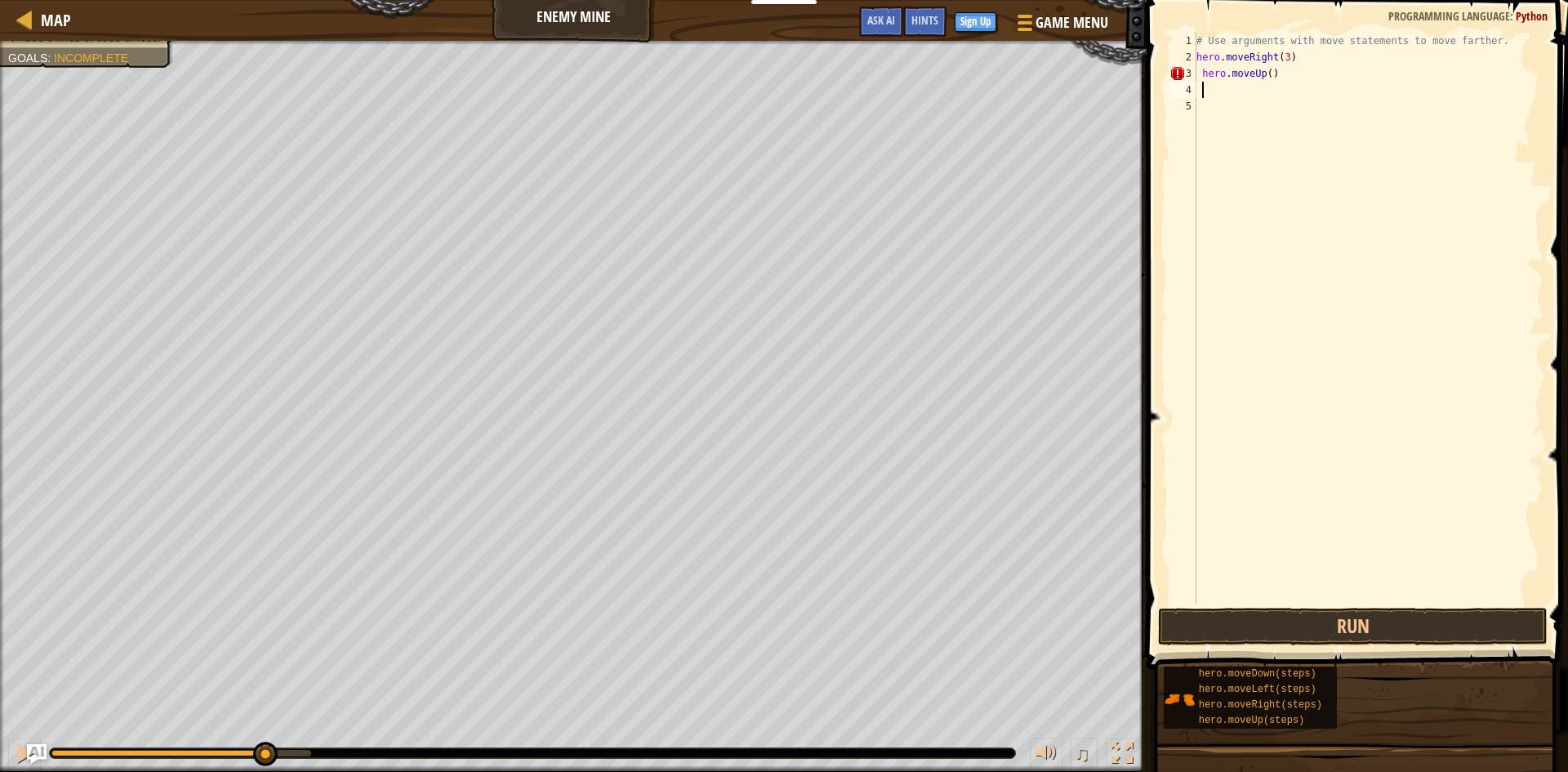
click at [1265, 73] on div "# Use arguments with move statements to move farther. hero . moveRight ( 3 ) he…" at bounding box center [1367, 334] width 350 height 605
type textarea "hero.moveUp(1)"
click at [1255, 92] on div "# Use arguments with move statements to move farther. hero . moveRight ( 3 ) he…" at bounding box center [1367, 334] width 350 height 605
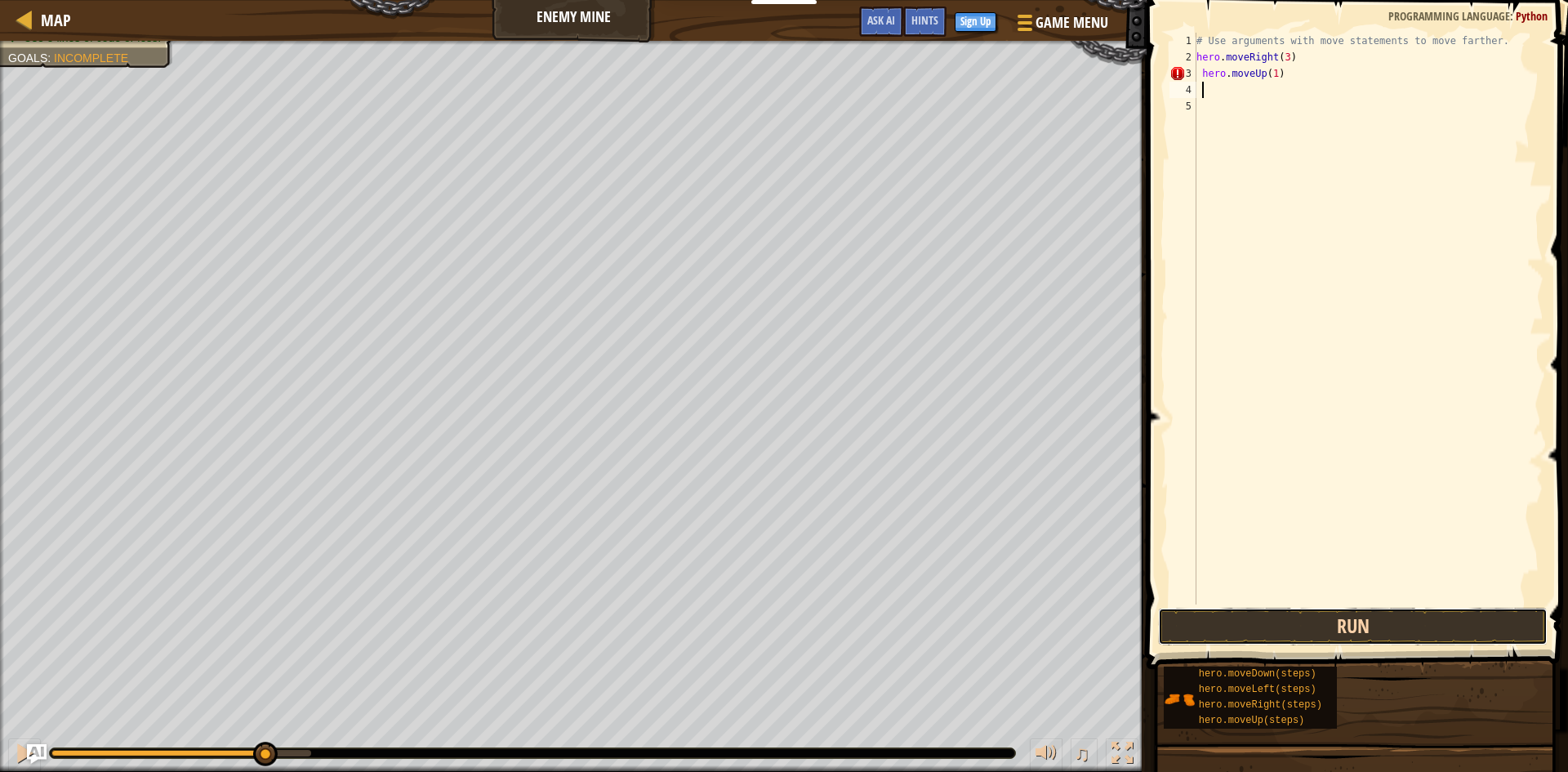
click at [1375, 626] on button "Run" at bounding box center [1352, 626] width 390 height 38
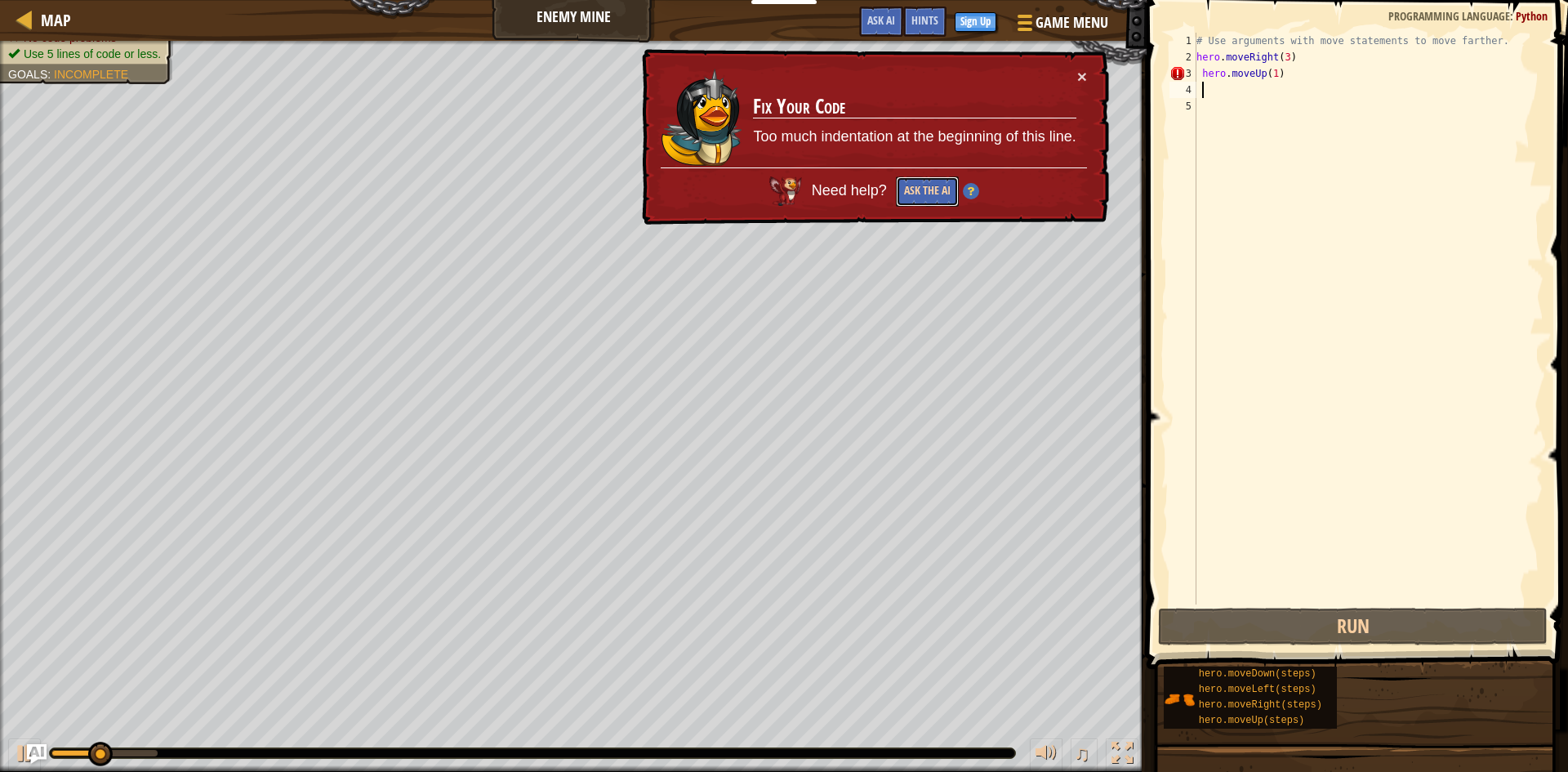
click at [940, 185] on button "Ask the AI" at bounding box center [927, 192] width 63 height 30
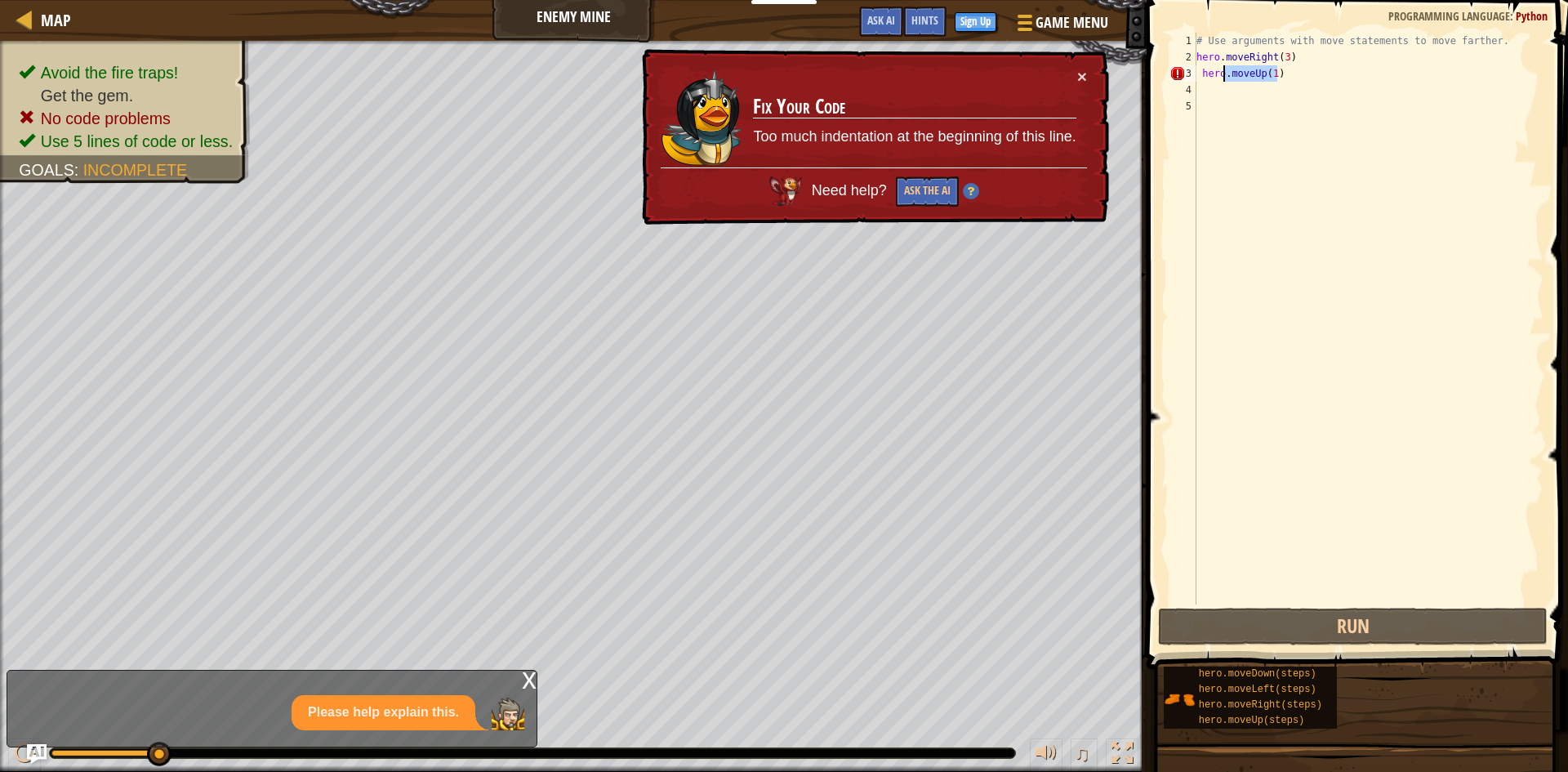
drag, startPoint x: 1285, startPoint y: 70, endPoint x: 1224, endPoint y: 70, distance: 61.0
click at [1224, 70] on div "# Use arguments with move statements to move farther. hero . moveRight ( 3 ) he…" at bounding box center [1367, 334] width 350 height 605
type textarea "hero.moveUp(1)"
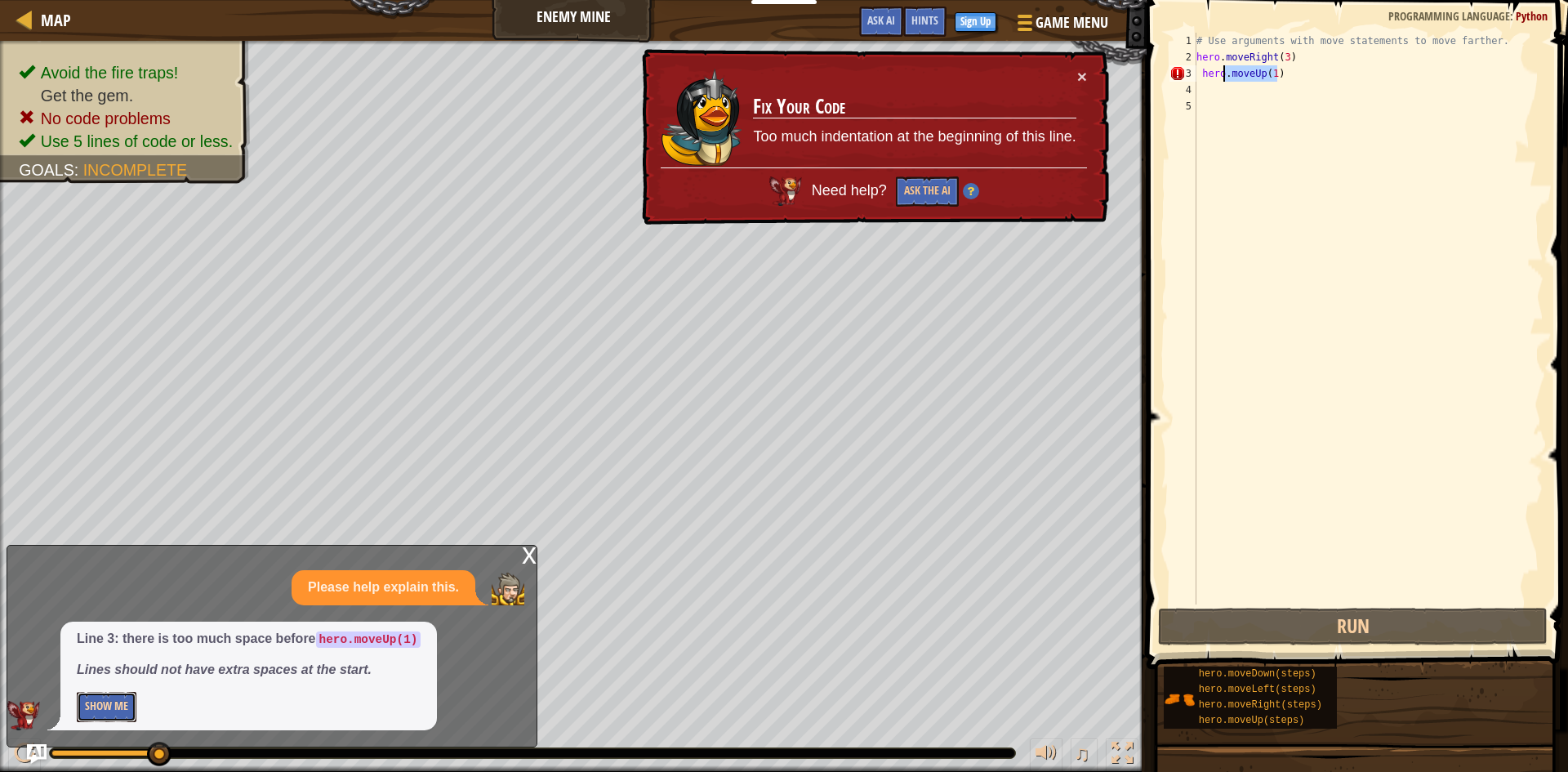
click at [104, 707] on button "Show Me" at bounding box center [107, 707] width 60 height 30
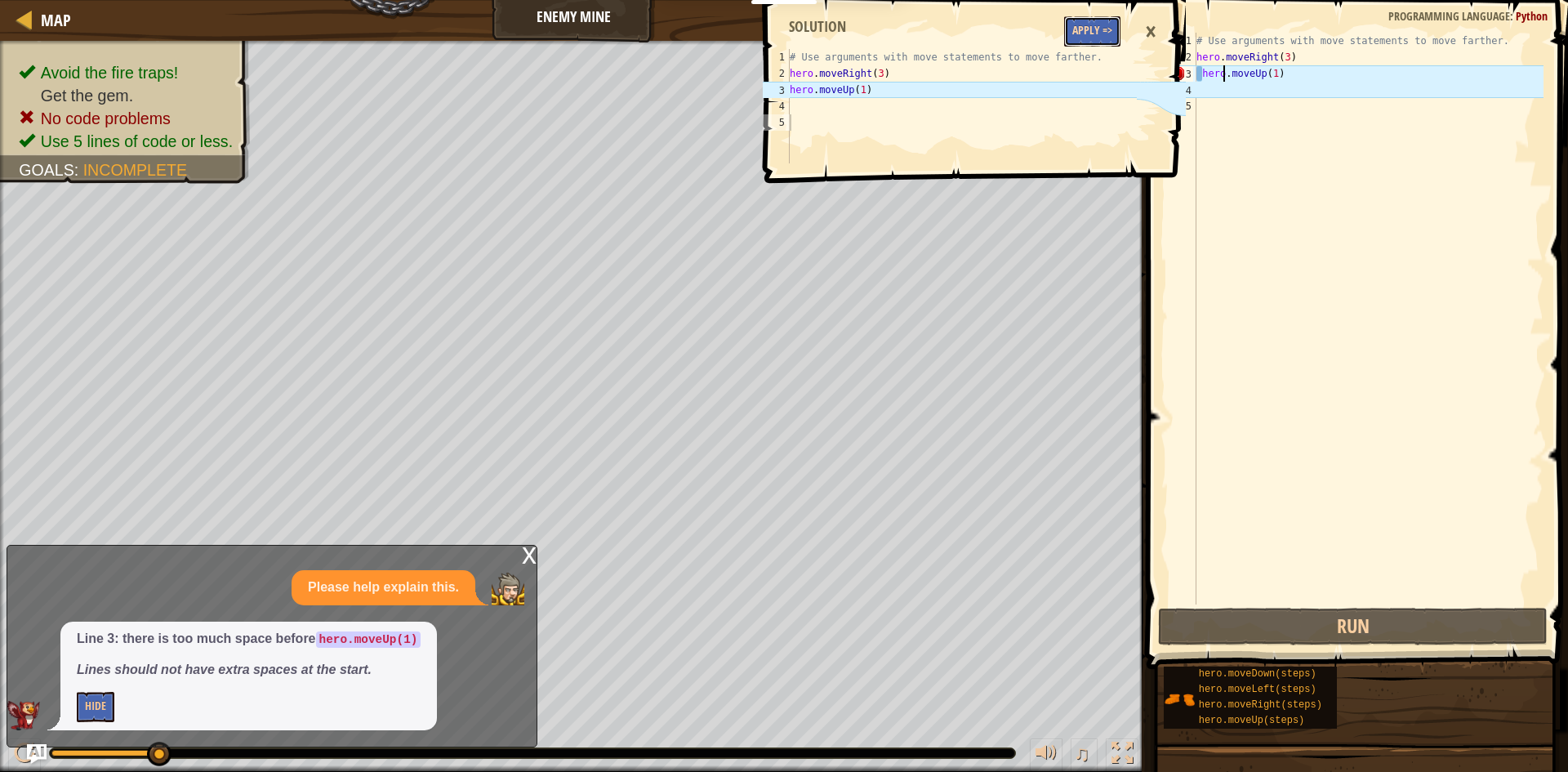
click at [1106, 22] on button "Apply =>" at bounding box center [1092, 31] width 56 height 30
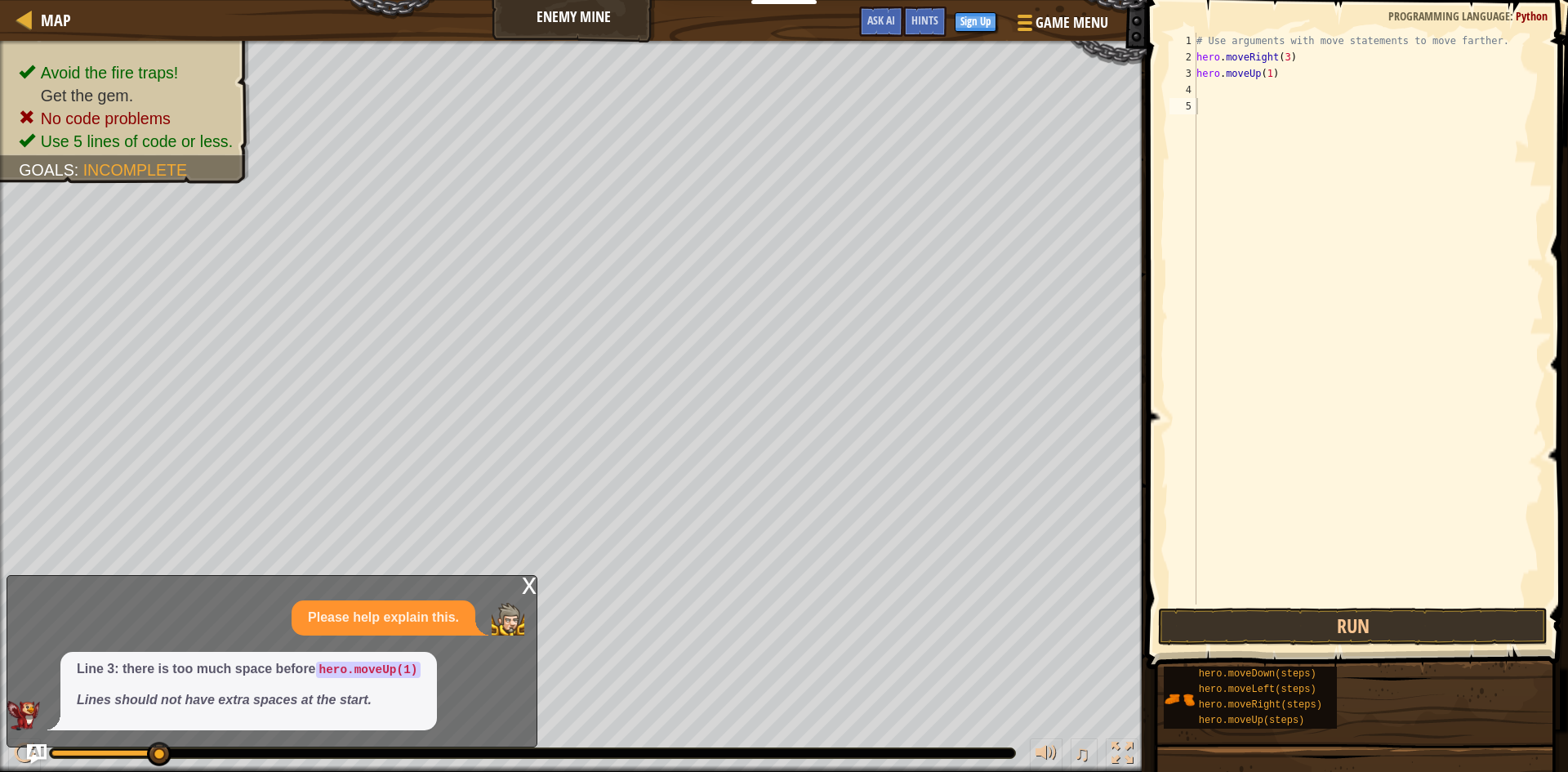
click at [1253, 88] on div "# Use arguments with move statements to move farther. hero . moveRight ( 3 ) he…" at bounding box center [1367, 334] width 350 height 605
type textarea "h"
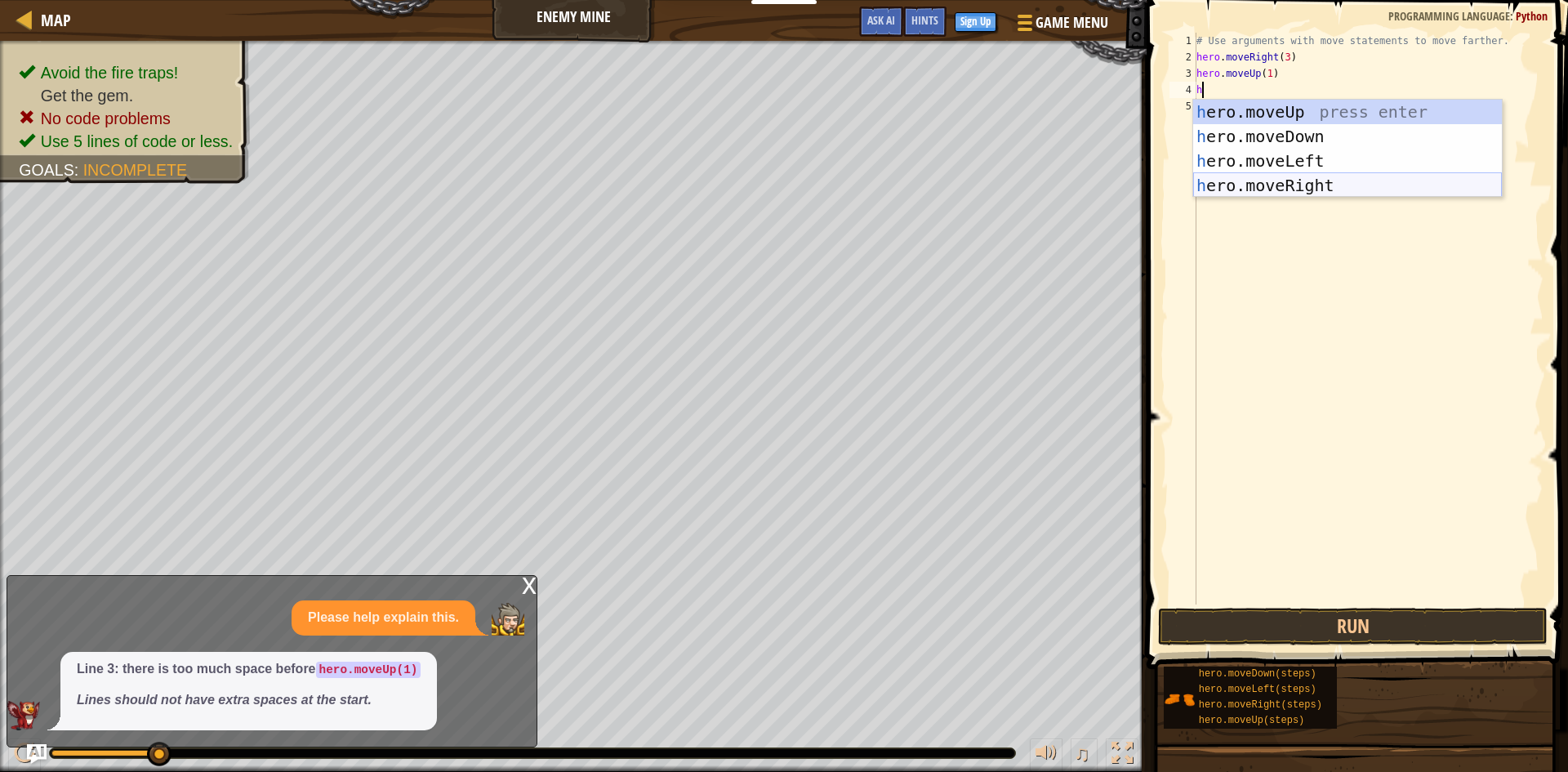
click at [1332, 184] on div "h ero.moveUp press enter h ero.moveDown press enter h ero.moveLeft press enter …" at bounding box center [1347, 173] width 309 height 147
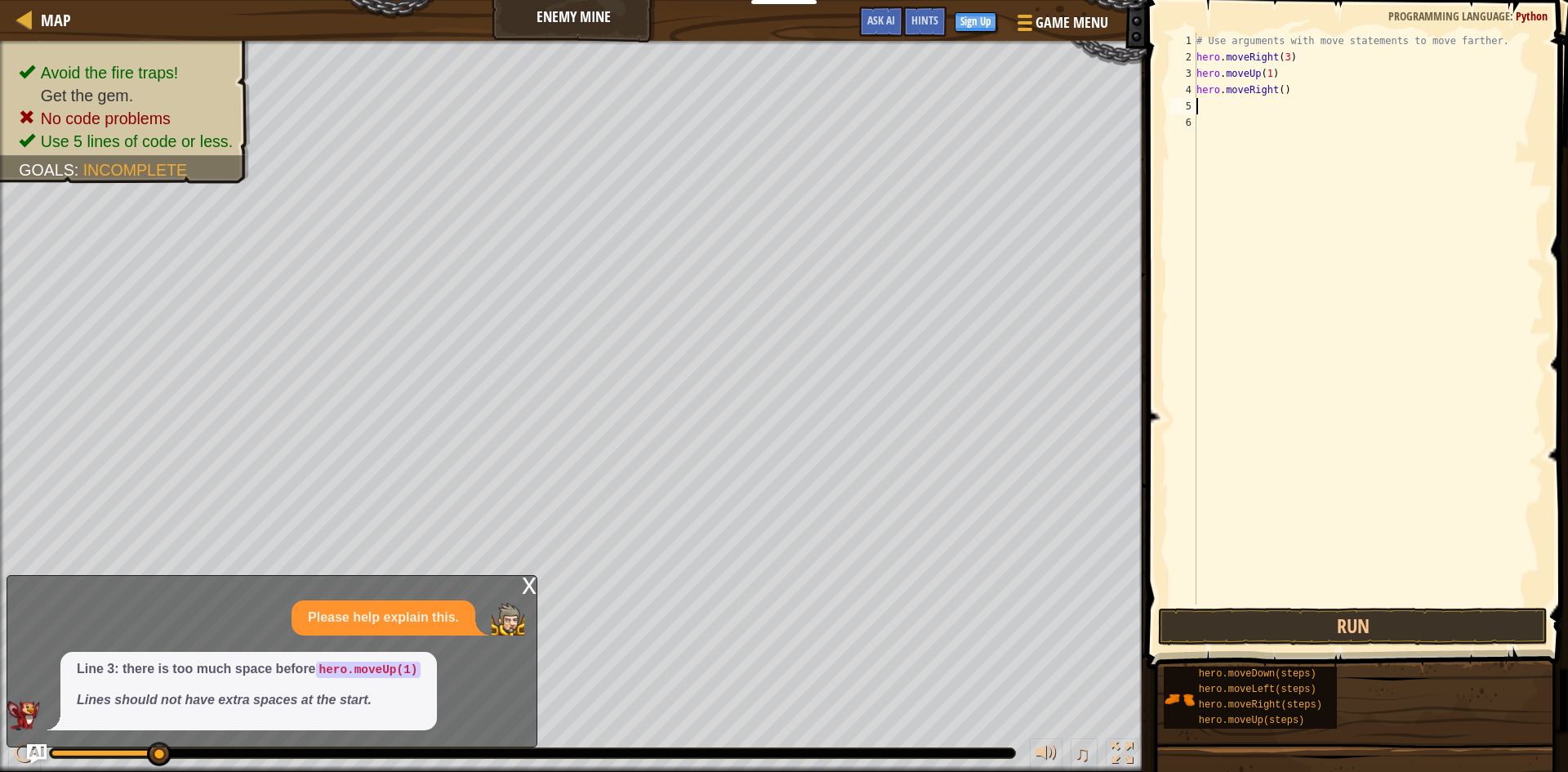
click at [1275, 90] on div "# Use arguments with move statements to move farther. hero . moveRight ( 3 ) he…" at bounding box center [1367, 334] width 350 height 605
type textarea "hero.moveRight(1)"
click at [1265, 119] on div "# Use arguments with move statements to move farther. hero . moveRight ( 3 ) he…" at bounding box center [1367, 334] width 350 height 605
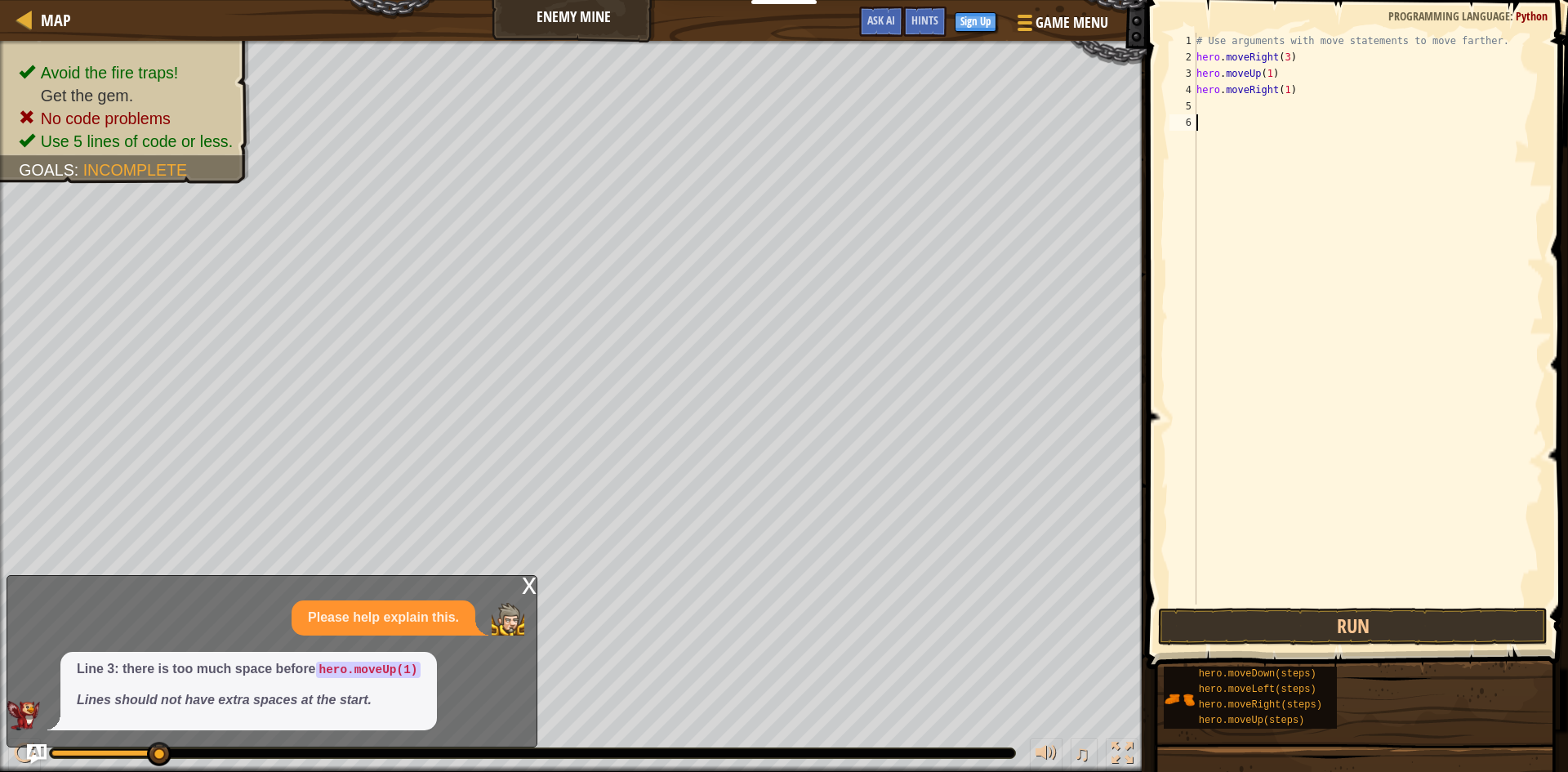
click at [1251, 108] on div "# Use arguments with move statements to move farther. hero . moveRight ( 3 ) he…" at bounding box center [1367, 334] width 350 height 605
type textarea "h"
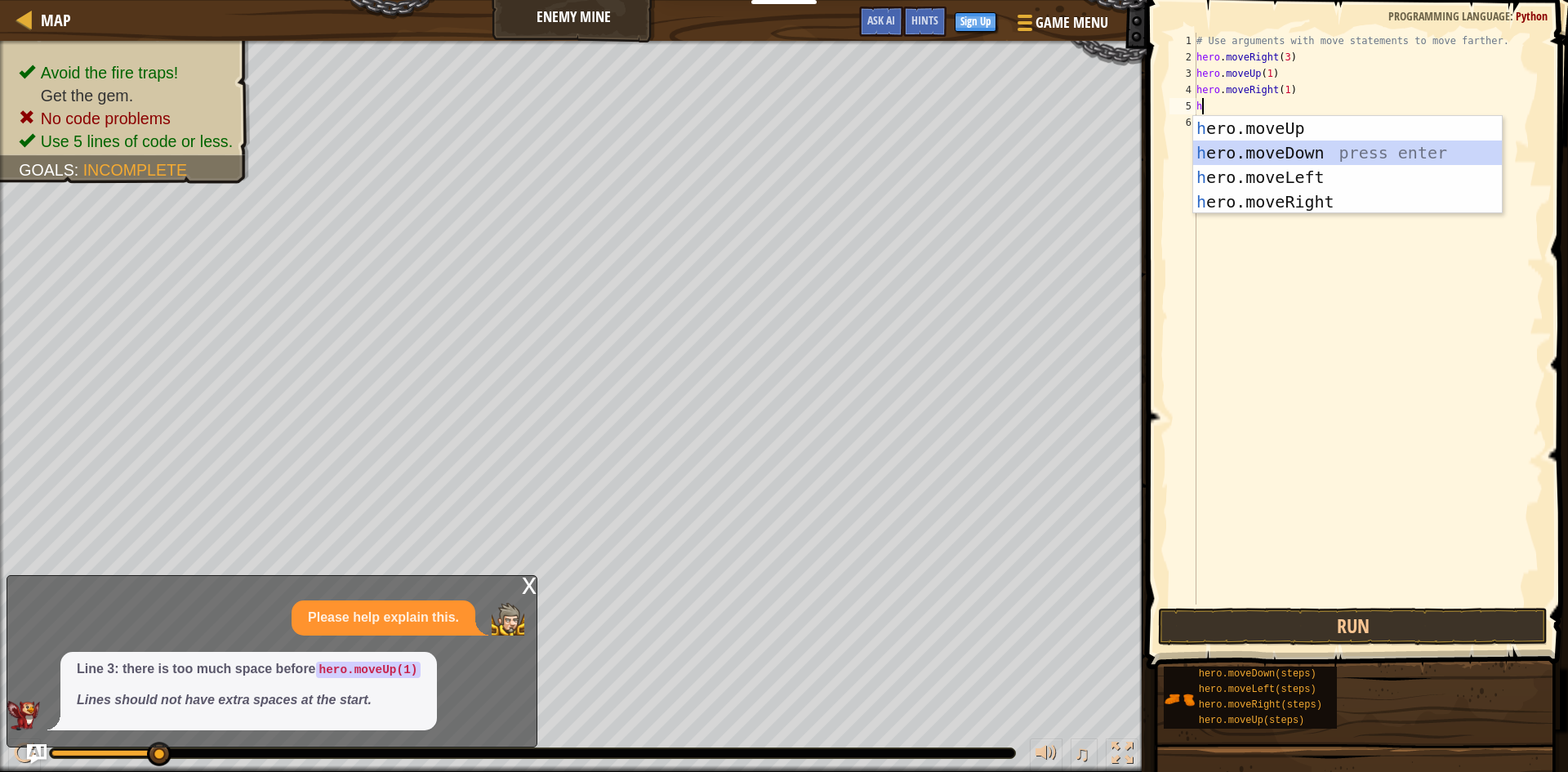
click at [1312, 150] on div "h ero.moveUp press enter h ero.moveDown press enter h ero.moveLeft press enter …" at bounding box center [1347, 189] width 309 height 147
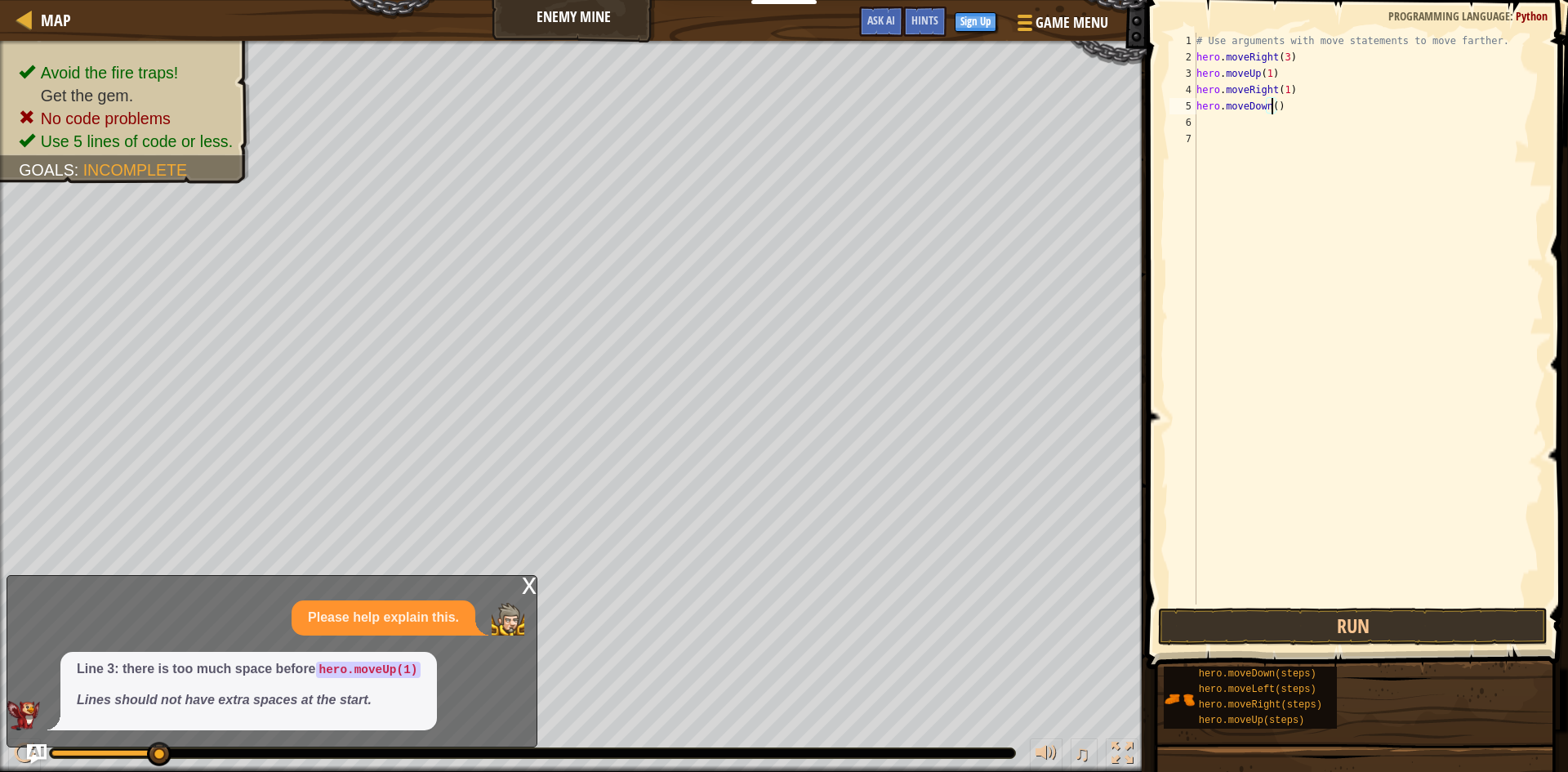
click at [1271, 103] on div "# Use arguments with move statements to move farther. hero . moveRight ( 3 ) he…" at bounding box center [1367, 334] width 350 height 605
type textarea "hero.moveDown(3)"
click at [1236, 125] on div "# Use arguments with move statements to move farther. hero . moveRight ( 3 ) he…" at bounding box center [1367, 334] width 350 height 605
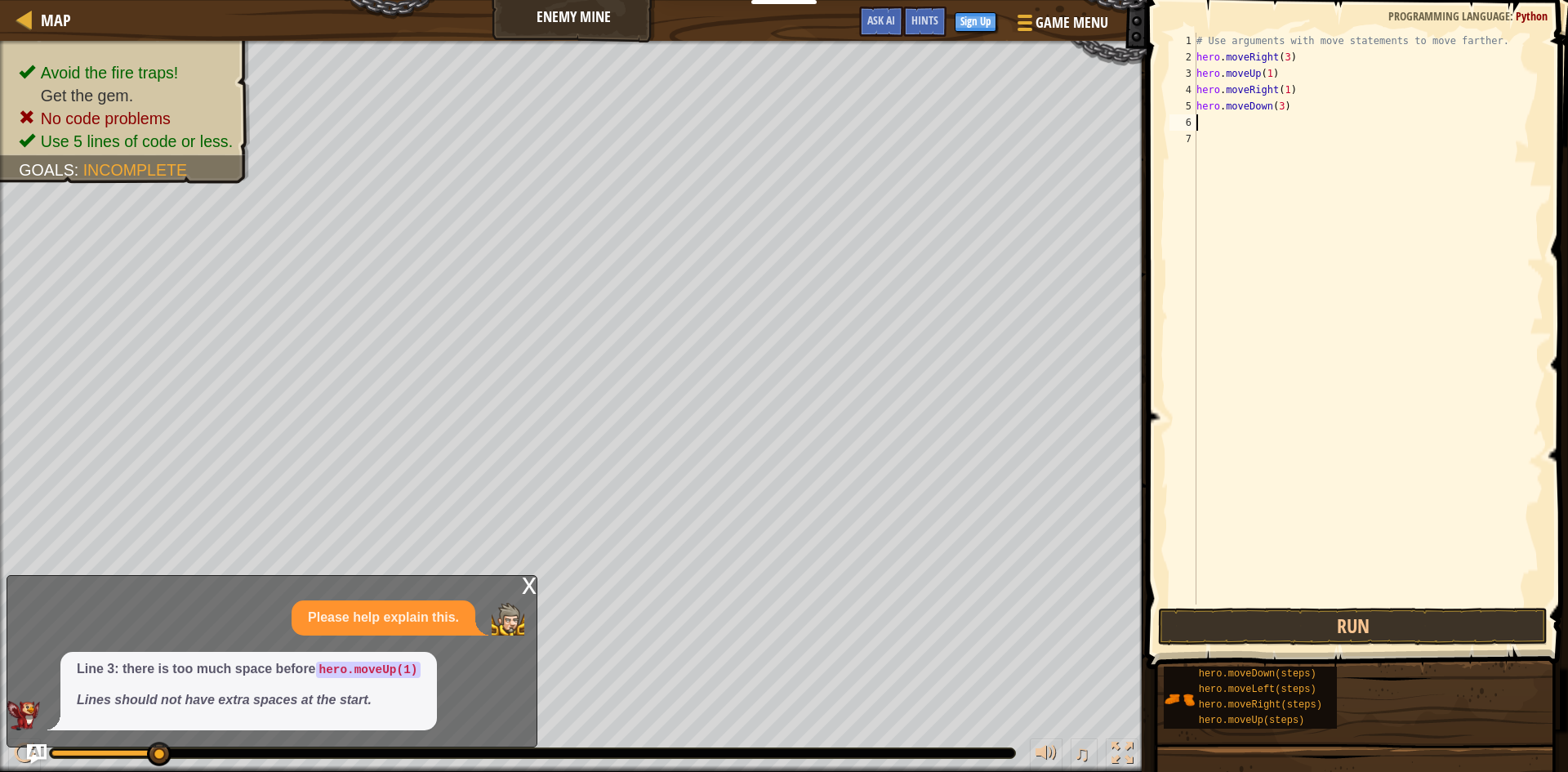
type textarea "h"
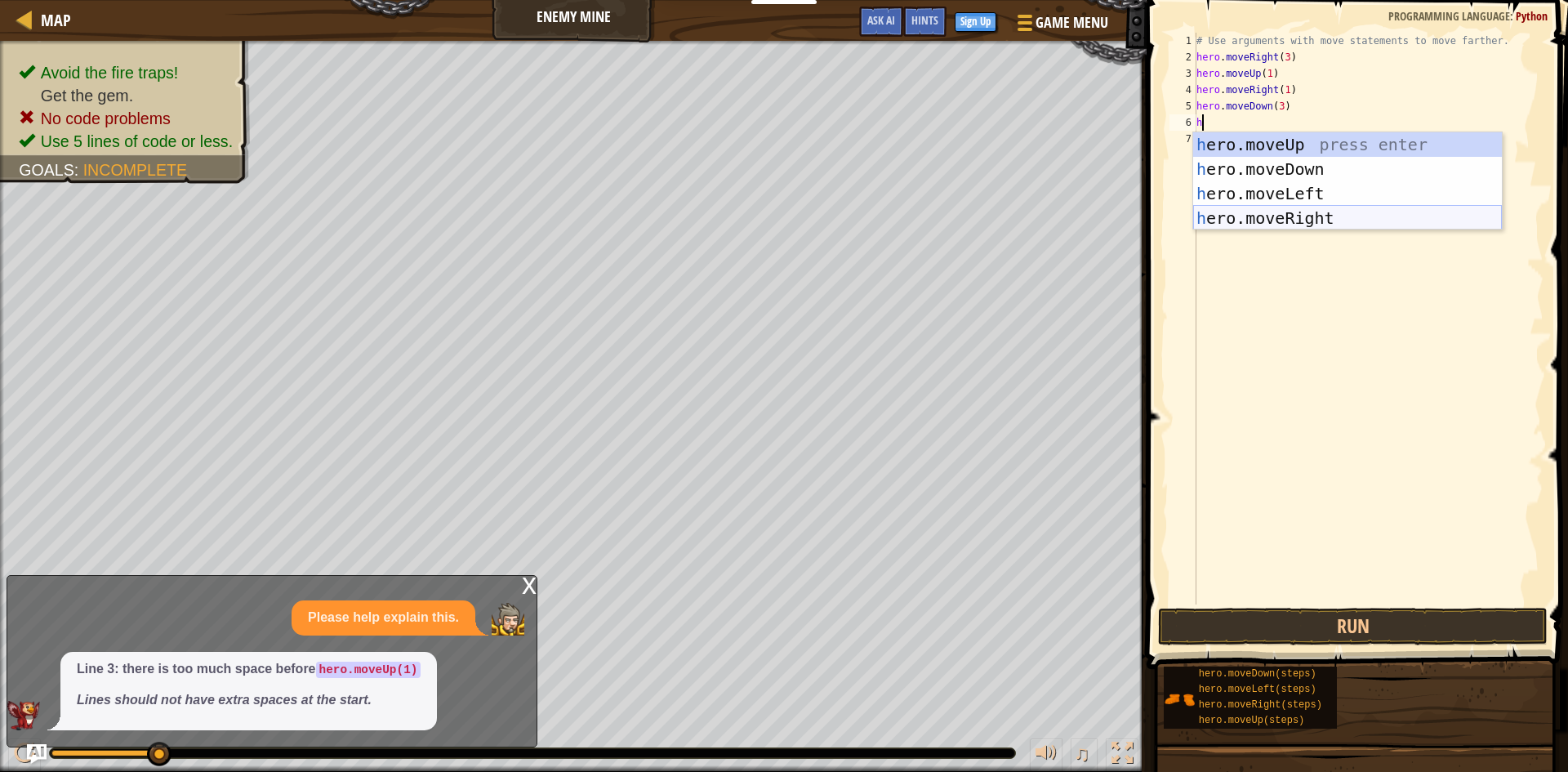
click at [1309, 213] on div "h ero.moveUp press enter h ero.moveDown press enter h ero.moveLeft press enter …" at bounding box center [1347, 206] width 309 height 147
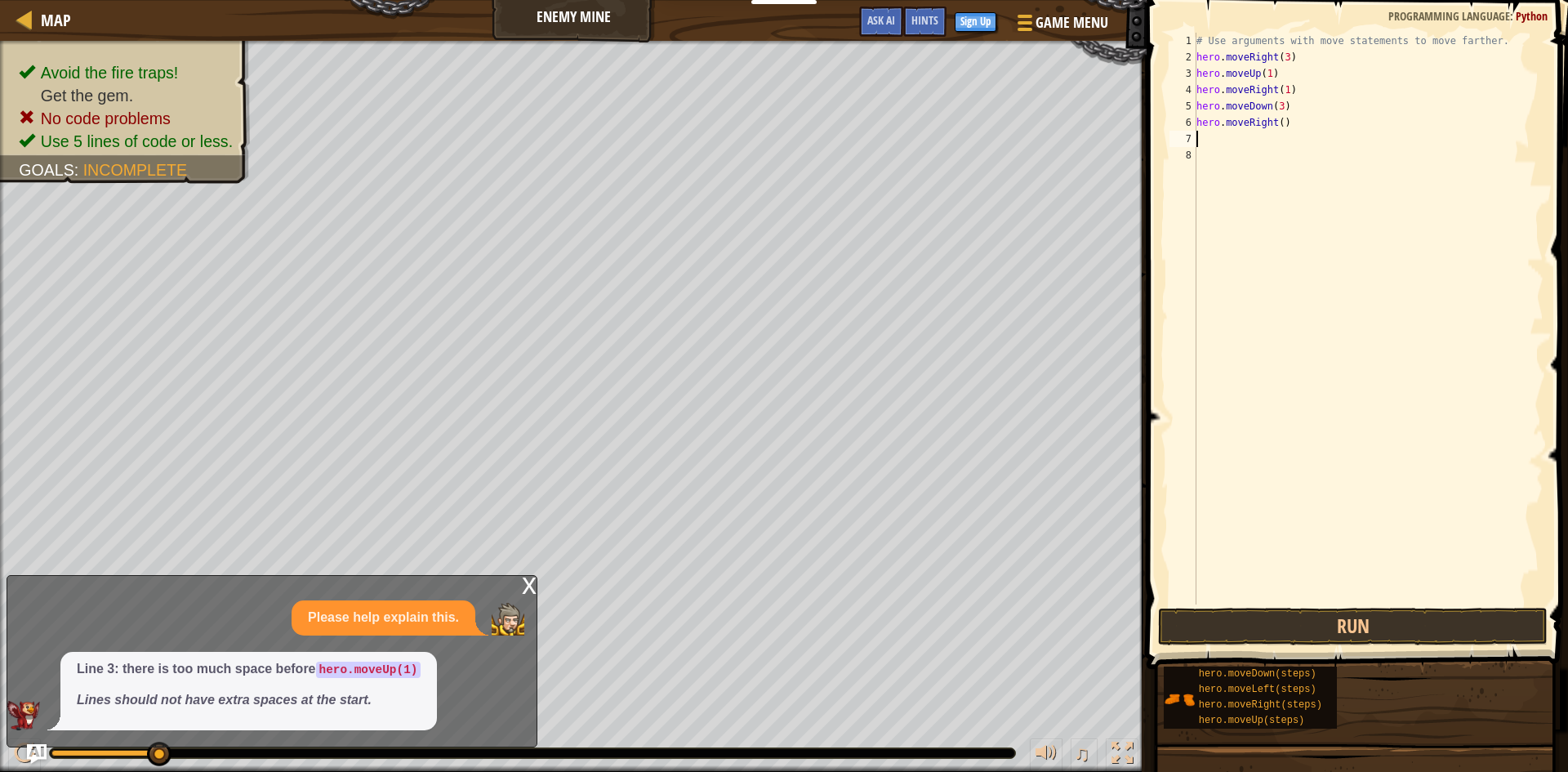
click at [1275, 123] on div "# Use arguments with move statements to move farther. hero . moveRight ( 3 ) he…" at bounding box center [1367, 334] width 350 height 605
type textarea "hero.moveRight(2)"
click at [1312, 621] on button "Run" at bounding box center [1352, 626] width 390 height 38
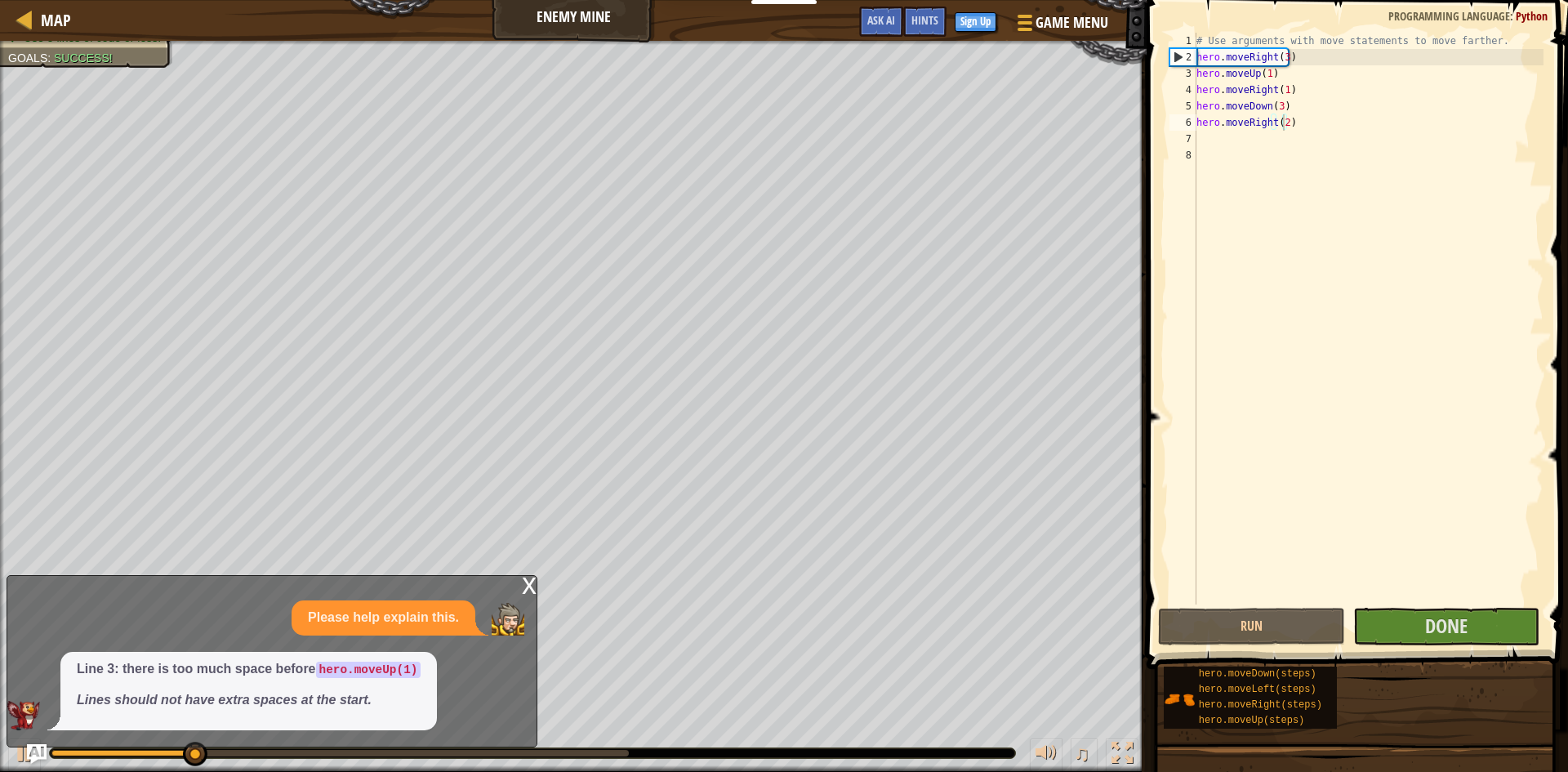
click at [524, 579] on div "x" at bounding box center [529, 584] width 14 height 16
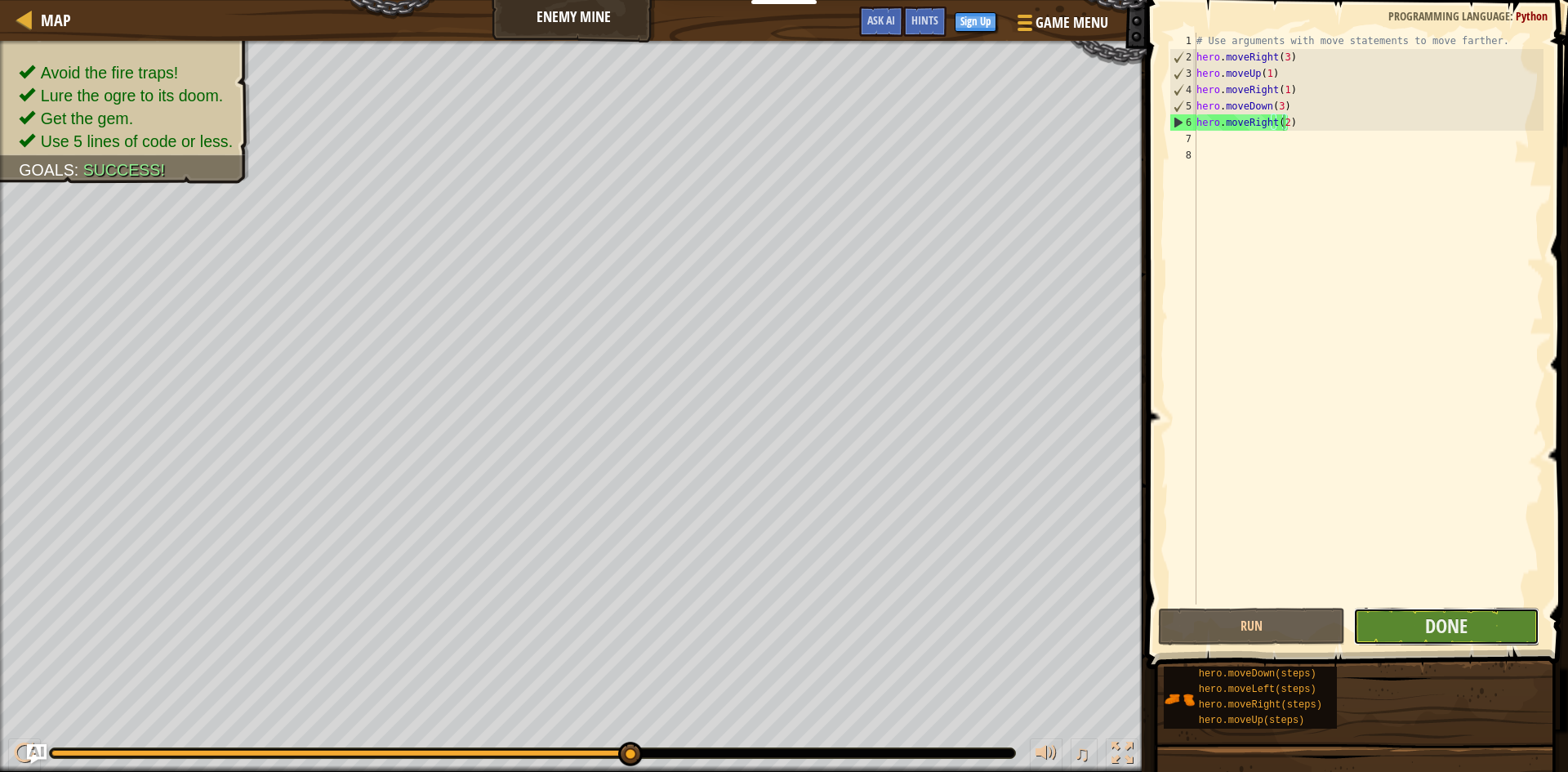
click at [1380, 623] on button "Done" at bounding box center [1446, 626] width 187 height 38
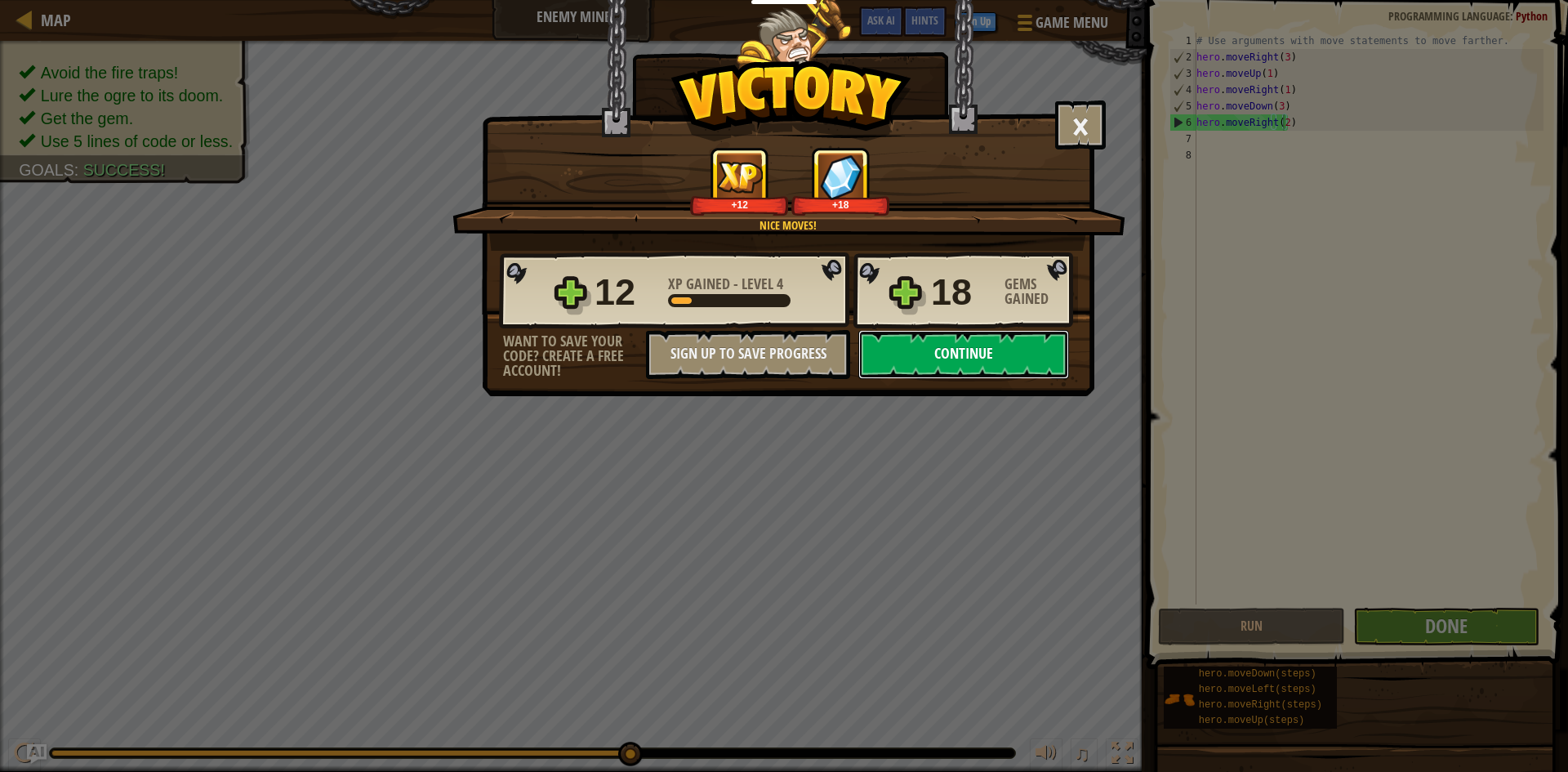
click at [1015, 348] on button "Continue" at bounding box center [963, 354] width 210 height 49
select select "fa"
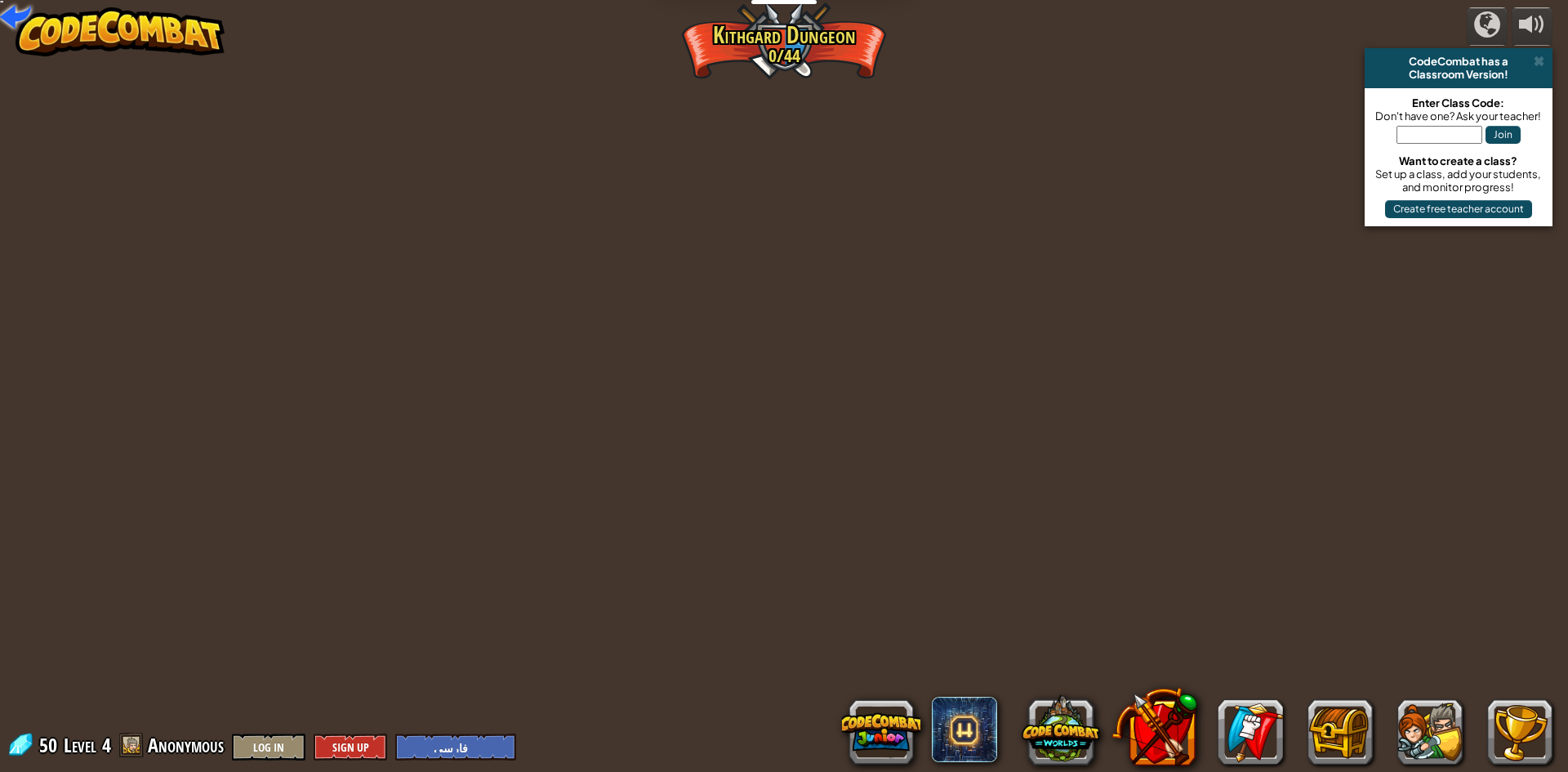
select select "fa"
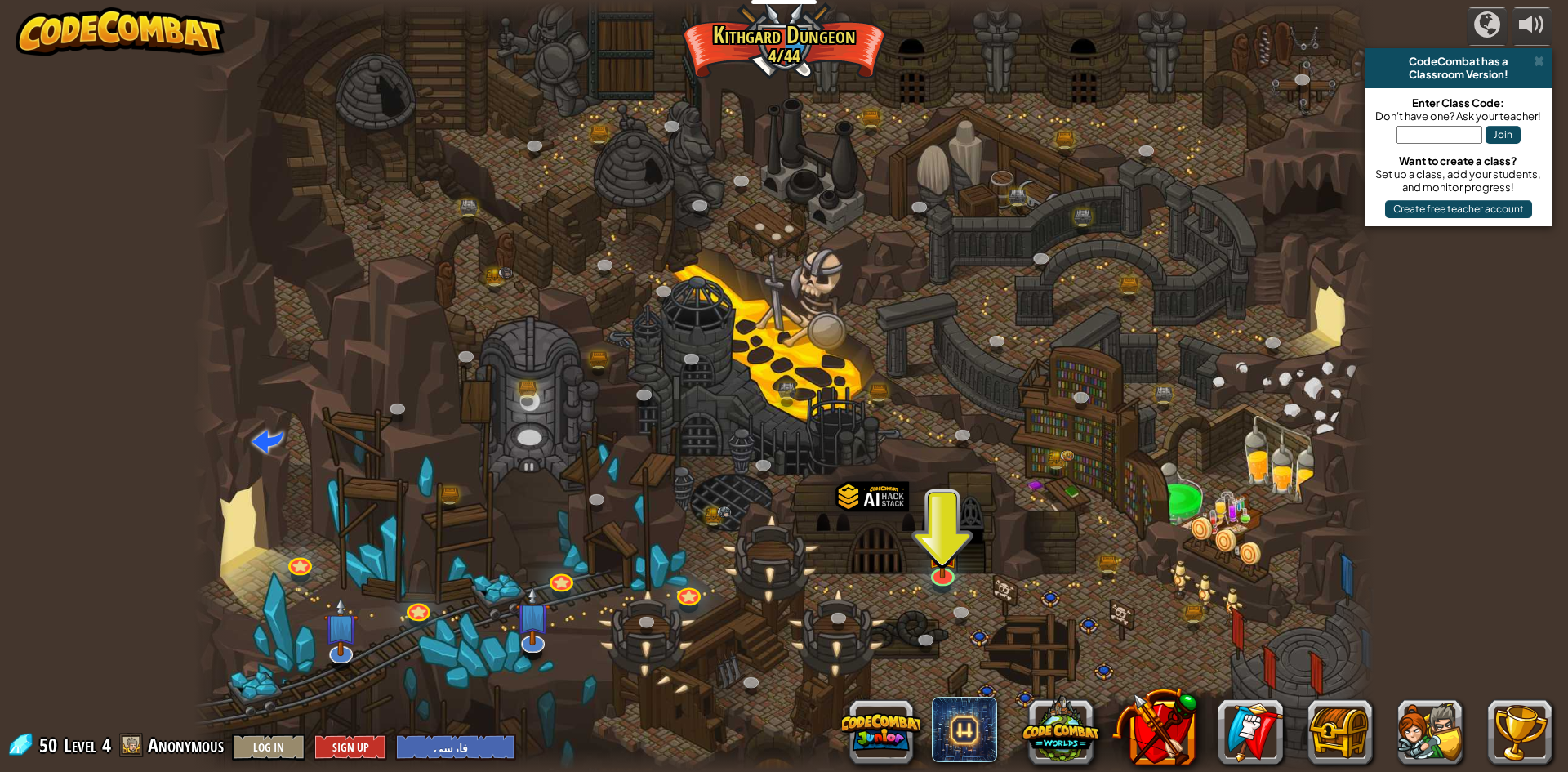
click at [949, 585] on div at bounding box center [941, 587] width 19 height 14
click at [947, 571] on img at bounding box center [943, 537] width 32 height 73
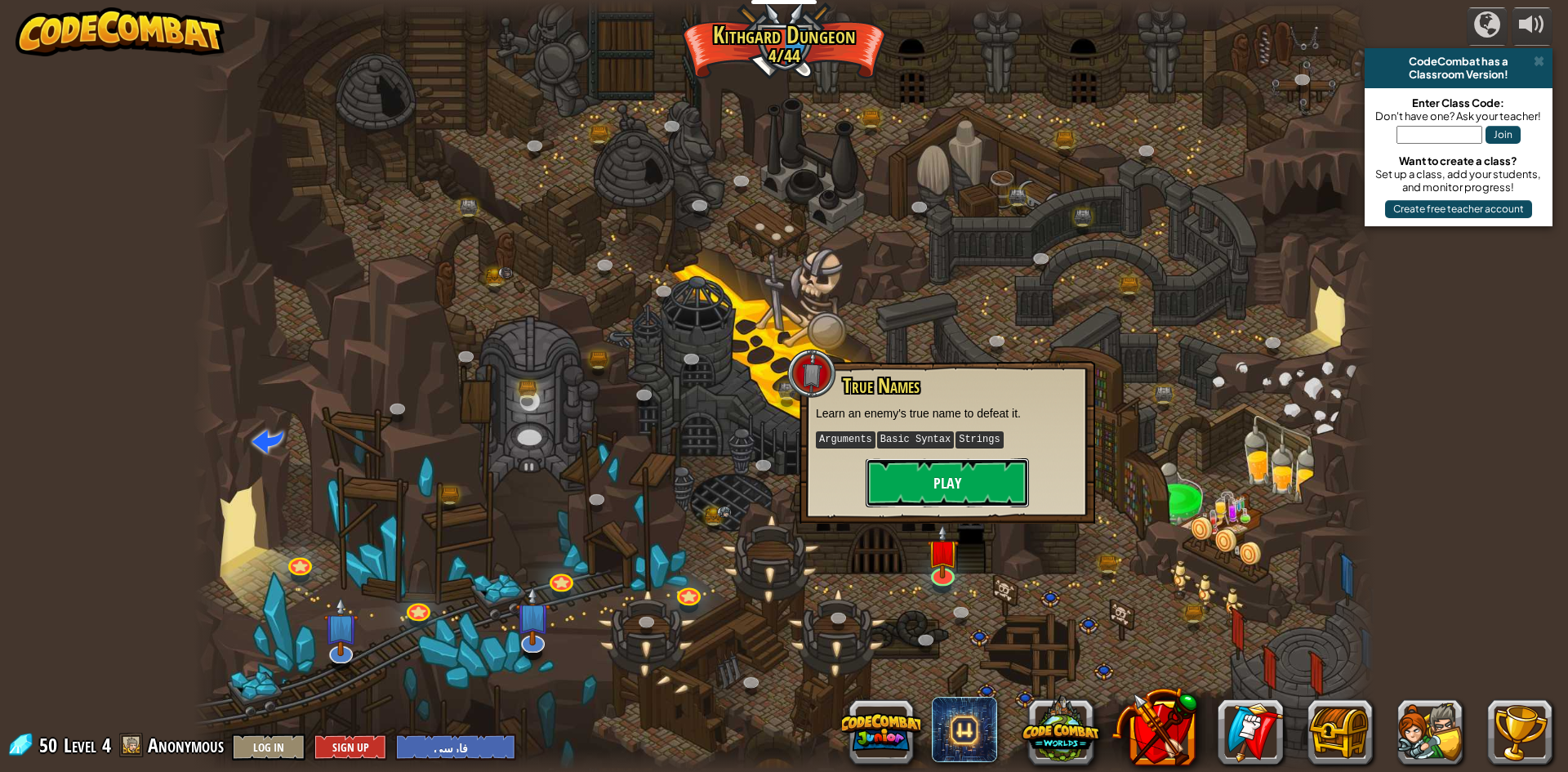
click at [935, 487] on button "Play" at bounding box center [947, 483] width 163 height 49
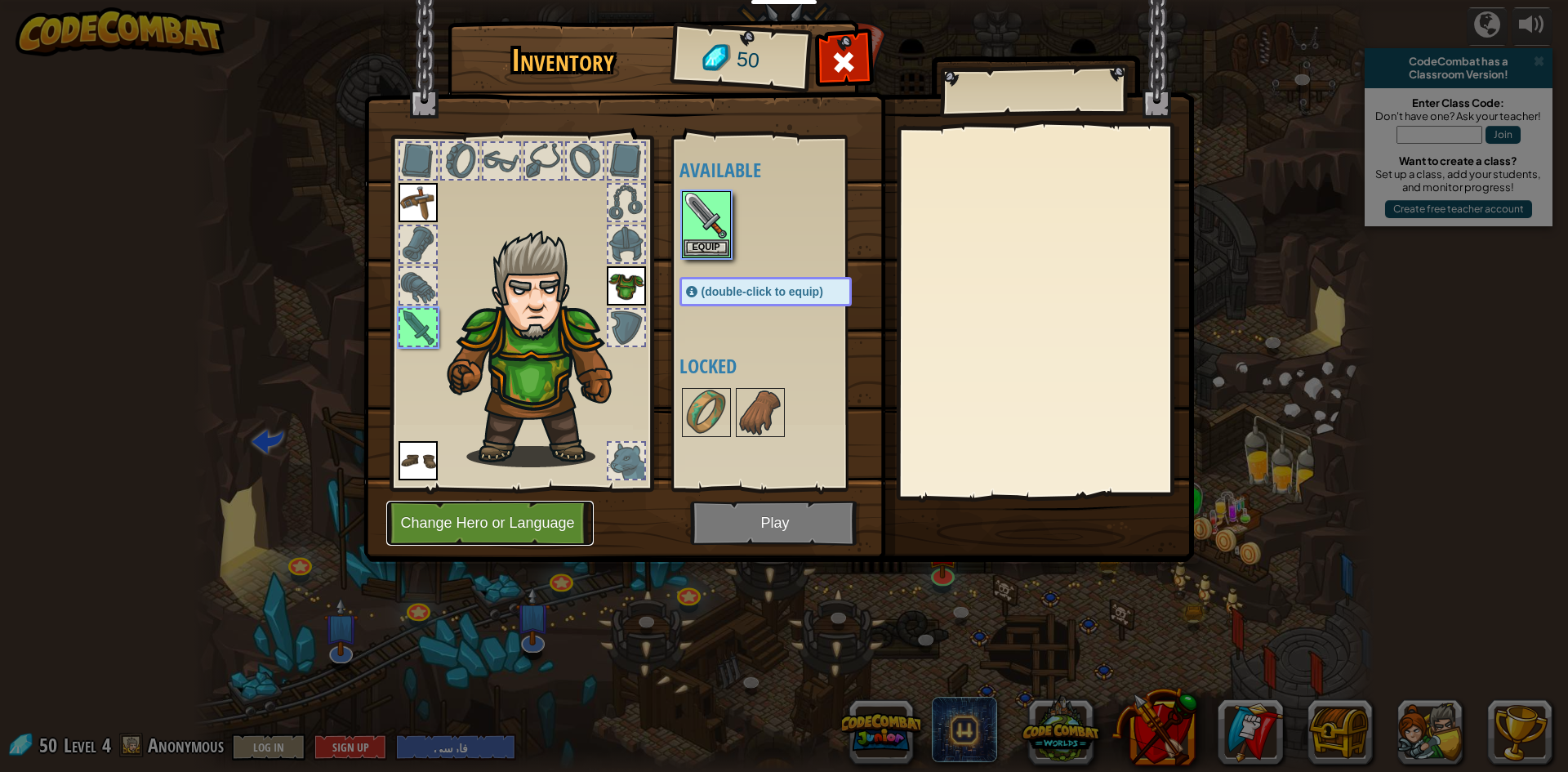
click at [550, 532] on button "Change Hero or Language" at bounding box center [490, 523] width 208 height 45
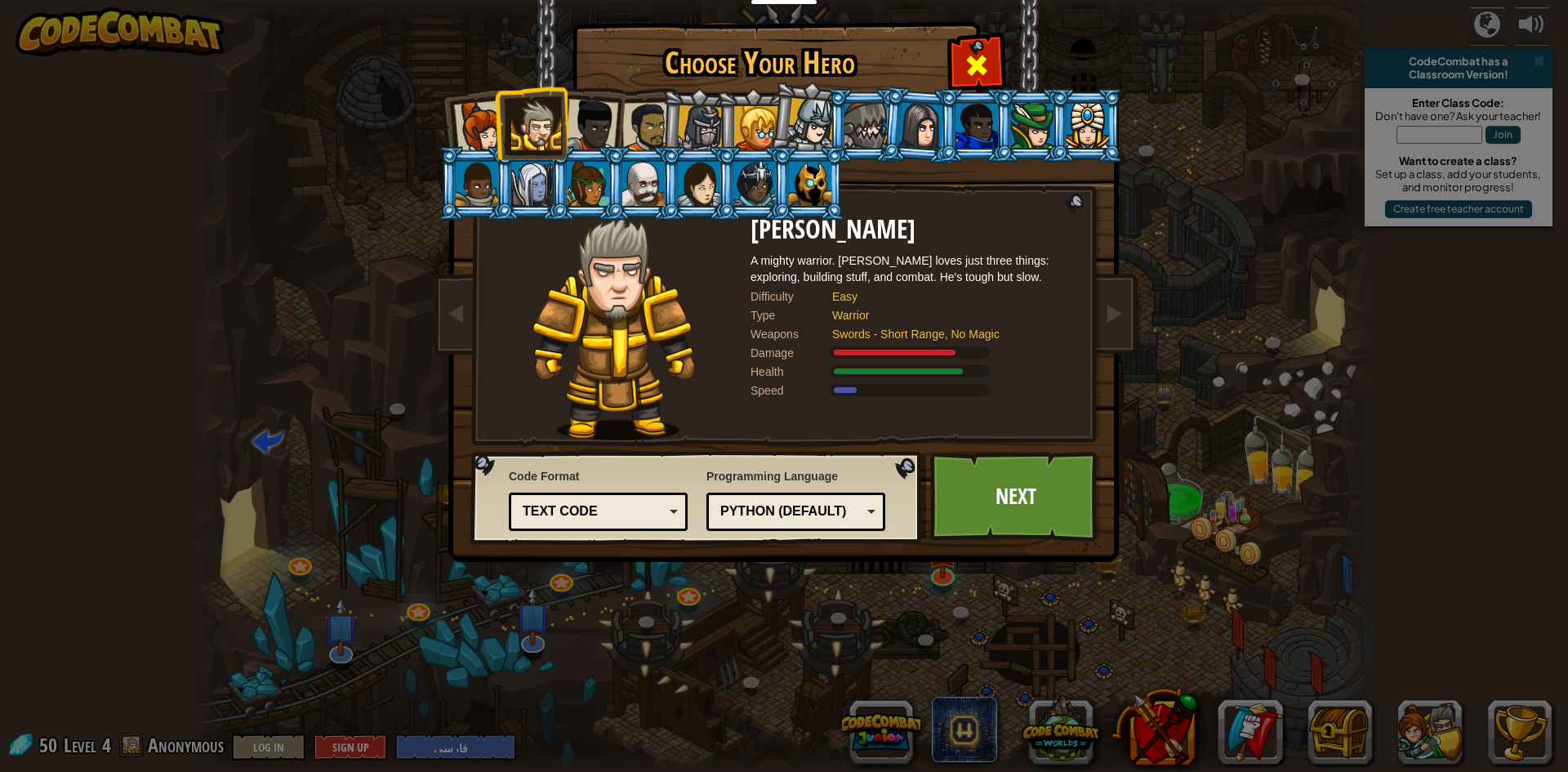
click at [986, 60] on span at bounding box center [976, 64] width 26 height 26
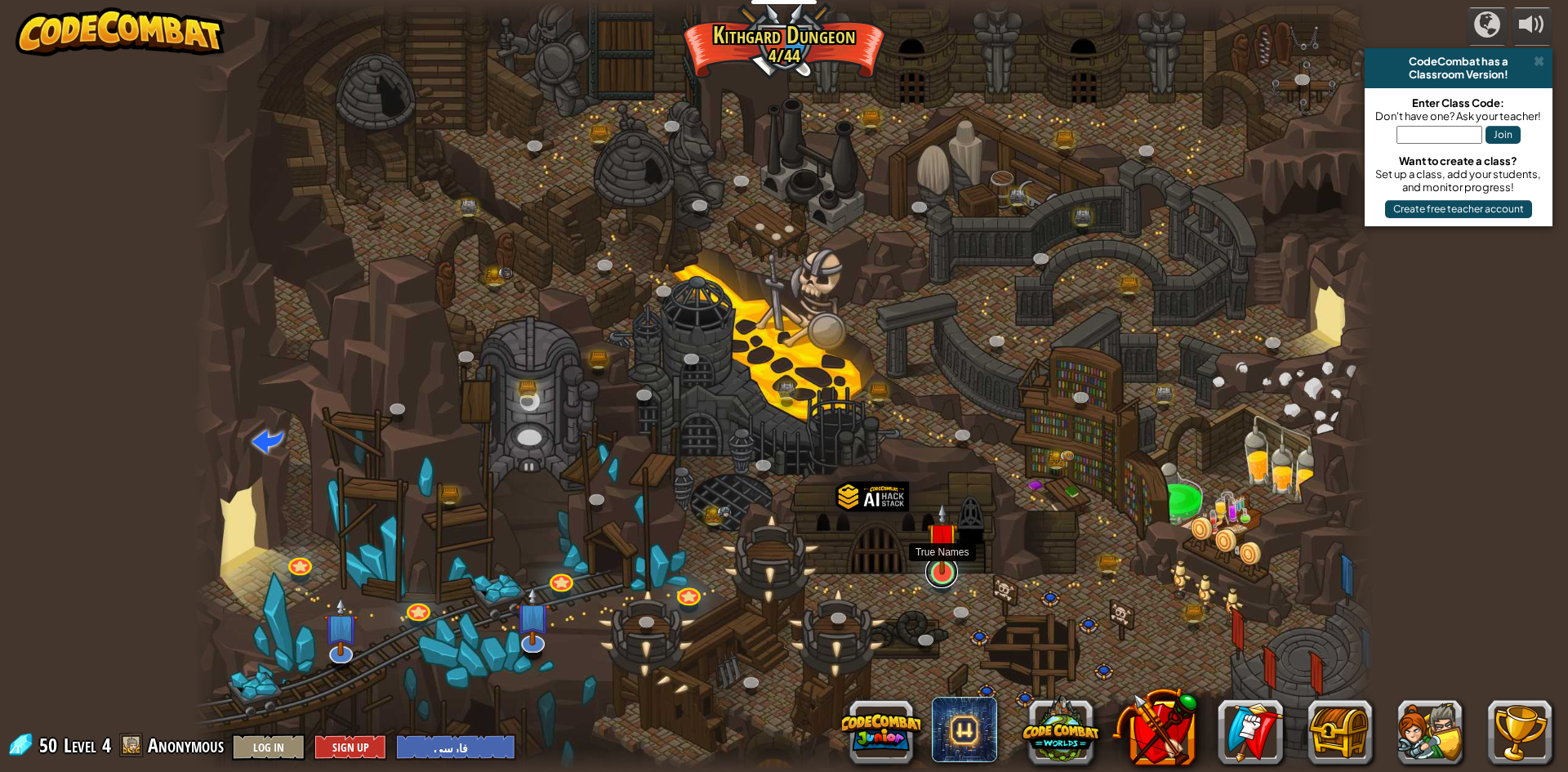
click at [941, 579] on link at bounding box center [941, 571] width 32 height 32
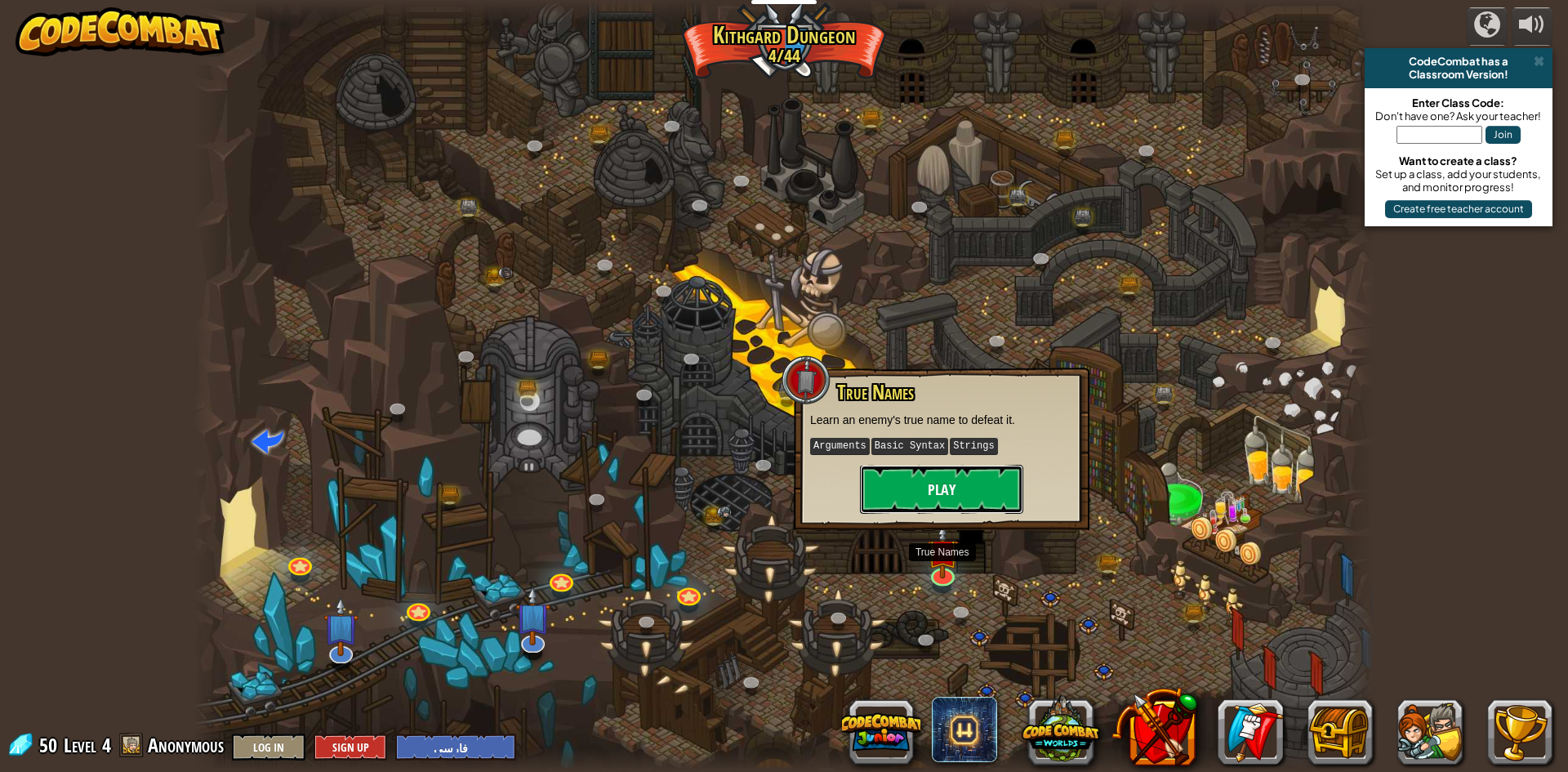
click at [953, 496] on button "Play" at bounding box center [941, 489] width 163 height 49
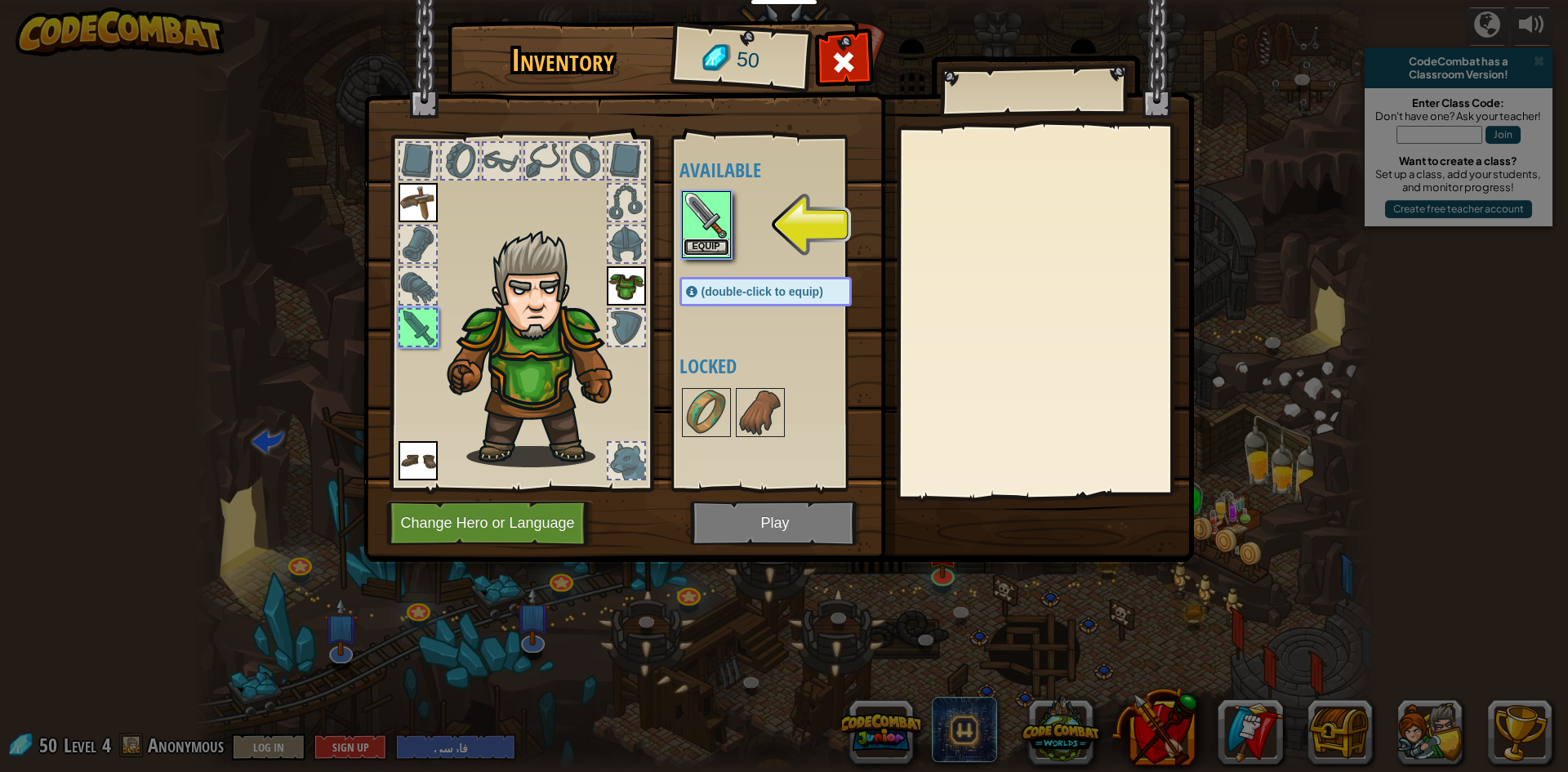
click at [714, 242] on button "Equip" at bounding box center [706, 246] width 46 height 17
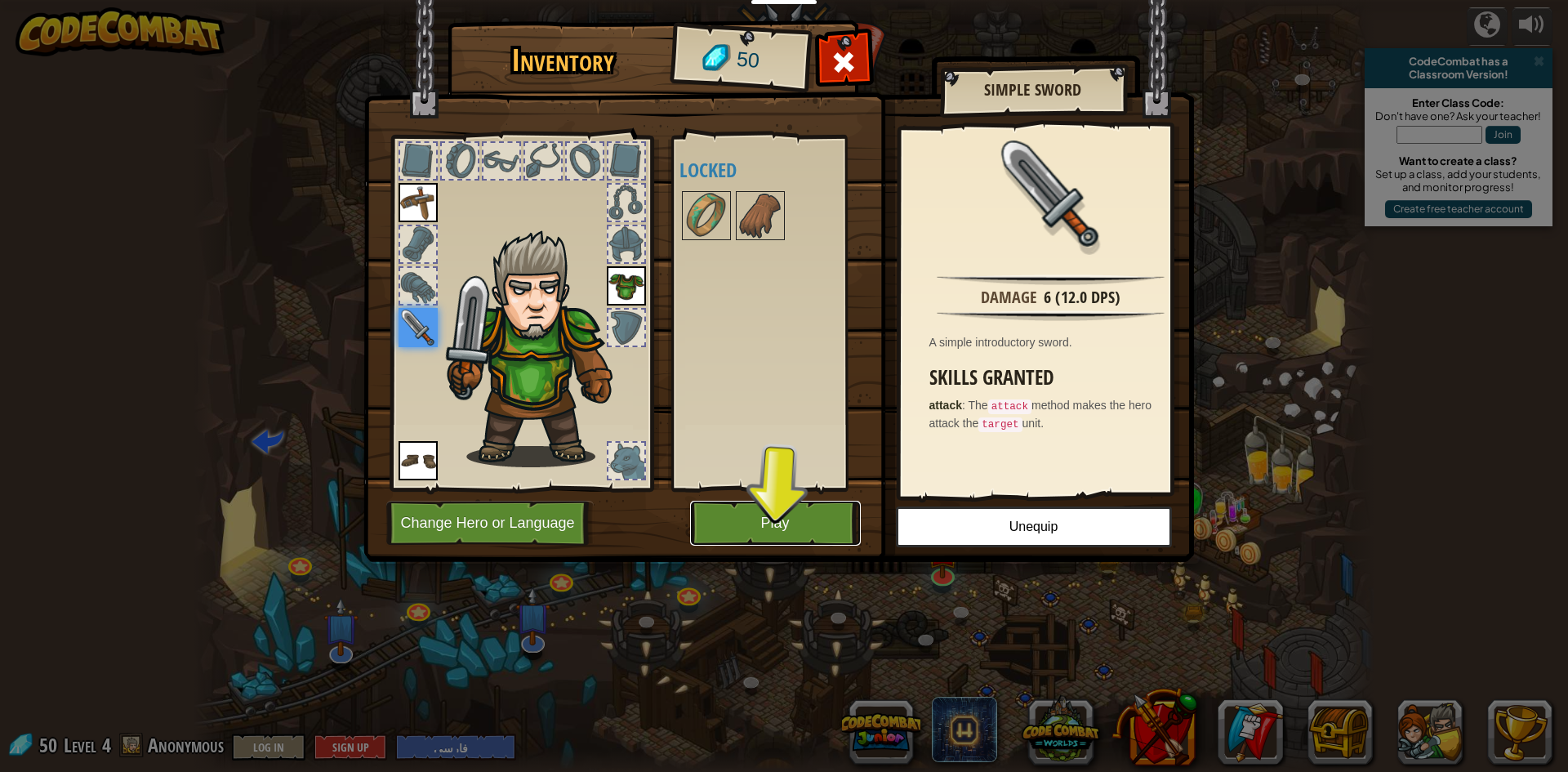
click at [744, 510] on button "Play" at bounding box center [775, 523] width 171 height 45
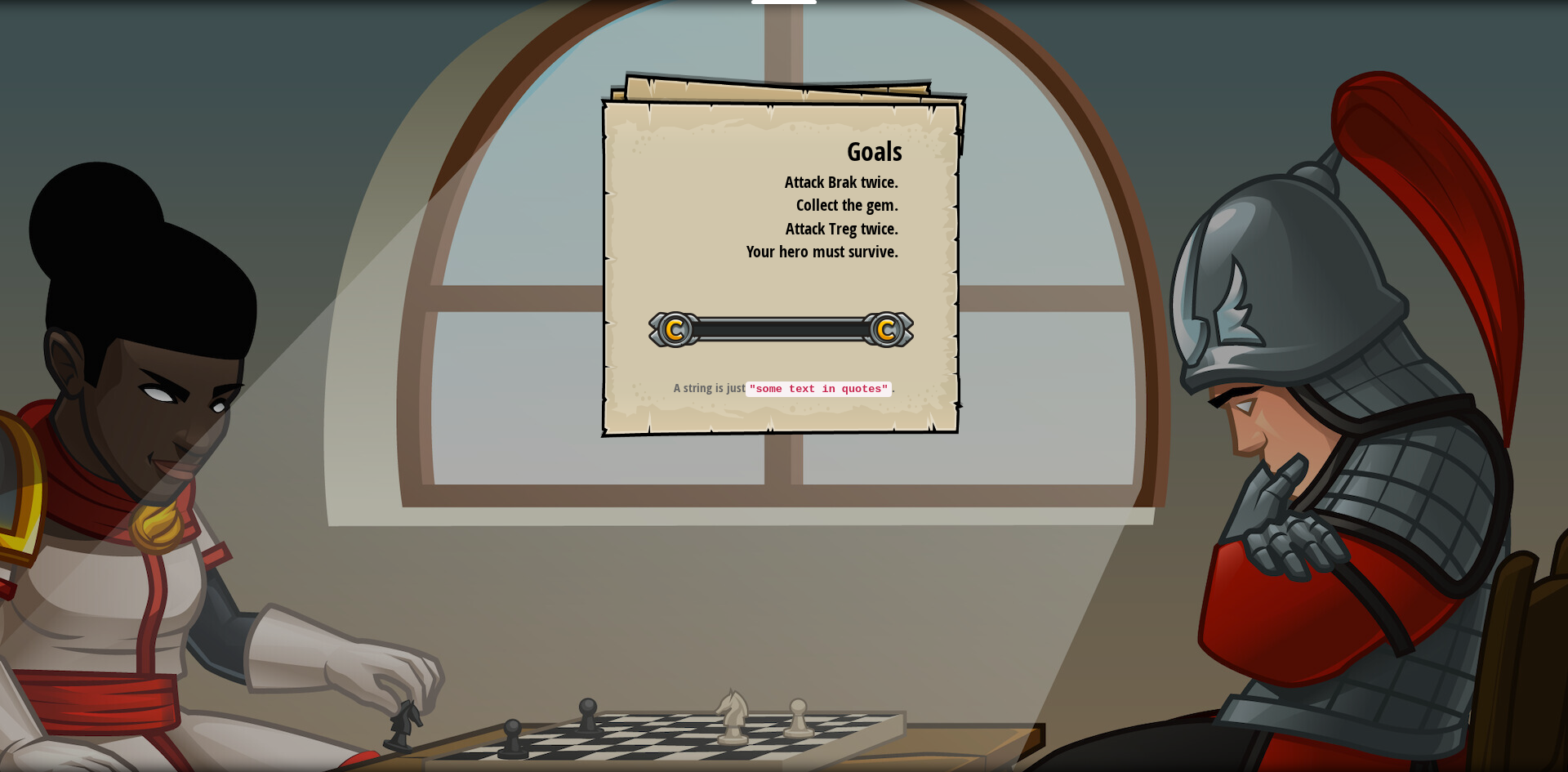
click at [741, 524] on div "Goals Attack Brak twice. Collect the gem. Attack Treg twice. Your hero must sur…" at bounding box center [784, 386] width 1568 height 772
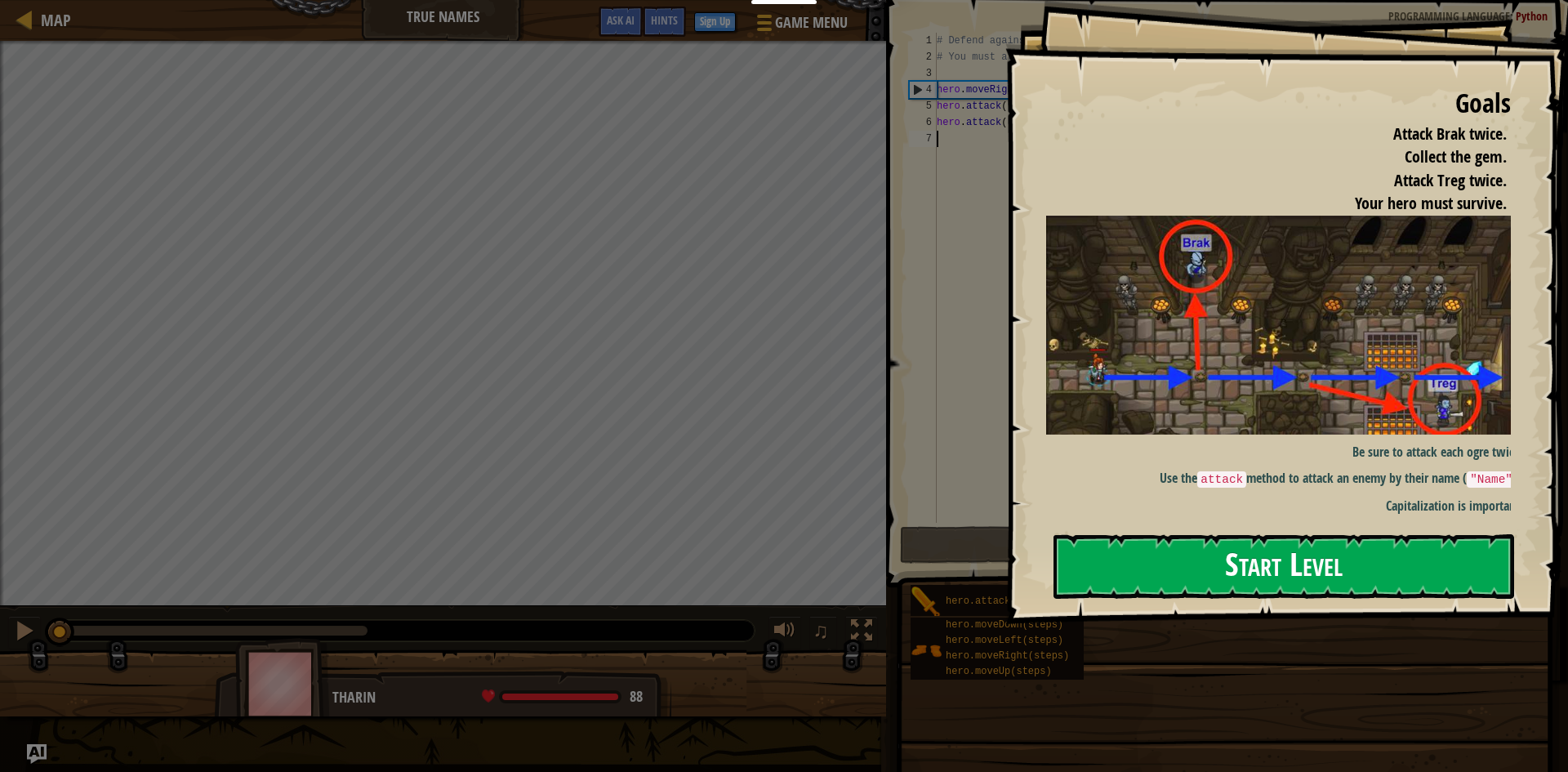
click at [1240, 534] on button "Start Level" at bounding box center [1283, 566] width 460 height 64
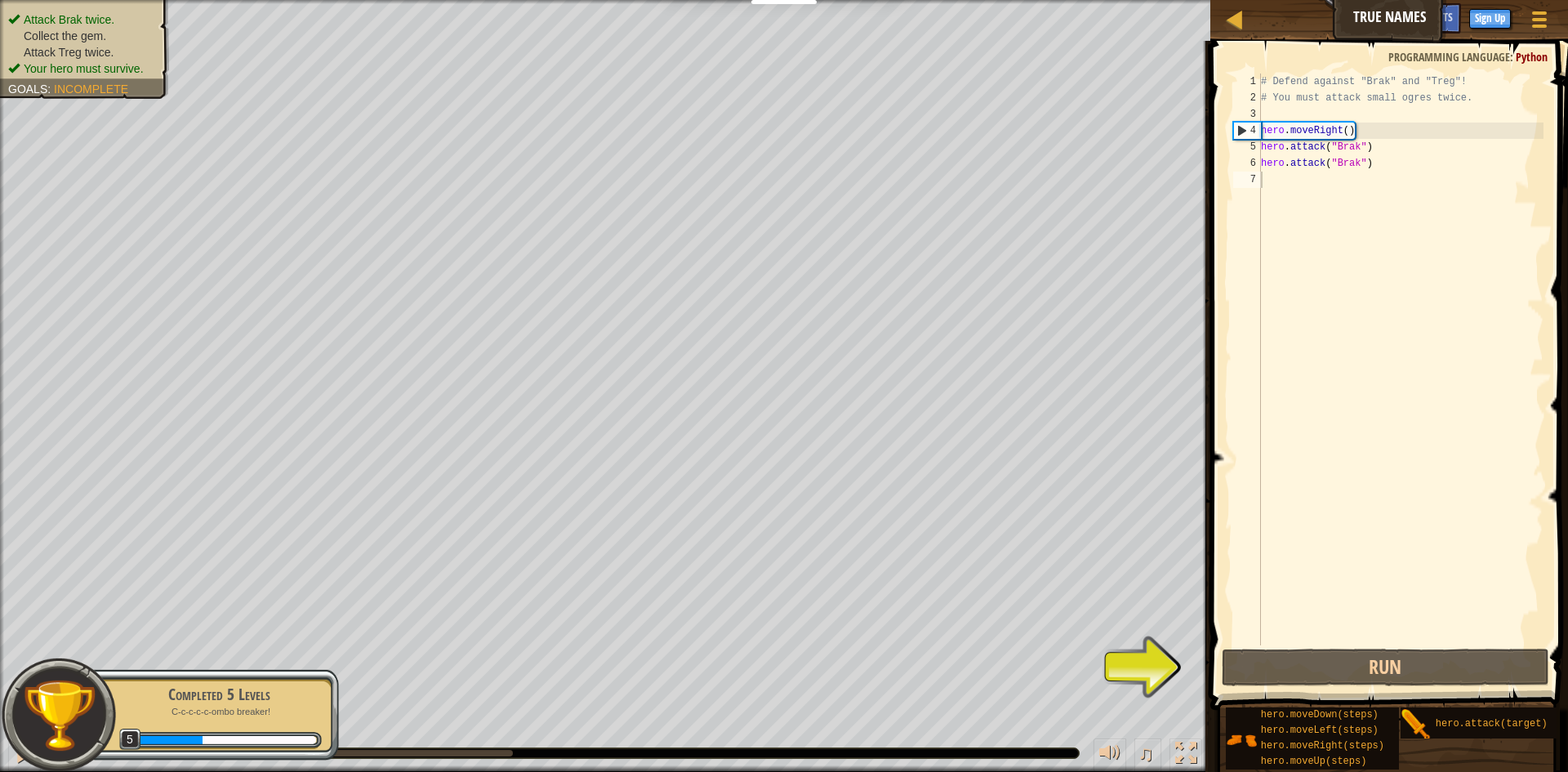
click at [23, 710] on img at bounding box center [59, 715] width 74 height 74
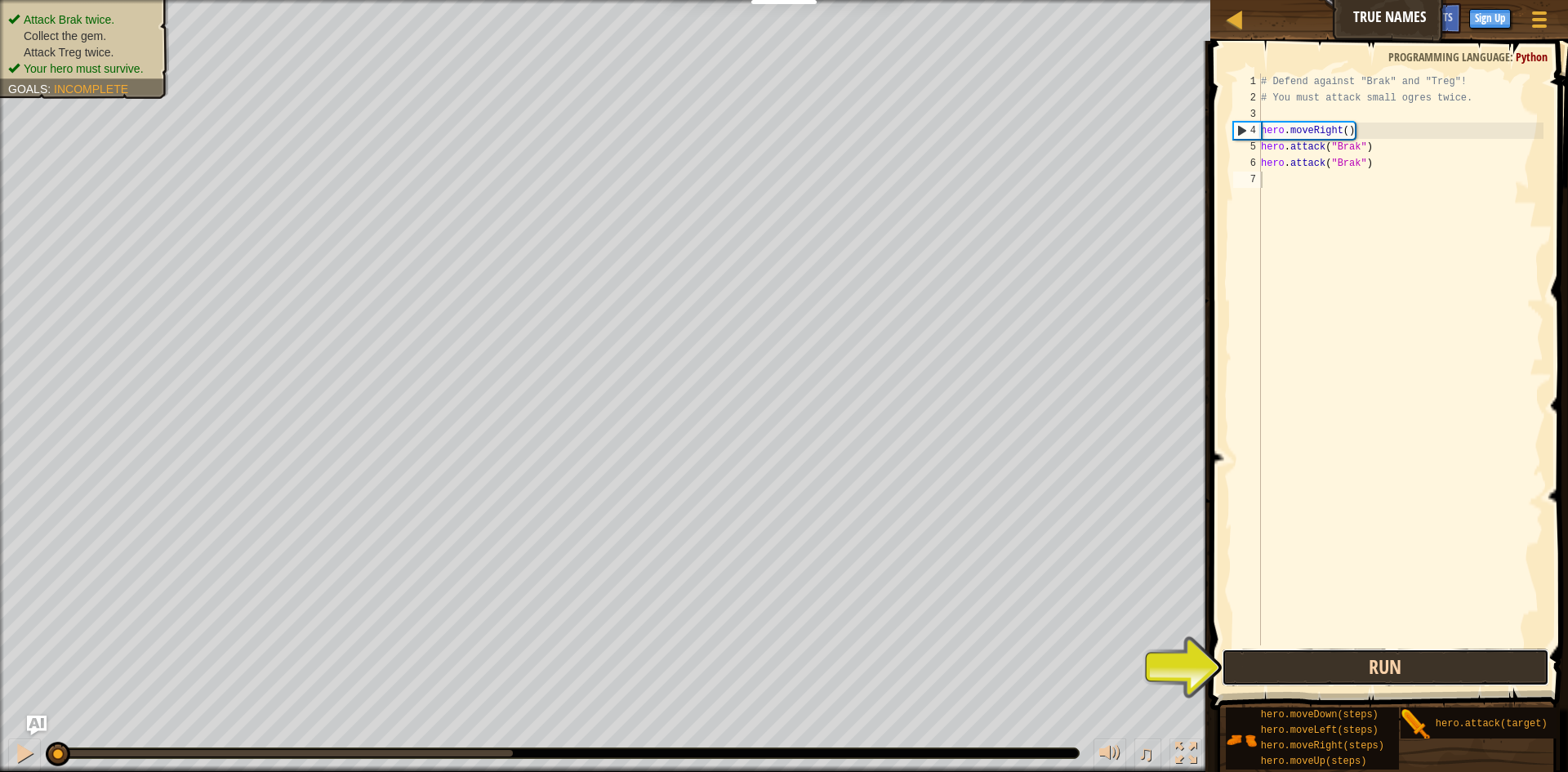
click at [1367, 684] on button "Run" at bounding box center [1385, 667] width 328 height 38
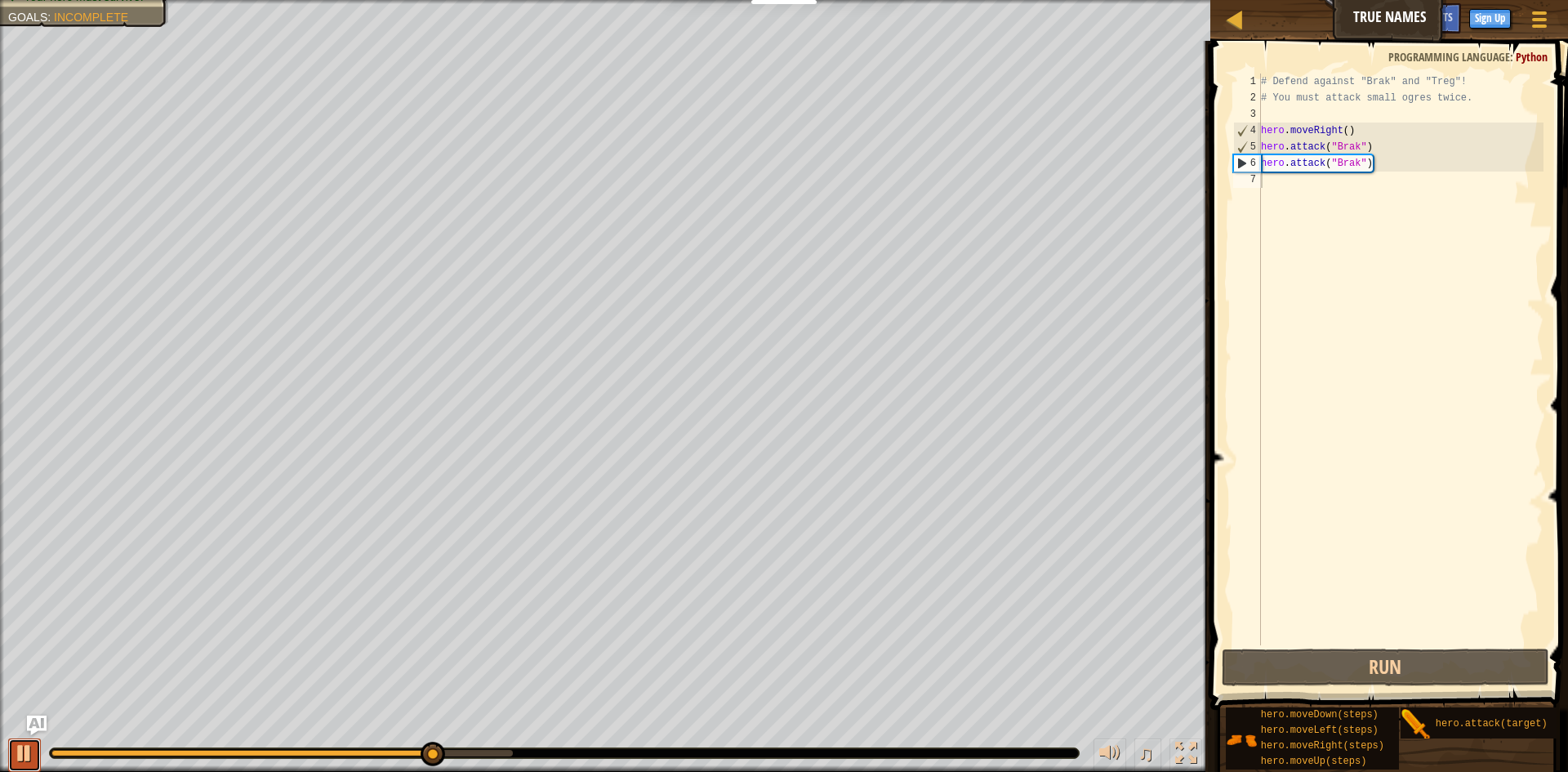
click at [34, 745] on div at bounding box center [25, 753] width 21 height 21
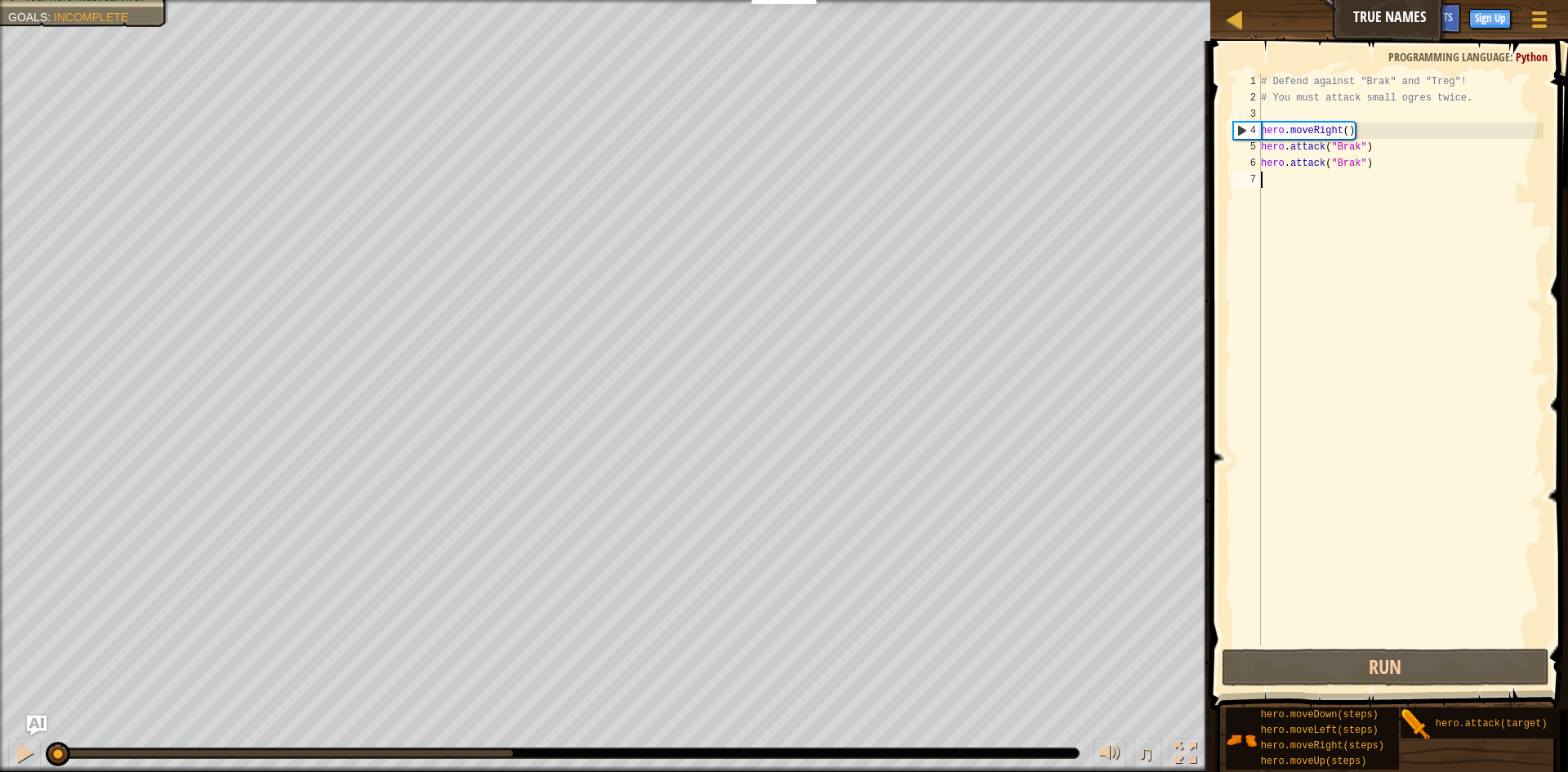
drag, startPoint x: 431, startPoint y: 752, endPoint x: 70, endPoint y: 733, distance: 361.5
click at [44, 759] on div "♫" at bounding box center [604, 749] width 1210 height 49
click at [1357, 180] on div "# Defend against "Brak" and "Treg"! # You must attack small ogres twice. hero .…" at bounding box center [1400, 375] width 286 height 605
type textarea "h"
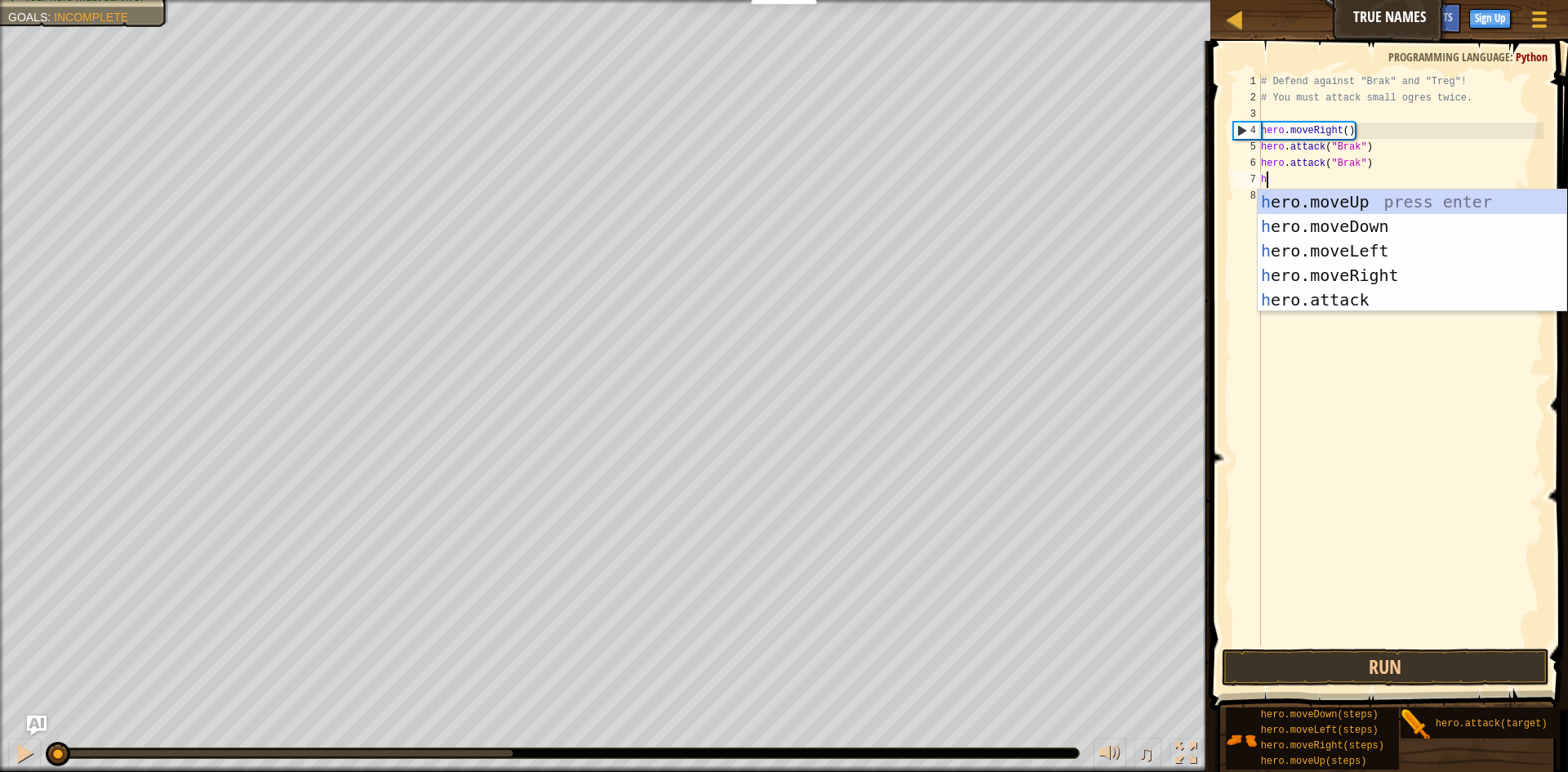
scroll to position [7, 0]
click at [1395, 198] on div "h ero.moveUp press enter h ero.moveDown press enter h ero.moveLeft press enter …" at bounding box center [1411, 275] width 309 height 171
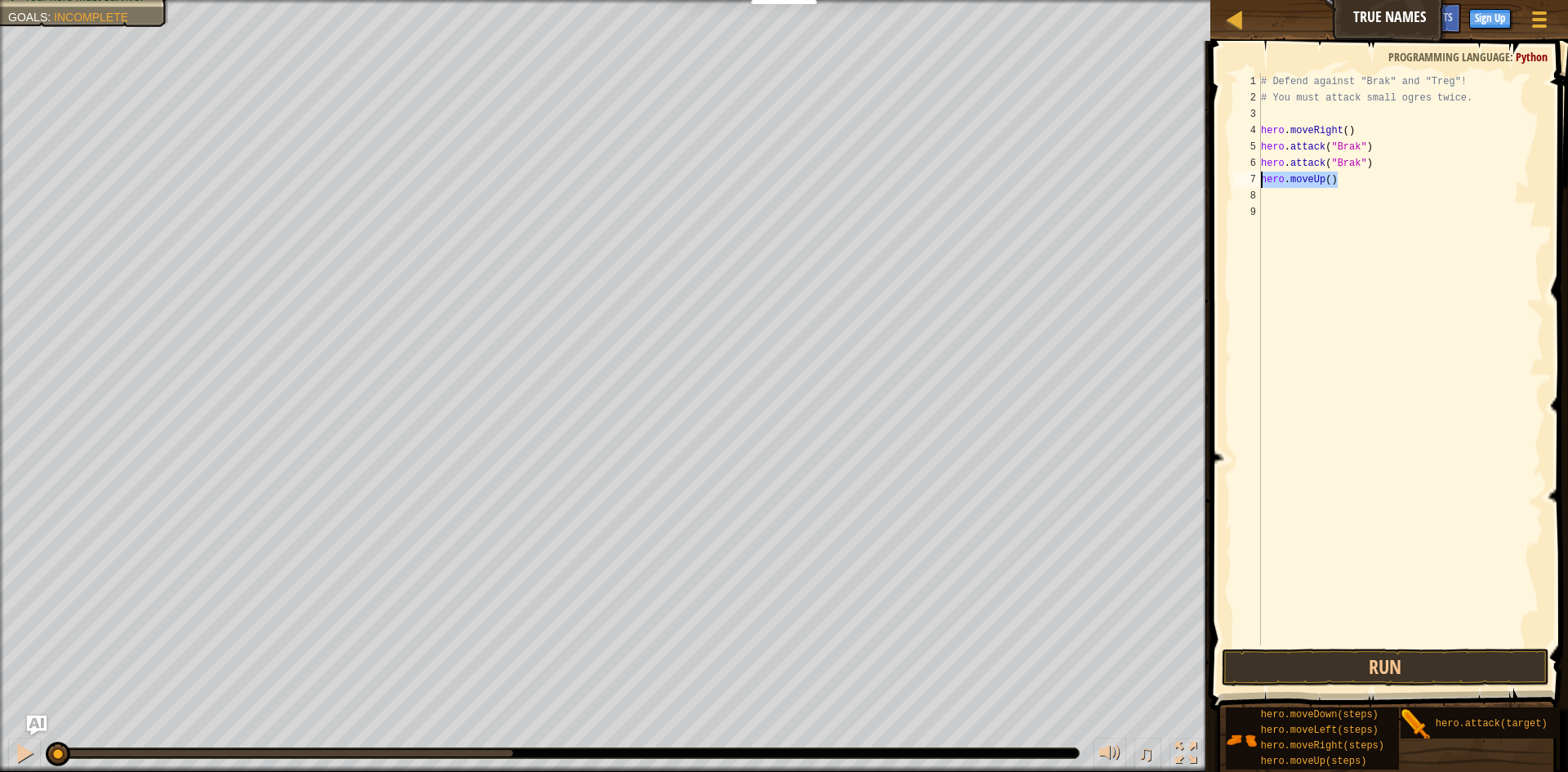
drag, startPoint x: 1337, startPoint y: 178, endPoint x: 1262, endPoint y: 183, distance: 75.2
click at [1262, 183] on div "# Defend against "Brak" and "Treg"! # You must attack small ogres twice. hero .…" at bounding box center [1400, 375] width 286 height 605
type textarea "hero.moveUp()"
type textarea "h"
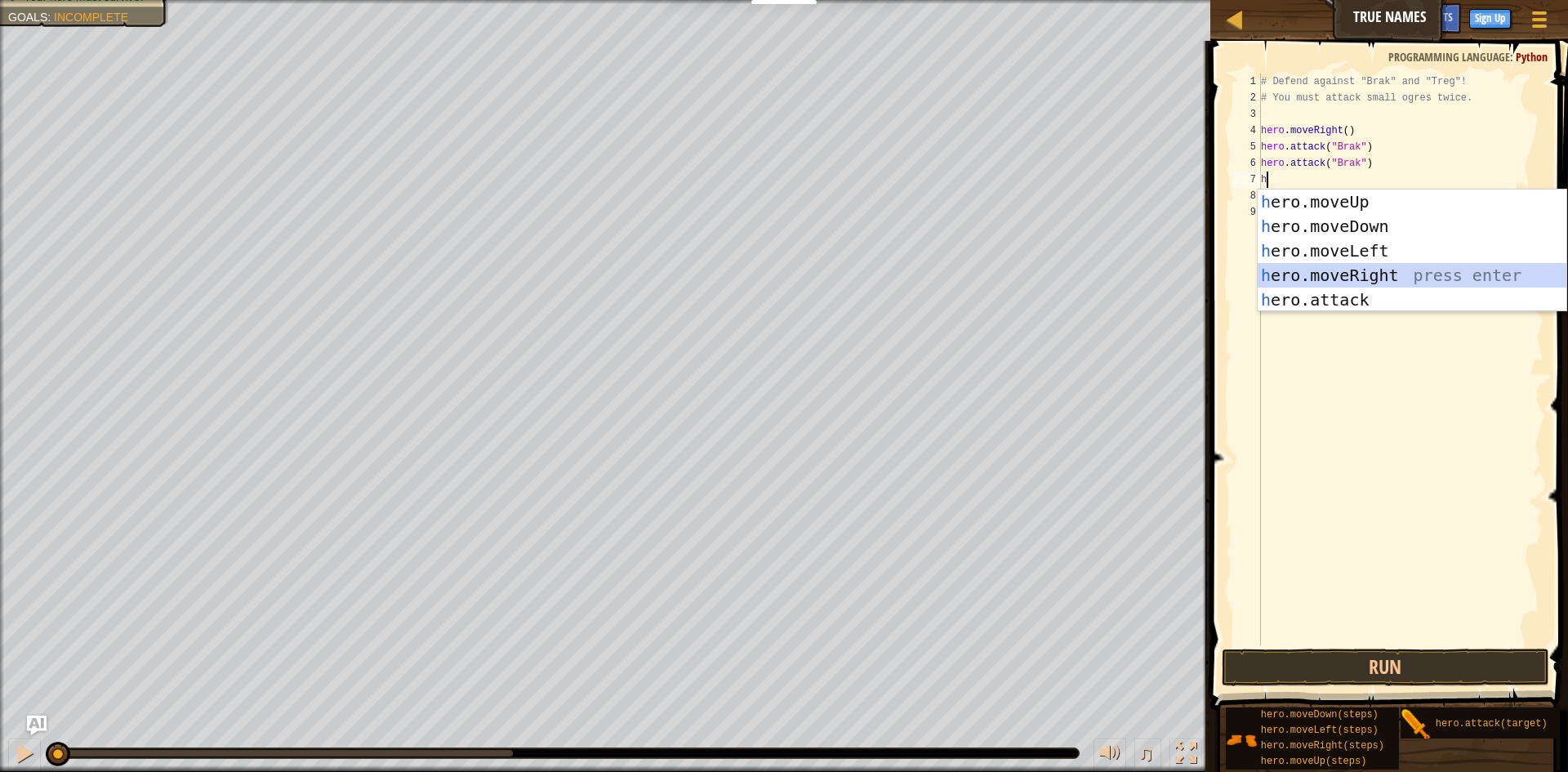
click at [1398, 273] on div "h ero.moveUp press enter h ero.moveDown press enter h ero.moveLeft press enter …" at bounding box center [1411, 275] width 309 height 171
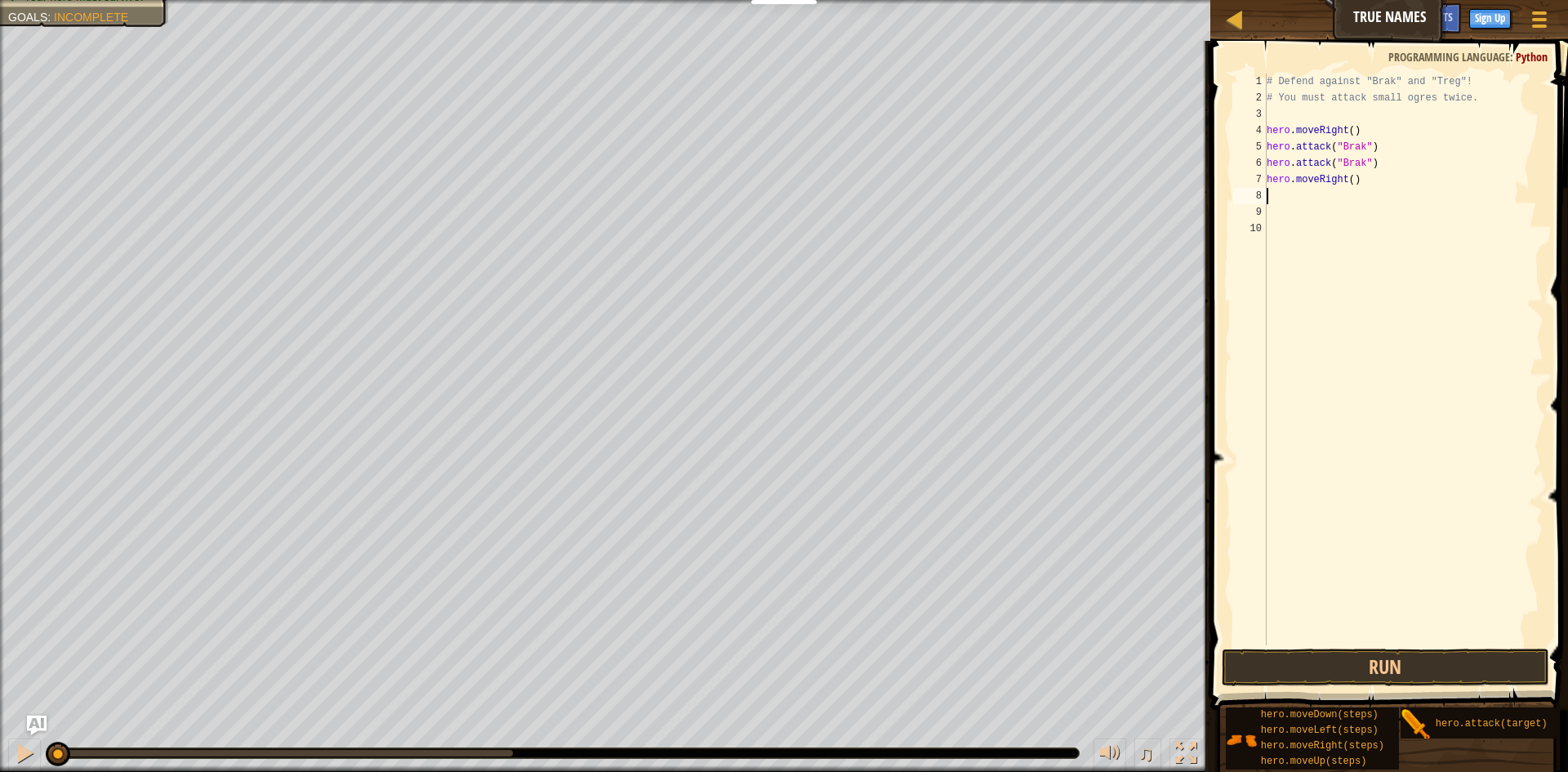
type textarea "h"
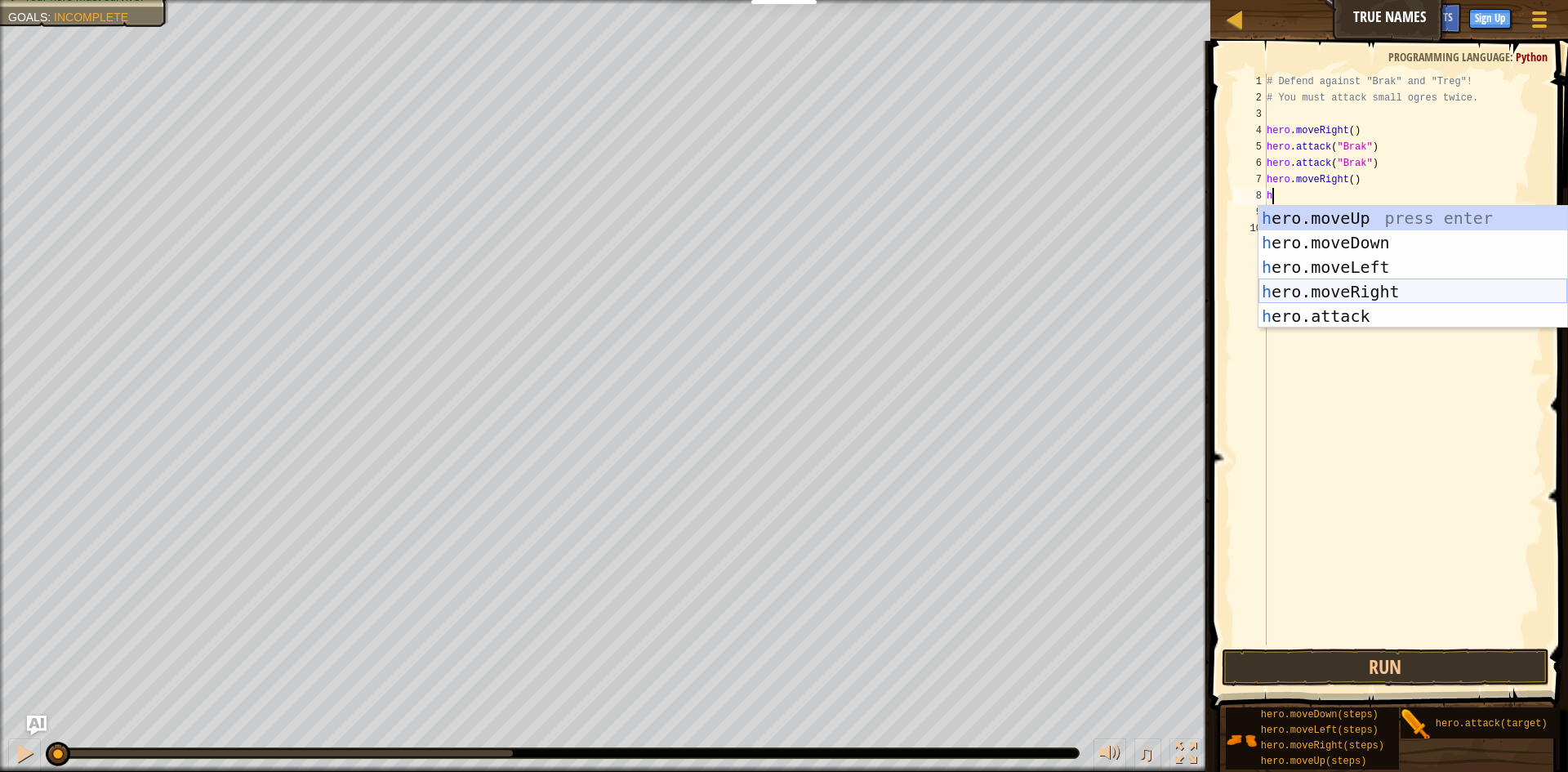
click at [1375, 285] on div "h ero.moveUp press enter h ero.moveDown press enter h ero.moveLeft press enter …" at bounding box center [1412, 291] width 309 height 171
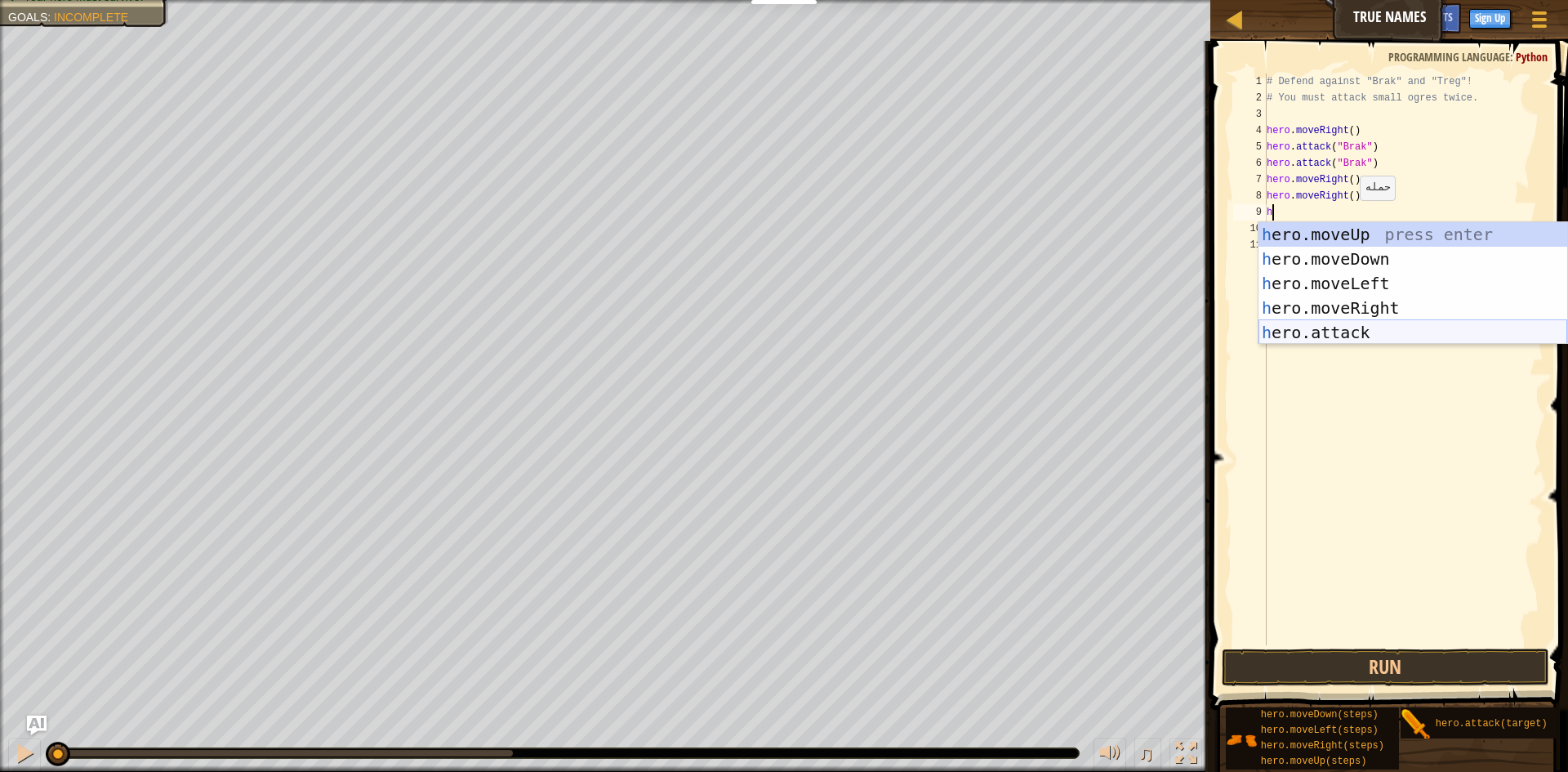
click at [1349, 337] on div "h ero.moveUp press enter h ero.moveDown press enter h ero.moveLeft press enter …" at bounding box center [1412, 307] width 309 height 171
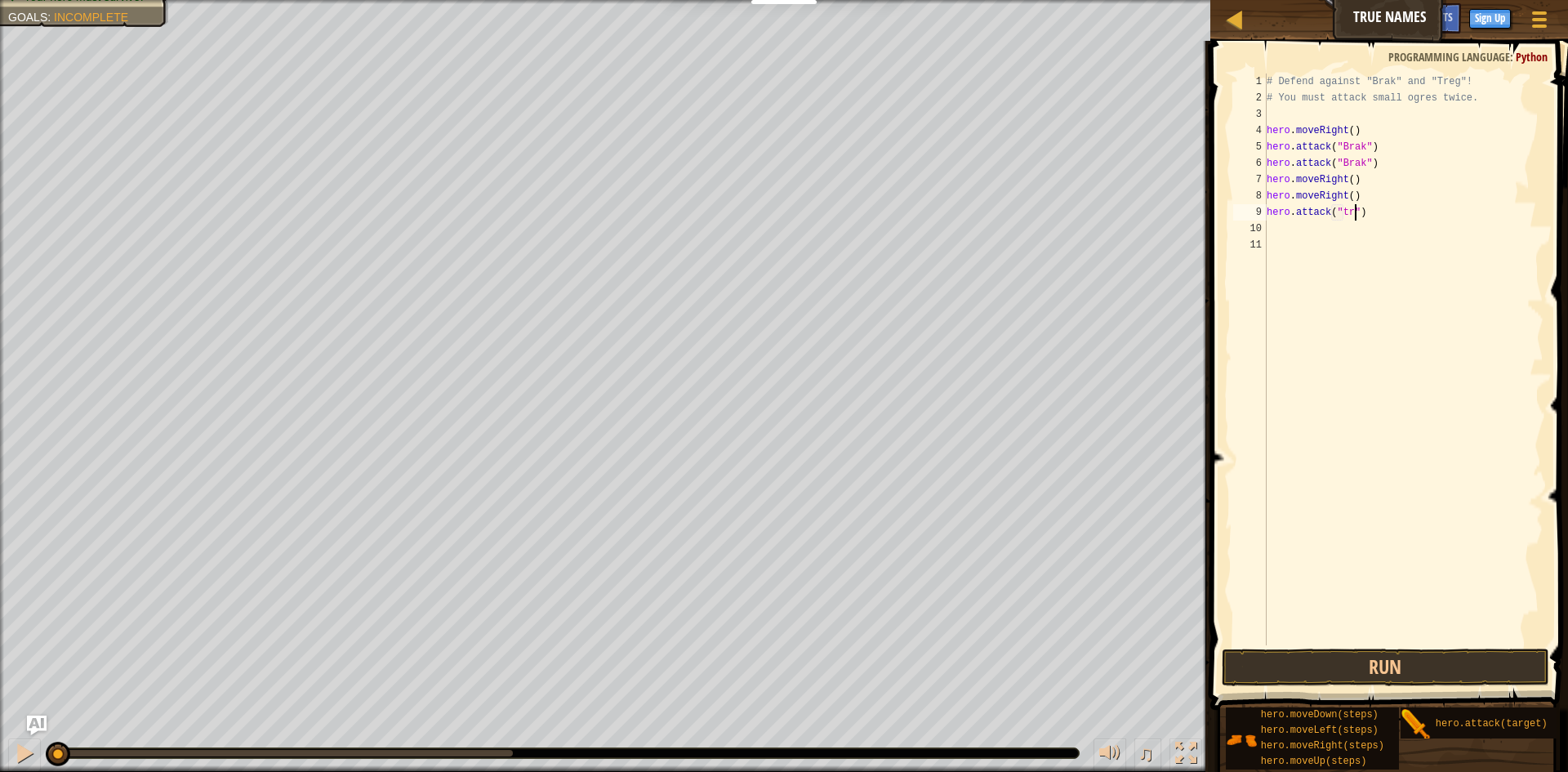
scroll to position [7, 8]
type textarea "hero.attack("treg")"
click at [1372, 223] on div "# Defend against "Brak" and "Treg"! # You must attack small ogres twice. hero .…" at bounding box center [1404, 375] width 281 height 605
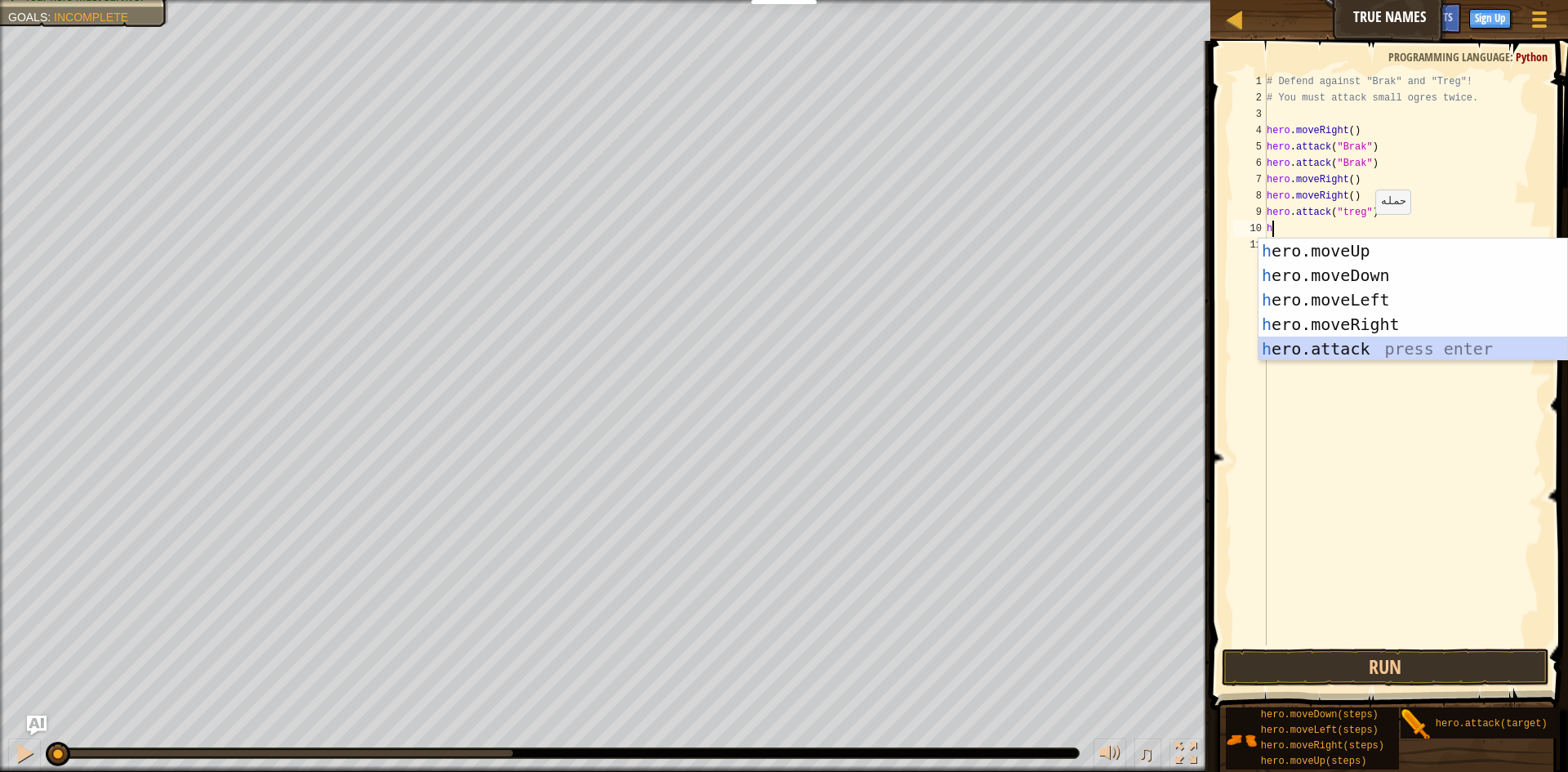
click at [1347, 348] on div "h ero.moveUp press enter h ero.moveDown press enter h ero.moveLeft press enter …" at bounding box center [1412, 323] width 309 height 171
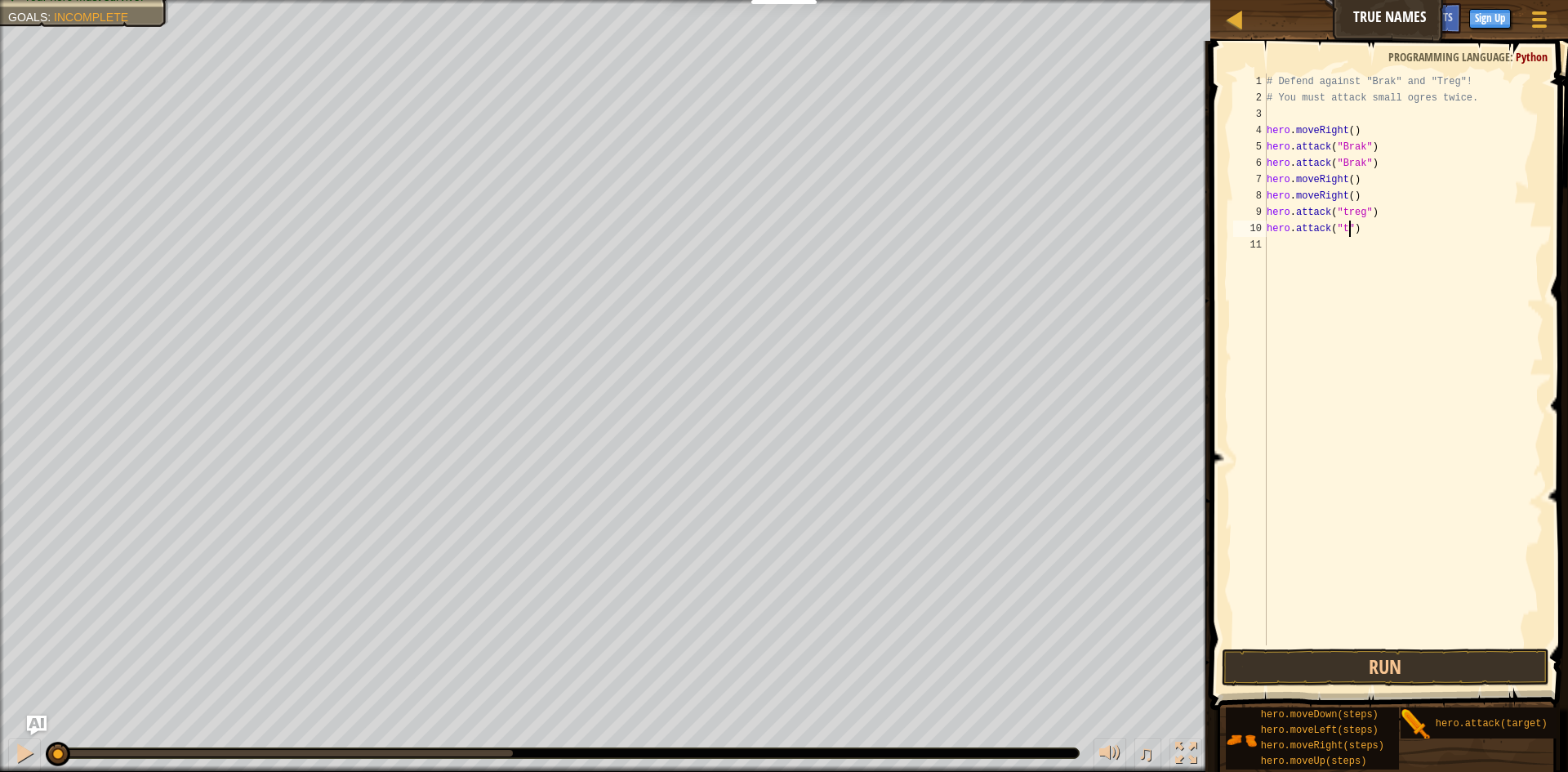
scroll to position [7, 7]
click at [1349, 211] on div "# Defend against "Brak" and "Treg"! # You must attack small ogres twice. hero .…" at bounding box center [1404, 375] width 281 height 605
click at [1349, 228] on div "# Defend against "Brak" and "Treg"! # You must attack small ogres twice. hero .…" at bounding box center [1404, 375] width 281 height 605
type textarea "hero.attack("Treg")"
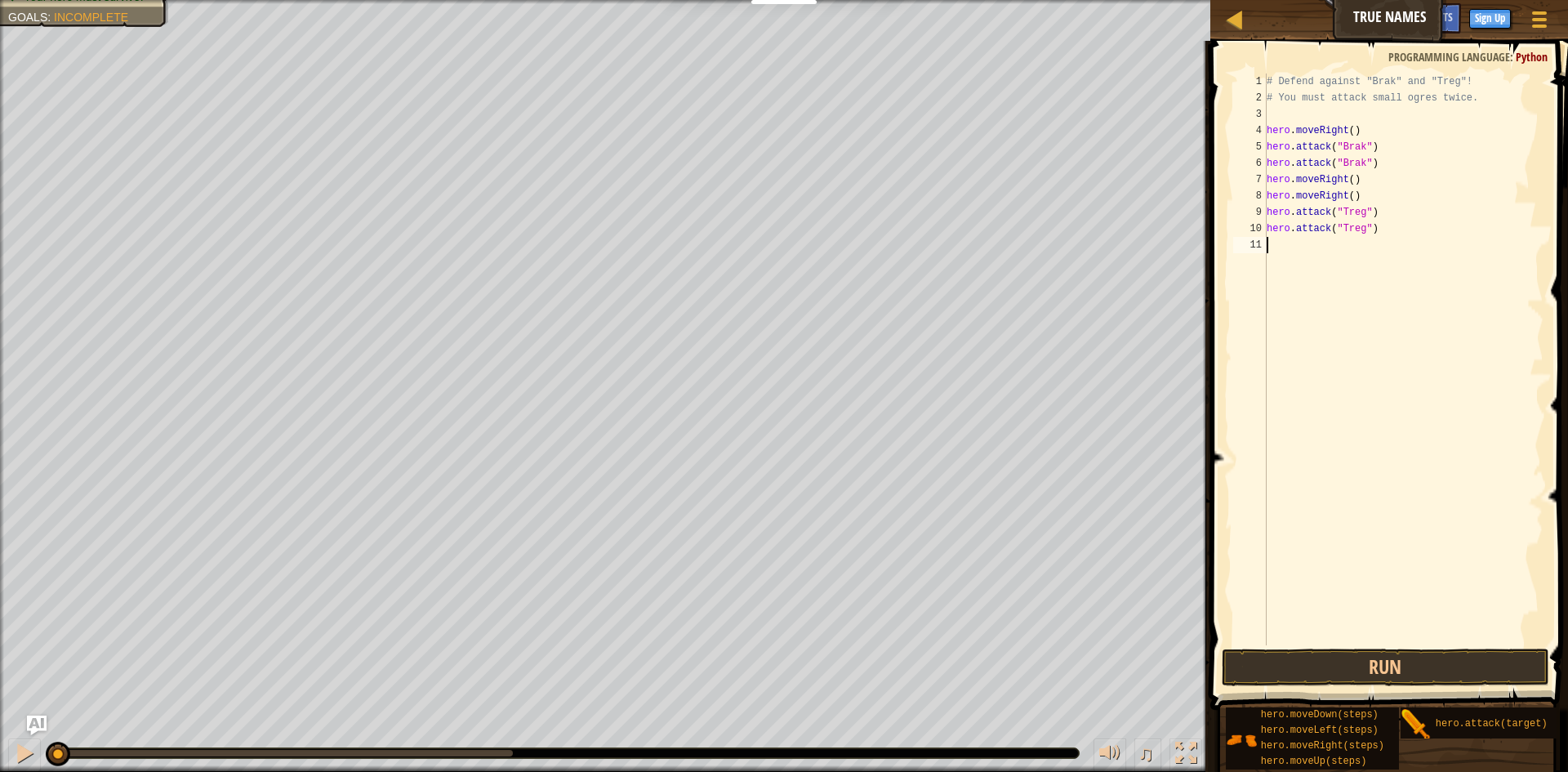
click at [1364, 247] on div "# Defend against "Brak" and "Treg"! # You must attack small ogres twice. hero .…" at bounding box center [1404, 375] width 281 height 605
type textarea "h"
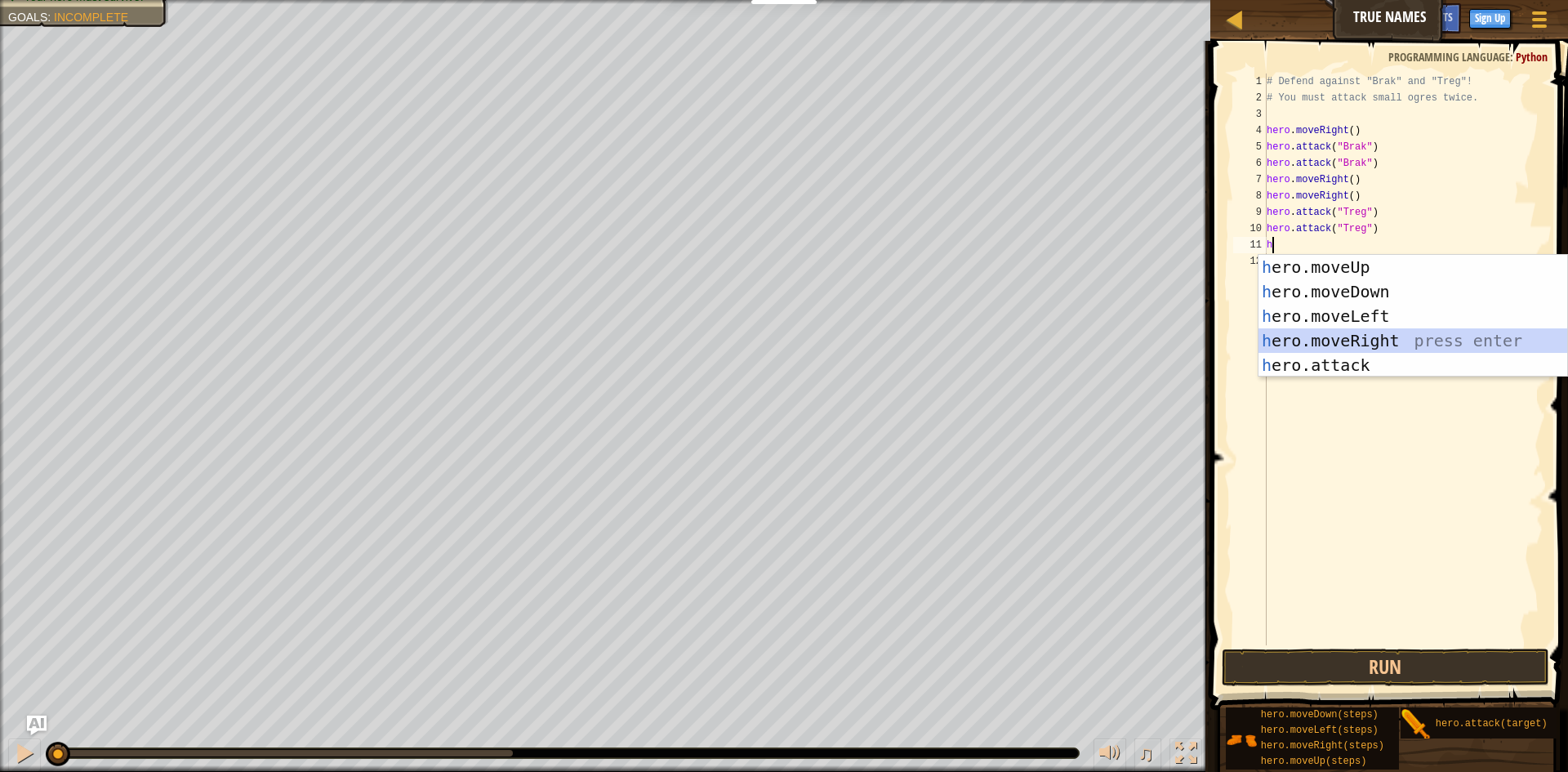
click at [1350, 338] on div "h ero.moveUp press enter h ero.moveDown press enter h ero.moveLeft press enter …" at bounding box center [1412, 340] width 309 height 171
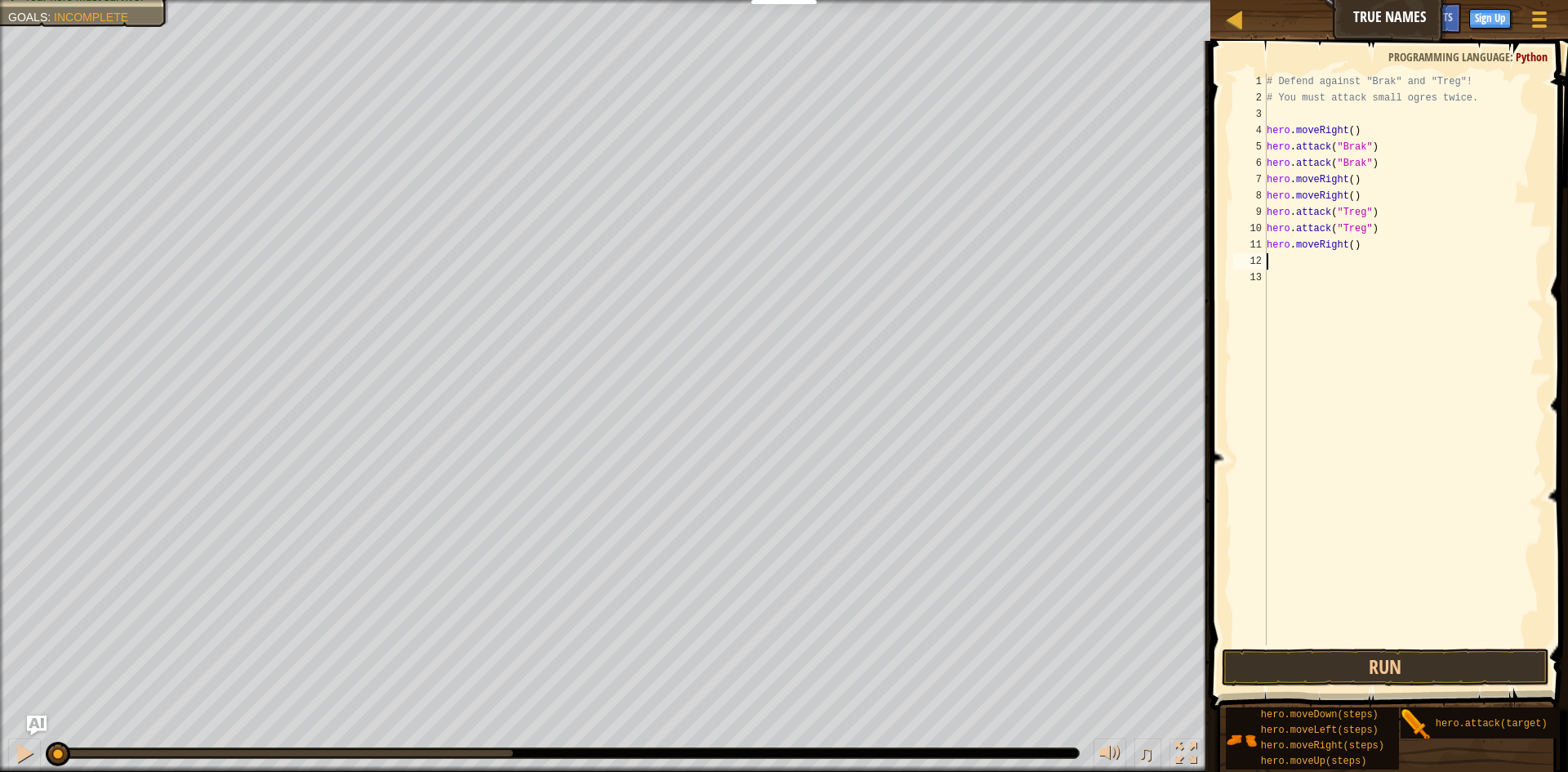
click at [1348, 246] on div "# Defend against "Brak" and "Treg"! # You must attack small ogres twice. hero .…" at bounding box center [1404, 375] width 281 height 605
type textarea "hero.moveRight()"
drag, startPoint x: 1388, startPoint y: 247, endPoint x: 1258, endPoint y: 244, distance: 130.0
click at [1258, 244] on div "hero.moveRight() 1 2 3 4 5 6 7 8 9 10 11 12 13 # Defend against "Brak" and "Tre…" at bounding box center [1386, 359] width 313 height 571
click at [1298, 246] on div "# Defend against "Brak" and "Treg"! # You must attack small ogres twice. hero .…" at bounding box center [1404, 375] width 281 height 605
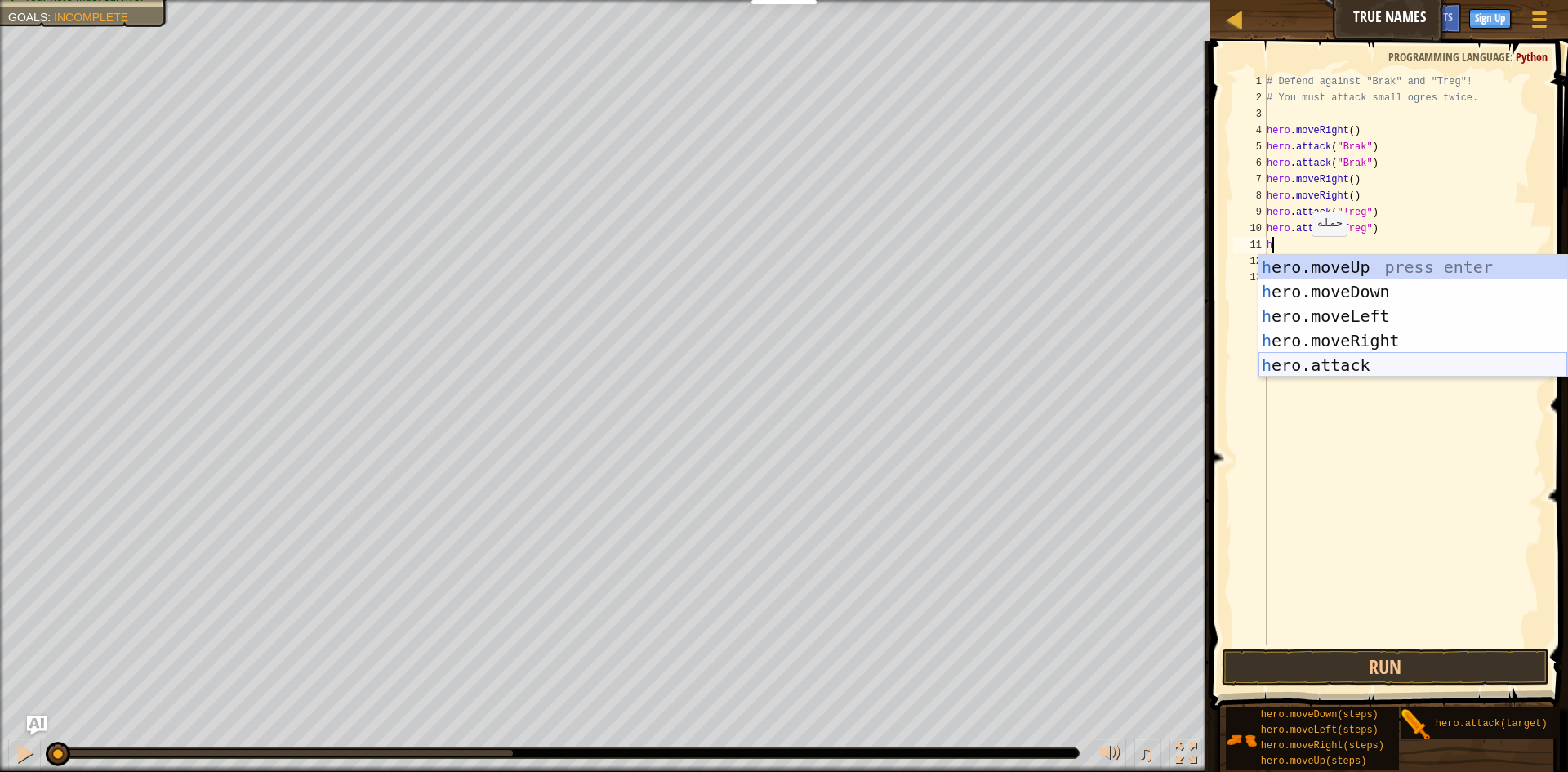
click at [1337, 362] on div "h ero.moveUp press enter h ero.moveDown press enter h ero.moveLeft press enter …" at bounding box center [1412, 340] width 309 height 171
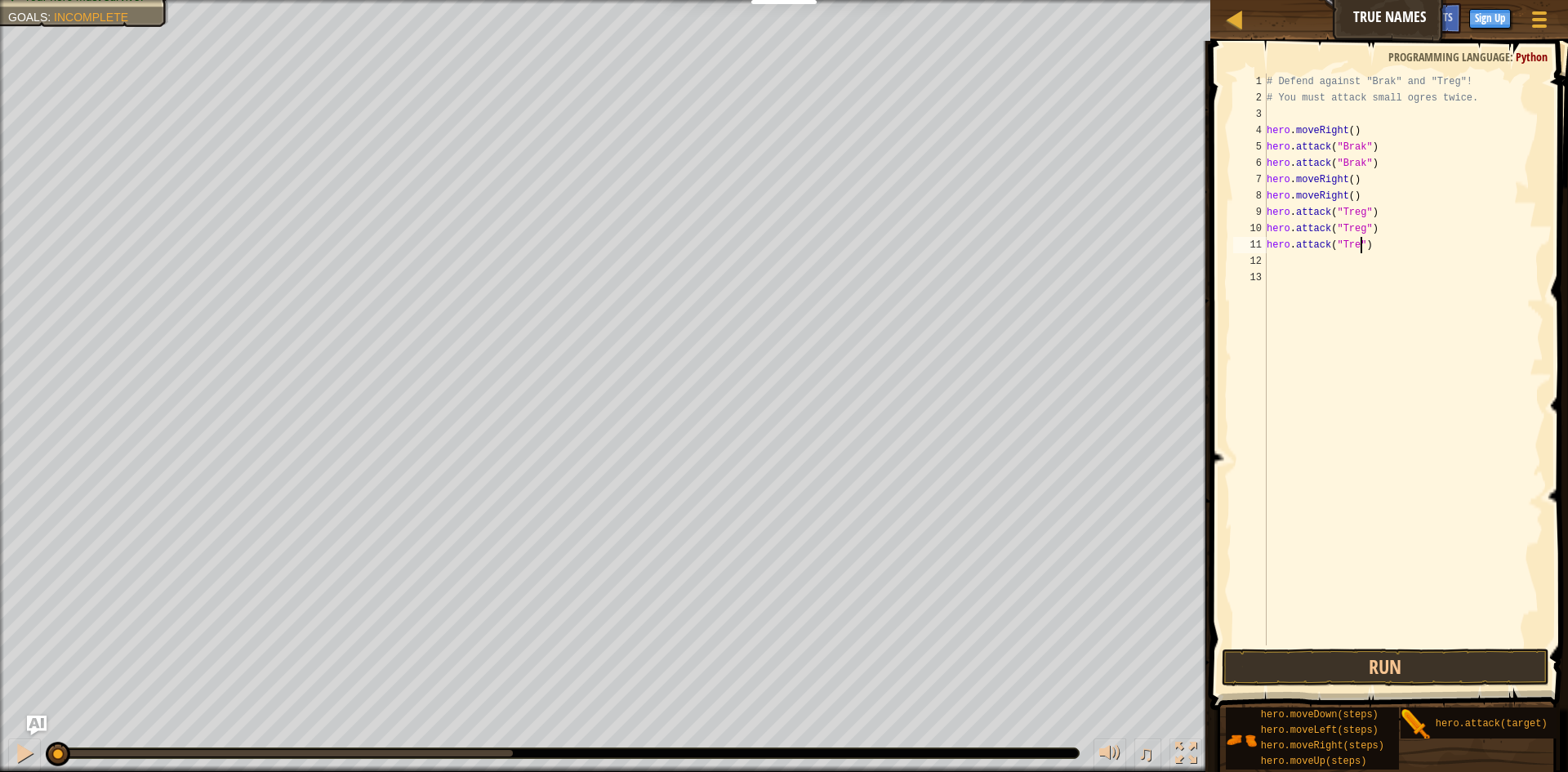
scroll to position [7, 8]
type textarea "hero.attack("Treg")"
click at [1370, 660] on button "Run" at bounding box center [1385, 667] width 328 height 38
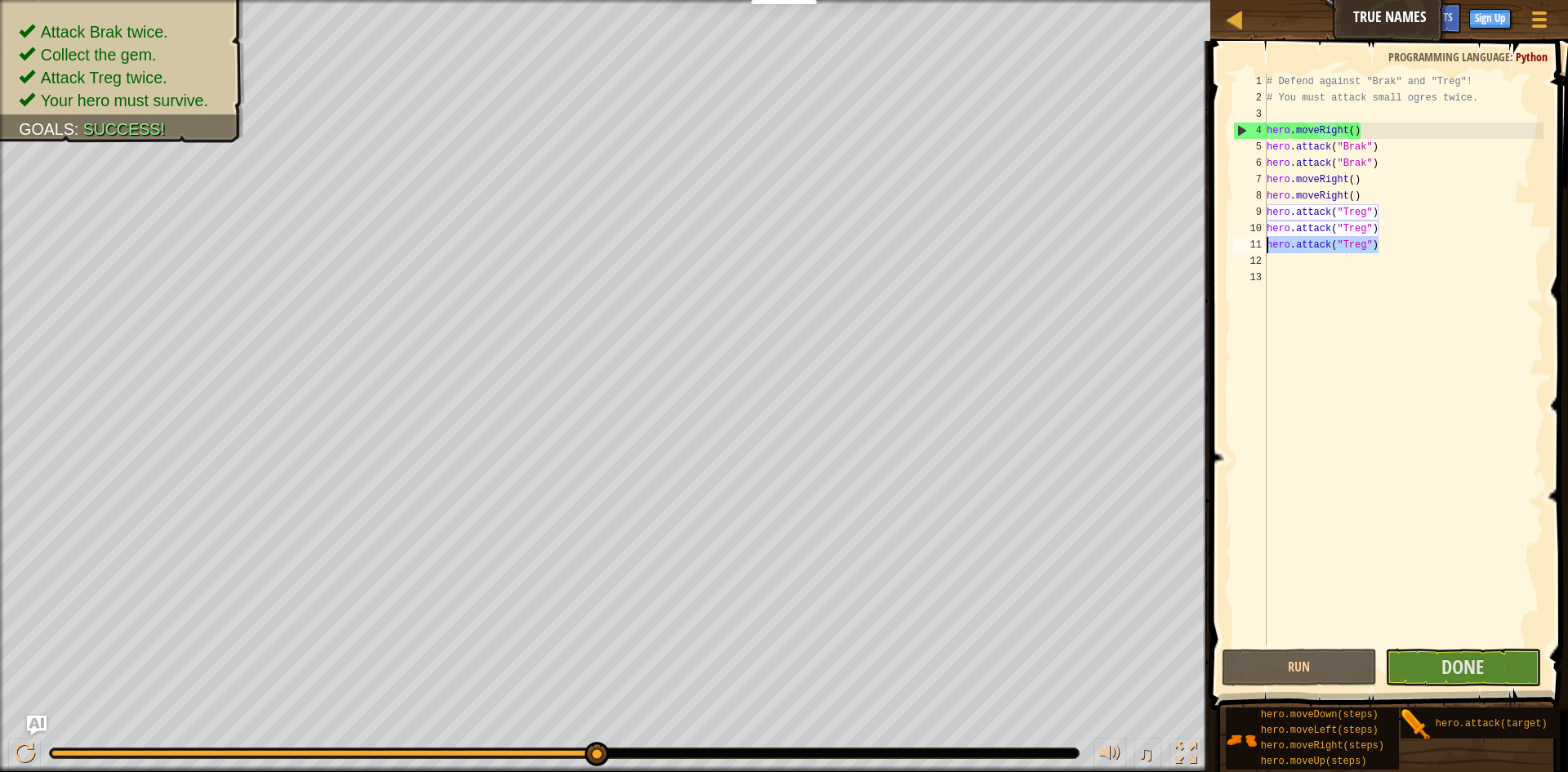
drag, startPoint x: 1384, startPoint y: 251, endPoint x: 1265, endPoint y: 247, distance: 119.1
click at [1265, 247] on div "hero.attack("Treg") 1 2 3 4 5 6 7 8 9 10 11 12 13 # Defend against "Brak" and "…" at bounding box center [1386, 359] width 313 height 571
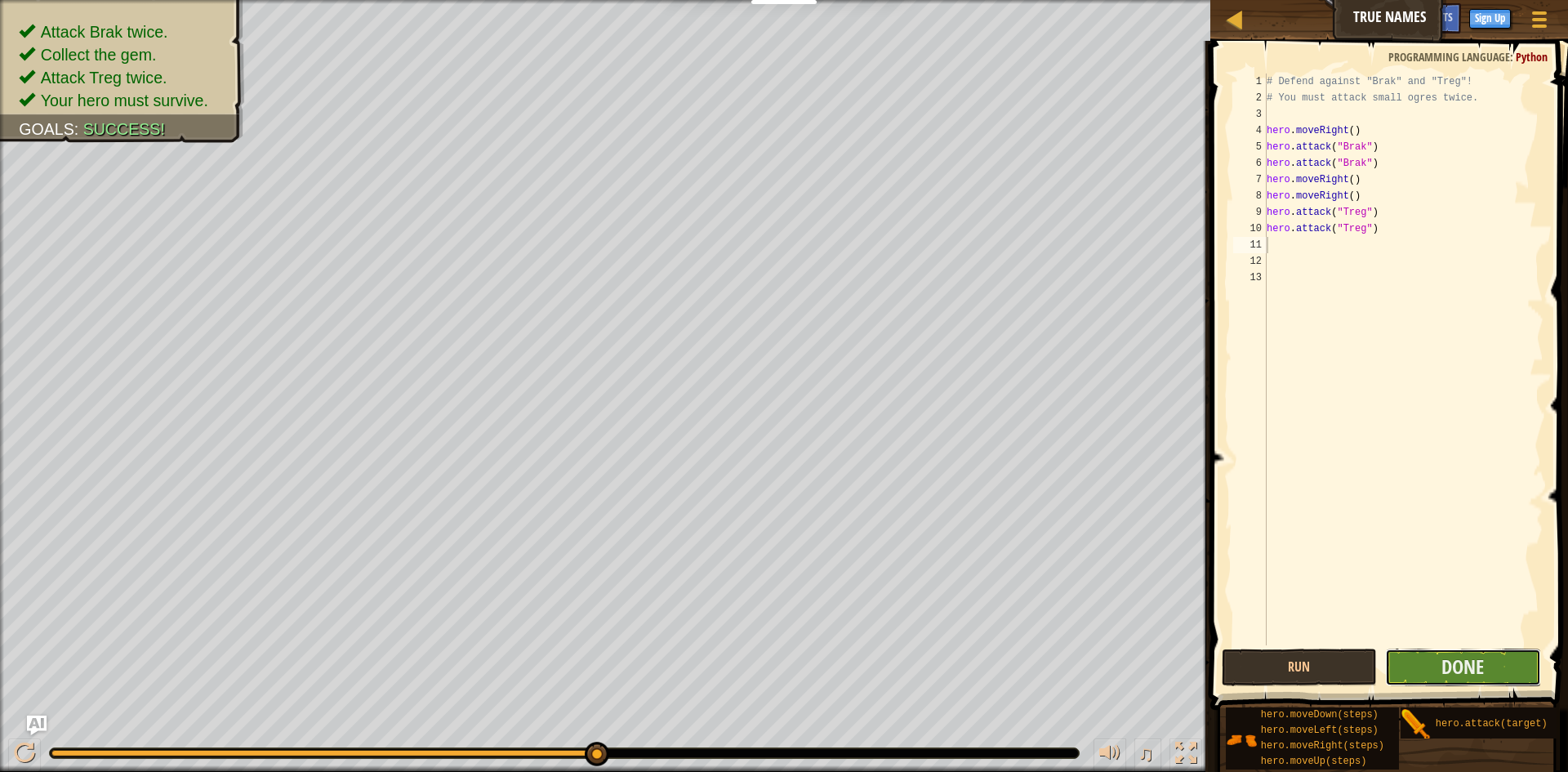
click at [1444, 651] on button "Done" at bounding box center [1463, 667] width 156 height 38
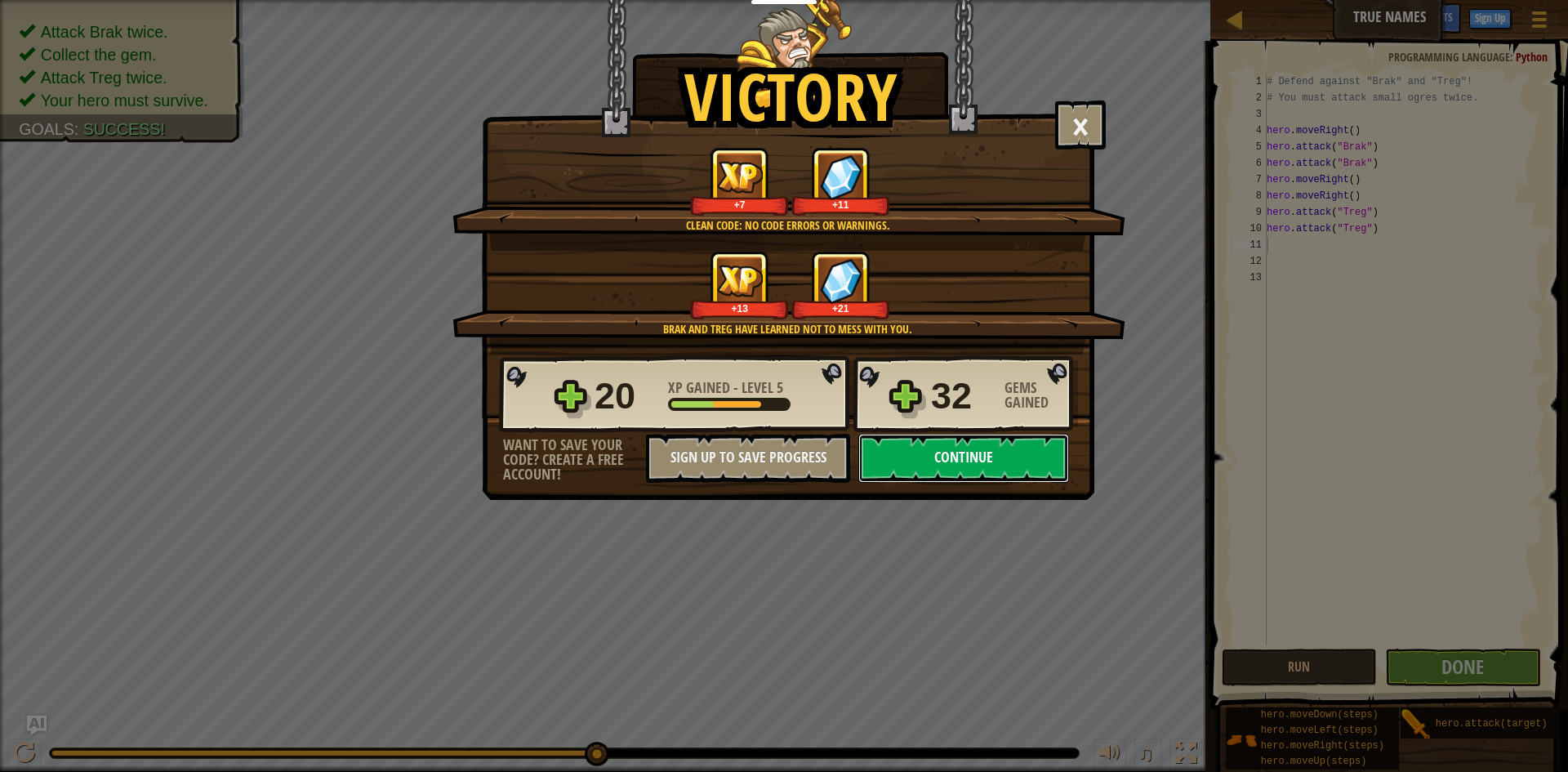
click at [942, 465] on button "Continue" at bounding box center [963, 458] width 210 height 49
select select "fa"
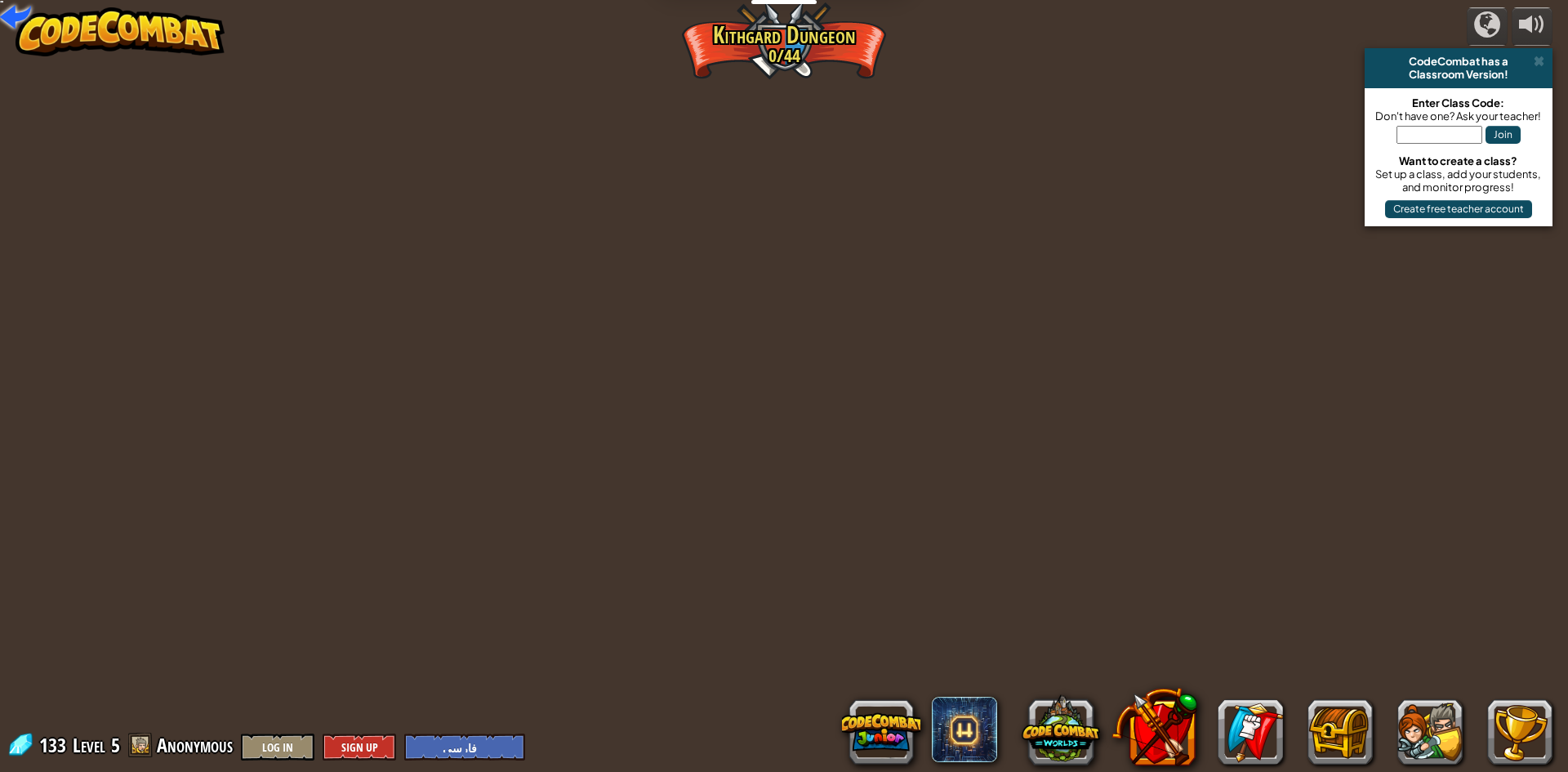
select select "fa"
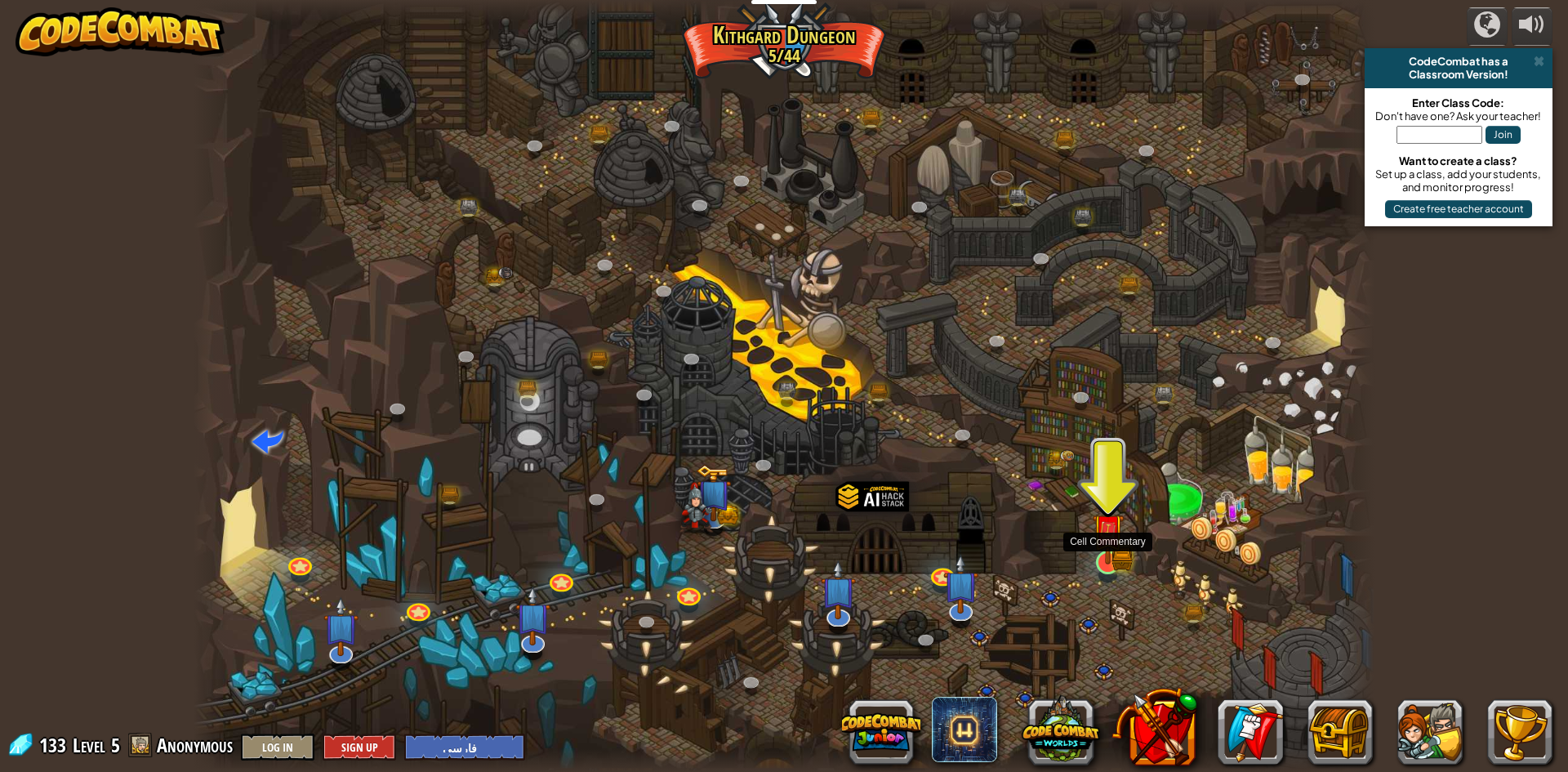
click at [1104, 563] on img at bounding box center [1108, 530] width 32 height 70
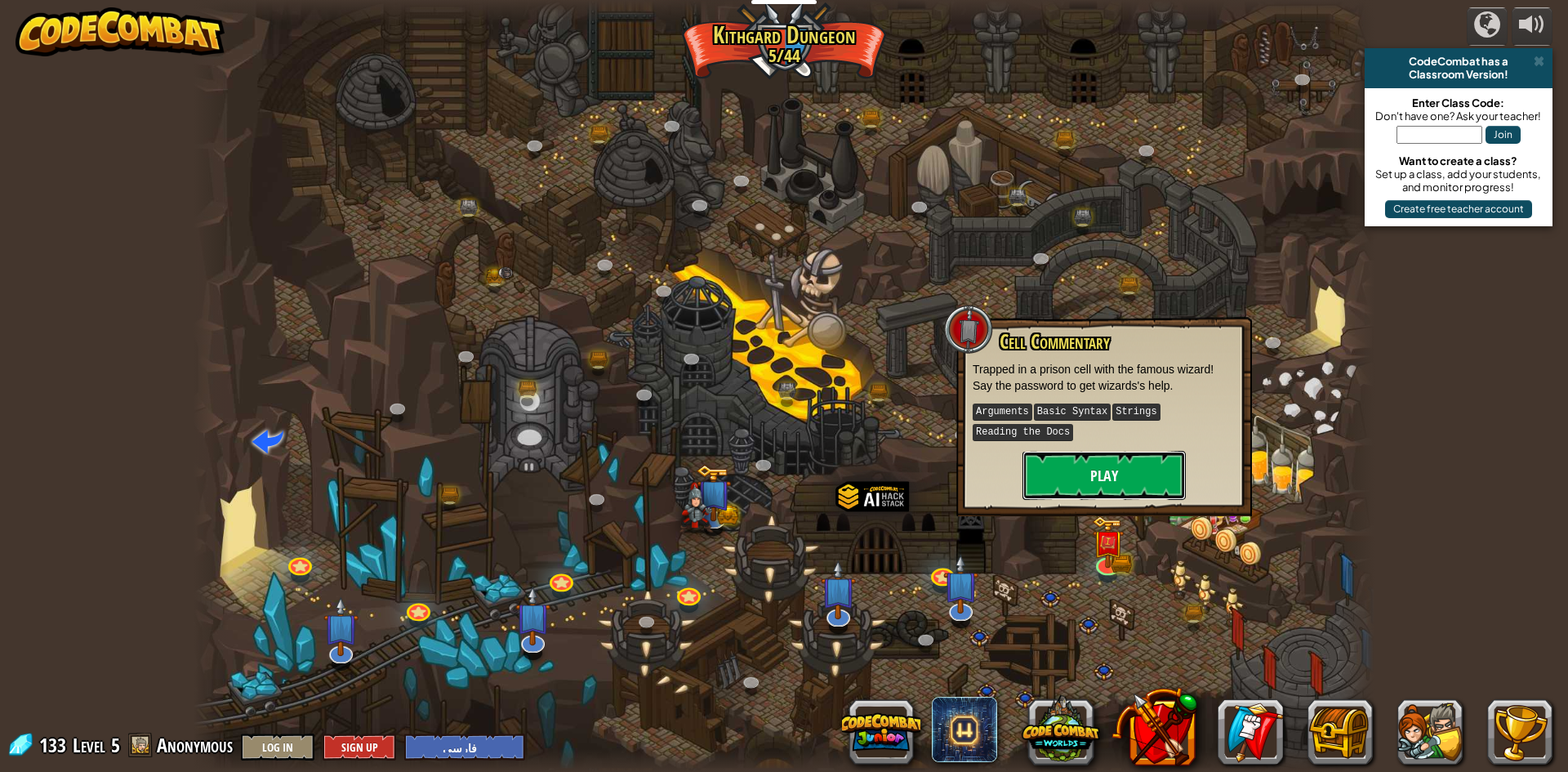
click at [1068, 466] on button "Play" at bounding box center [1104, 475] width 163 height 49
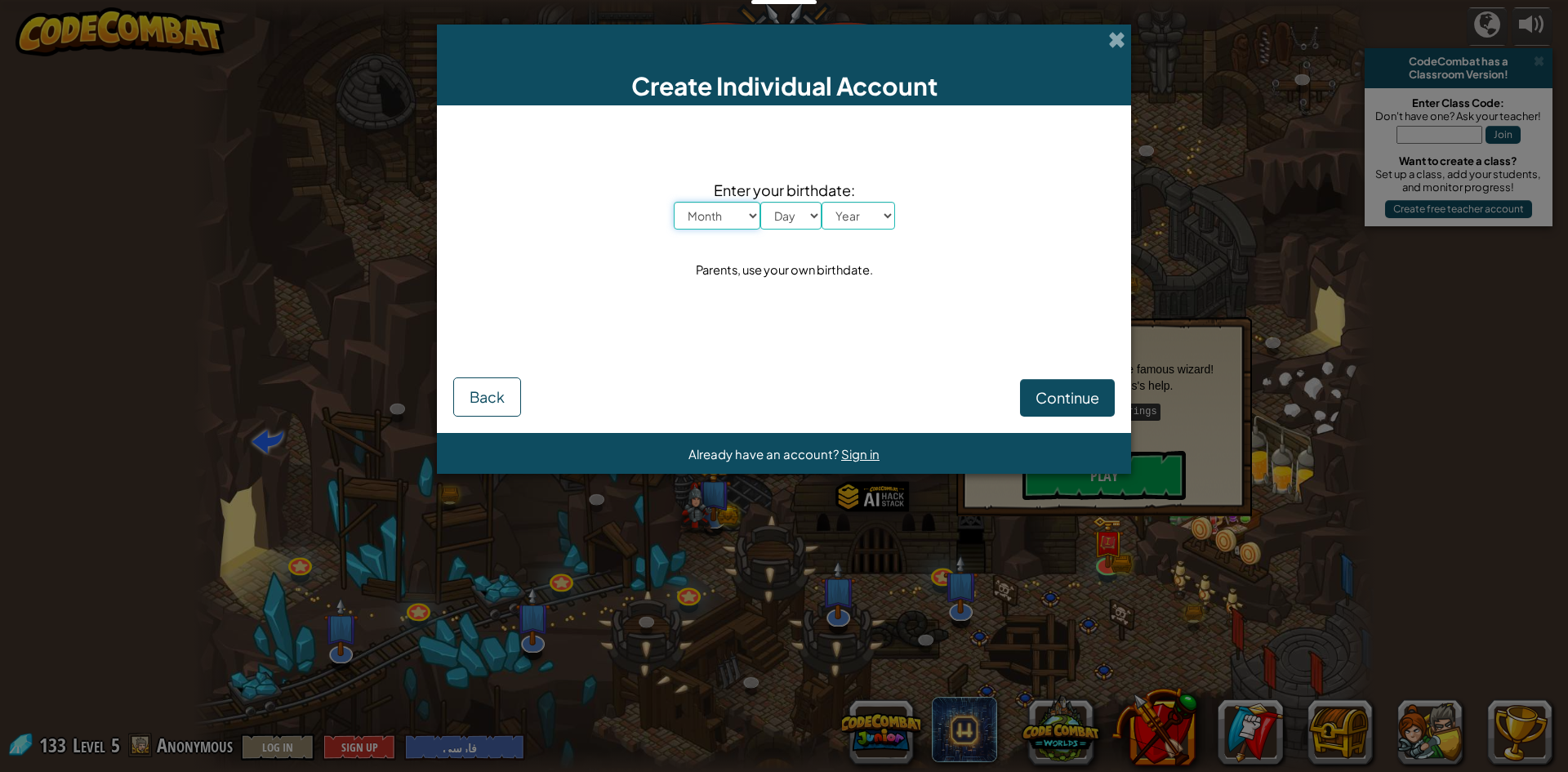
click at [721, 213] on select "Month January February March April May June July August September October Novem…" at bounding box center [716, 215] width 87 height 28
select select "10"
click at [673, 202] on select "Month January February March April May June July August September October Novem…" at bounding box center [716, 215] width 87 height 28
click at [791, 218] on select "Day 1 2 3 4 5 6 7 8 9 10 11 12 13 14 15 16 17 18 19 20 21 22 23 24 25 26 27 28 …" at bounding box center [791, 215] width 61 height 28
select select "11"
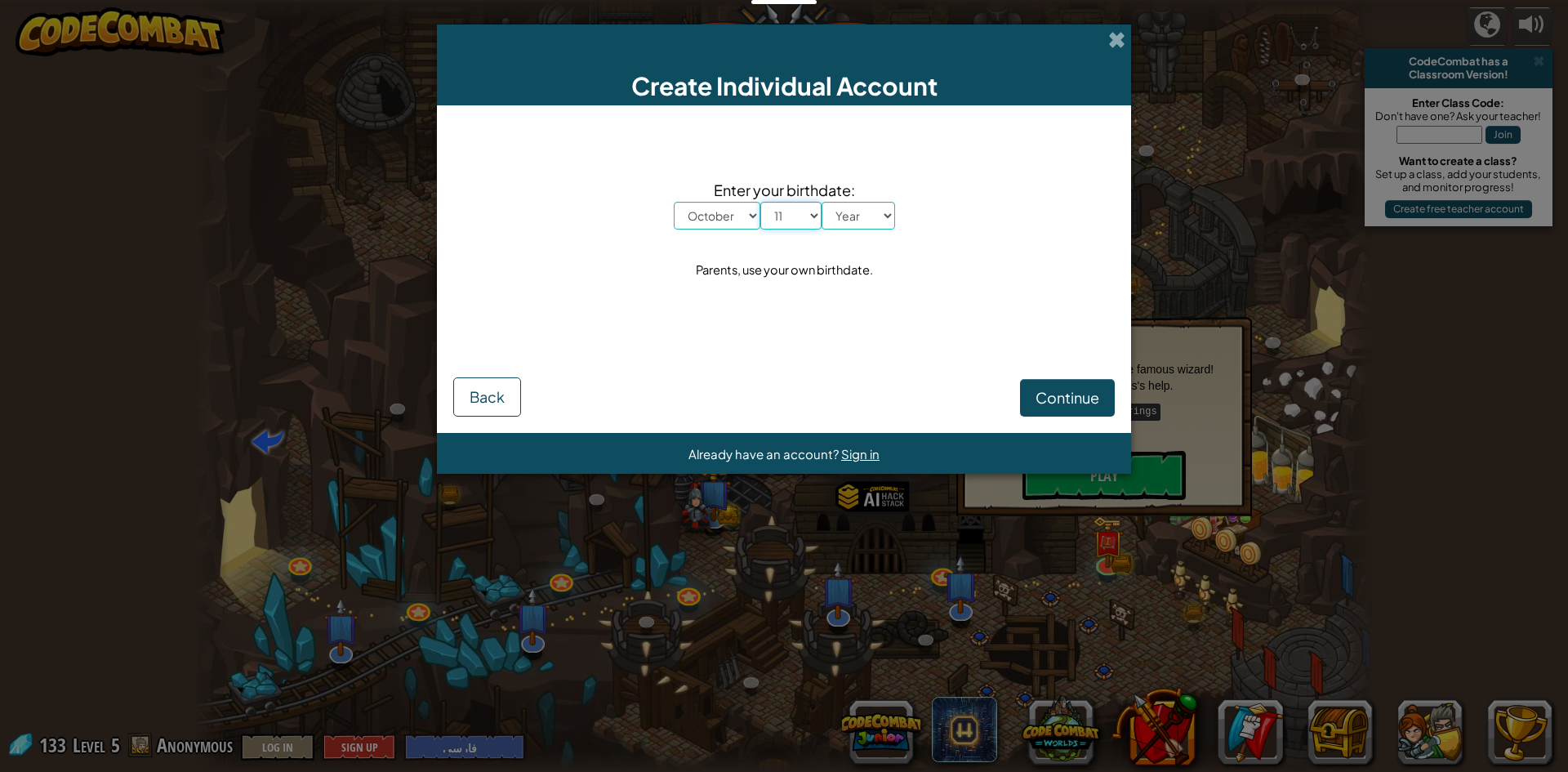
click at [760, 202] on select "Day 1 2 3 4 5 6 7 8 9 10 11 12 13 14 15 16 17 18 19 20 21 22 23 24 25 26 27 28 …" at bounding box center [791, 215] width 61 height 28
click at [856, 211] on select "Year 2025 2024 2023 2022 2021 2020 2019 2018 2017 2016 2015 2014 2013 2012 2011…" at bounding box center [858, 215] width 73 height 28
select select "2012"
click at [821, 202] on select "Year 2025 2024 2023 2022 2021 2020 2019 2018 2017 2016 2015 2014 2013 2012 2011…" at bounding box center [858, 215] width 73 height 28
click at [1058, 396] on span "Continue" at bounding box center [1067, 397] width 64 height 19
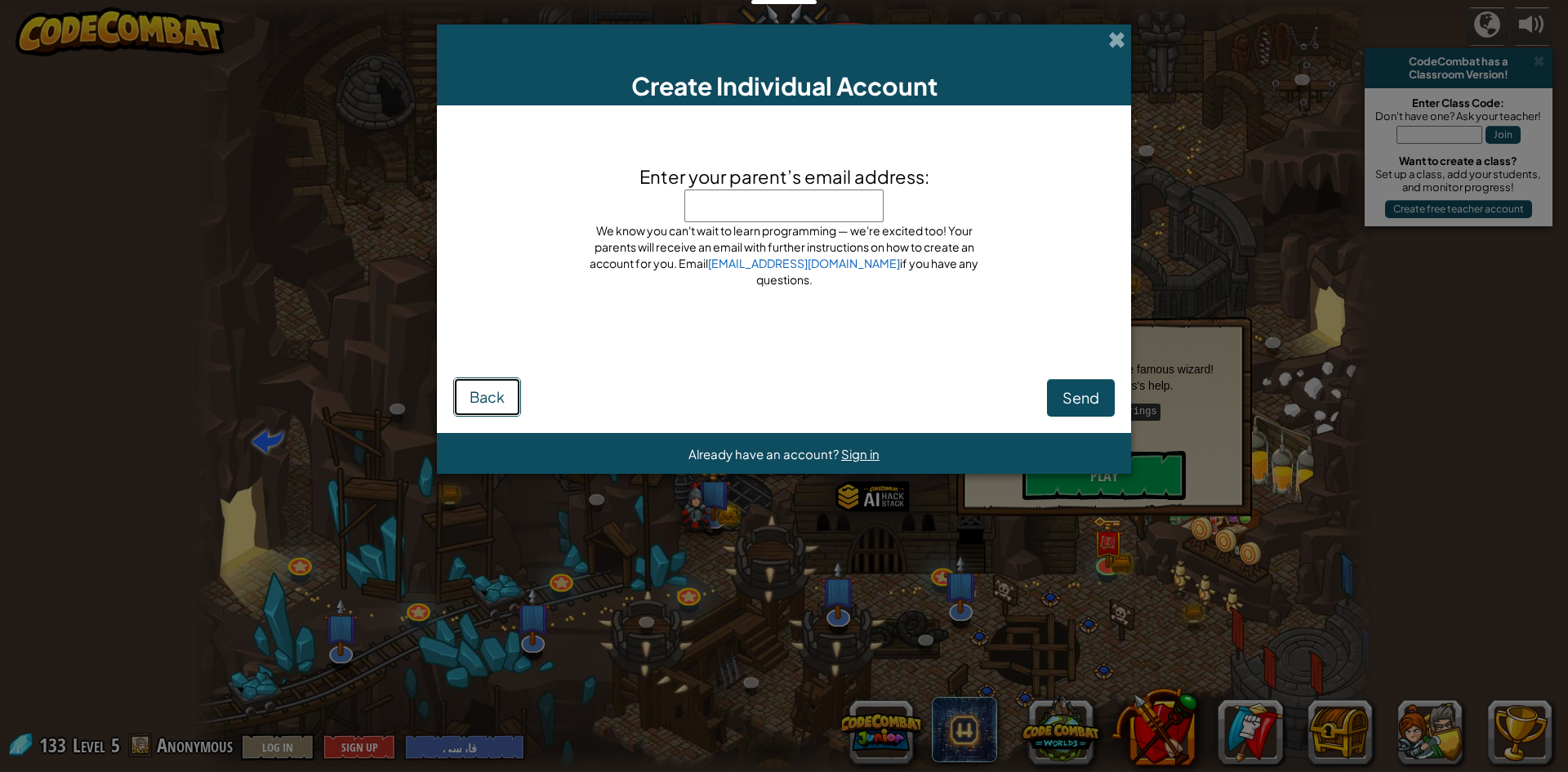
click at [510, 403] on button "Back" at bounding box center [487, 397] width 68 height 39
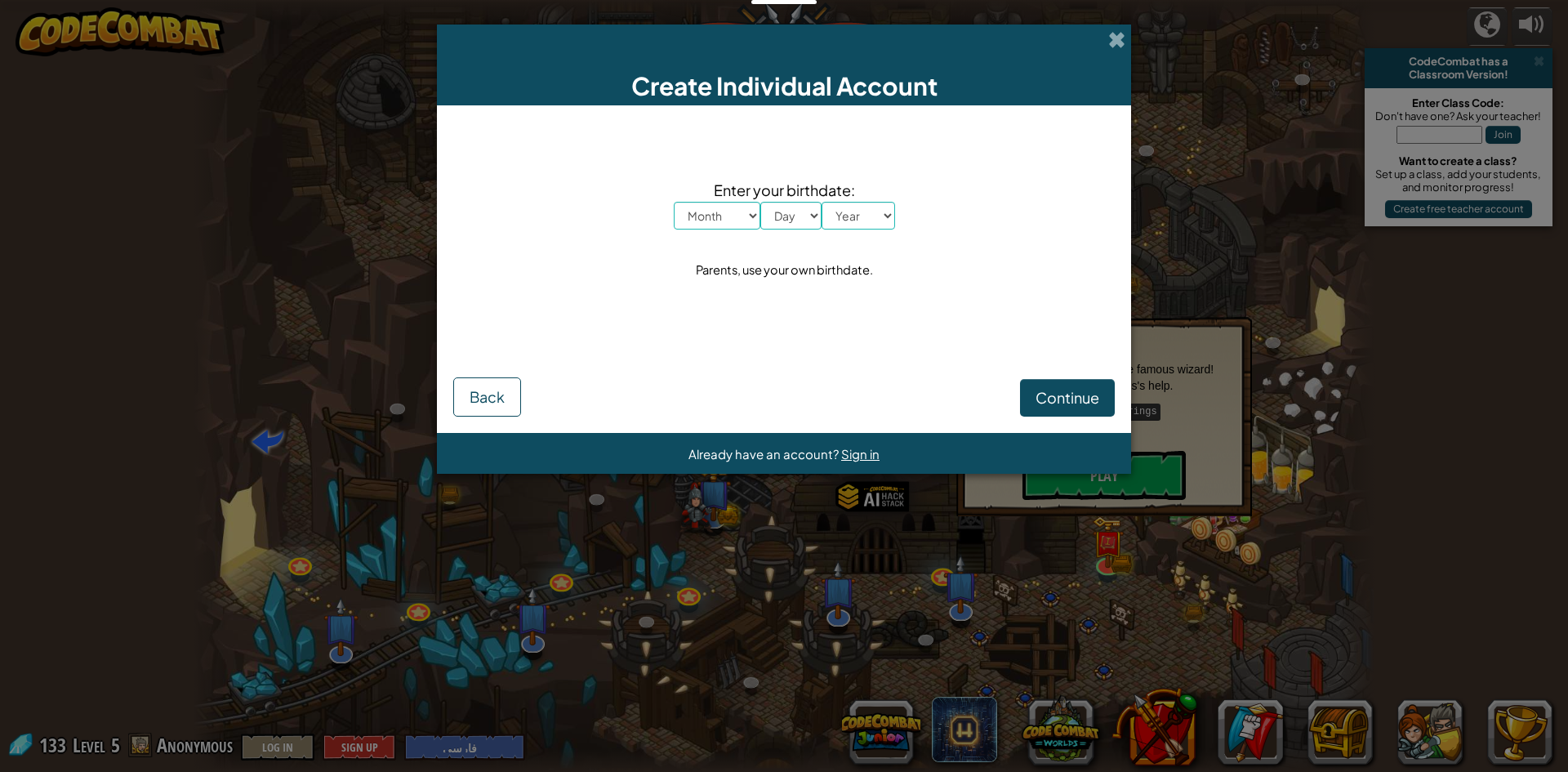
click at [723, 210] on select "Month January February March April May June July August September October Novem…" at bounding box center [716, 215] width 87 height 28
select select "10"
click at [673, 202] on select "Month January February March April May June July August September October Novem…" at bounding box center [716, 215] width 87 height 28
click at [783, 218] on select "Day 1 2 3 4 5 6 7 8 9 10 11 12 13 14 15 16 17 18 19 20 21 22 23 24 25 26 27 28 …" at bounding box center [791, 215] width 61 height 28
select select "11"
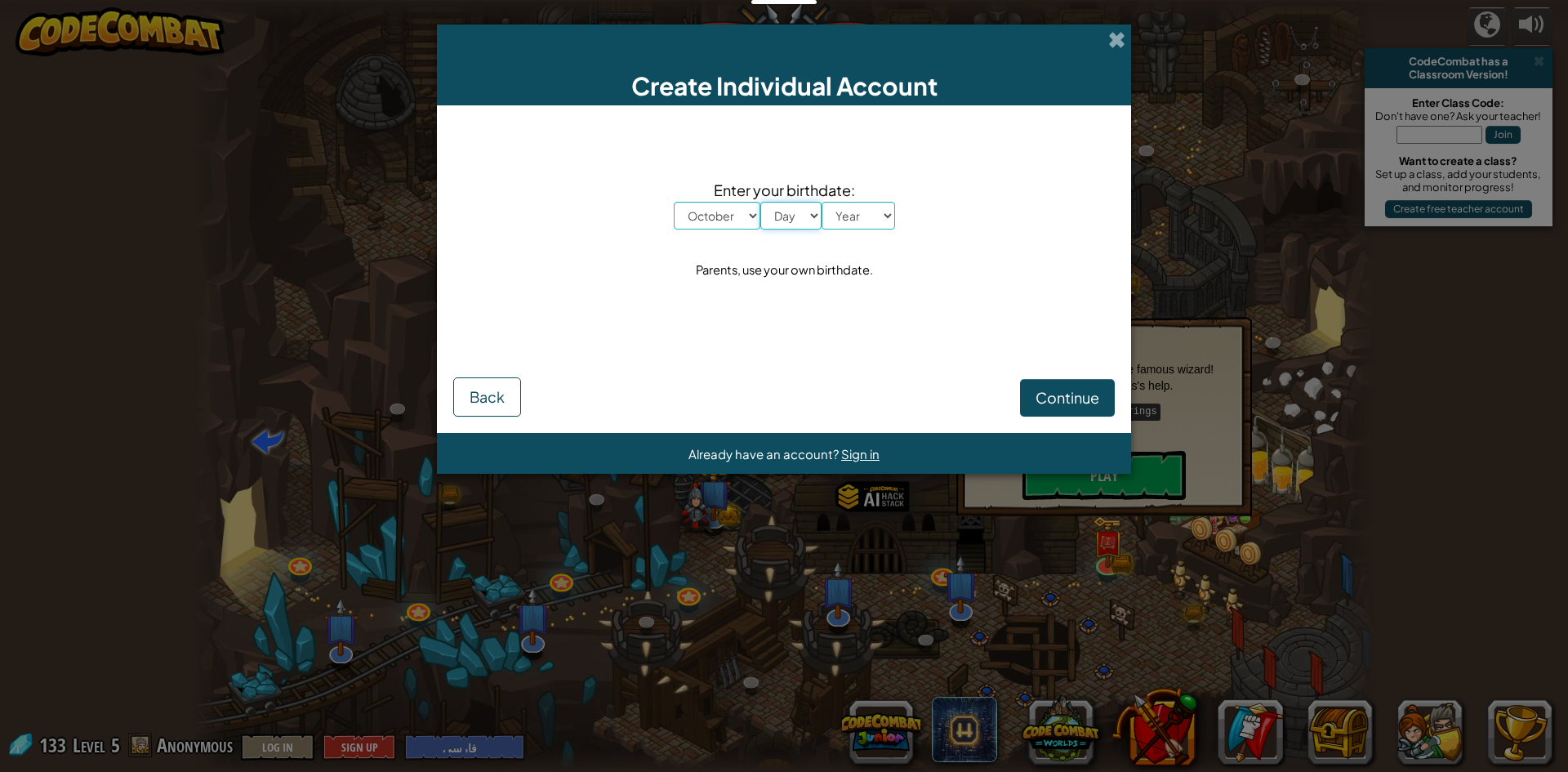
click at [760, 202] on select "Day 1 2 3 4 5 6 7 8 9 10 11 12 13 14 15 16 17 18 19 20 21 22 23 24 25 26 27 28 …" at bounding box center [791, 215] width 61 height 28
drag, startPoint x: 859, startPoint y: 213, endPoint x: 857, endPoint y: 228, distance: 15.1
click at [859, 213] on select "Year 2025 2024 2023 2022 2021 2020 2019 2018 2017 2016 2015 2014 2013 2012 2011…" at bounding box center [858, 215] width 73 height 28
select select "2000"
click at [821, 202] on select "Year 2025 2024 2023 2022 2021 2020 2019 2018 2017 2016 2015 2014 2013 2012 2011…" at bounding box center [858, 215] width 73 height 28
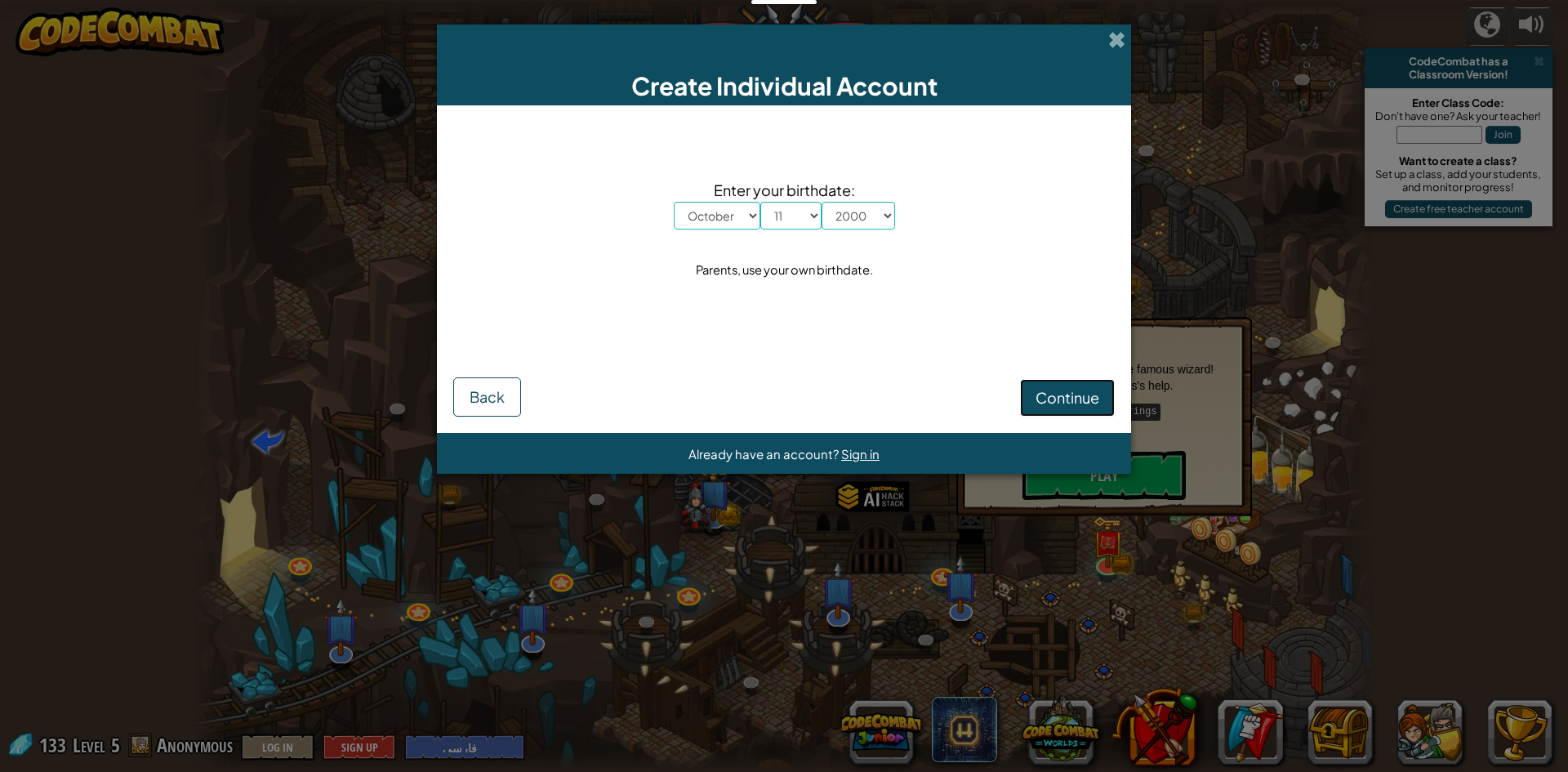
click at [1093, 399] on span "Continue" at bounding box center [1067, 397] width 64 height 19
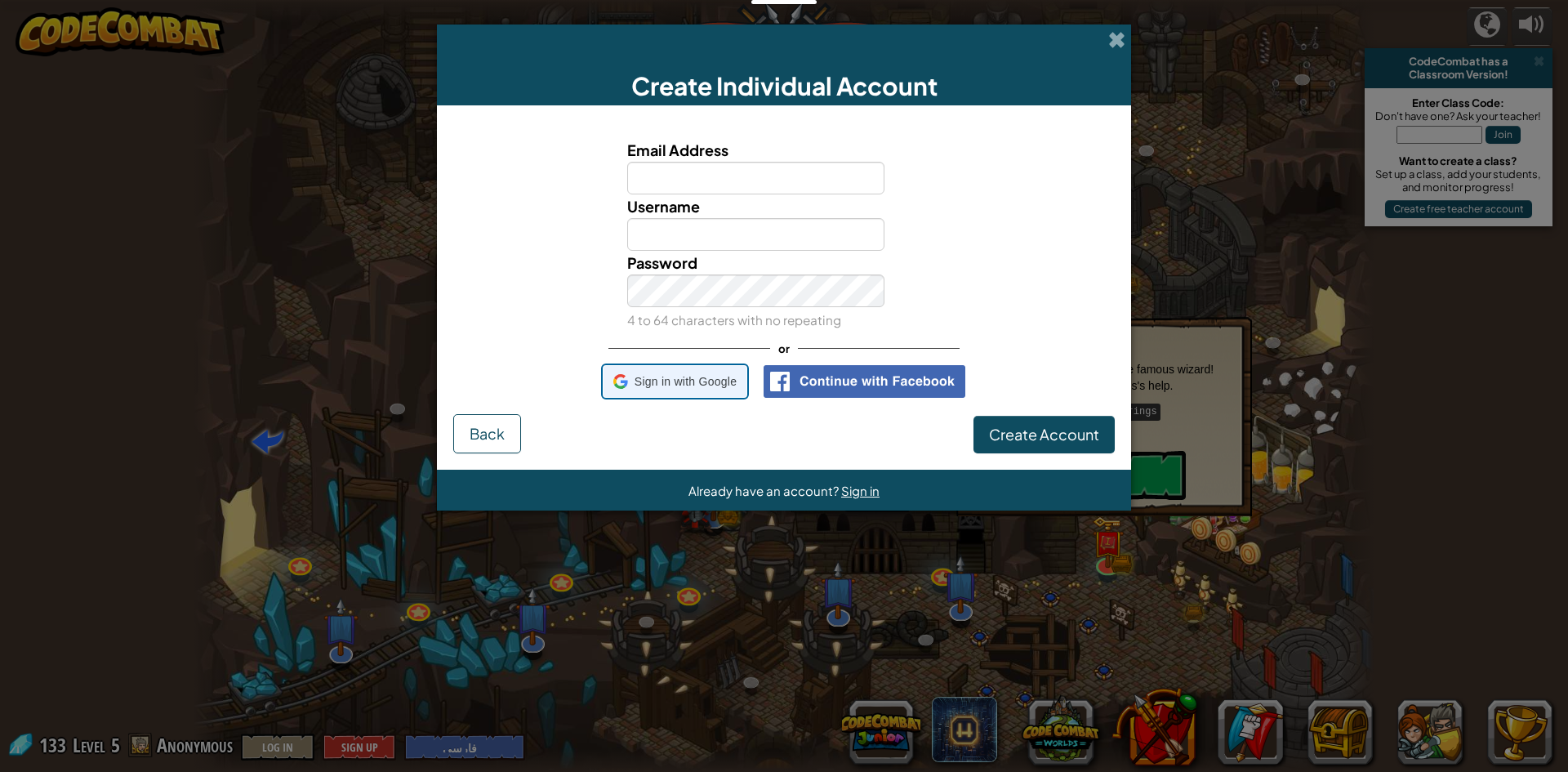
click at [737, 372] on span "Sign in with Google" at bounding box center [686, 382] width 102 height 23
click at [1058, 441] on span "Create Account" at bounding box center [1043, 433] width 110 height 19
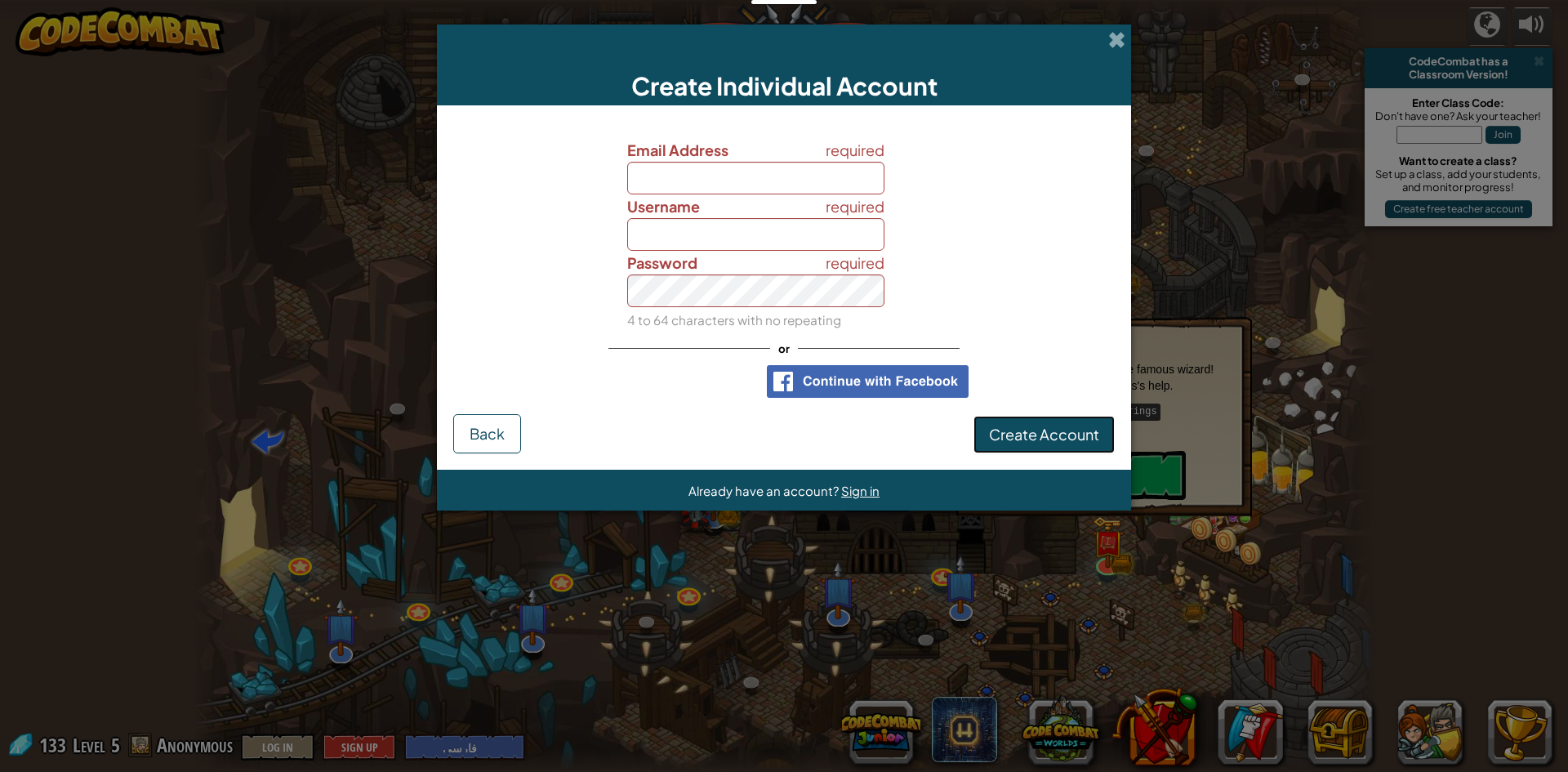
click at [1058, 439] on span "Create Account" at bounding box center [1043, 433] width 110 height 19
click at [772, 171] on input "Email Address" at bounding box center [756, 178] width 258 height 32
type input "varzandehsepehr@gmail.com"
click at [785, 239] on input "Username" at bounding box center [756, 234] width 258 height 32
type input "[PERSON_NAME]"
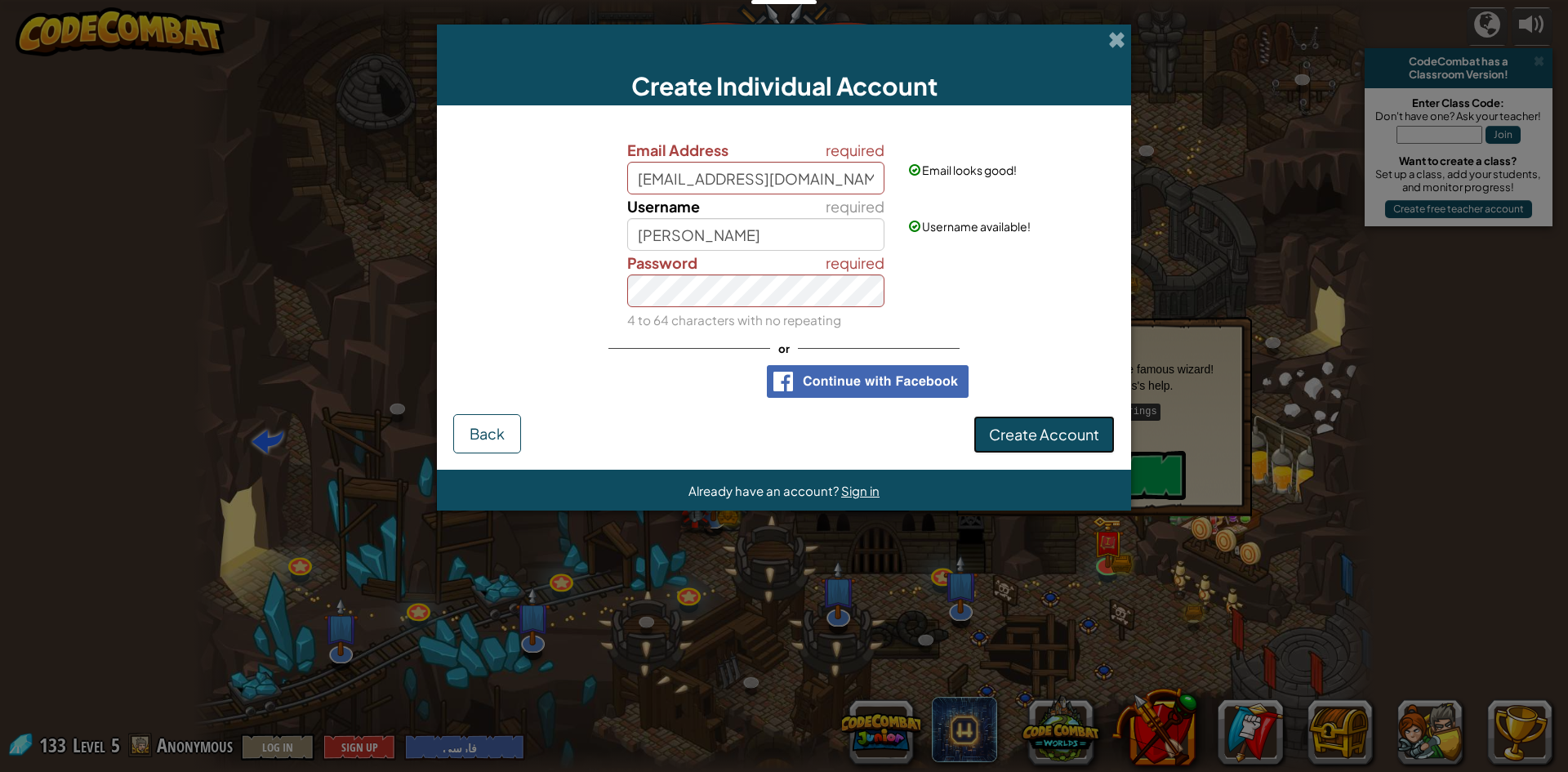
click at [1053, 431] on span "Create Account" at bounding box center [1043, 433] width 110 height 19
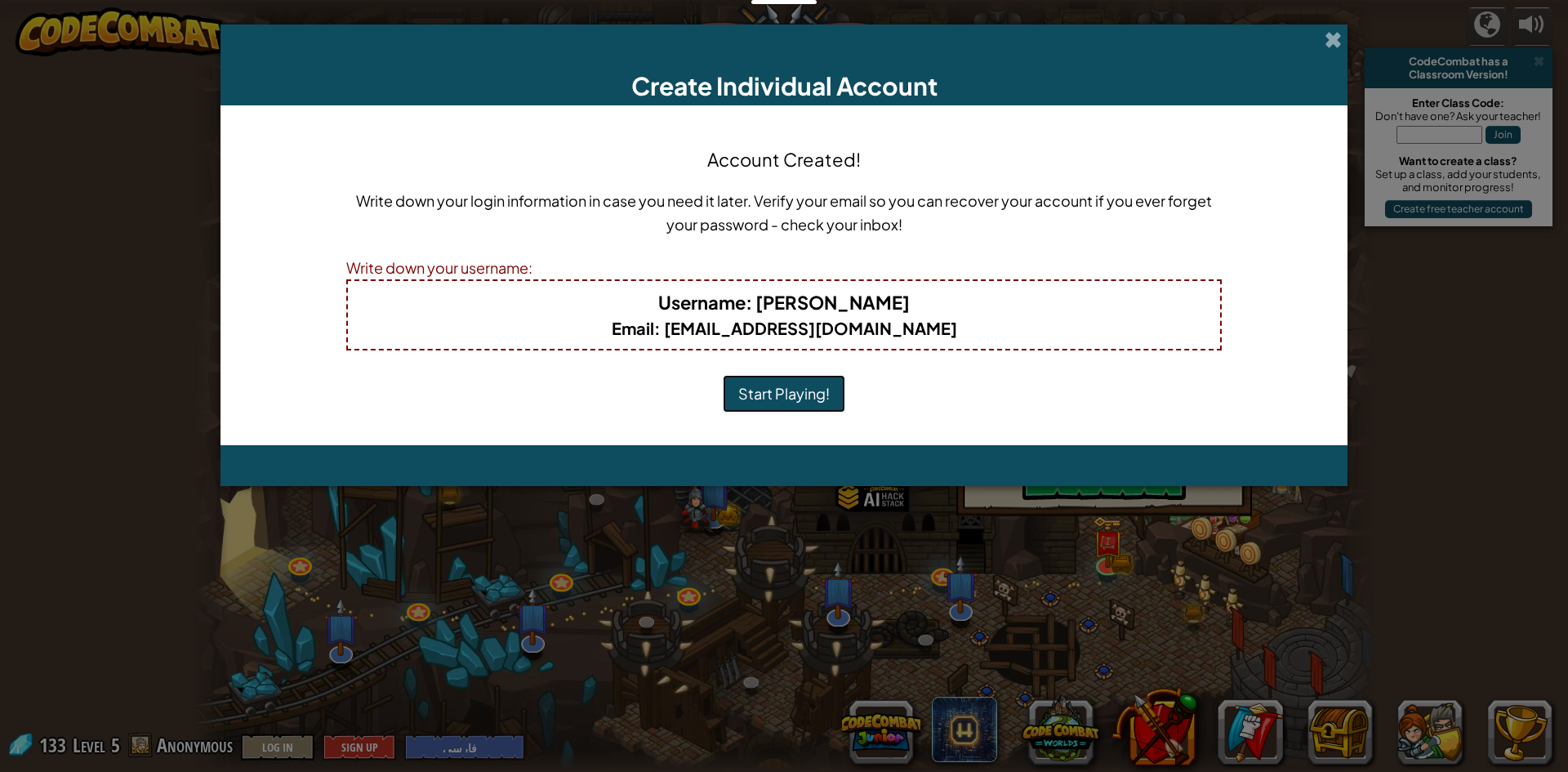
click at [793, 378] on button "Start Playing!" at bounding box center [784, 394] width 123 height 38
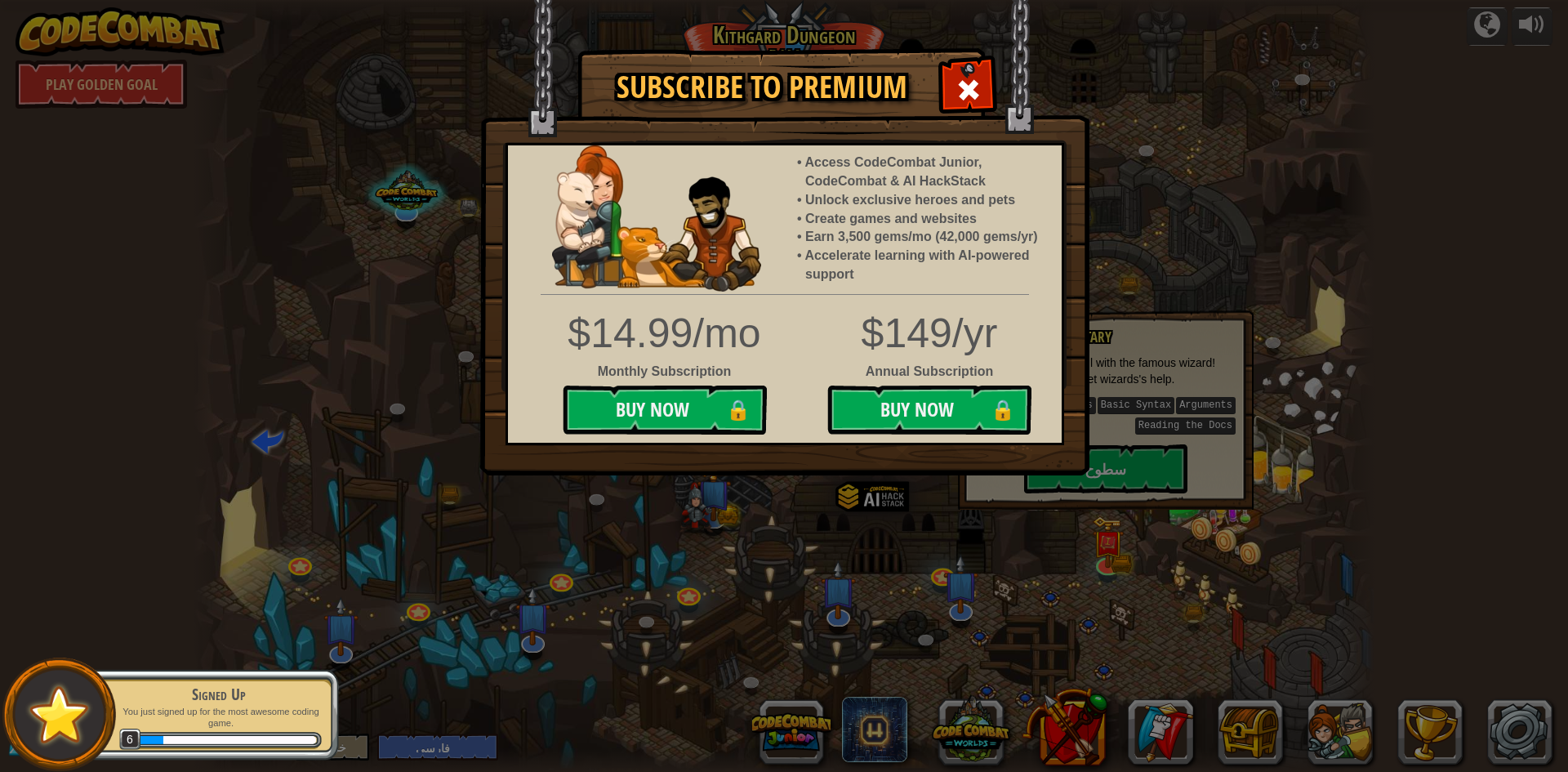
select select "fa"
click at [644, 605] on div "Subscribe to Premium Access CodeCombat Junior, CodeCombat & AI HackStack Unlock…" at bounding box center [784, 386] width 1568 height 772
click at [324, 399] on div "Subscribe to Premium Access CodeCombat Junior, CodeCombat & AI HackStack Unlock…" at bounding box center [784, 386] width 1568 height 772
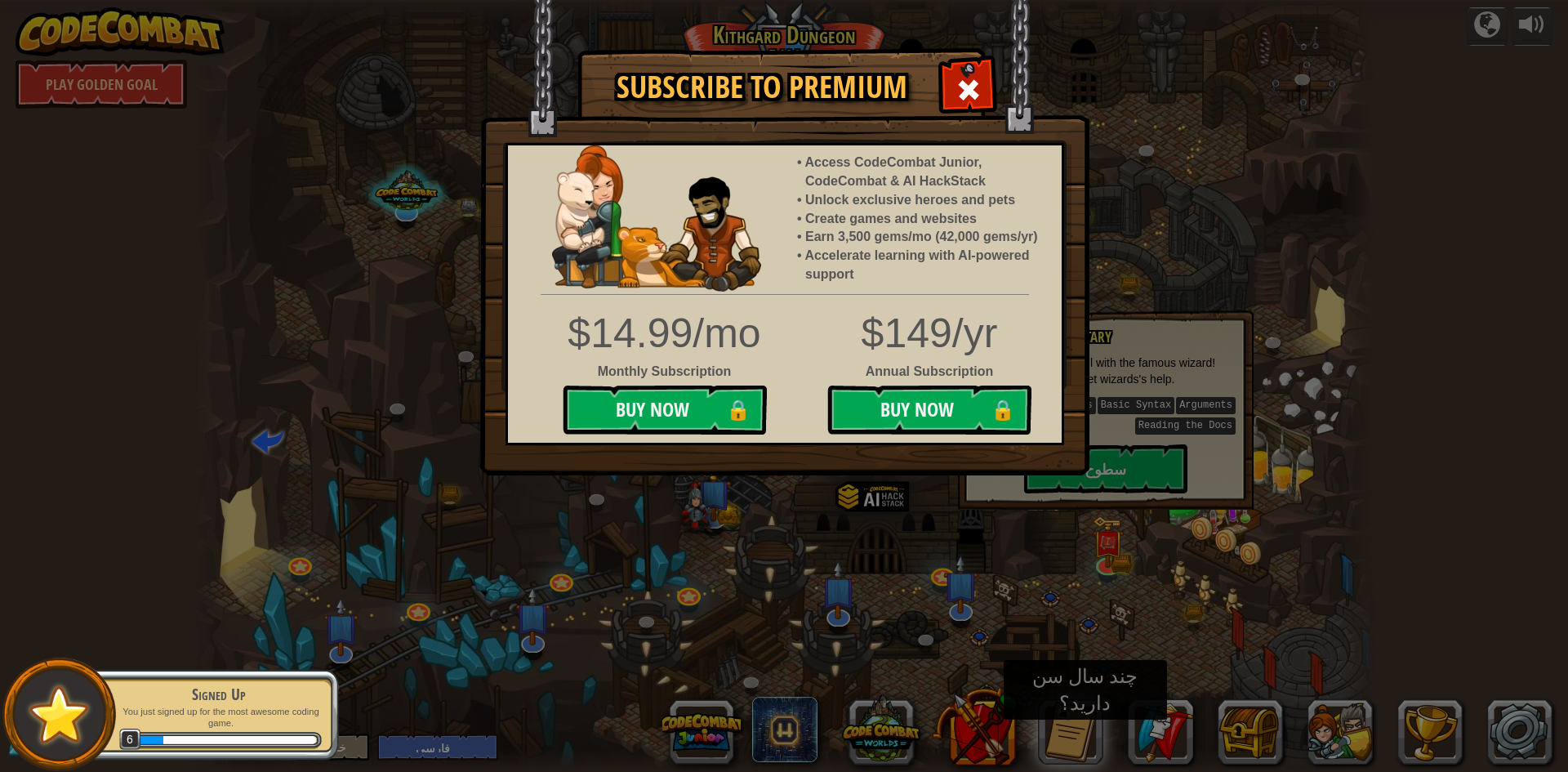
click at [913, 588] on div "Subscribe to Premium Access CodeCombat Junior, CodeCombat & AI HackStack Unlock…" at bounding box center [784, 386] width 1568 height 772
click at [975, 83] on span at bounding box center [968, 90] width 26 height 26
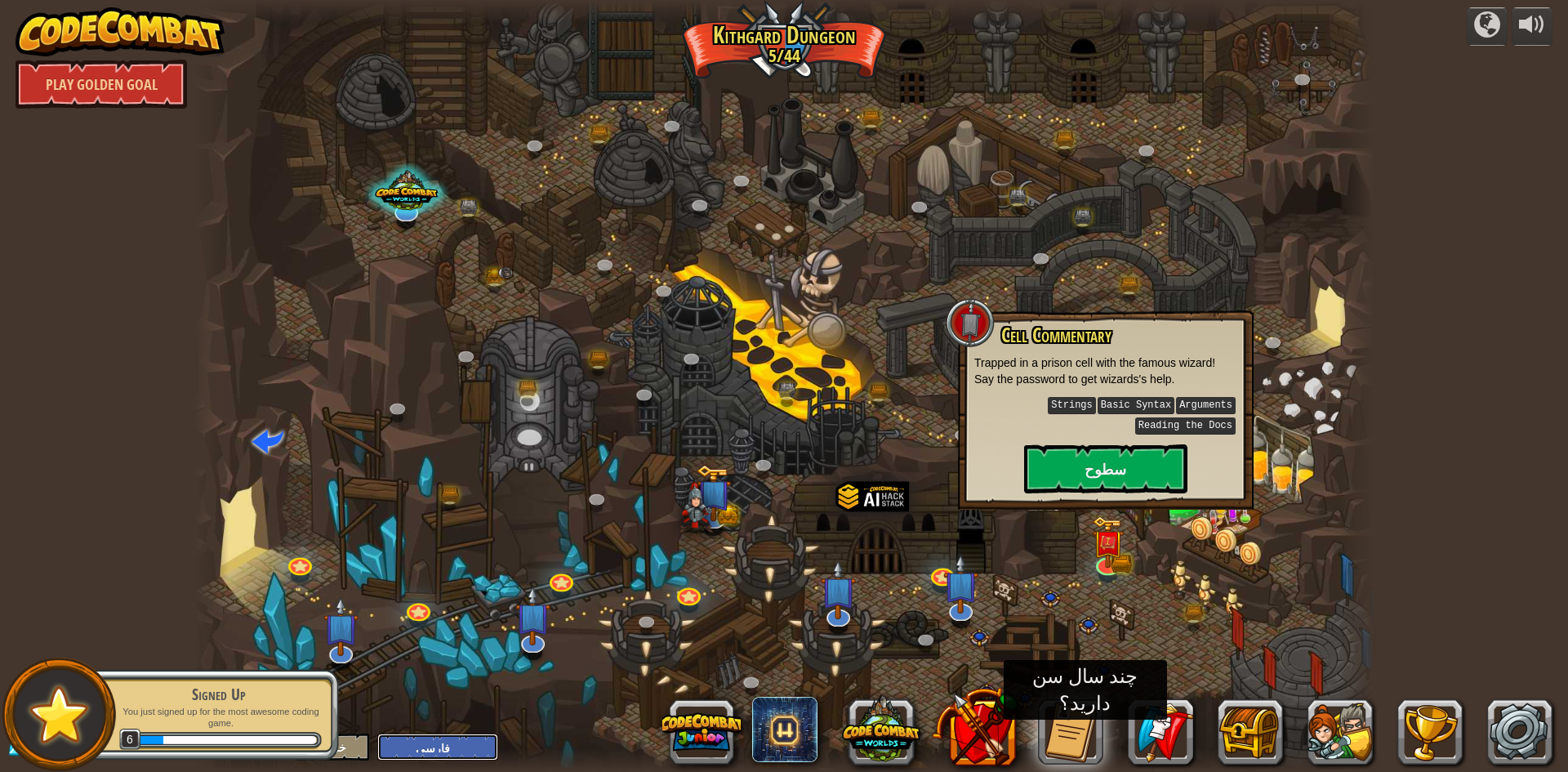
click at [458, 745] on select "English (US) English (UK) 简体中文 繁體中文 русский español (ES) español (América Latin…" at bounding box center [437, 747] width 121 height 27
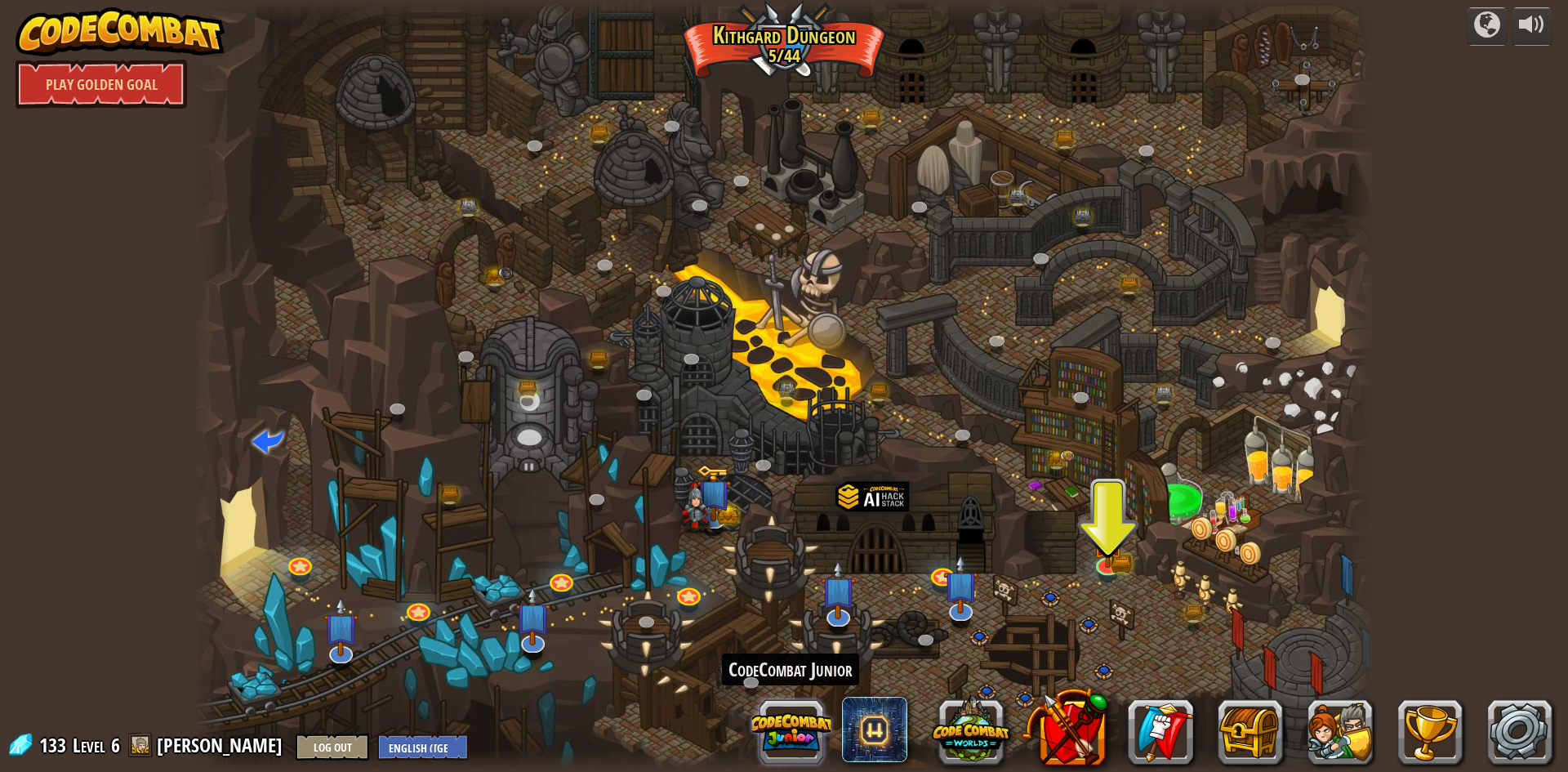
click at [801, 732] on button at bounding box center [792, 732] width 79 height 79
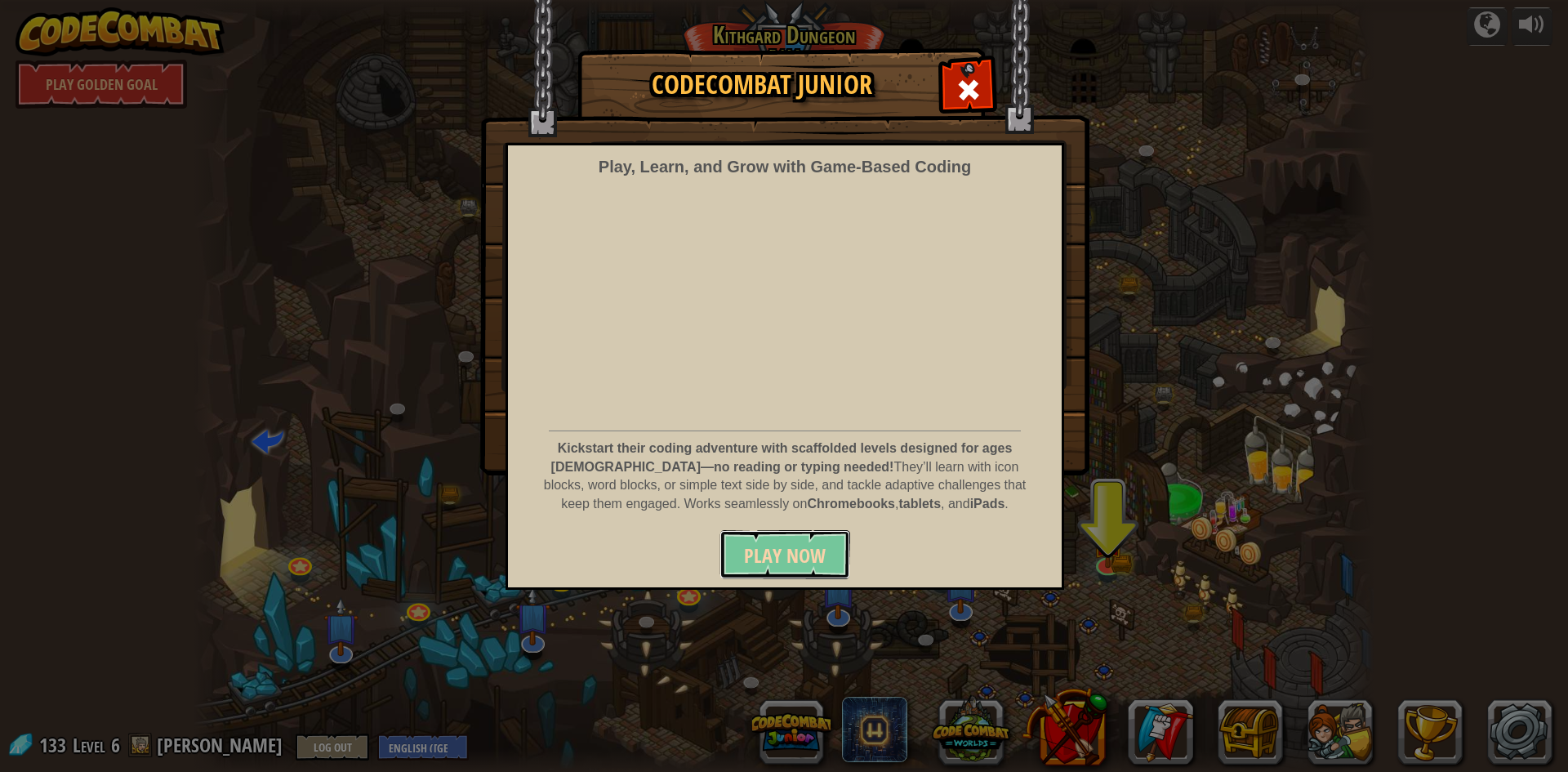
click at [812, 556] on span "Play Now" at bounding box center [784, 554] width 81 height 26
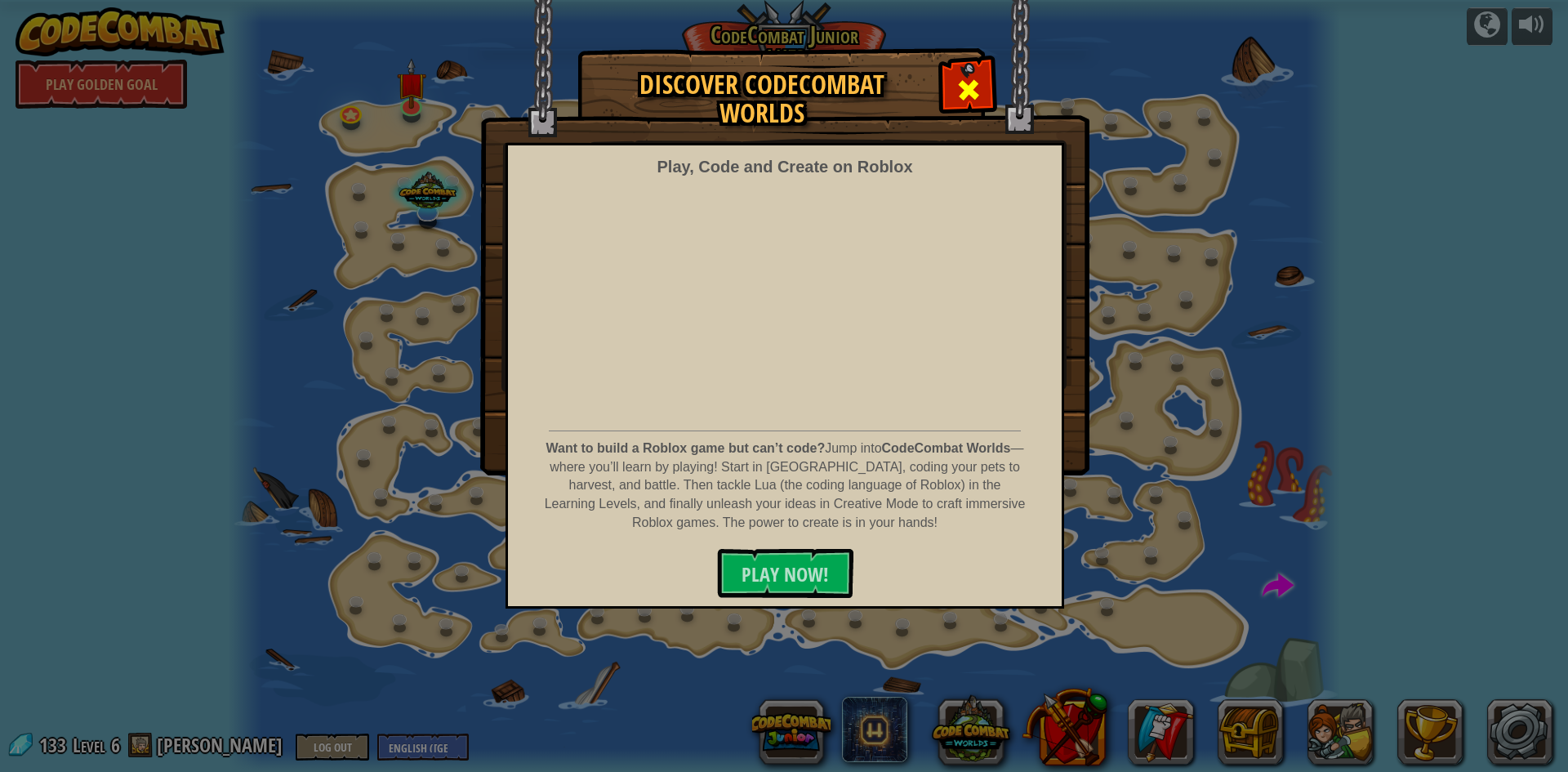
click at [969, 77] on span at bounding box center [968, 90] width 26 height 26
